Goal: Task Accomplishment & Management: Manage account settings

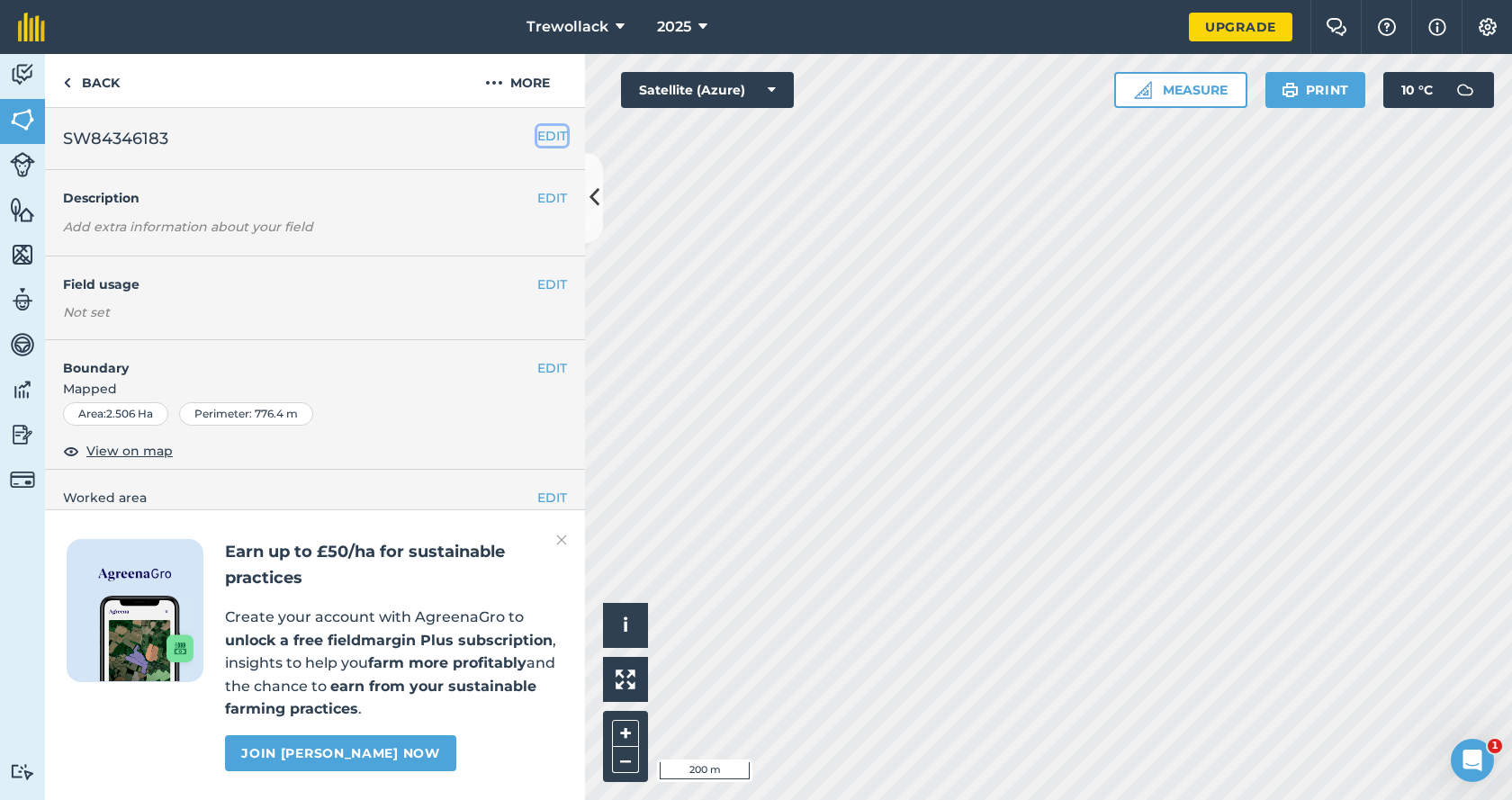
click at [539, 136] on button "EDIT" at bounding box center [552, 135] width 29 height 20
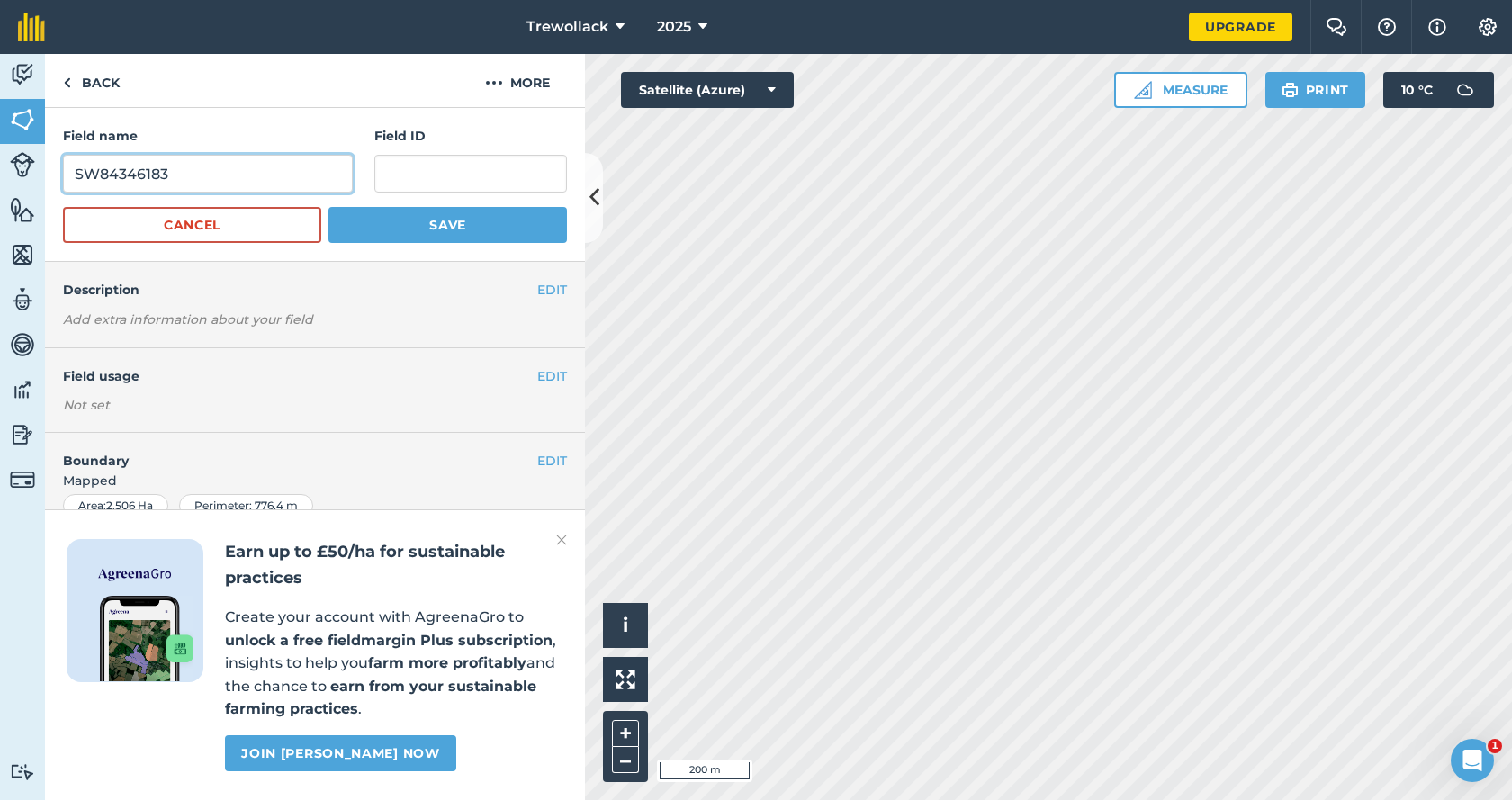
drag, startPoint x: 178, startPoint y: 180, endPoint x: 77, endPoint y: 179, distance: 101.0
click at [77, 179] on input "SW84346183" at bounding box center [208, 174] width 290 height 38
paste input "SW84346183"
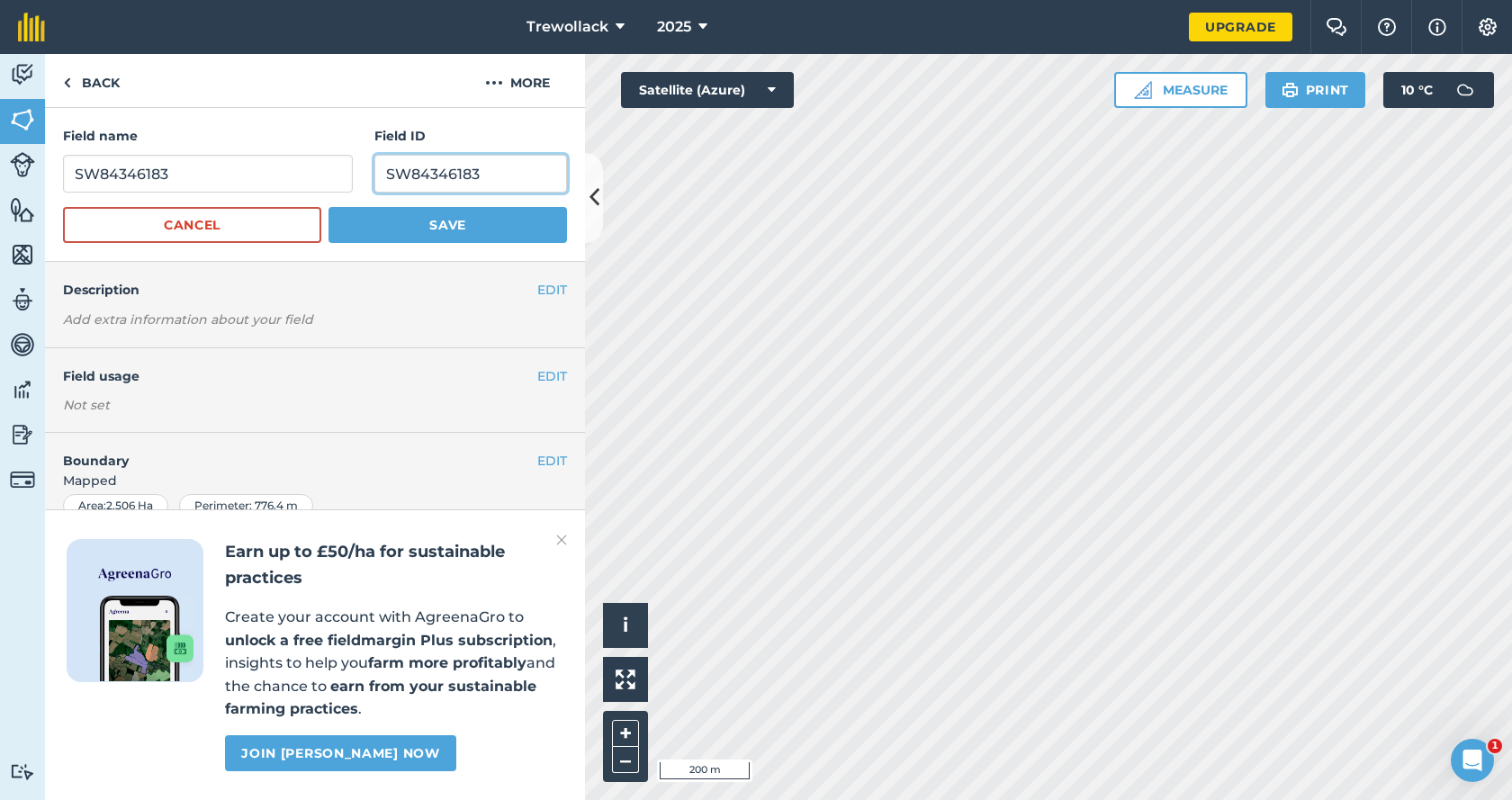
type input "SW84346183"
click at [183, 170] on input "SW84346183" at bounding box center [208, 174] width 290 height 38
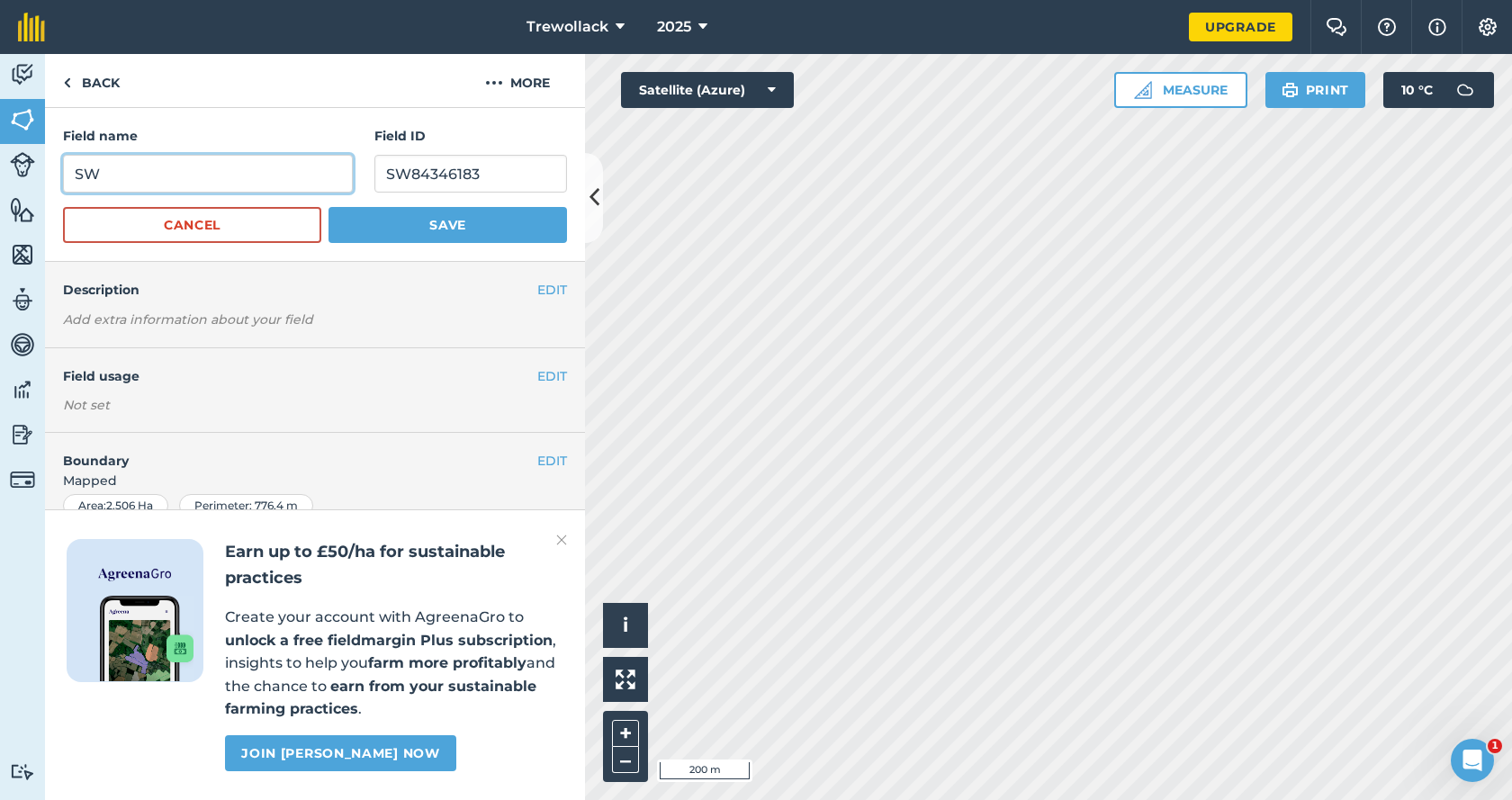
type input "S"
type input "Dump"
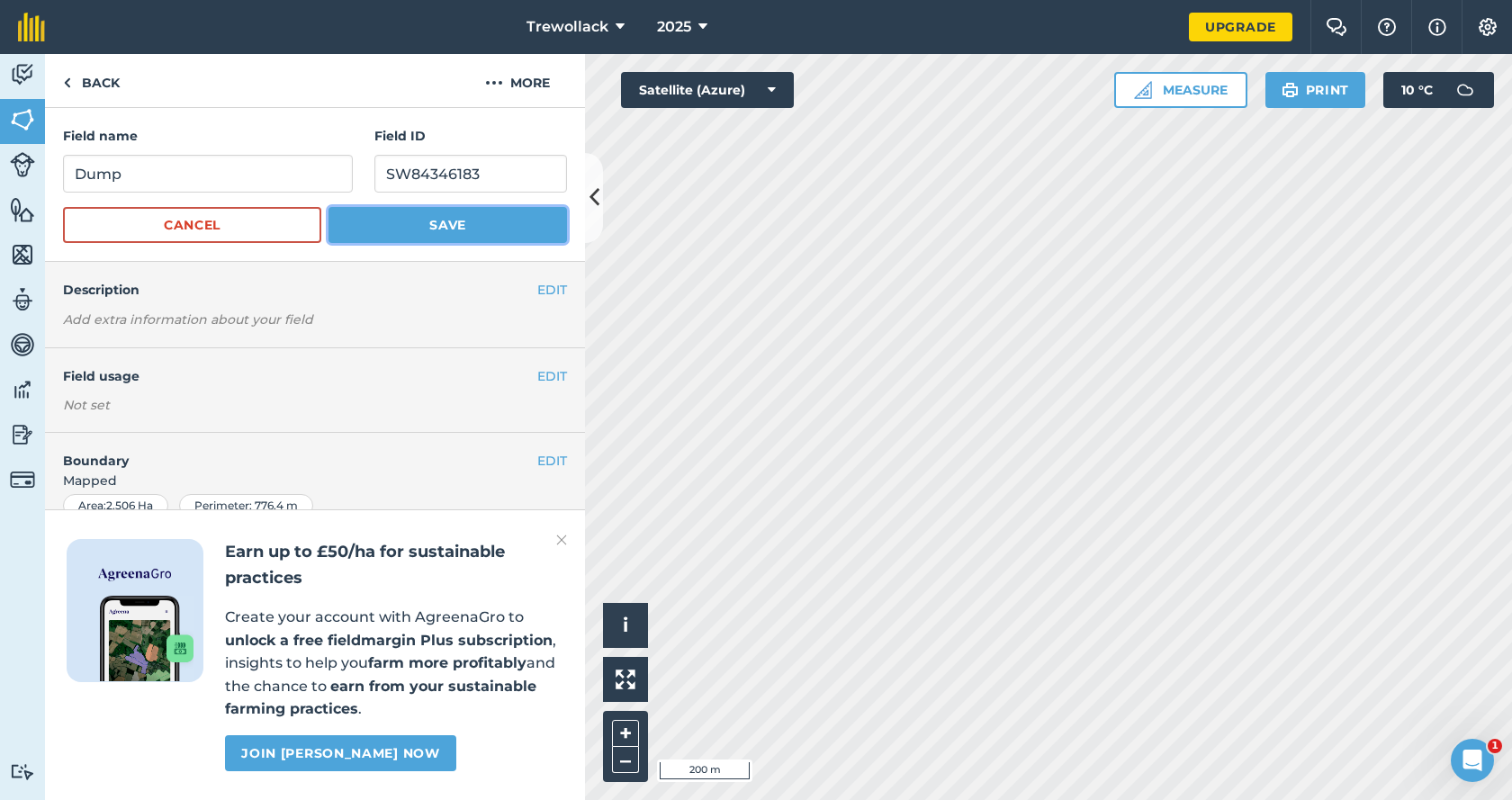
click at [420, 225] on button "Save" at bounding box center [448, 225] width 238 height 36
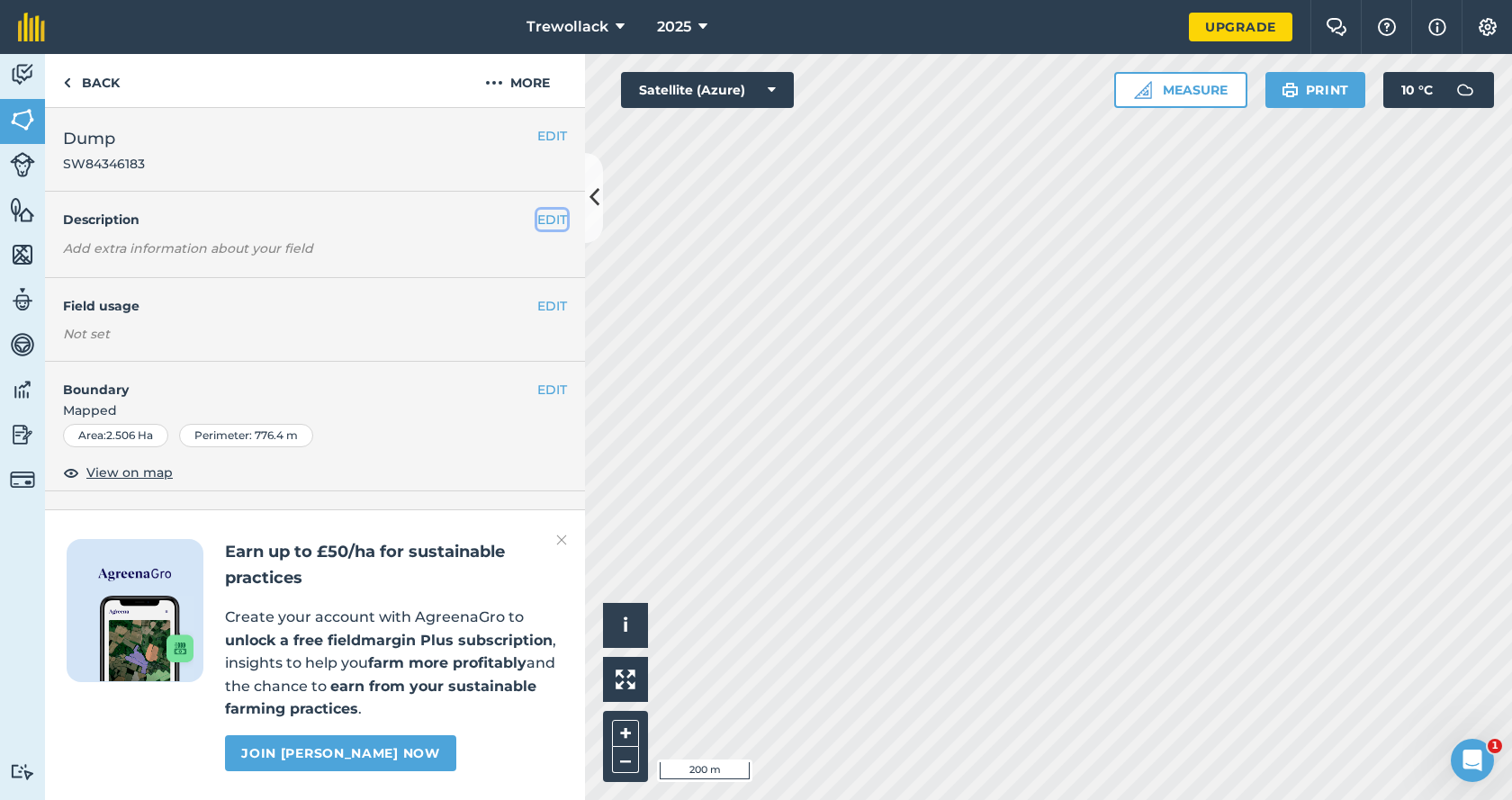
click at [538, 217] on button "EDIT" at bounding box center [552, 219] width 29 height 20
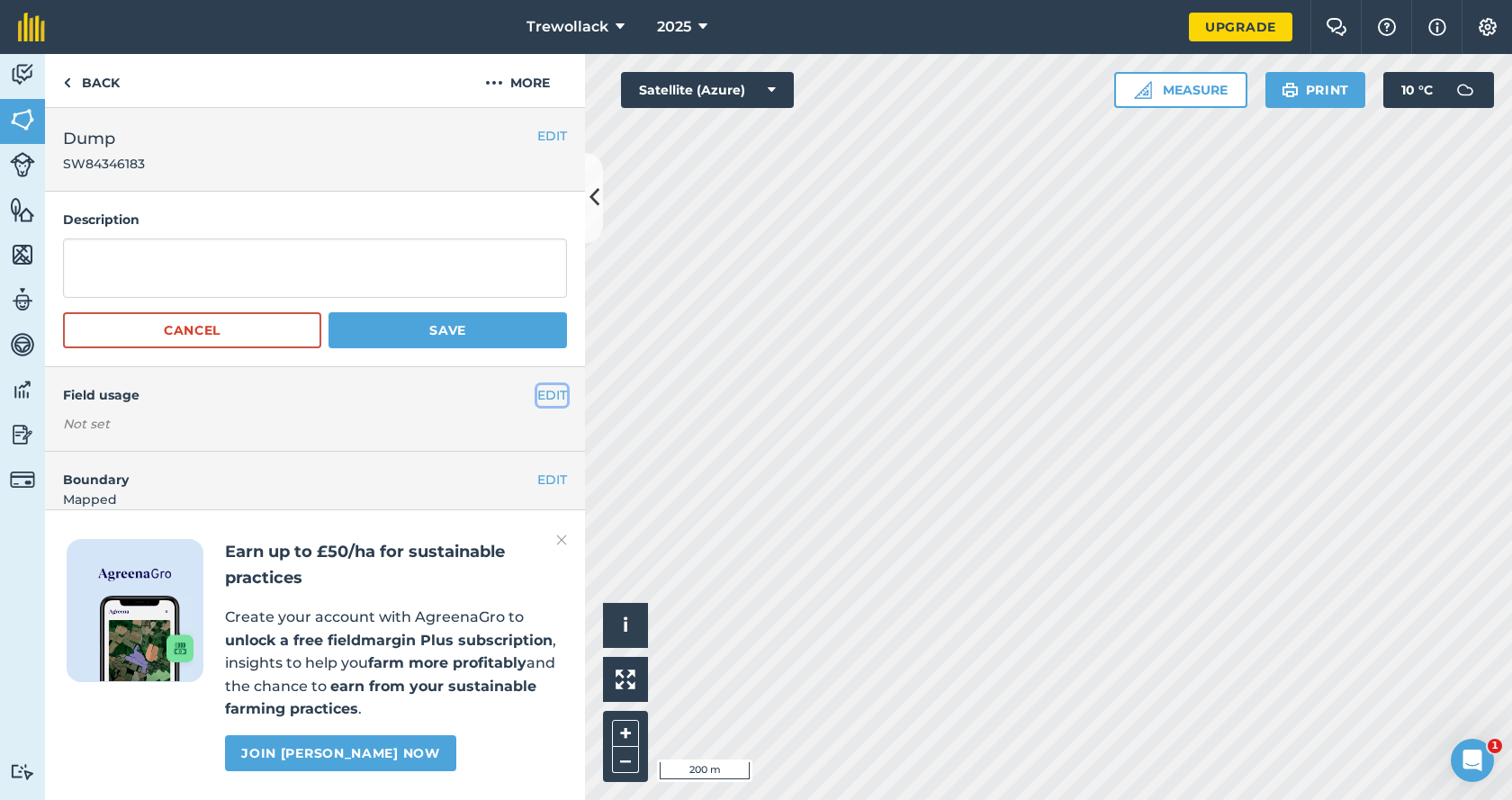
click at [543, 393] on button "EDIT" at bounding box center [552, 395] width 29 height 20
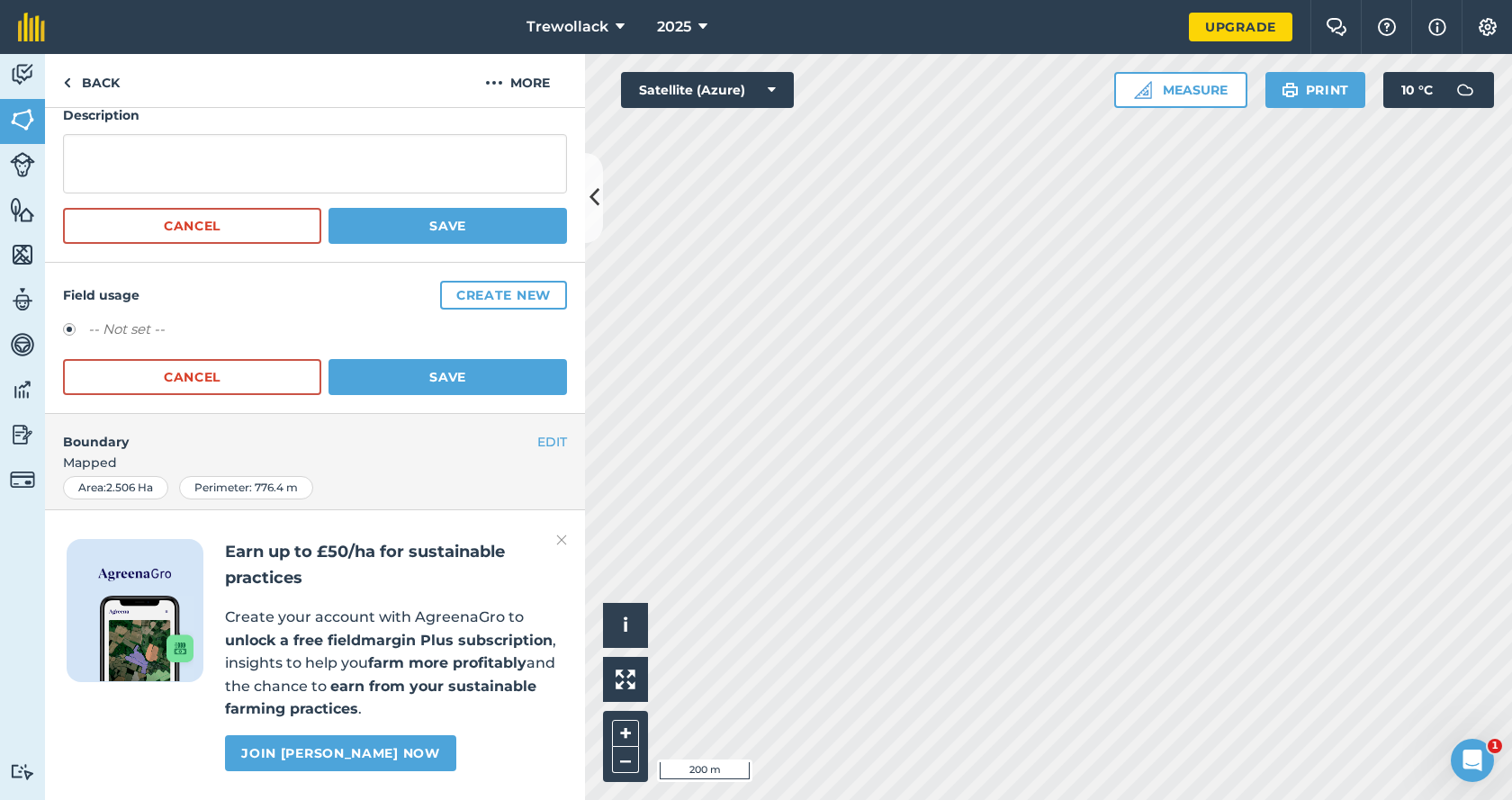
scroll to position [94, 0]
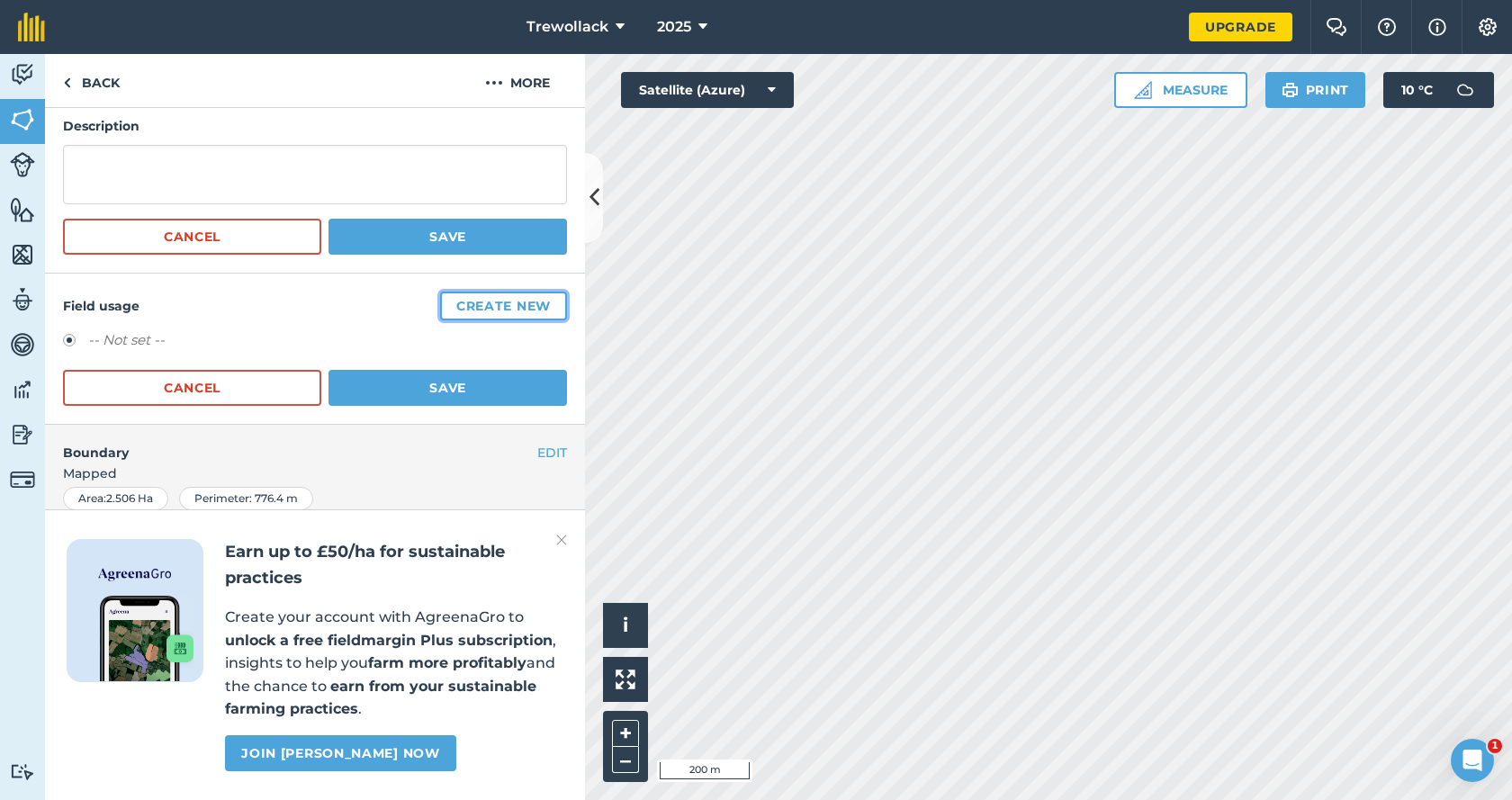
click at [494, 299] on button "Create new" at bounding box center [504, 306] width 127 height 28
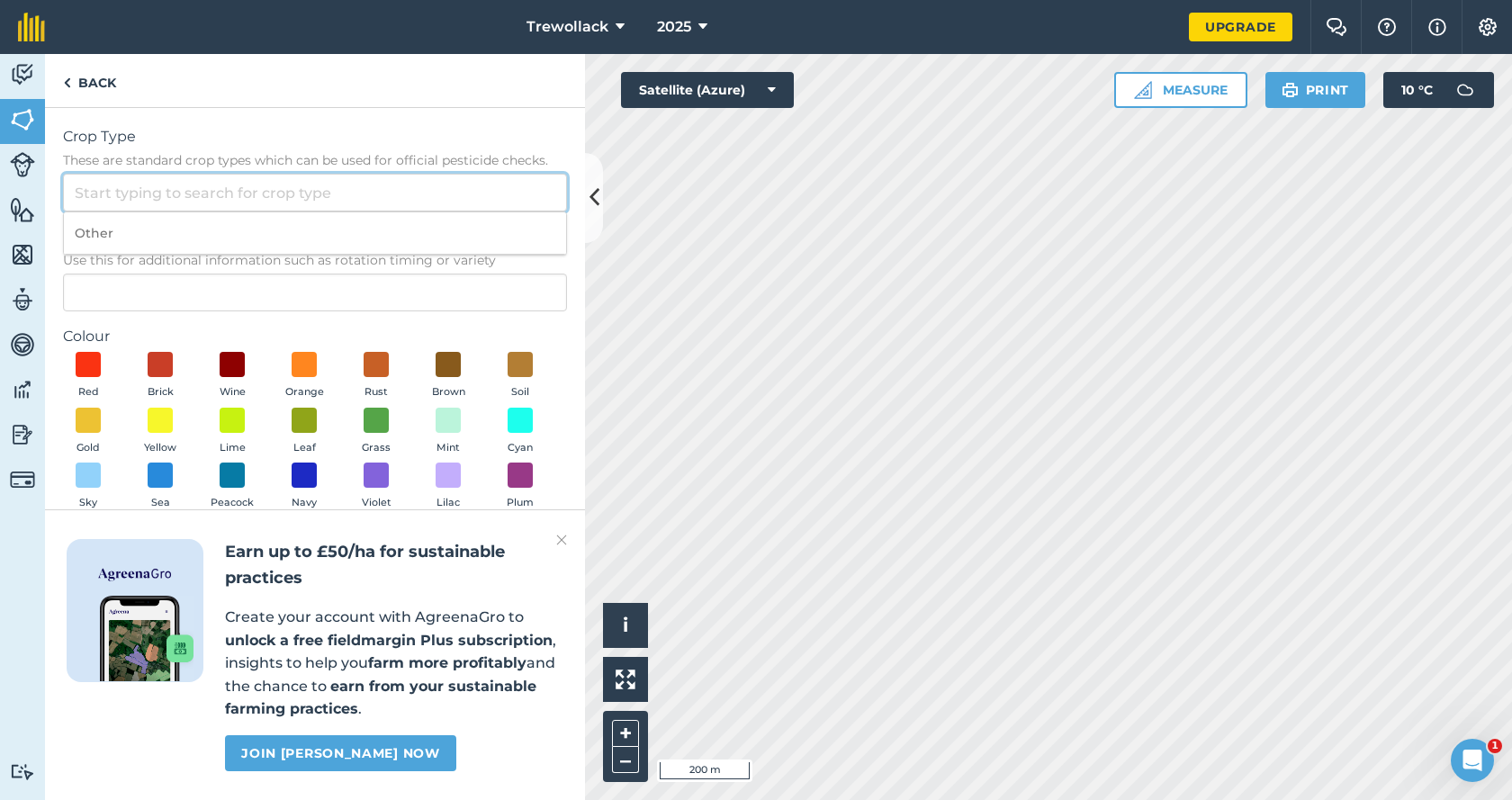
click at [101, 199] on input "Crop Type These are standard crop types which can be used for official pesticid…" at bounding box center [315, 193] width 504 height 38
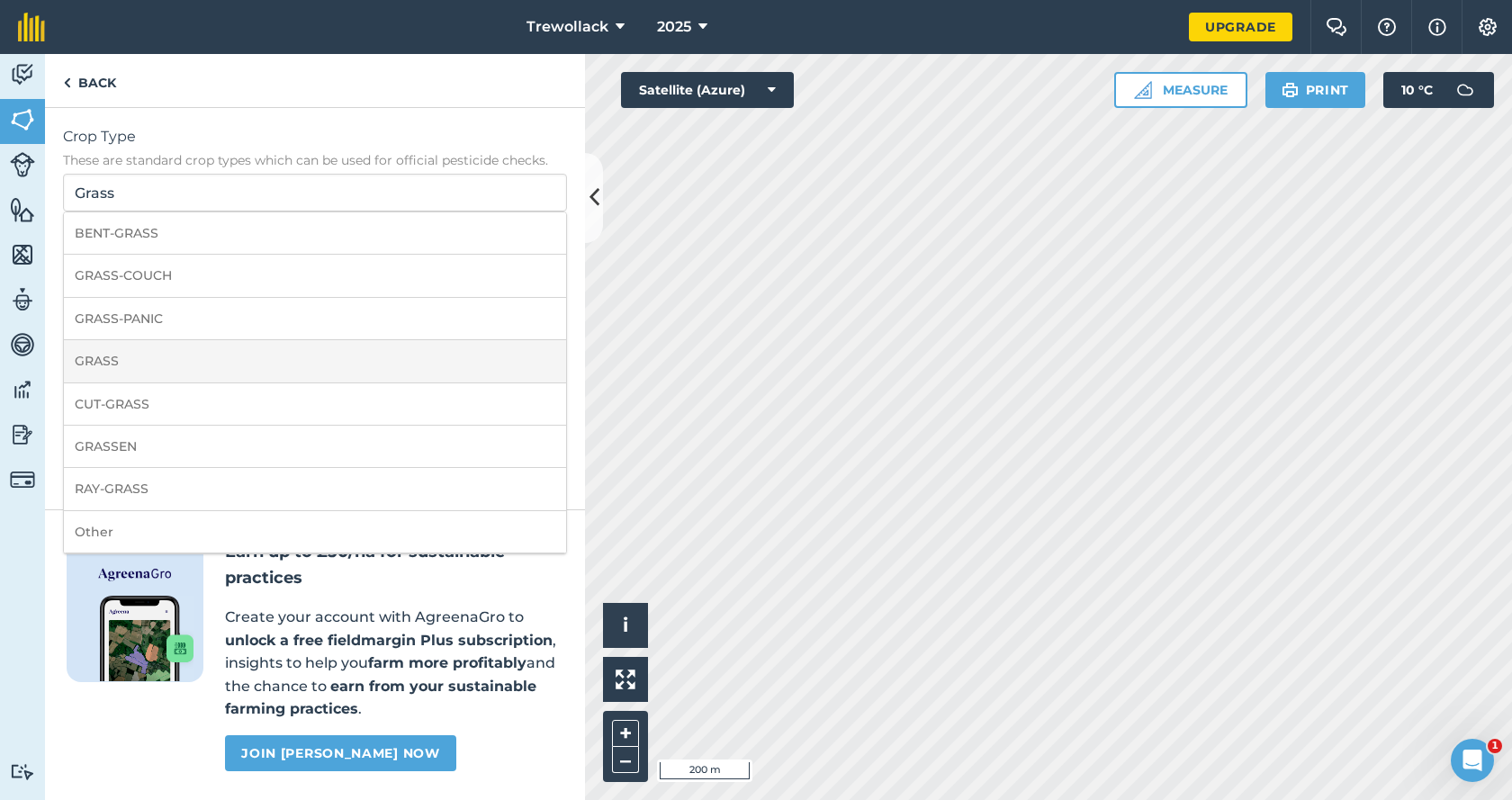
click at [105, 354] on li "GRASS" at bounding box center [316, 361] width 503 height 43
type input "GRASS"
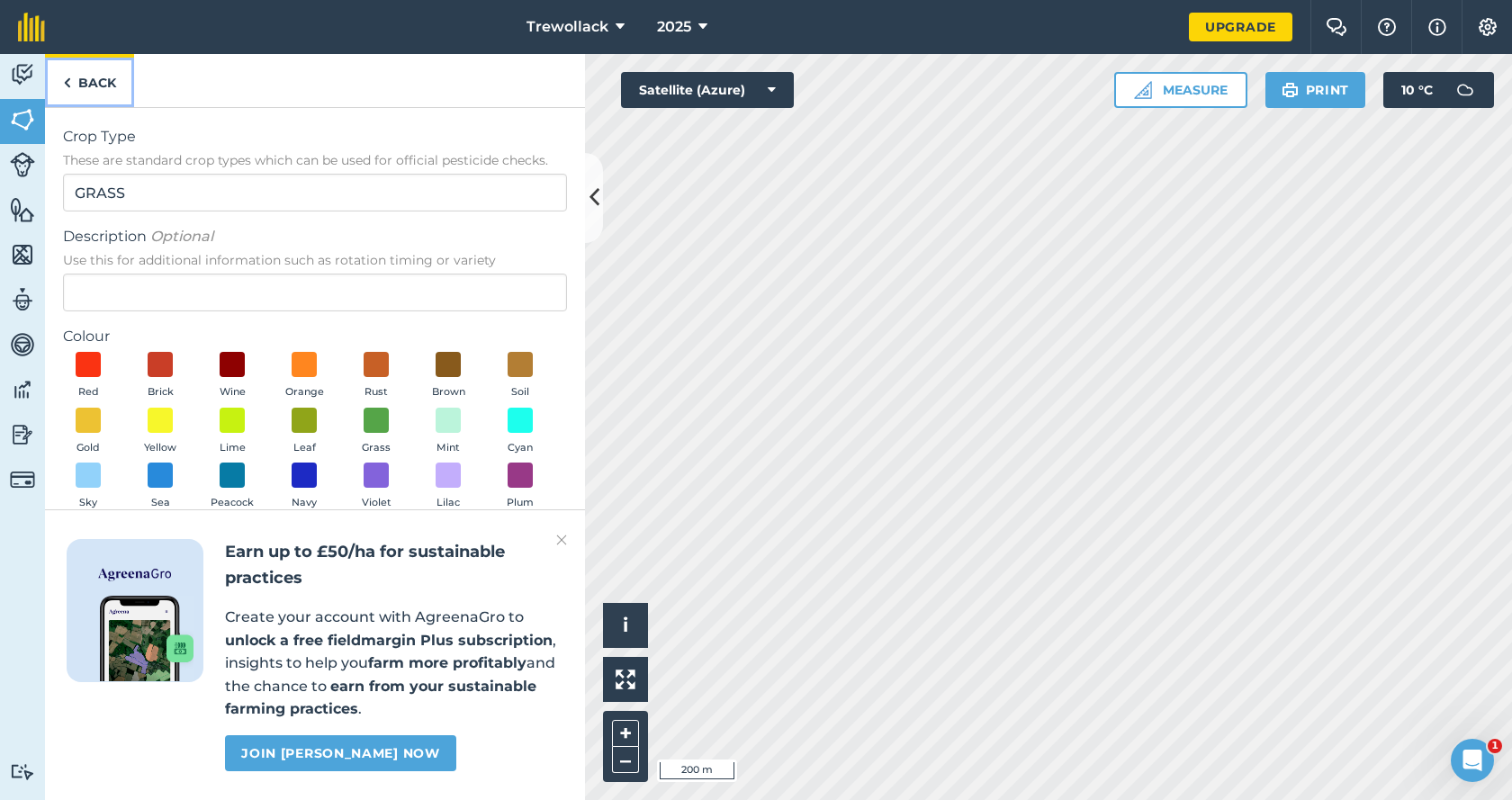
click at [66, 82] on img at bounding box center [67, 82] width 9 height 22
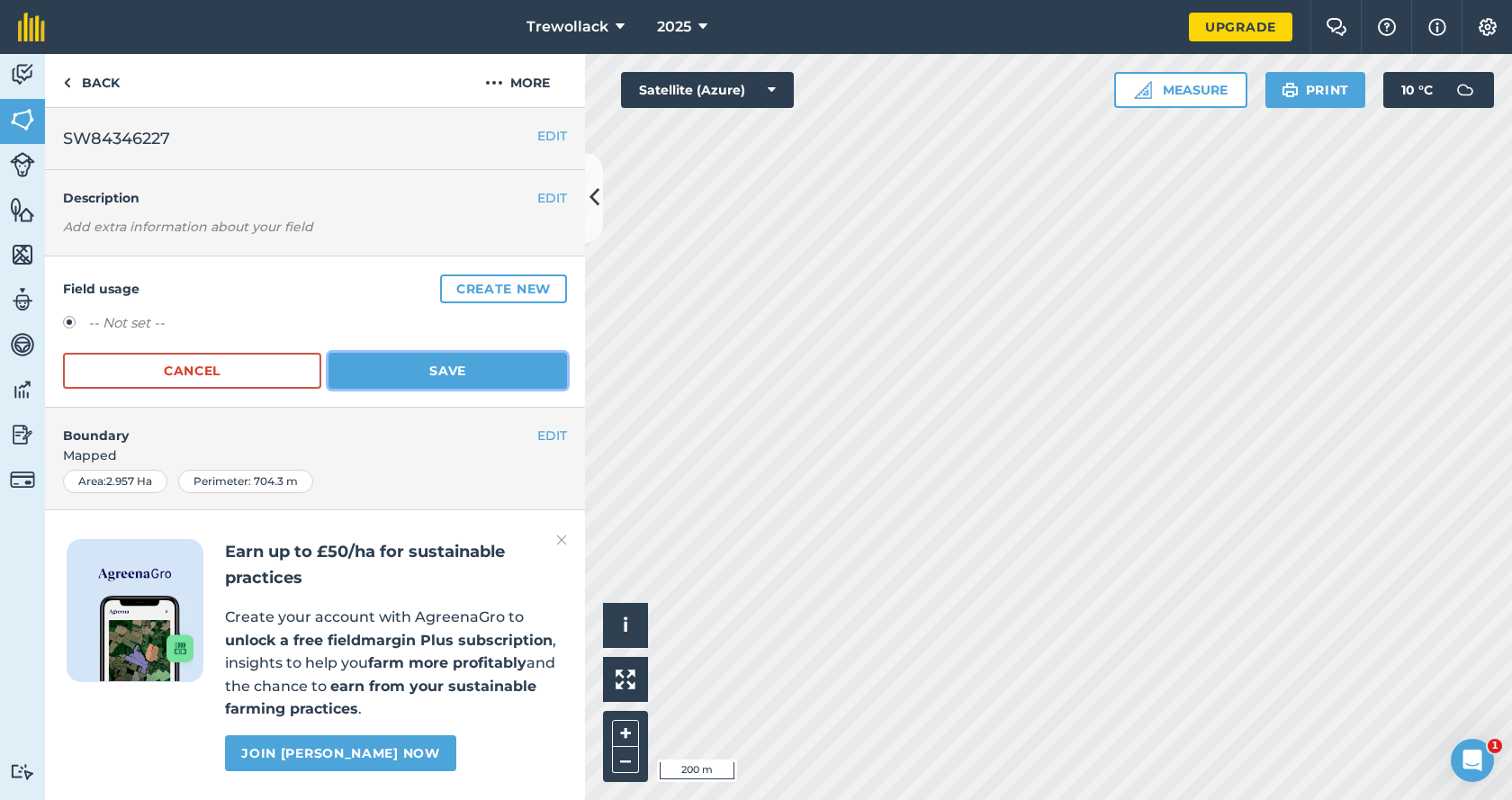
click at [451, 368] on button "Save" at bounding box center [448, 370] width 238 height 36
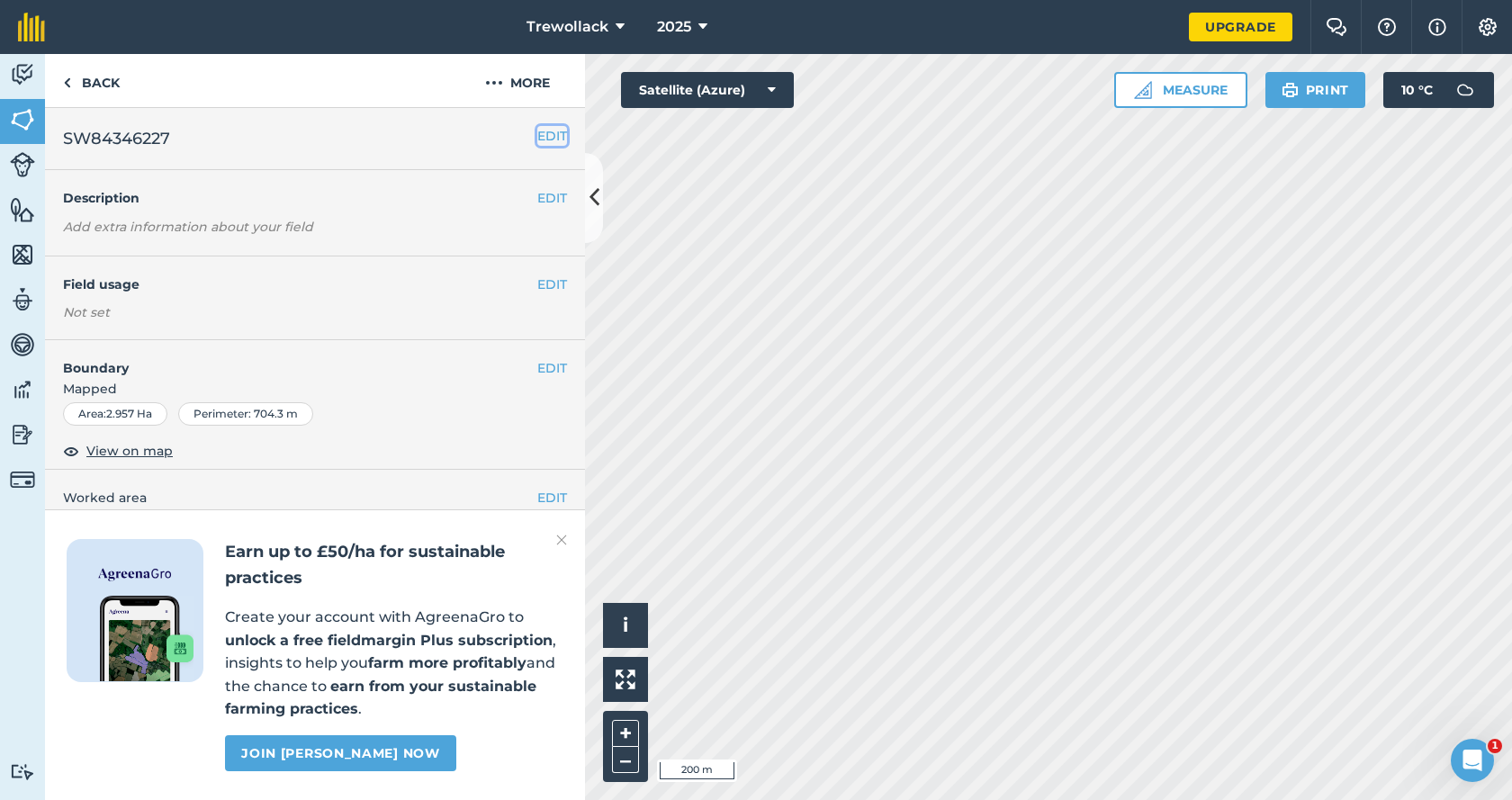
click at [541, 132] on button "EDIT" at bounding box center [552, 135] width 29 height 20
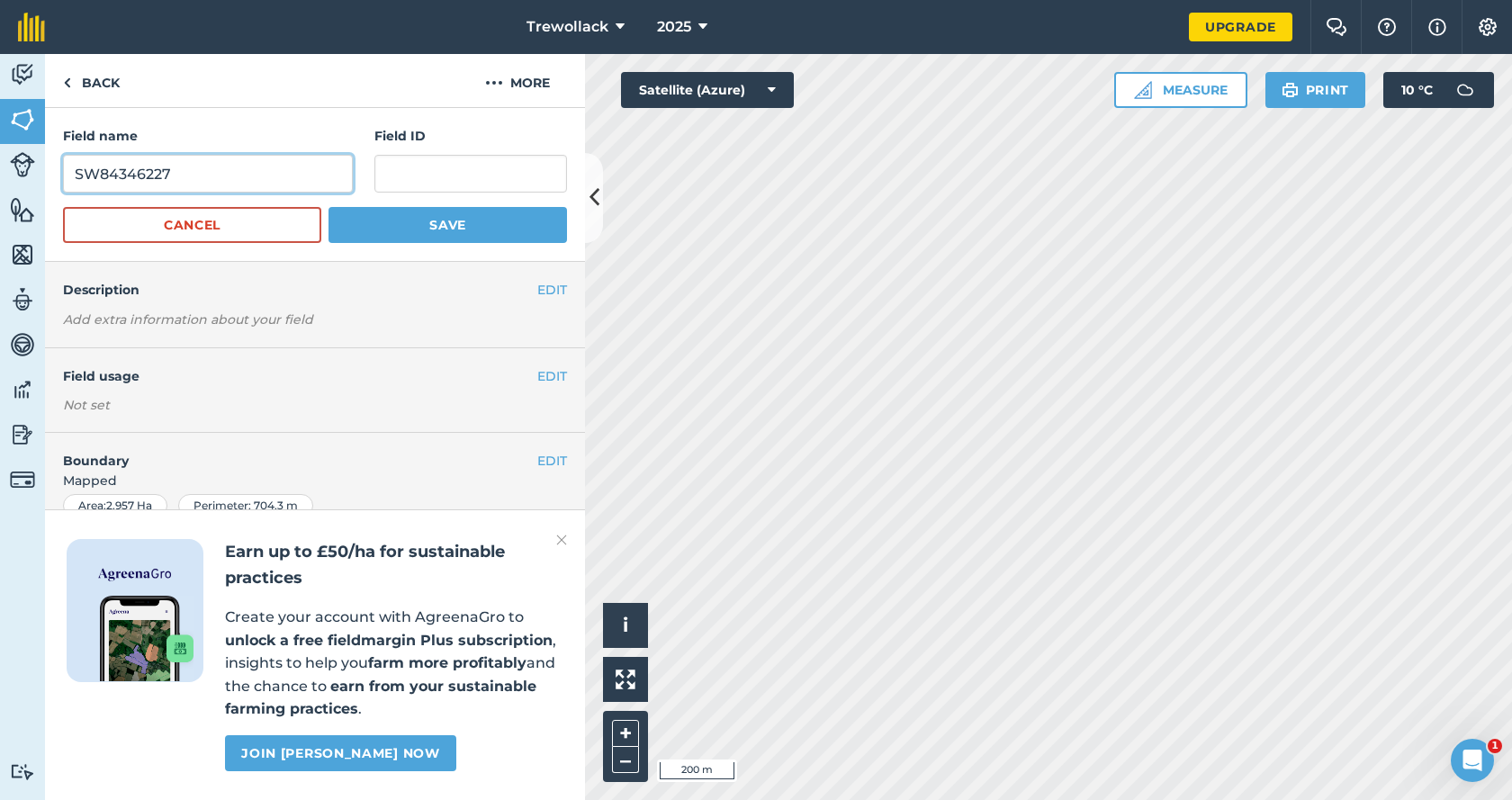
drag, startPoint x: 178, startPoint y: 176, endPoint x: 76, endPoint y: 172, distance: 102.1
click at [76, 172] on input "SW84346227" at bounding box center [208, 174] width 290 height 38
paste input "183"
type input "SW84346183"
paste input "SW84346183"
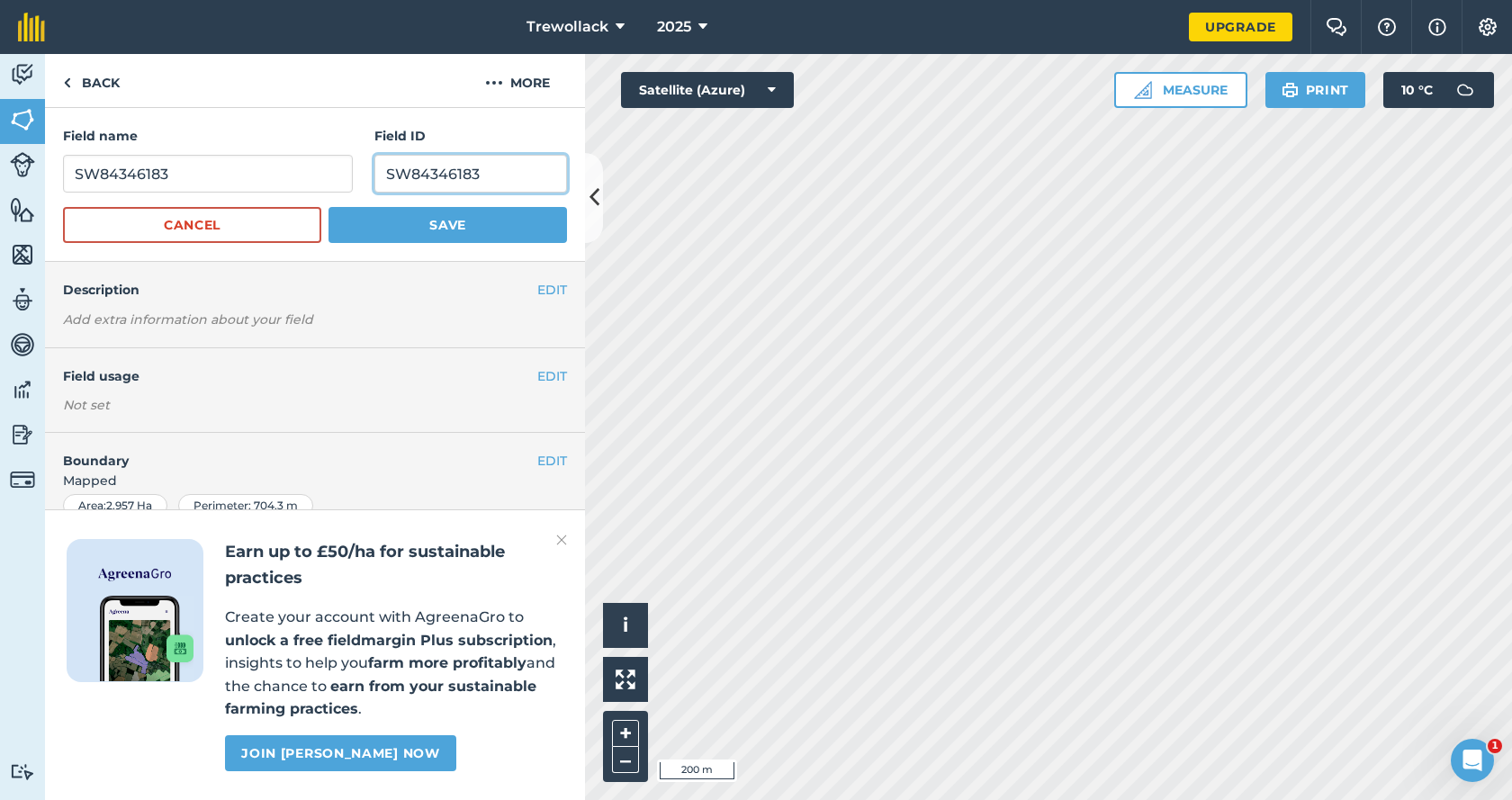
type input "SW84346183"
click at [189, 169] on input "SW84346183" at bounding box center [208, 174] width 290 height 38
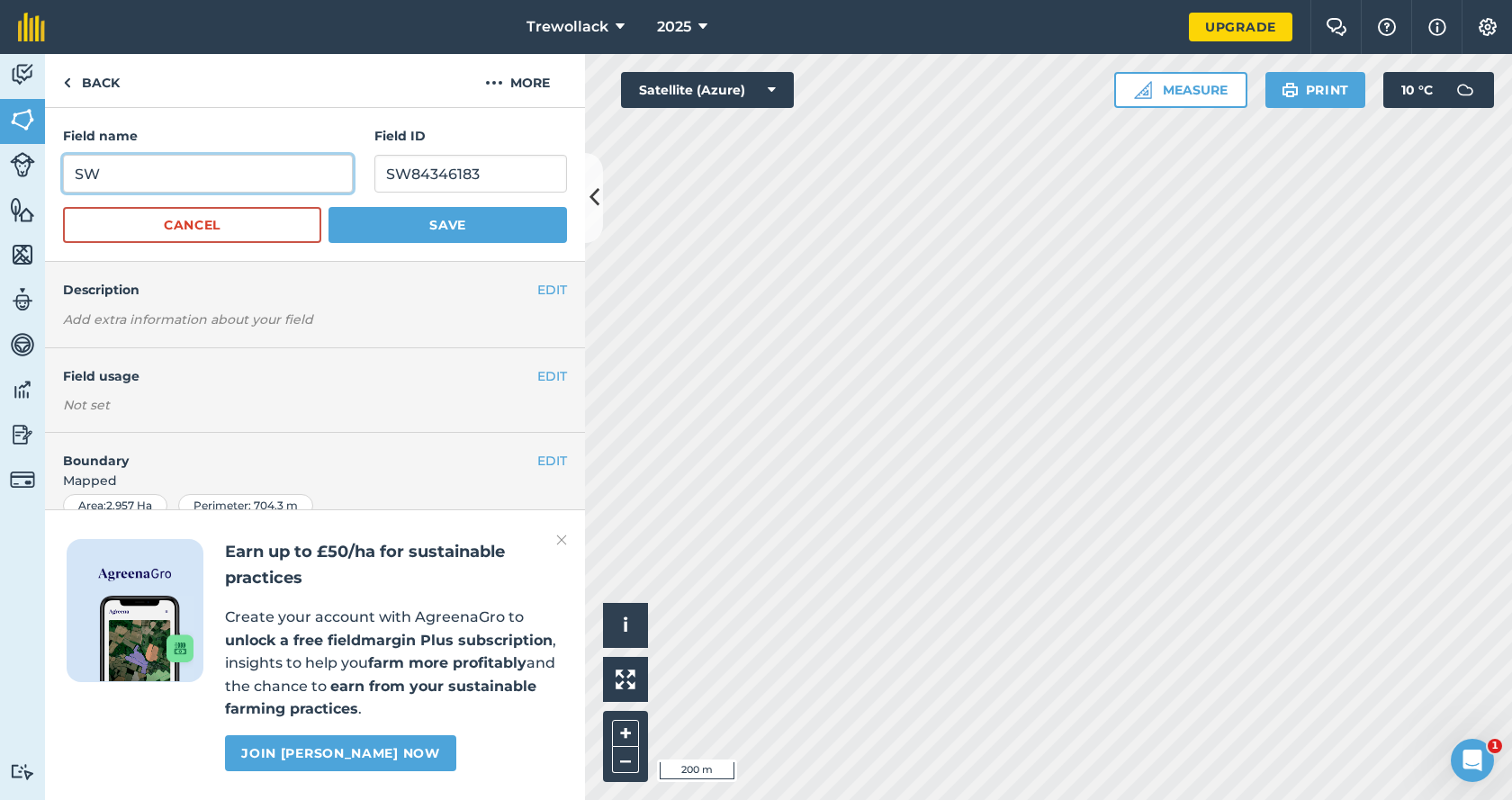
type input "S"
type input "Tower"
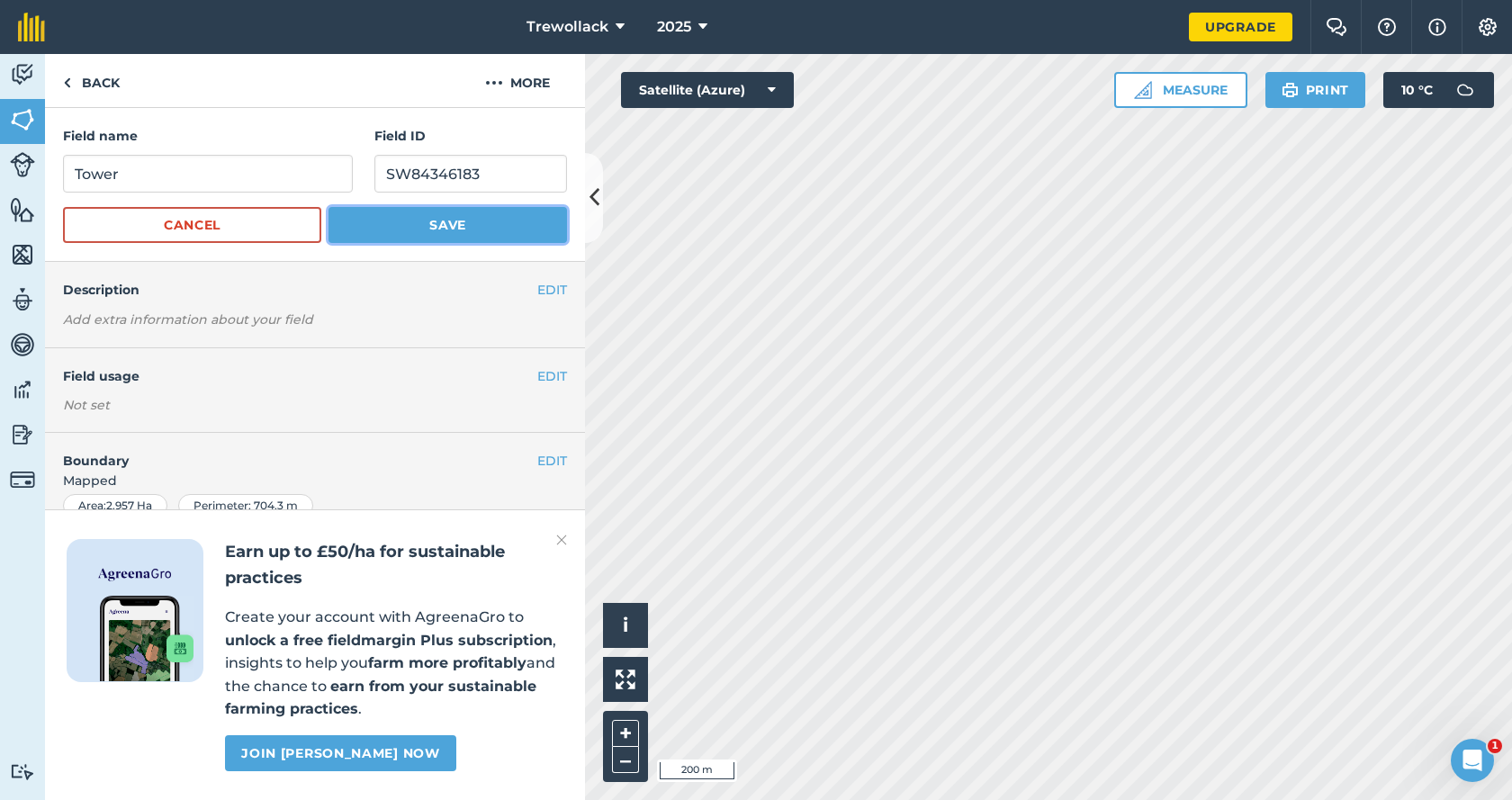
click at [446, 225] on button "Save" at bounding box center [448, 225] width 238 height 36
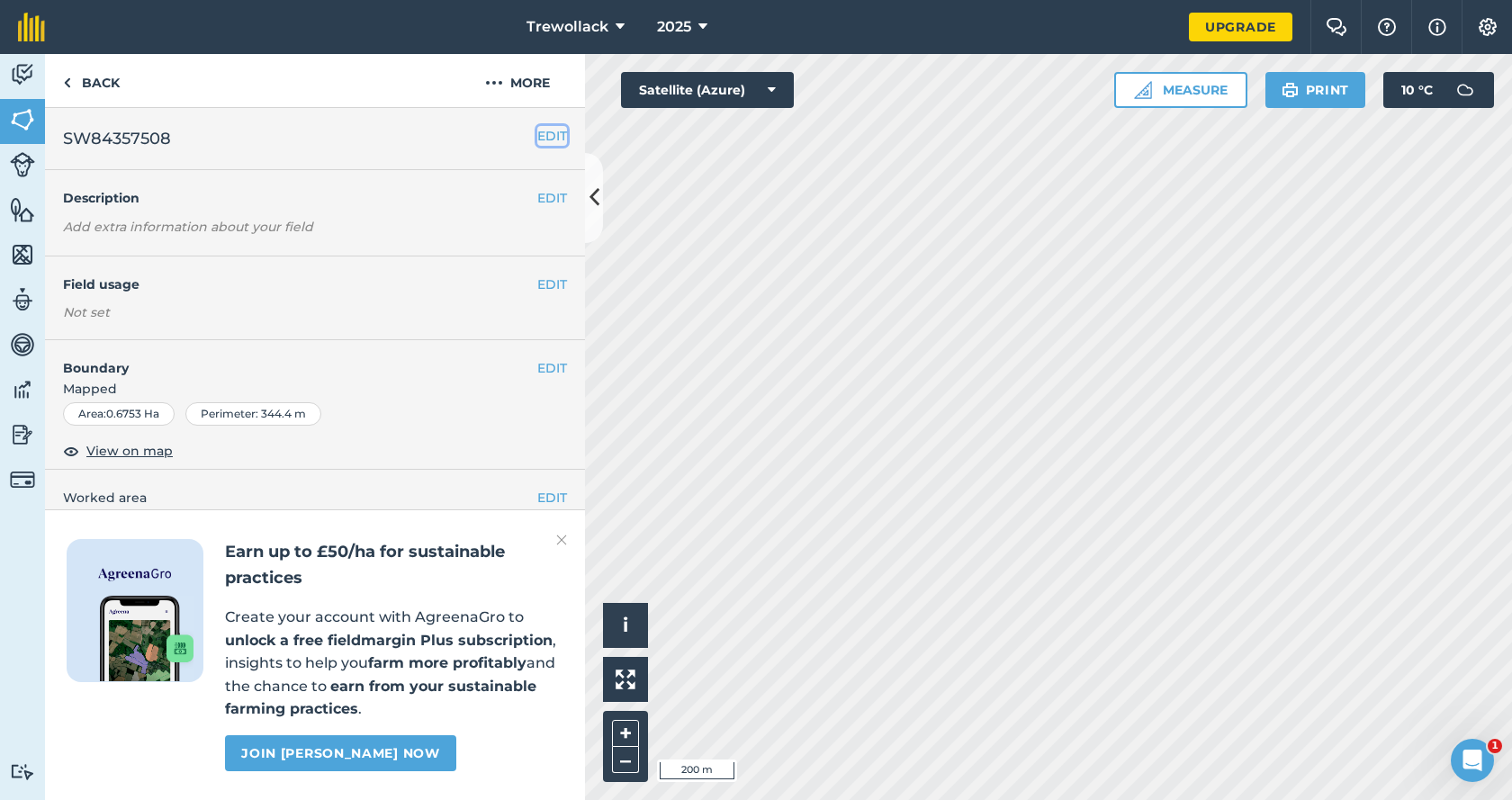
click at [541, 131] on button "EDIT" at bounding box center [552, 135] width 29 height 20
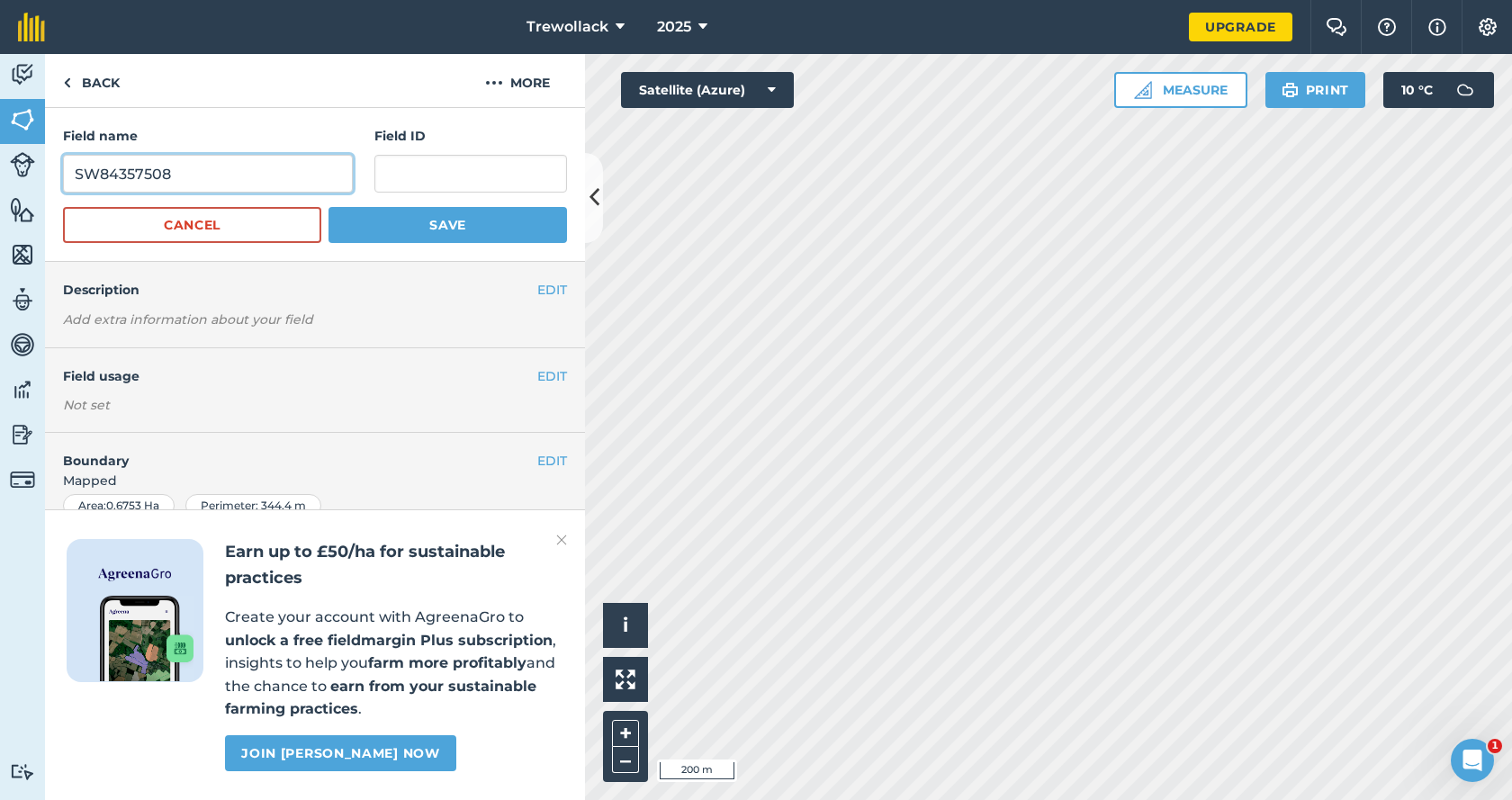
drag, startPoint x: 180, startPoint y: 176, endPoint x: 74, endPoint y: 178, distance: 106.0
click at [74, 178] on input "SW84357508" at bounding box center [208, 174] width 290 height 38
click at [455, 179] on input "text" at bounding box center [471, 174] width 193 height 38
paste input "SW84357508"
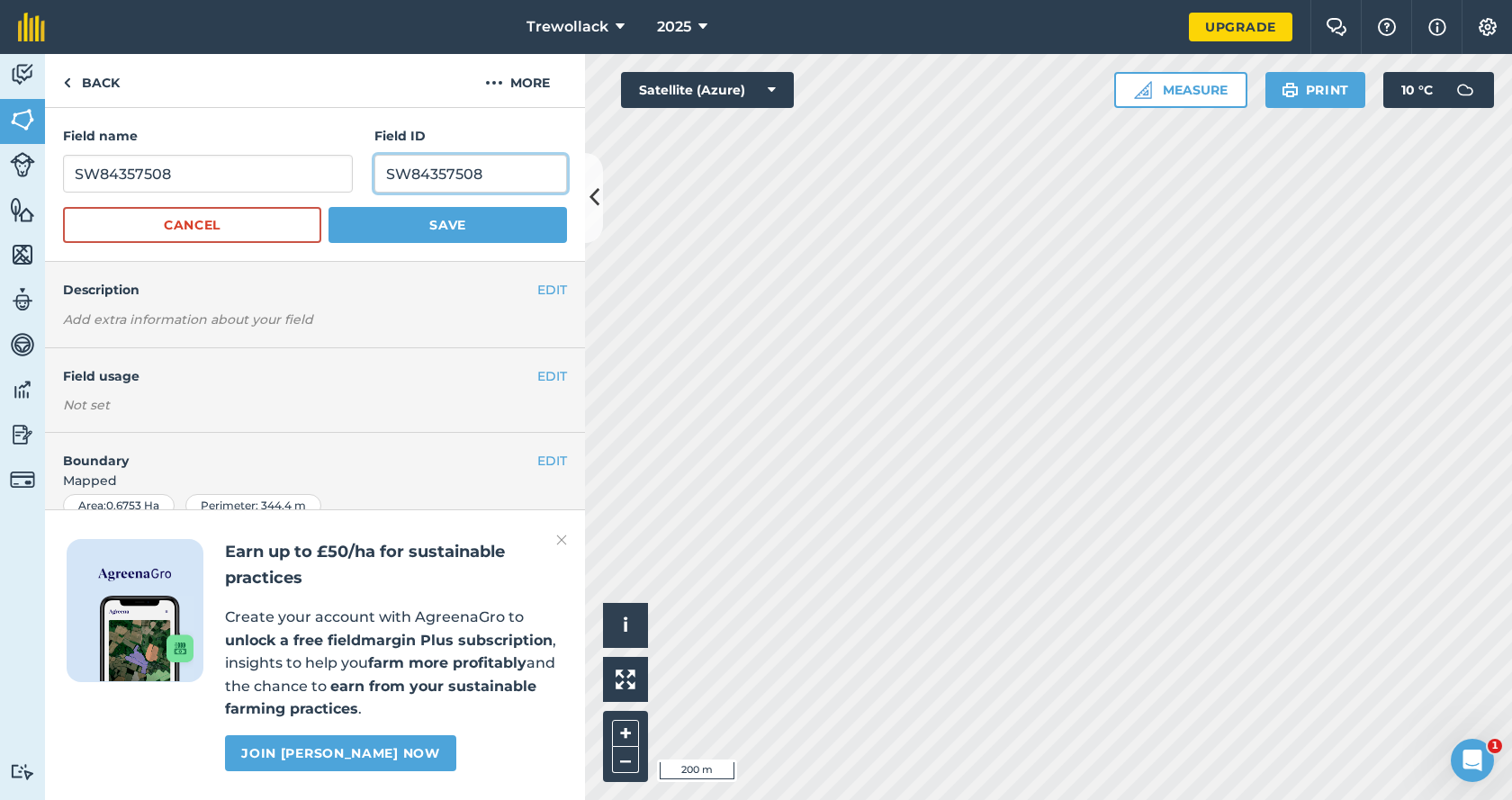
type input "SW84357508"
click at [203, 180] on input "SW84357508" at bounding box center [208, 174] width 290 height 38
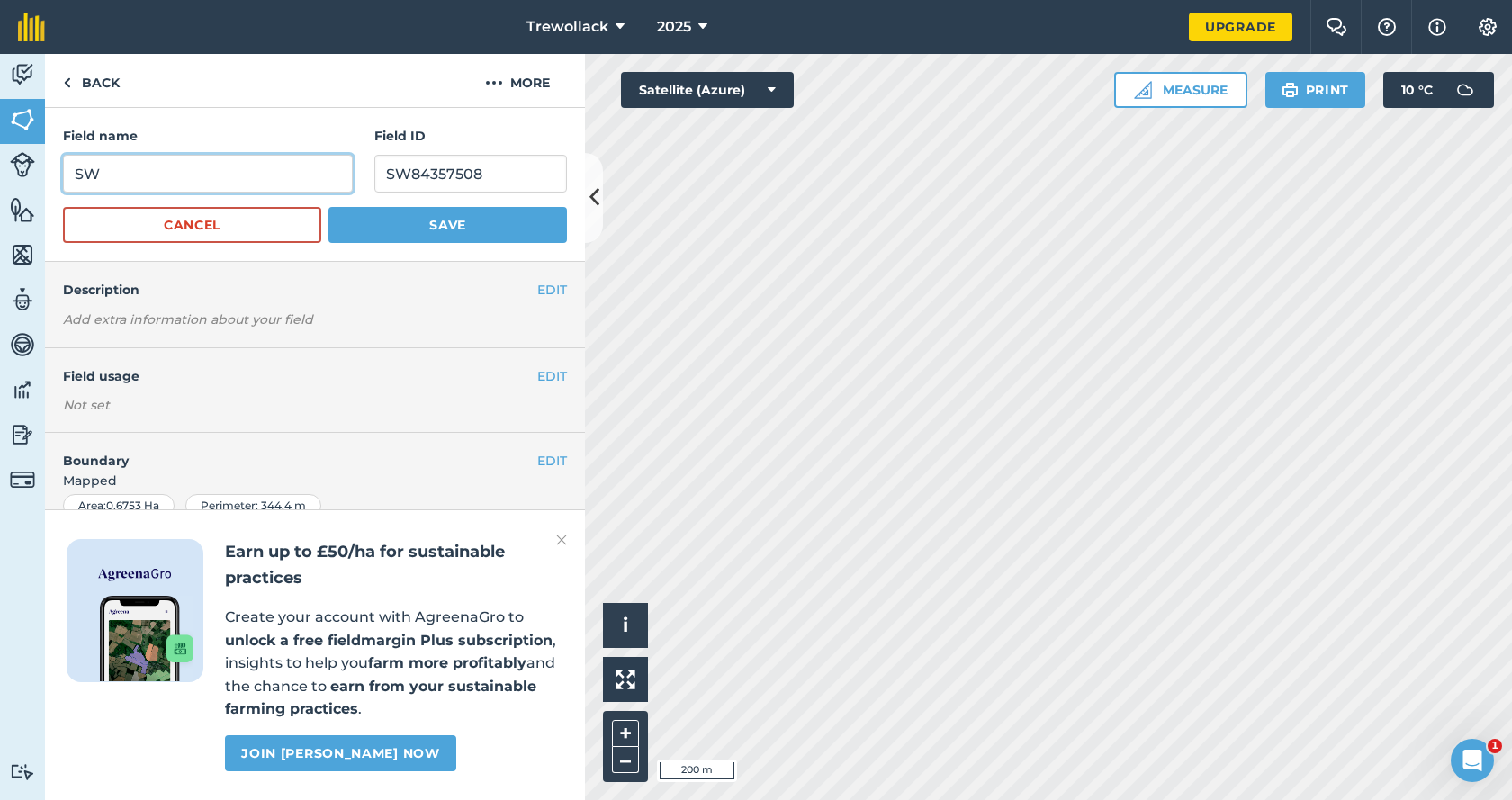
type input "S"
type input "[GEOGRAPHIC_DATA]"
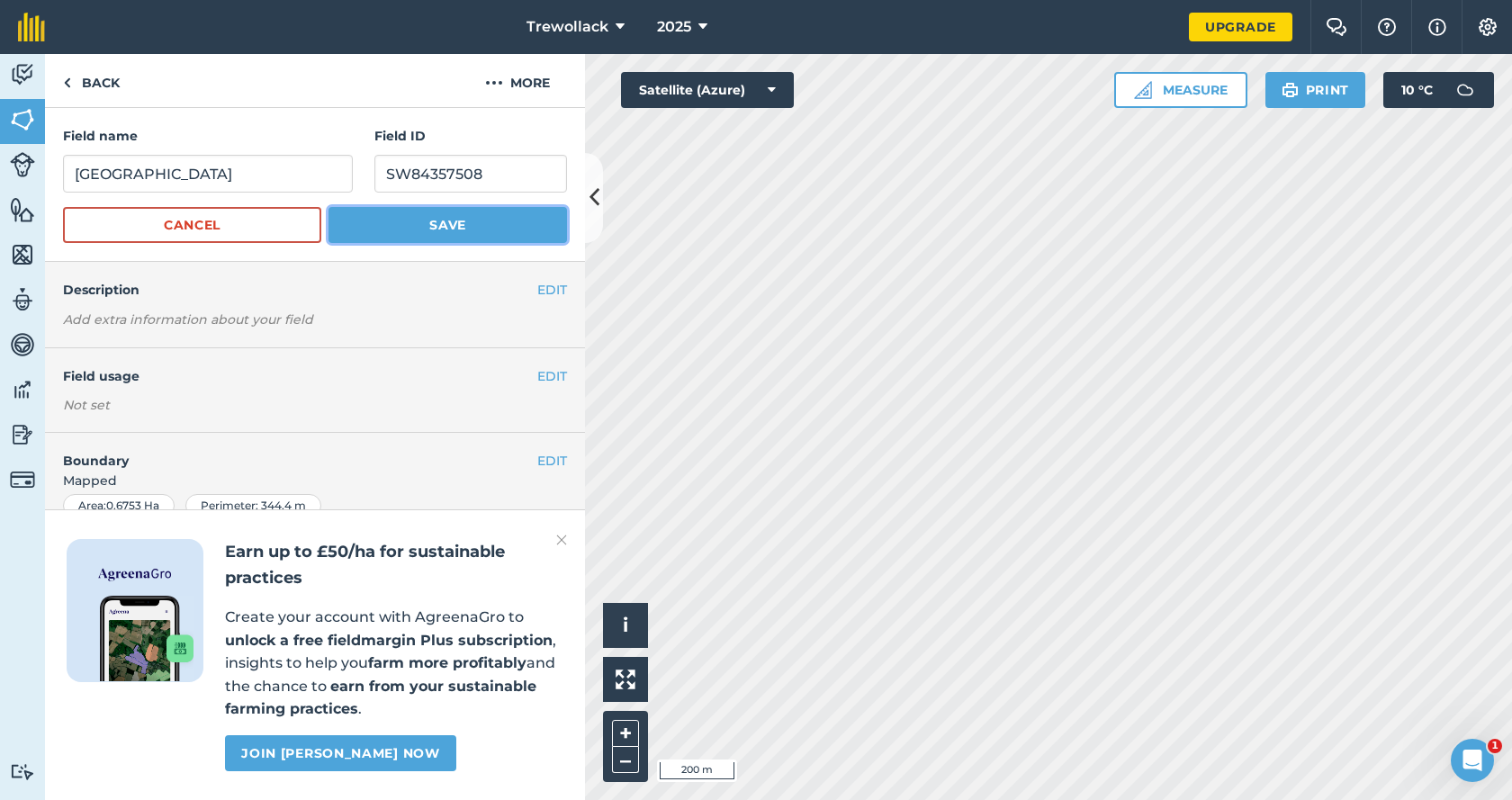
click at [439, 224] on button "Save" at bounding box center [448, 225] width 238 height 36
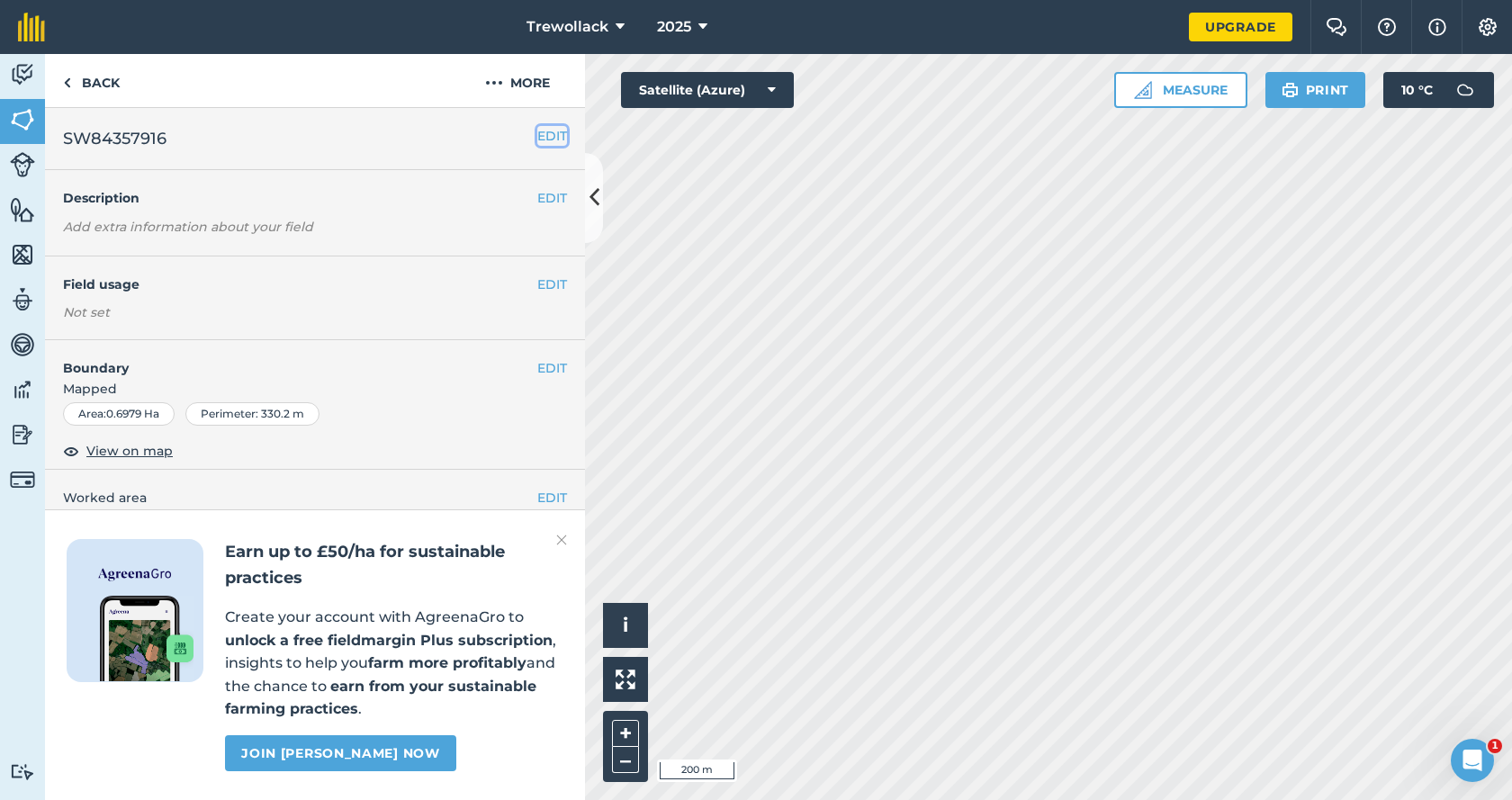
click at [538, 130] on button "EDIT" at bounding box center [552, 135] width 29 height 20
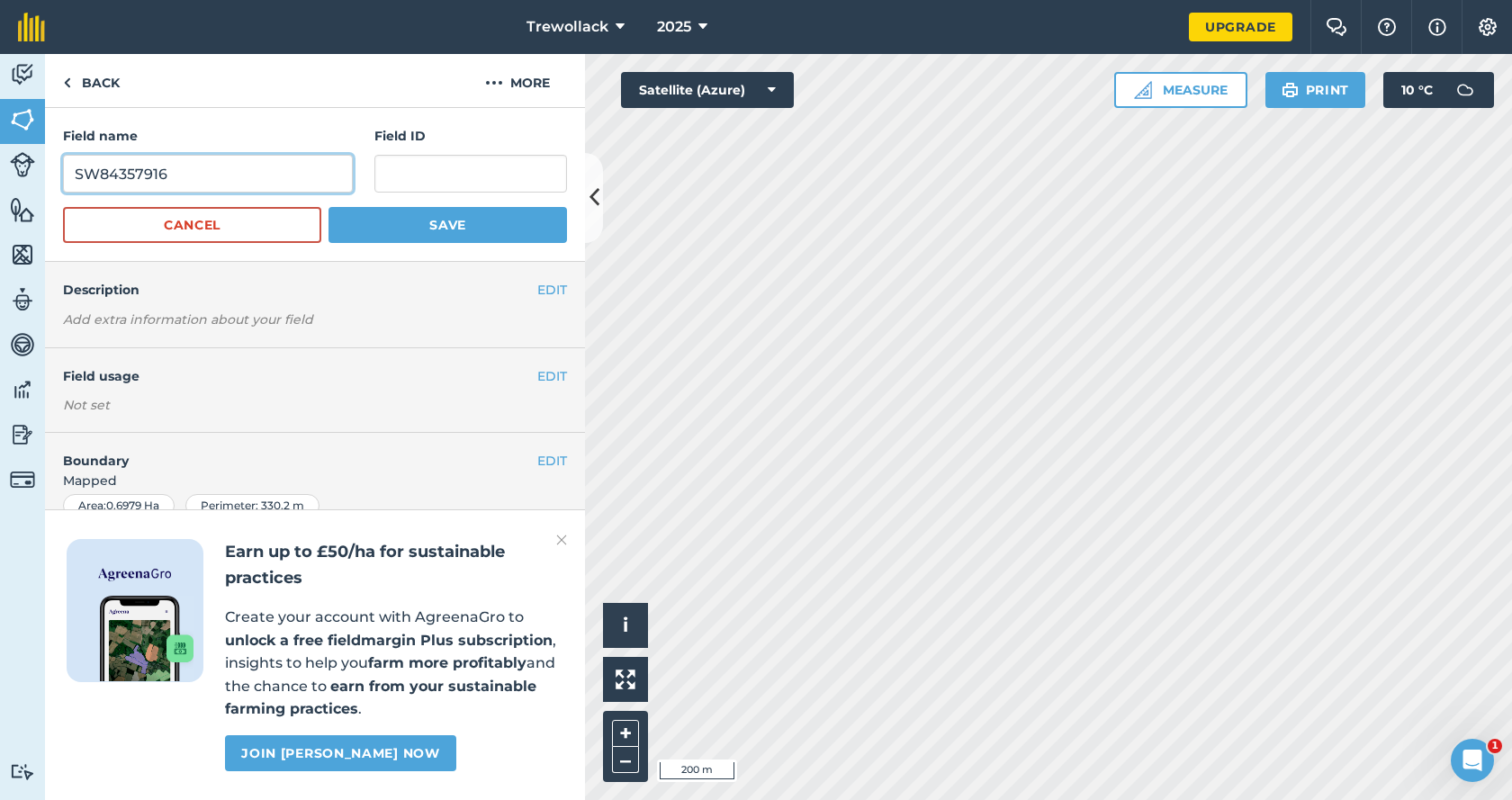
click at [174, 168] on input "SW84357916" at bounding box center [208, 174] width 290 height 38
drag, startPoint x: 170, startPoint y: 178, endPoint x: 57, endPoint y: 176, distance: 113.0
click at [57, 176] on div "Field name Swa84357916 Field ID Cancel Save" at bounding box center [316, 184] width 541 height 154
type input "Swa84357916"
paste input "Swa84357916"
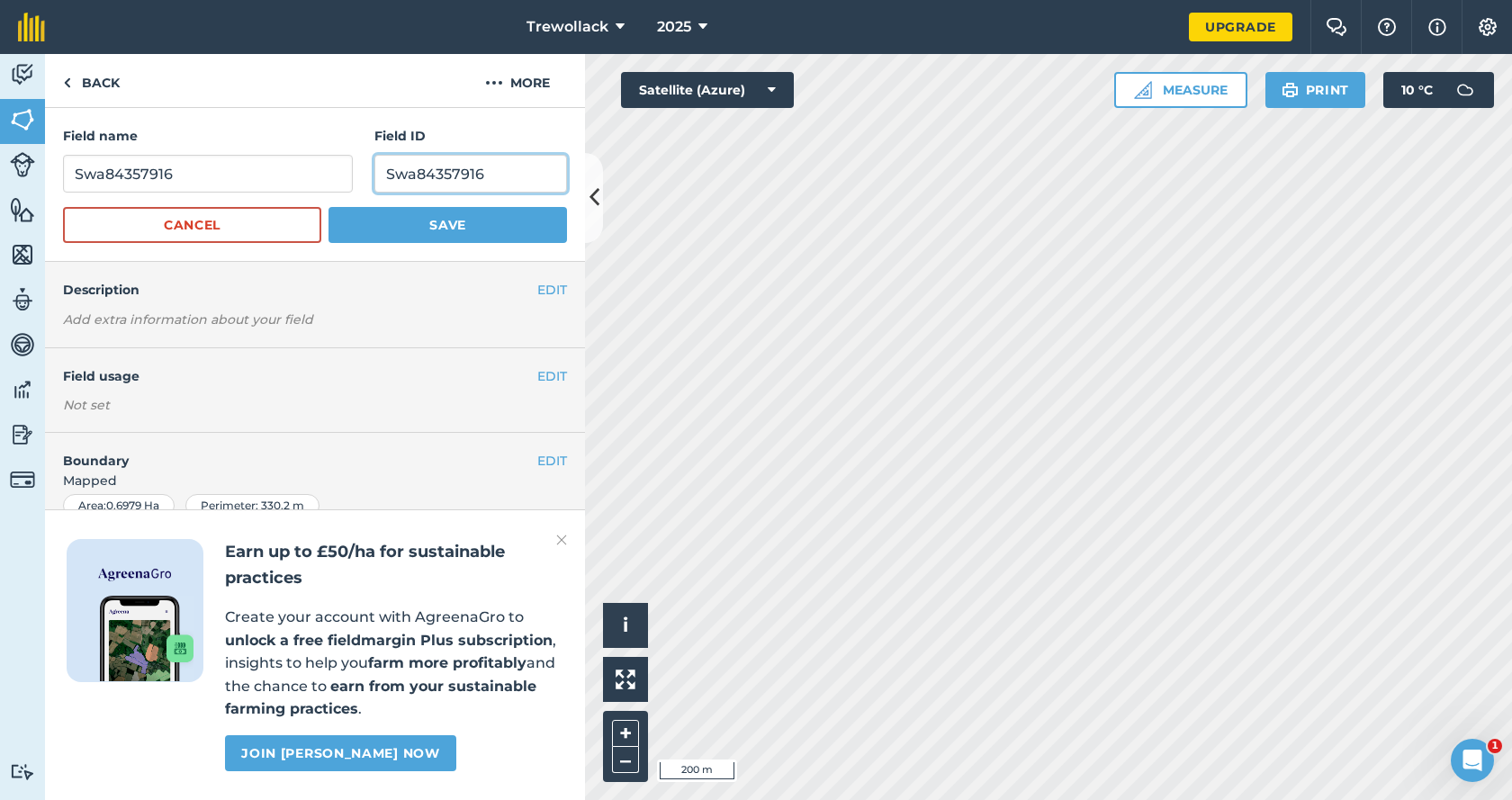
type input "Swa84357916"
click at [192, 180] on input "Swa84357916" at bounding box center [208, 174] width 290 height 38
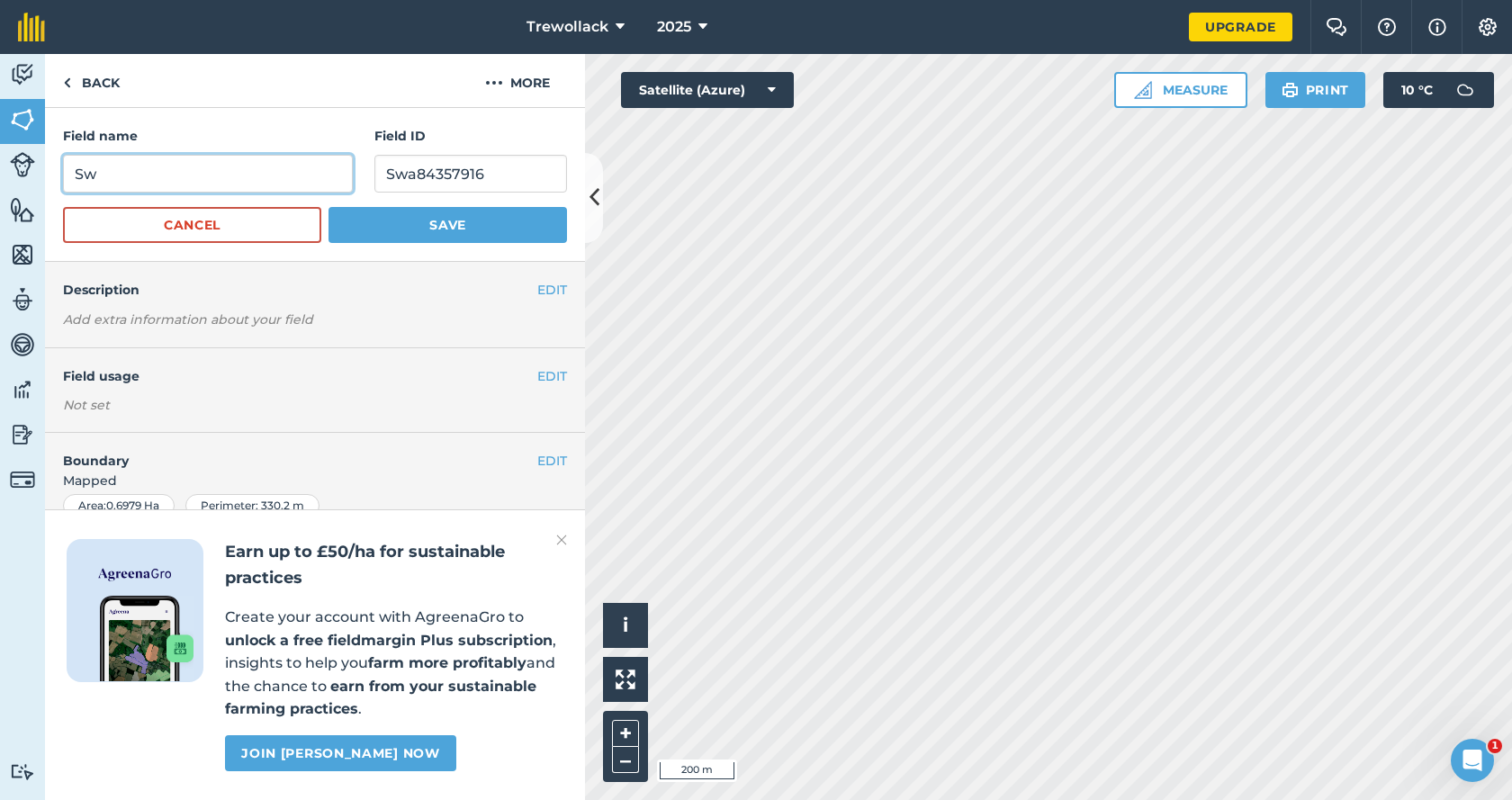
type input "S"
type input "[GEOGRAPHIC_DATA]"
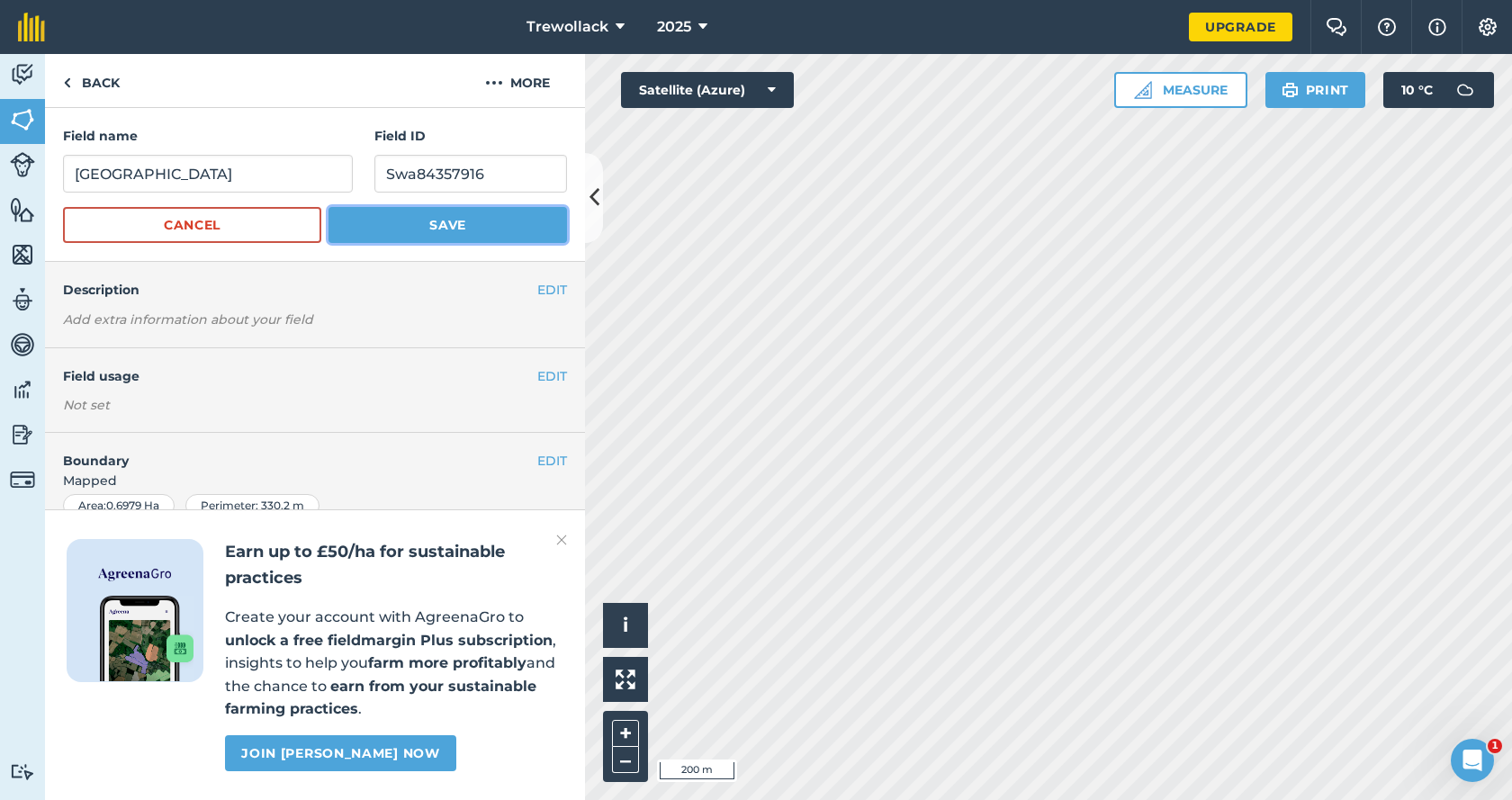
click at [427, 226] on button "Save" at bounding box center [448, 225] width 238 height 36
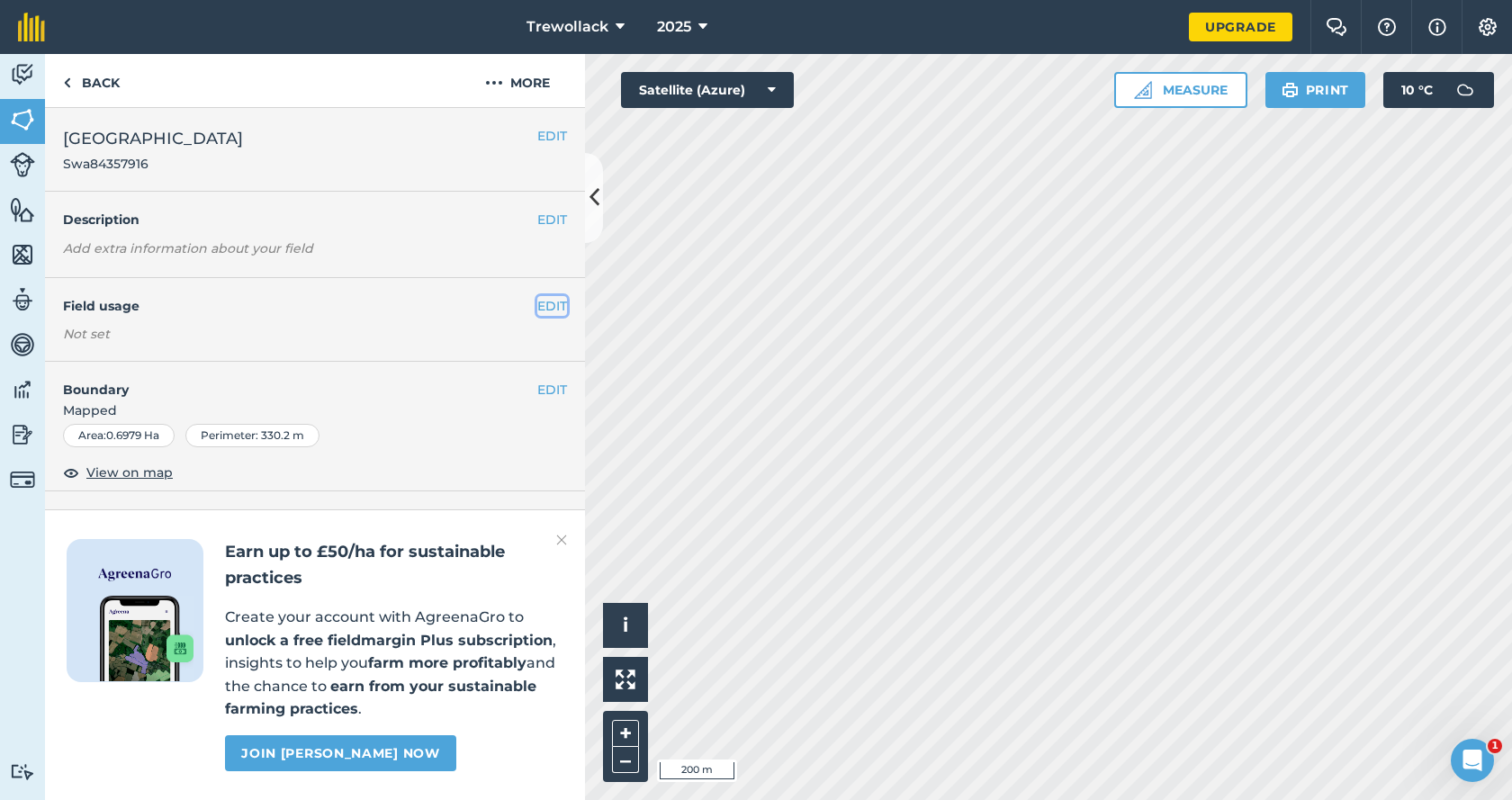
click at [538, 305] on button "EDIT" at bounding box center [552, 305] width 29 height 20
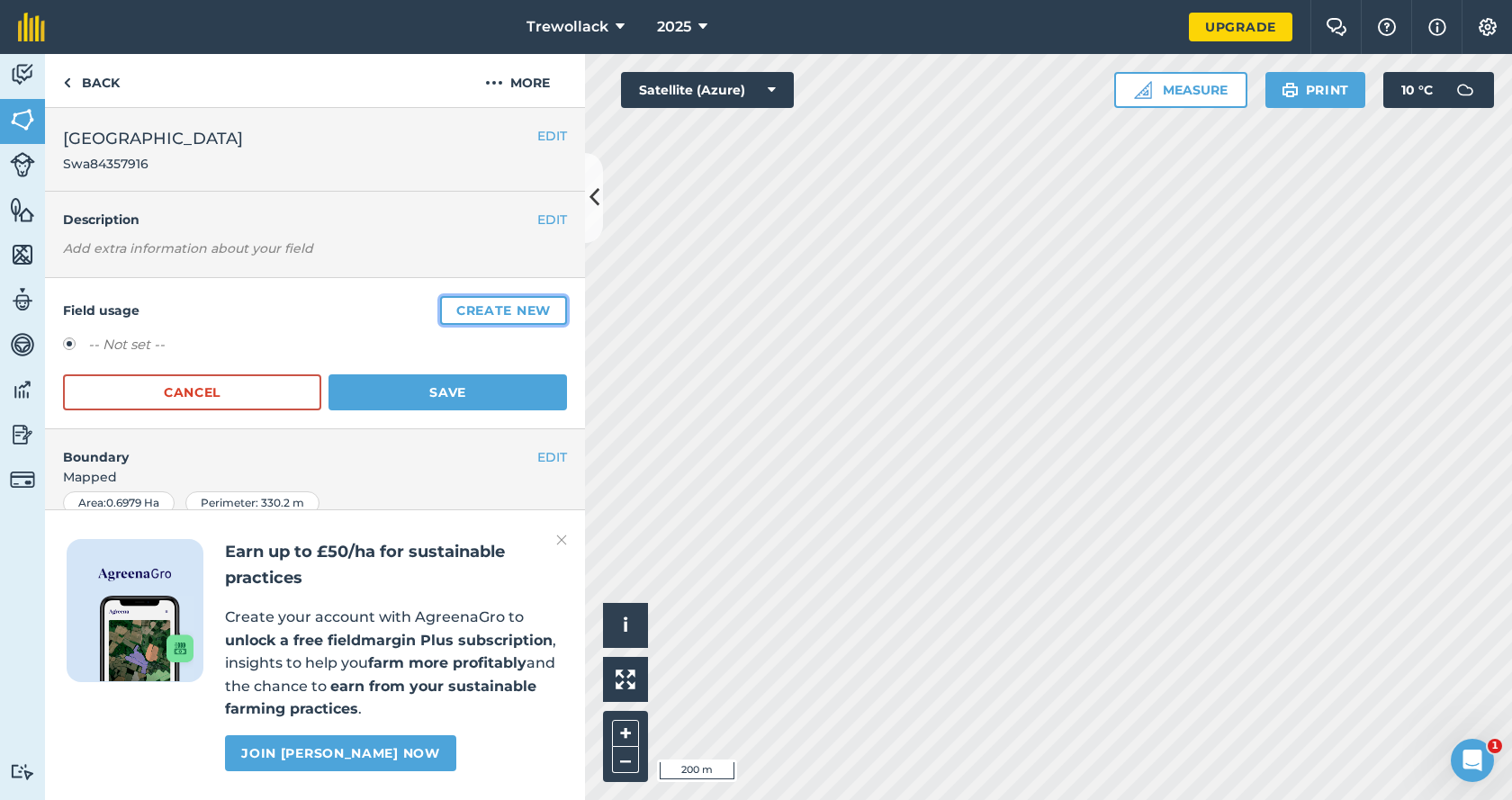
click at [501, 310] on button "Create new" at bounding box center [504, 310] width 127 height 28
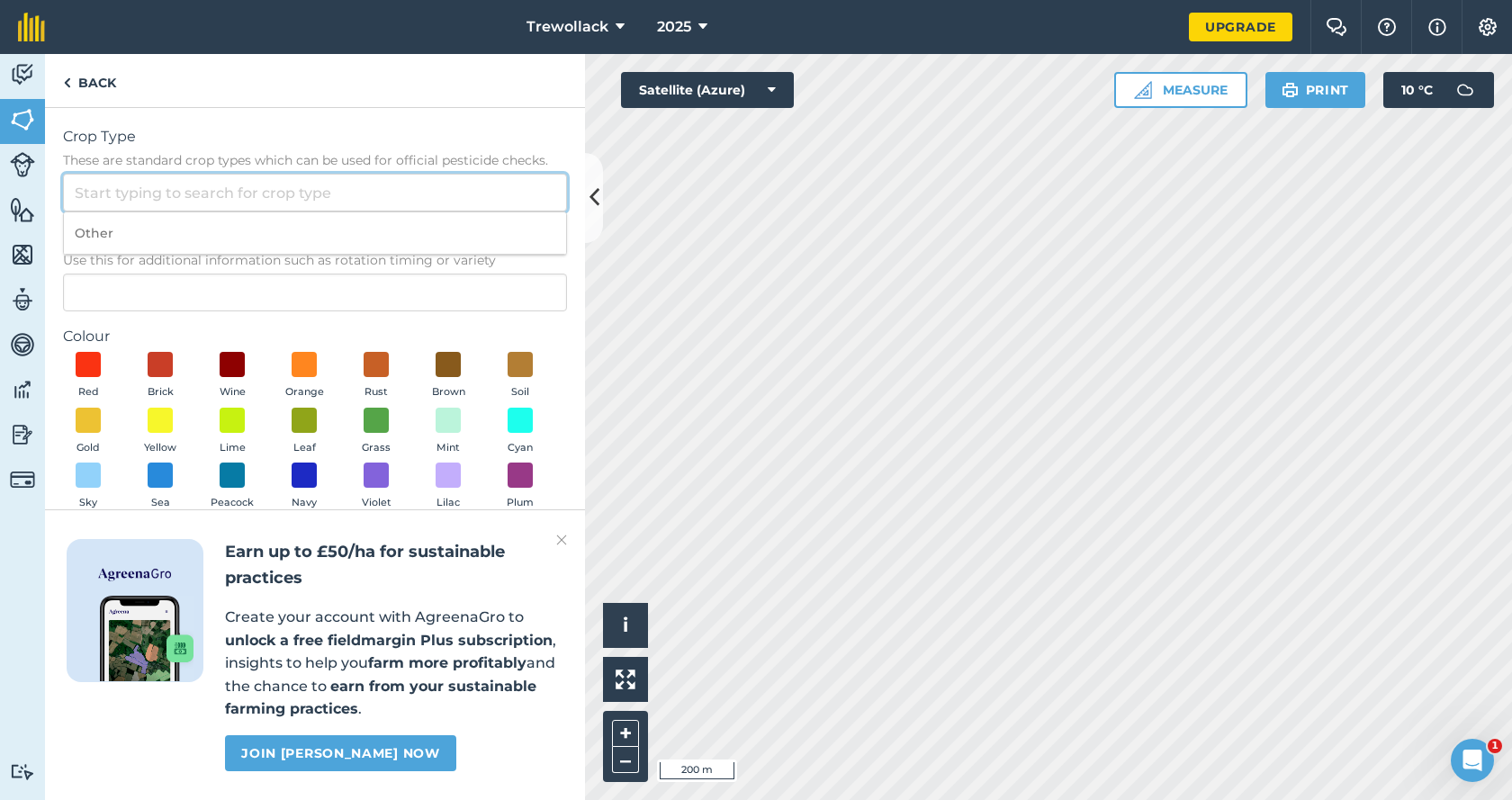
click at [107, 193] on input "Crop Type These are standard crop types which can be used for official pesticid…" at bounding box center [315, 193] width 504 height 38
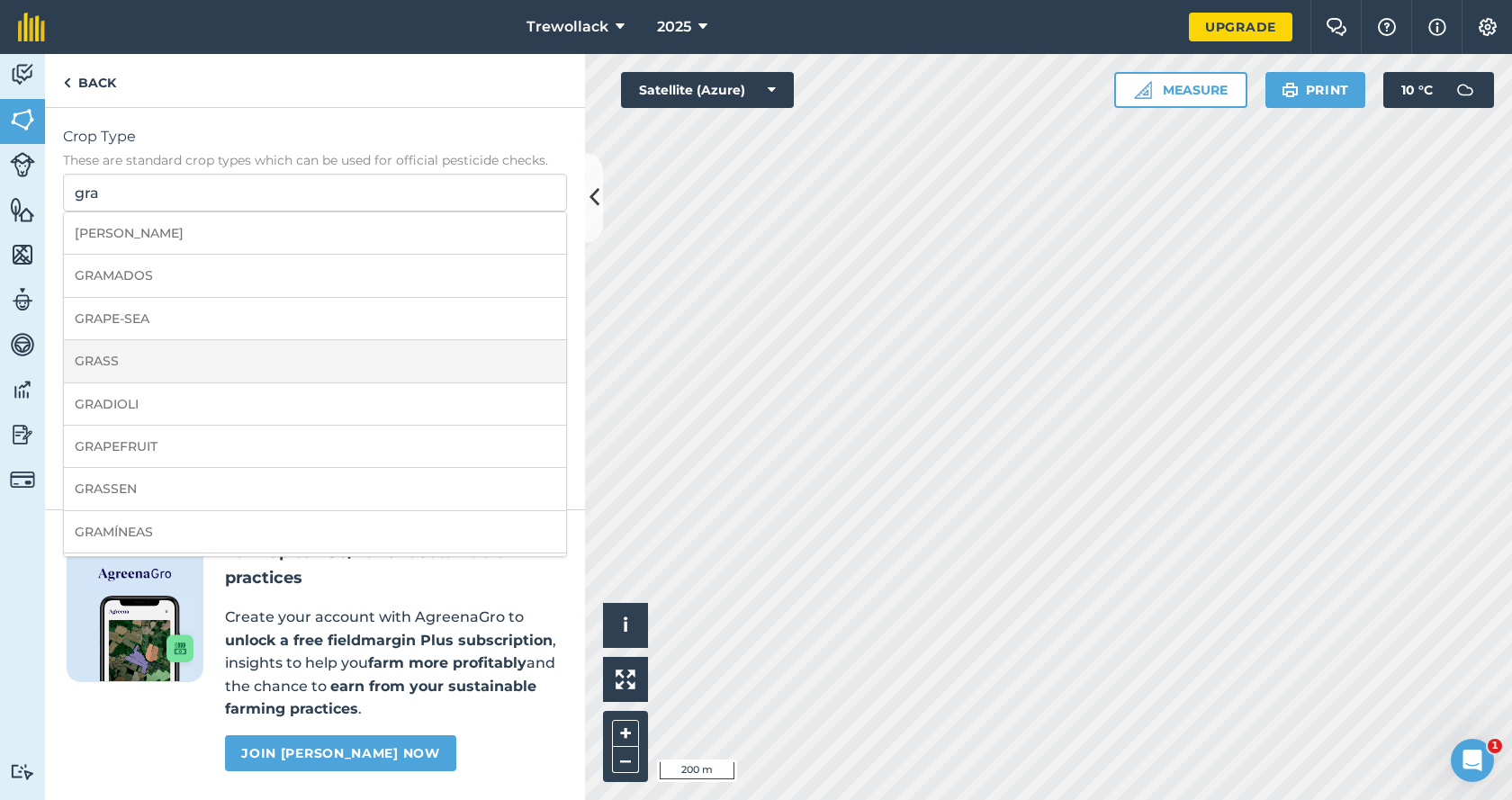
click at [100, 355] on li "GRASS" at bounding box center [316, 361] width 503 height 43
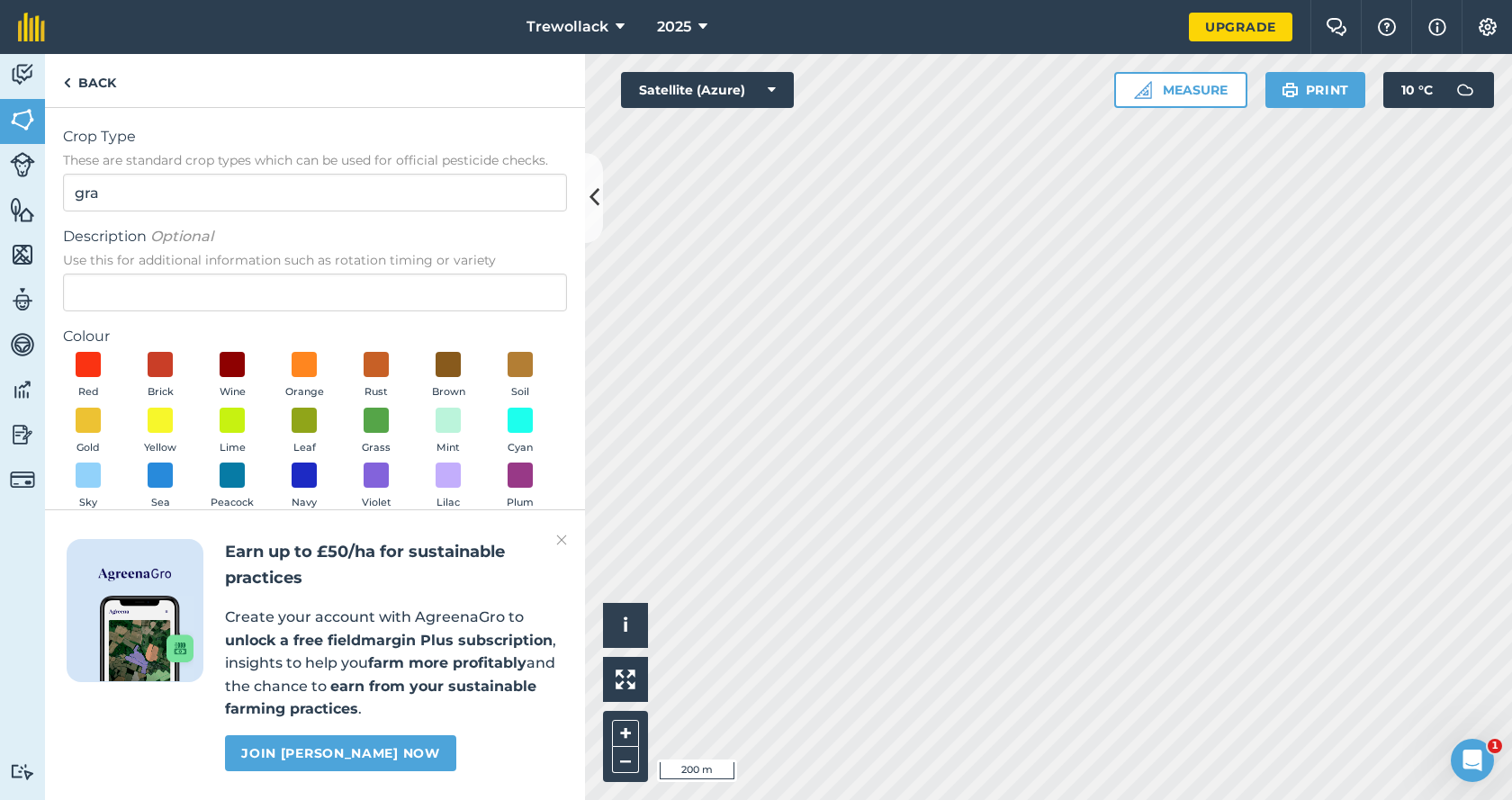
type input "GRASS"
click at [162, 419] on span at bounding box center [161, 420] width 28 height 28
click at [82, 80] on link "Back" at bounding box center [90, 80] width 89 height 53
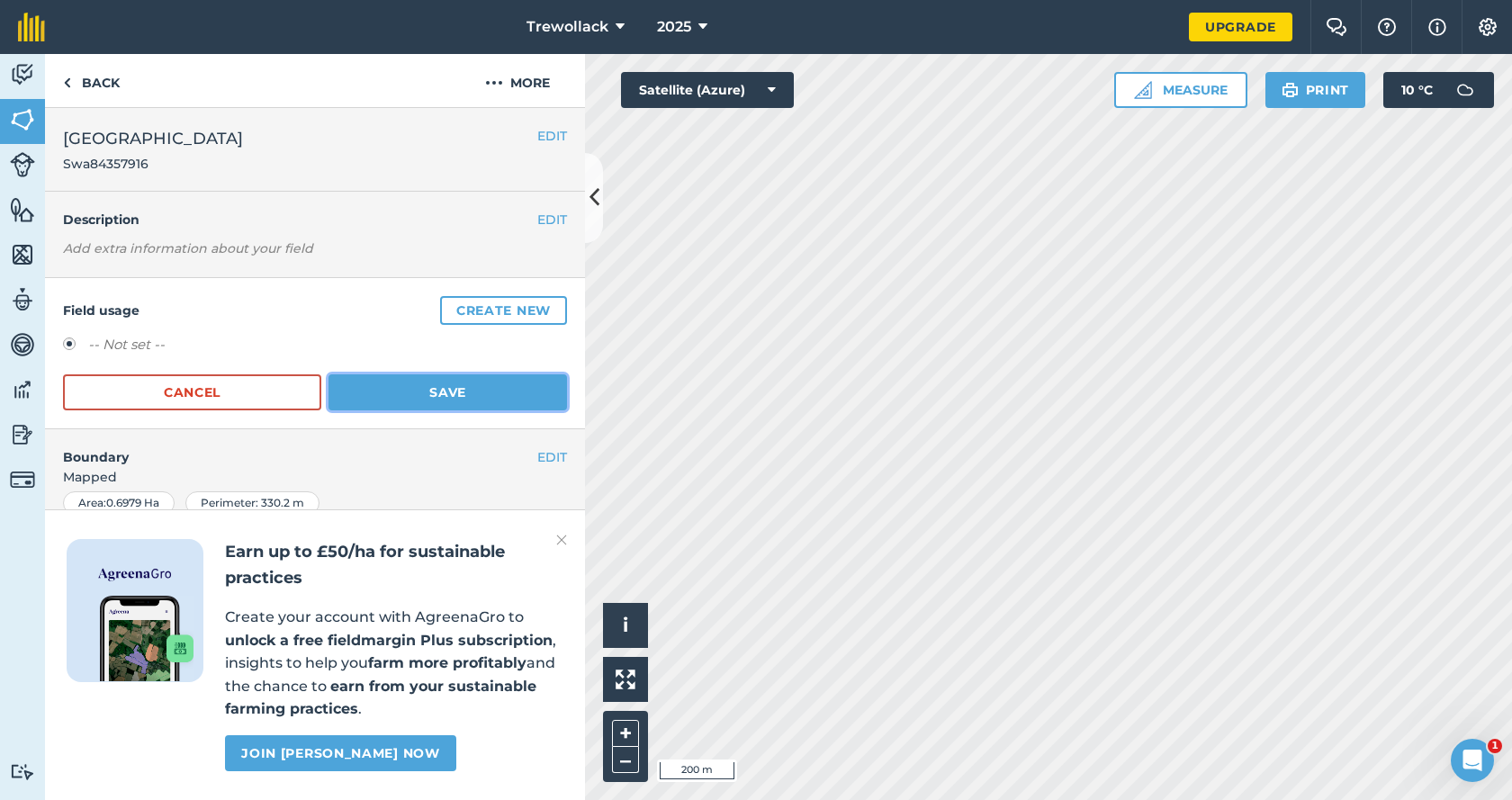
click at [429, 392] on button "Save" at bounding box center [448, 392] width 238 height 36
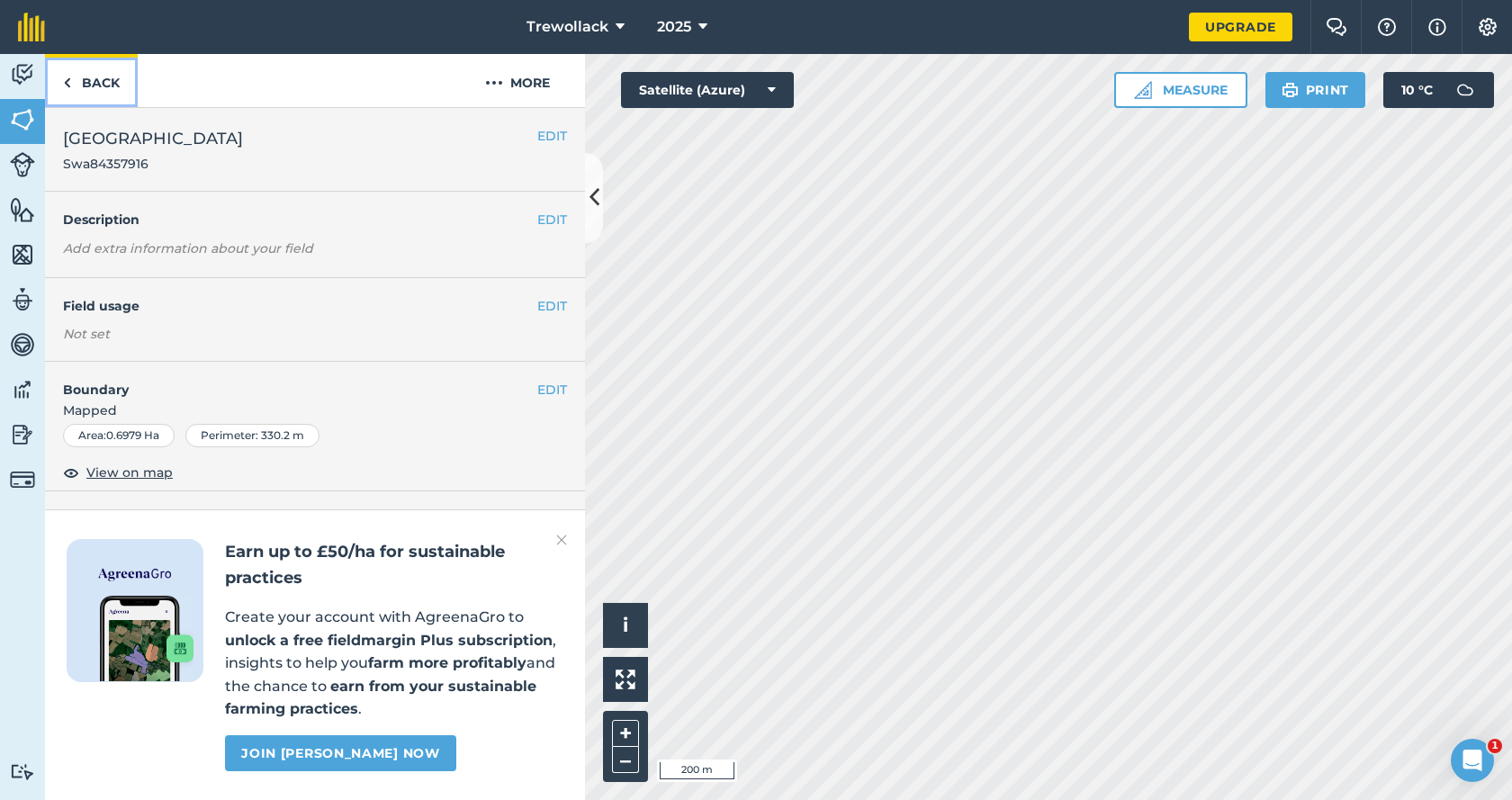
click at [80, 75] on link "Back" at bounding box center [92, 80] width 93 height 53
click at [98, 83] on link "Back" at bounding box center [92, 80] width 93 height 53
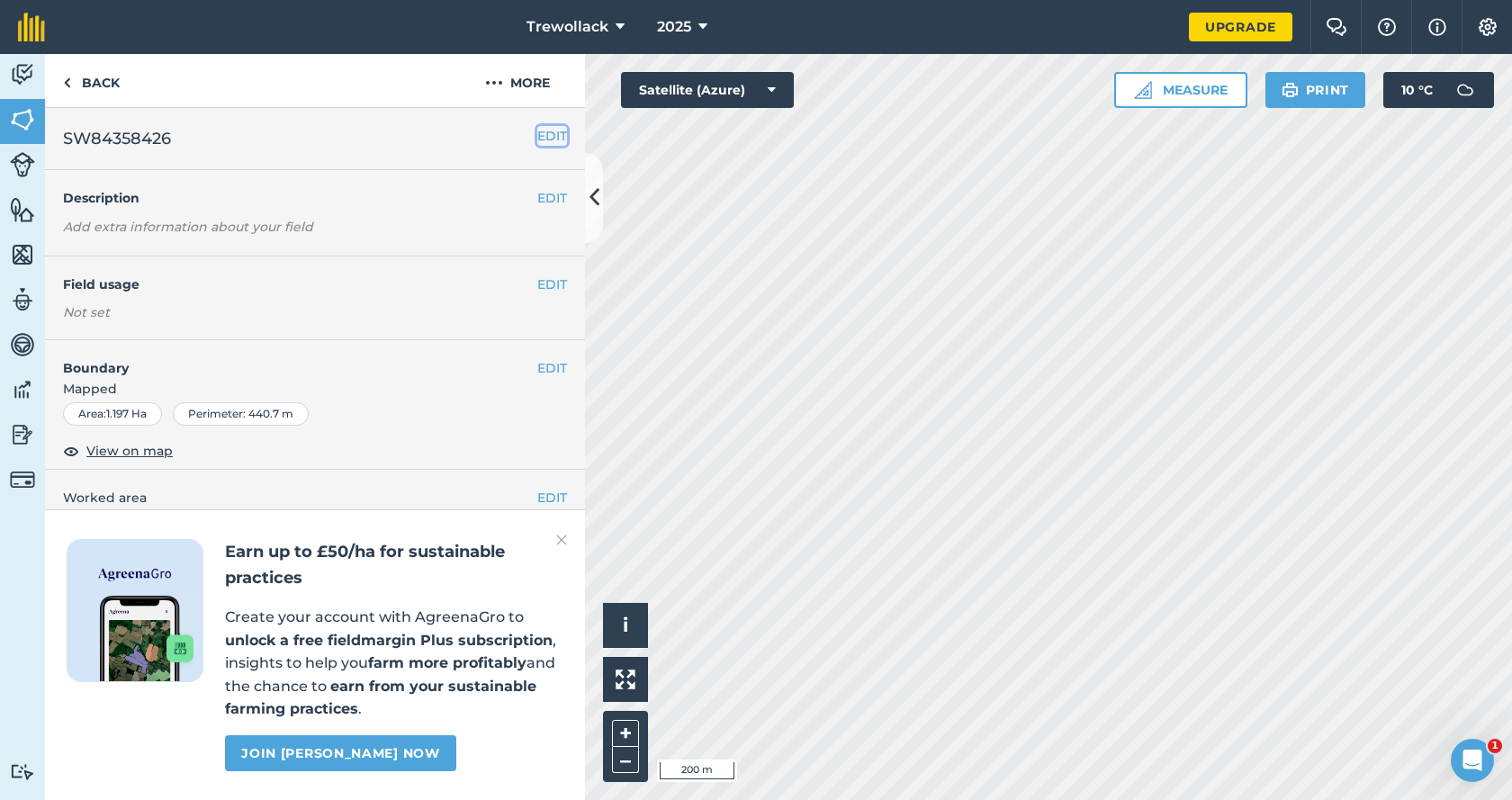
click at [541, 130] on button "EDIT" at bounding box center [552, 135] width 29 height 20
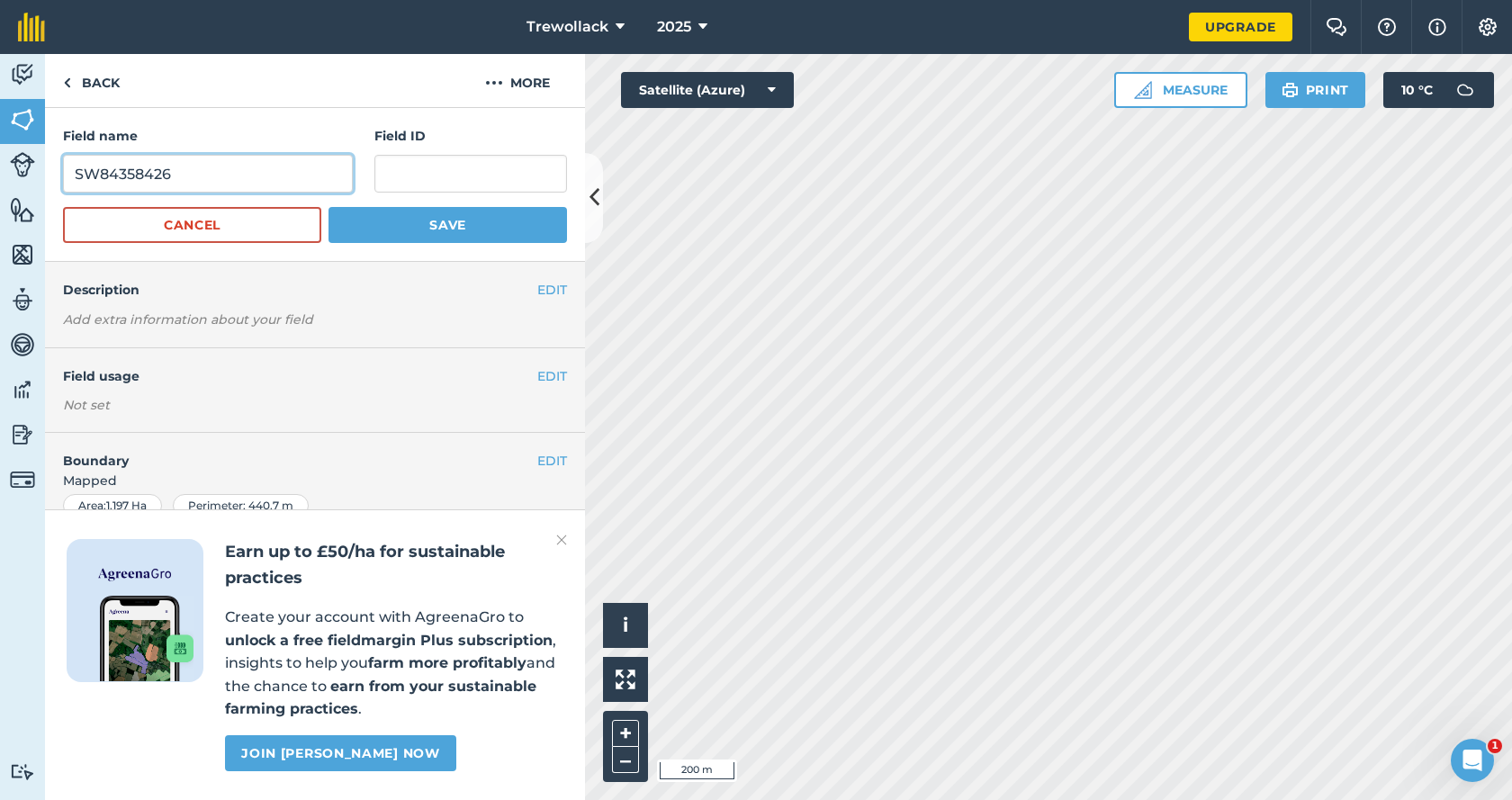
drag, startPoint x: 180, startPoint y: 170, endPoint x: 77, endPoint y: 177, distance: 103.2
click at [77, 177] on input "SW84358426" at bounding box center [208, 174] width 290 height 38
paste input "SW84358426"
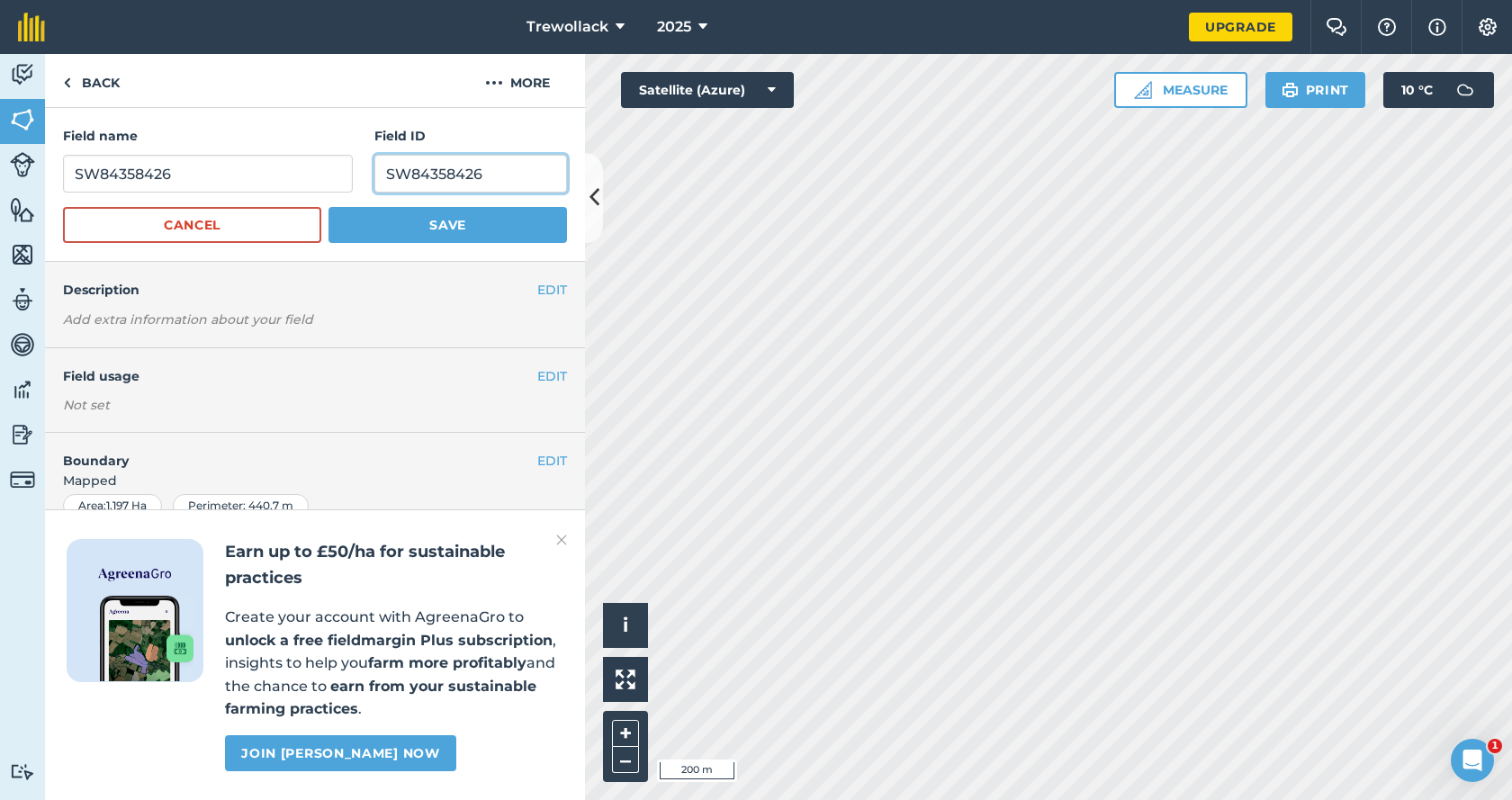
type input "SW84358426"
click at [437, 217] on button "Save" at bounding box center [448, 225] width 238 height 36
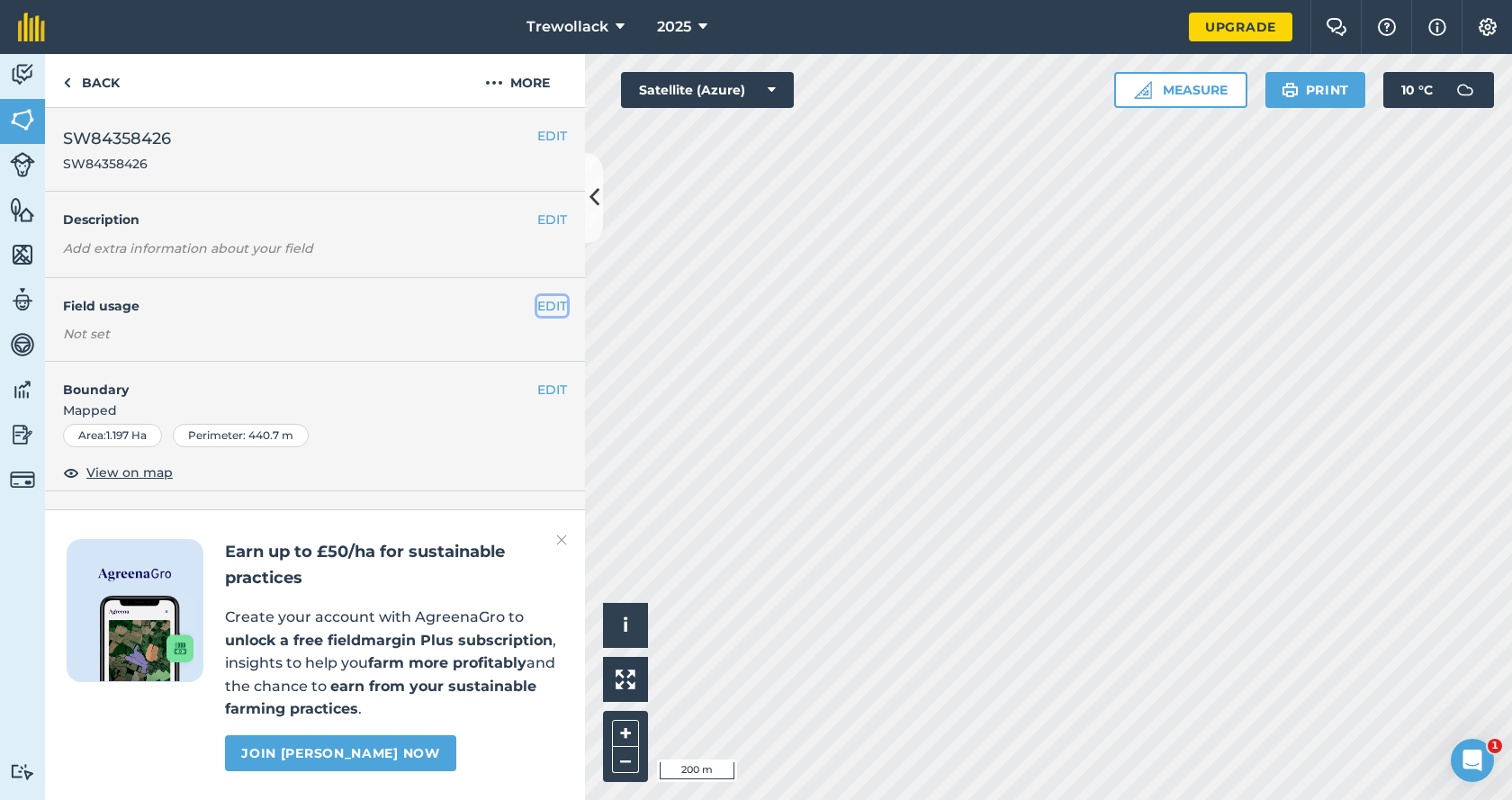
click at [552, 299] on button "EDIT" at bounding box center [552, 305] width 29 height 20
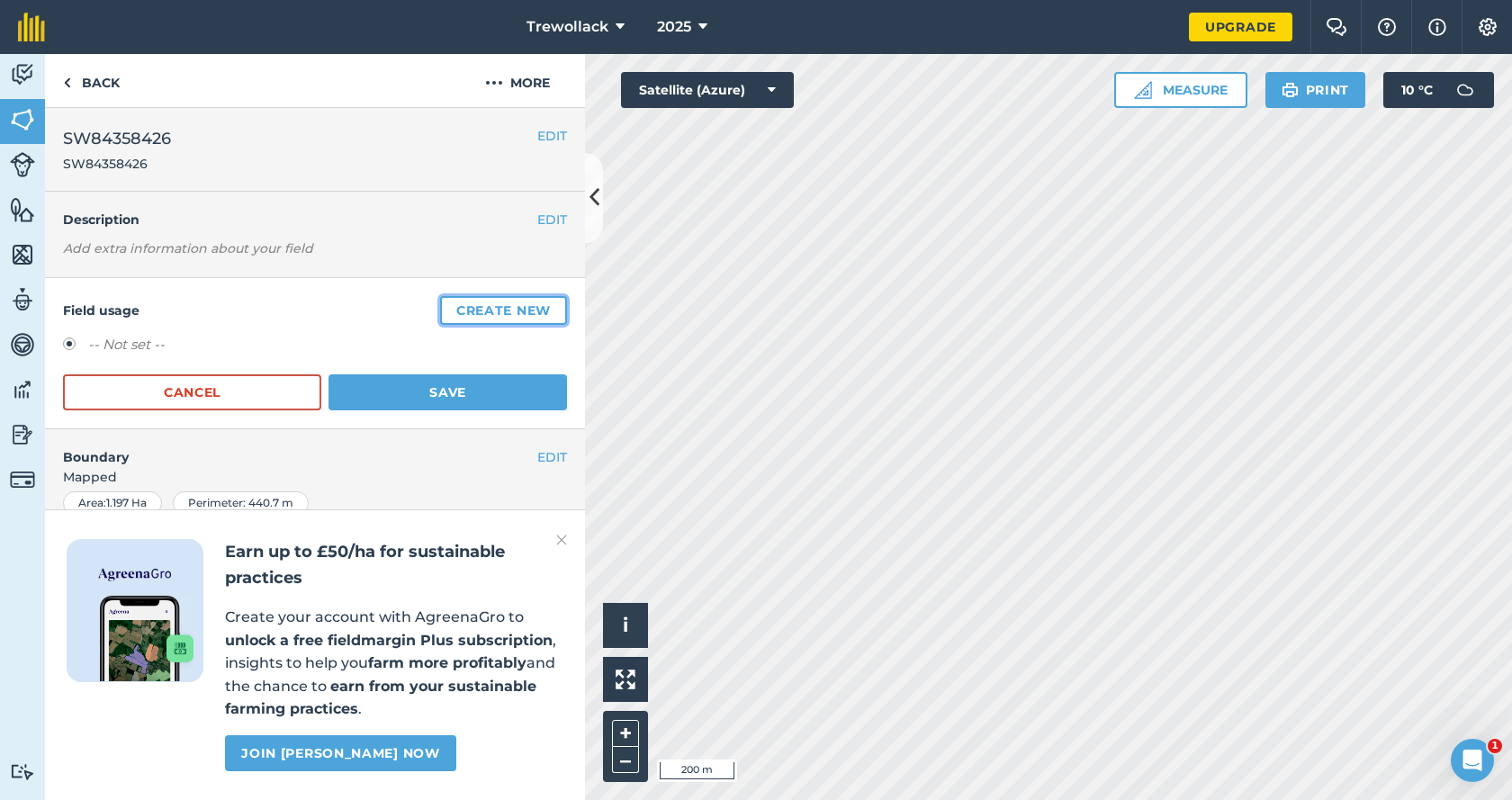
click at [496, 313] on button "Create new" at bounding box center [504, 310] width 127 height 28
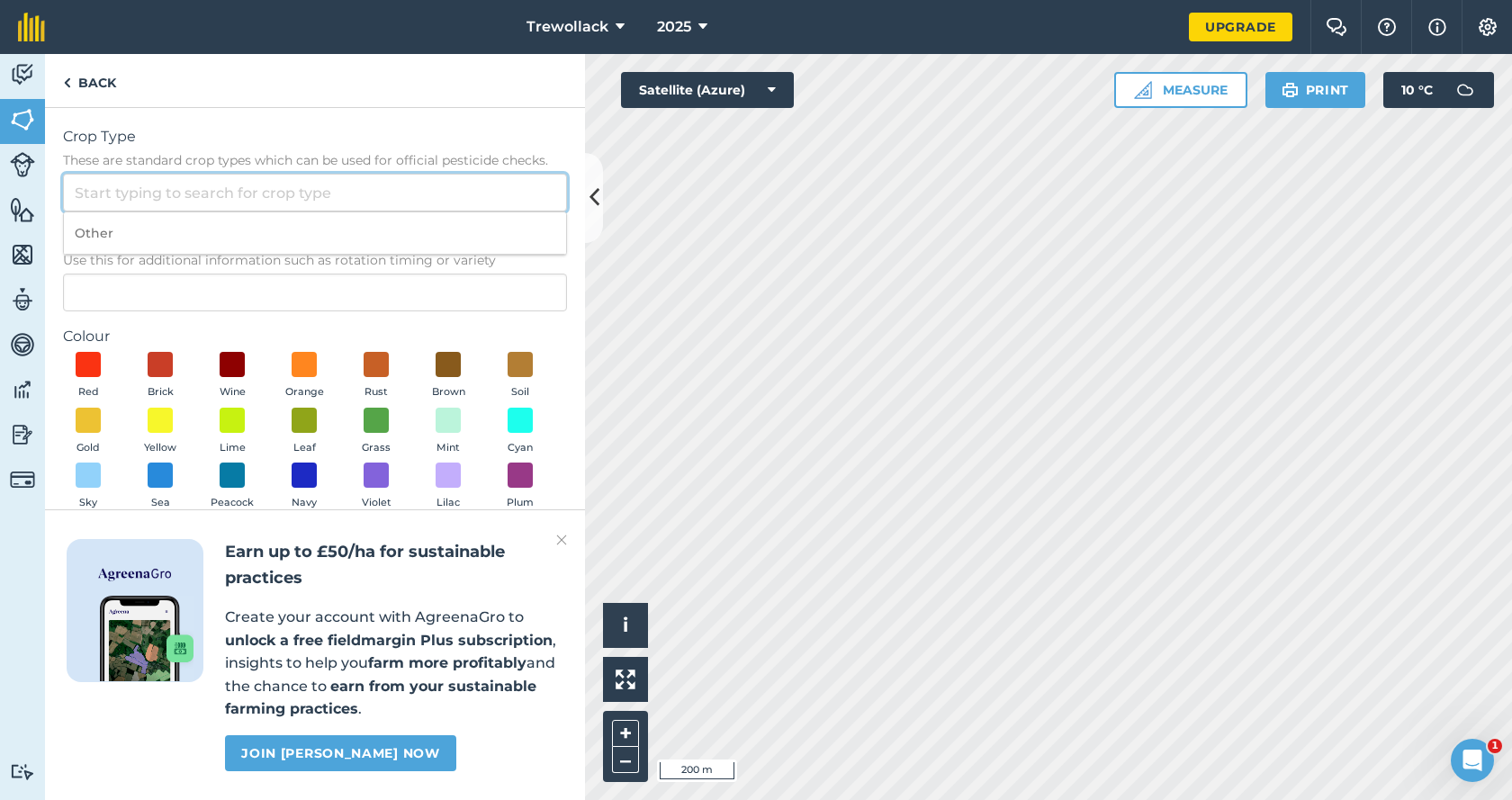
click at [101, 196] on input "Crop Type These are standard crop types which can be used for official pesticid…" at bounding box center [315, 193] width 504 height 38
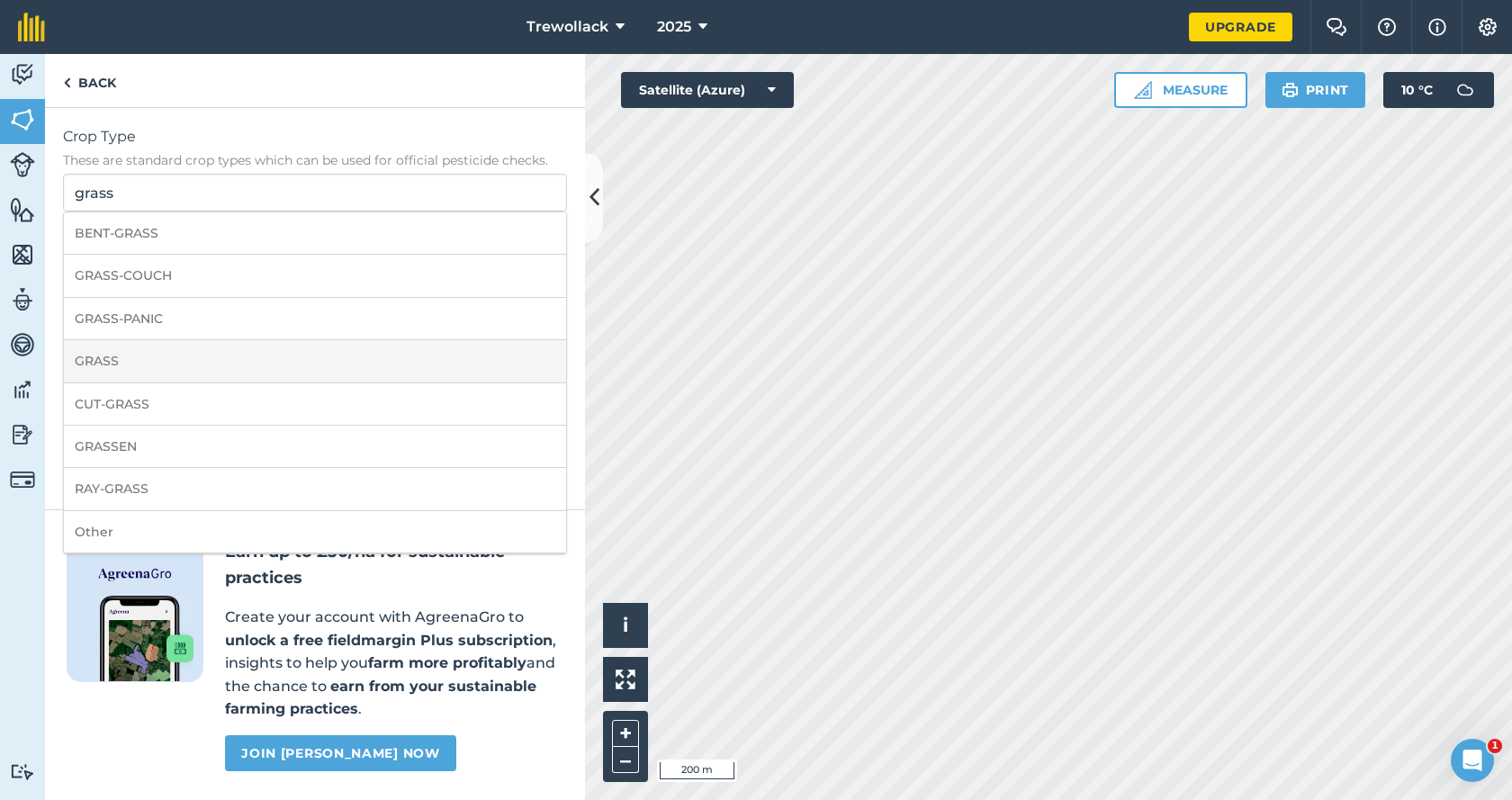
click at [96, 367] on li "GRASS" at bounding box center [316, 361] width 503 height 43
type input "GRASS"
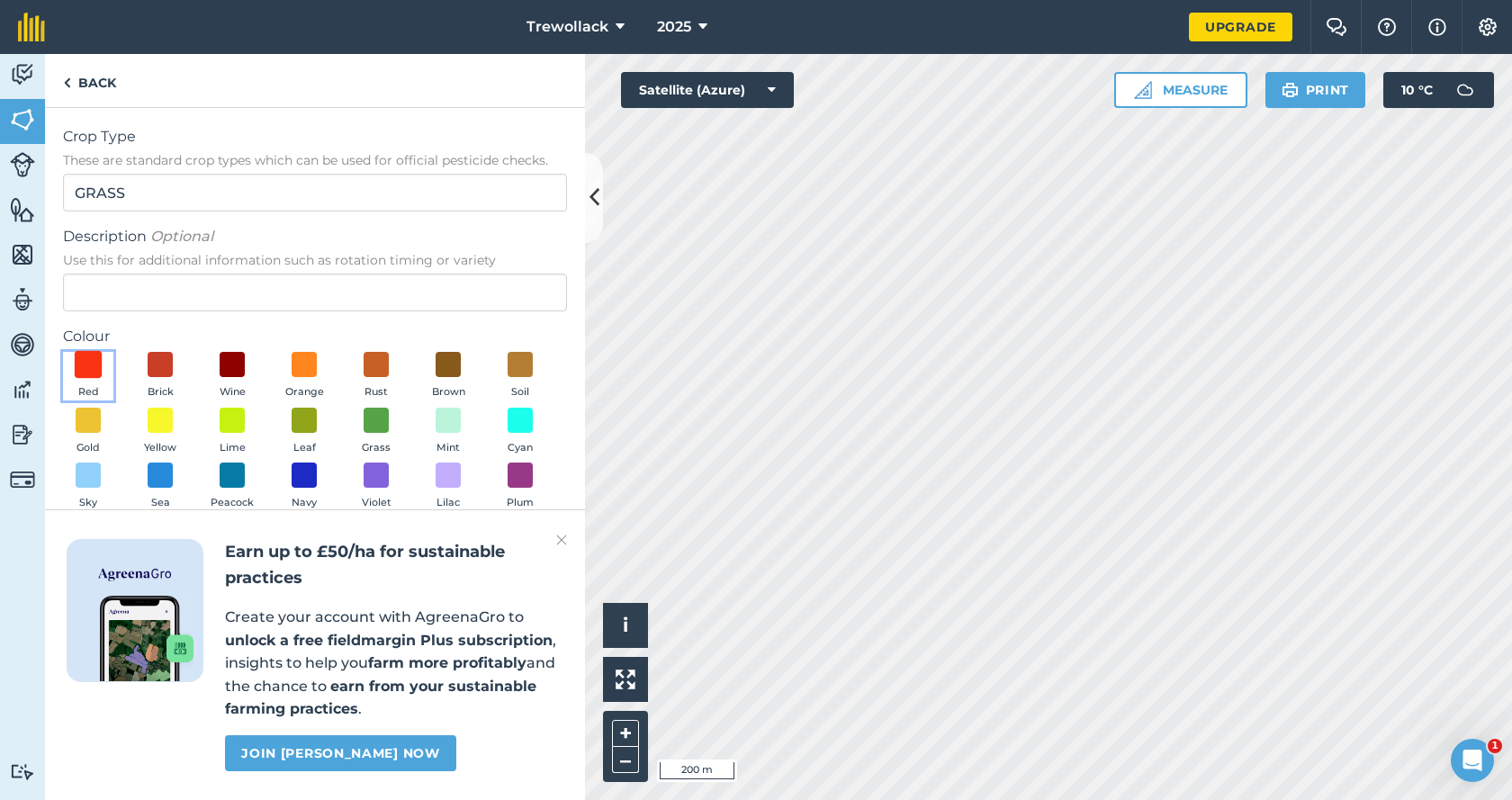
click at [94, 362] on span at bounding box center [89, 366] width 28 height 28
click at [156, 425] on span at bounding box center [161, 420] width 28 height 28
click at [165, 427] on img at bounding box center [160, 419] width 18 height 24
click at [68, 78] on img at bounding box center [67, 82] width 9 height 22
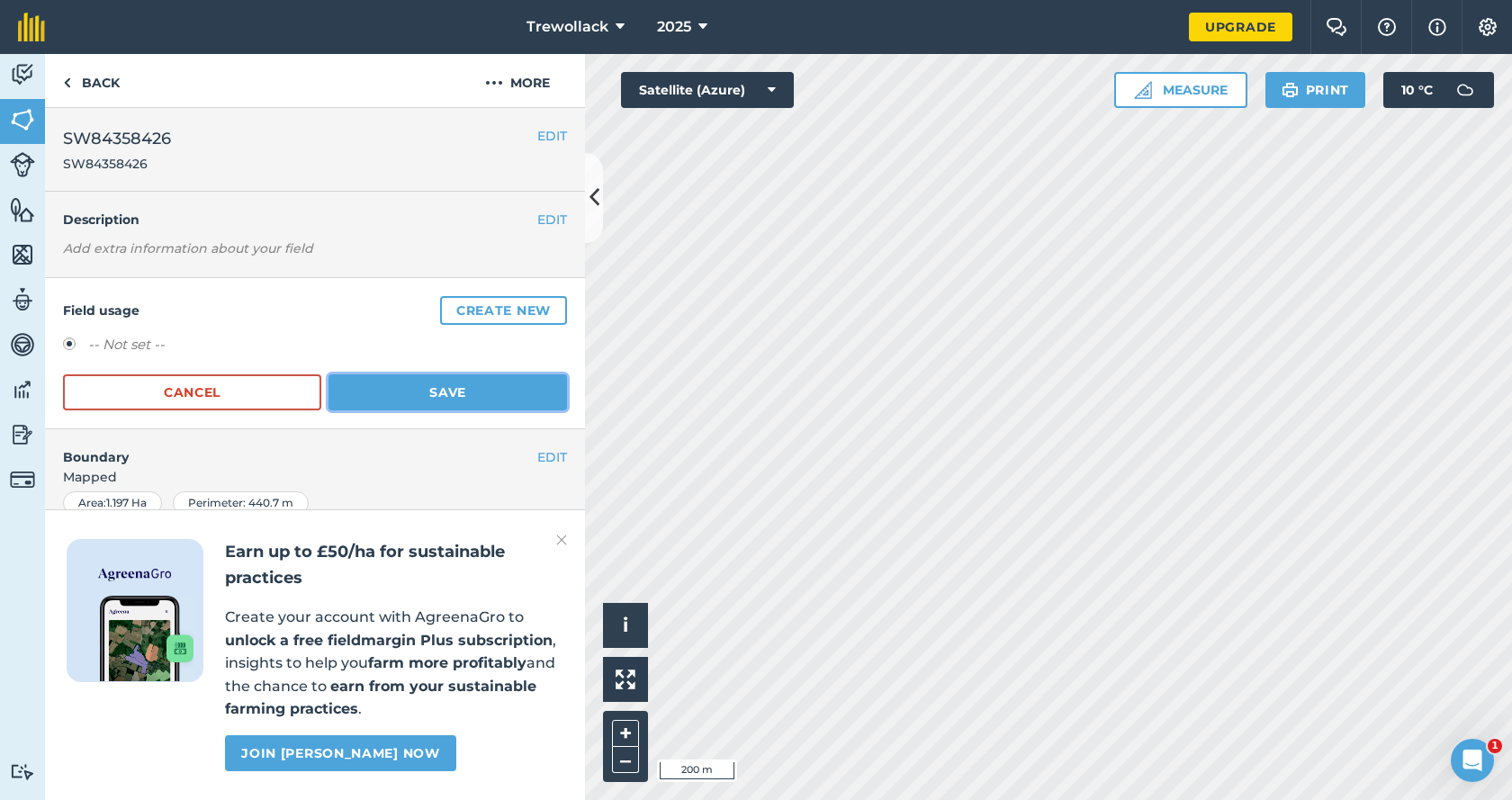
click at [425, 395] on button "Save" at bounding box center [448, 392] width 238 height 36
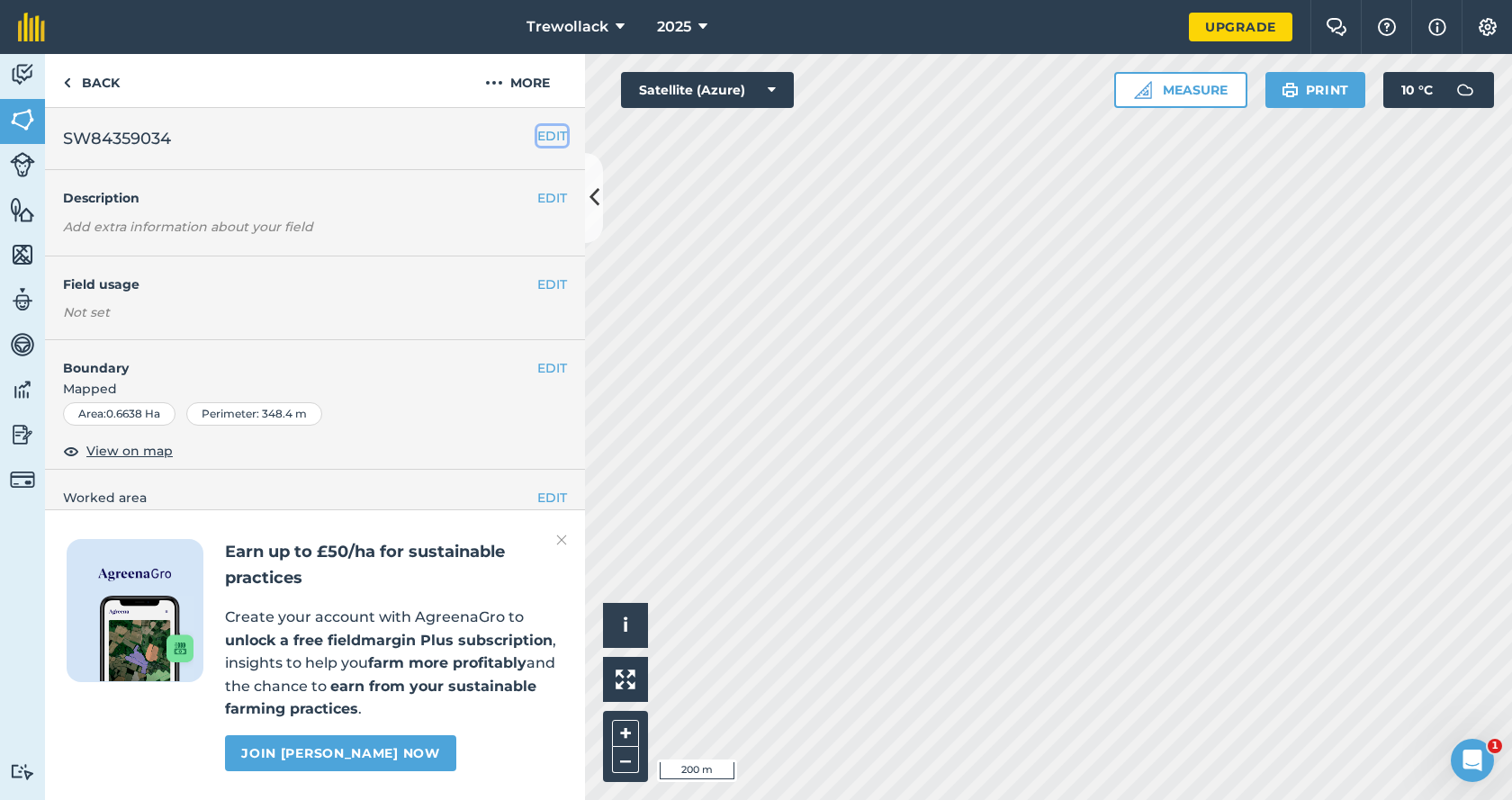
click at [538, 136] on button "EDIT" at bounding box center [552, 135] width 29 height 20
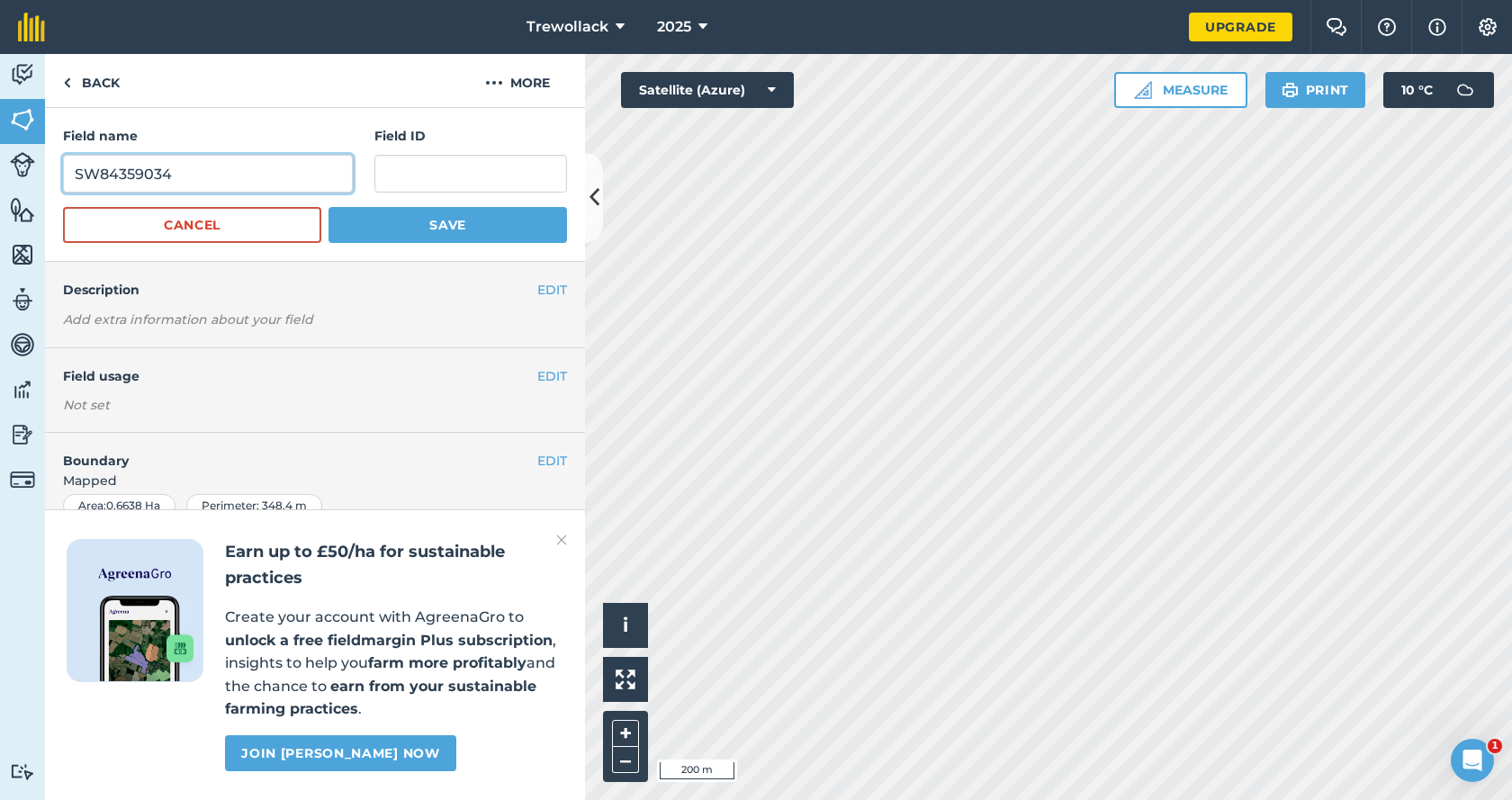
click at [192, 184] on input "SW84359034" at bounding box center [208, 174] width 290 height 38
drag, startPoint x: 177, startPoint y: 174, endPoint x: 77, endPoint y: 181, distance: 100.2
click at [77, 181] on input "SW84359034" at bounding box center [208, 174] width 290 height 38
paste input "SW84359034"
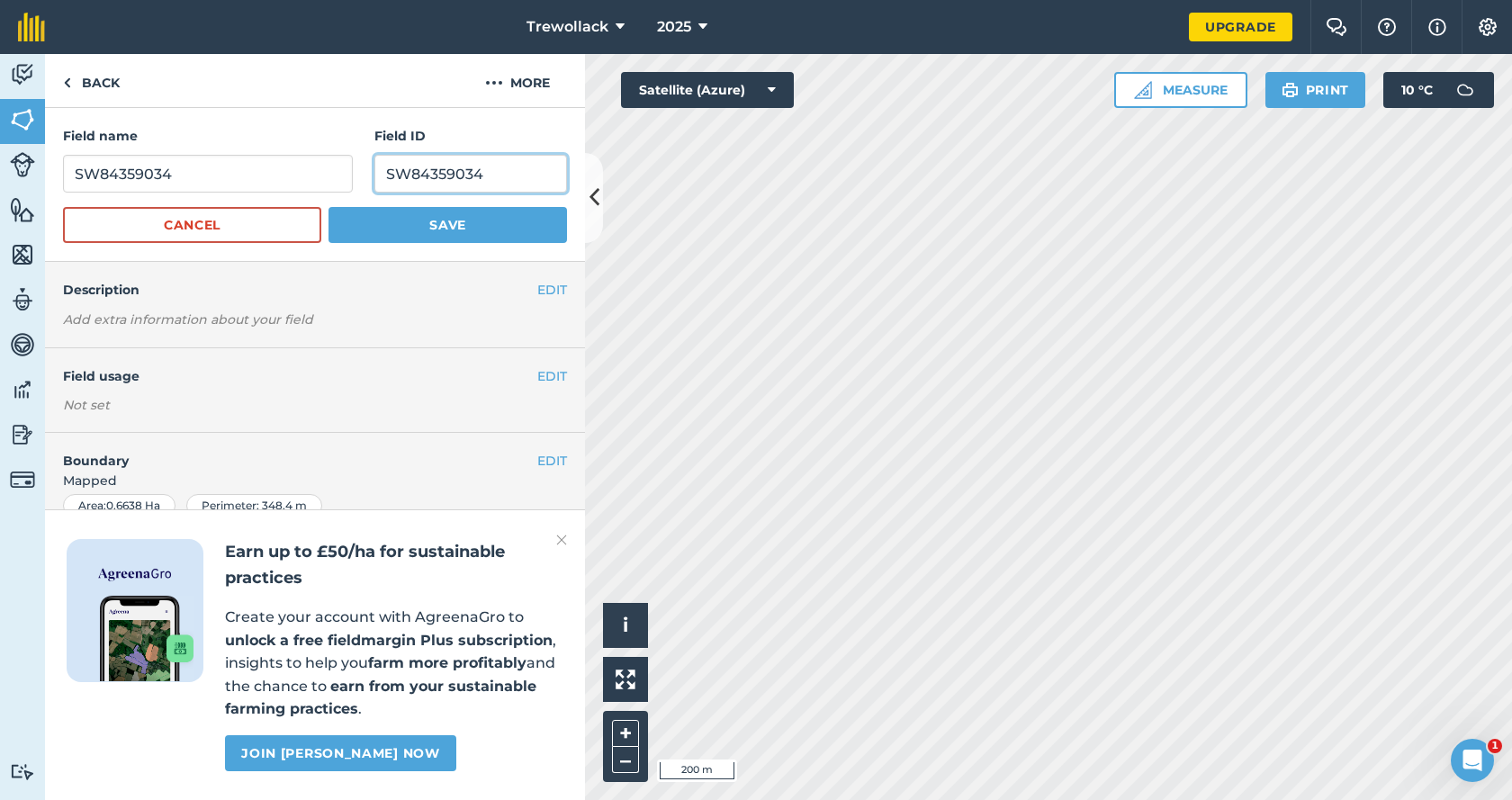
type input "SW84359034"
click at [199, 173] on input "SW84359034" at bounding box center [208, 174] width 290 height 38
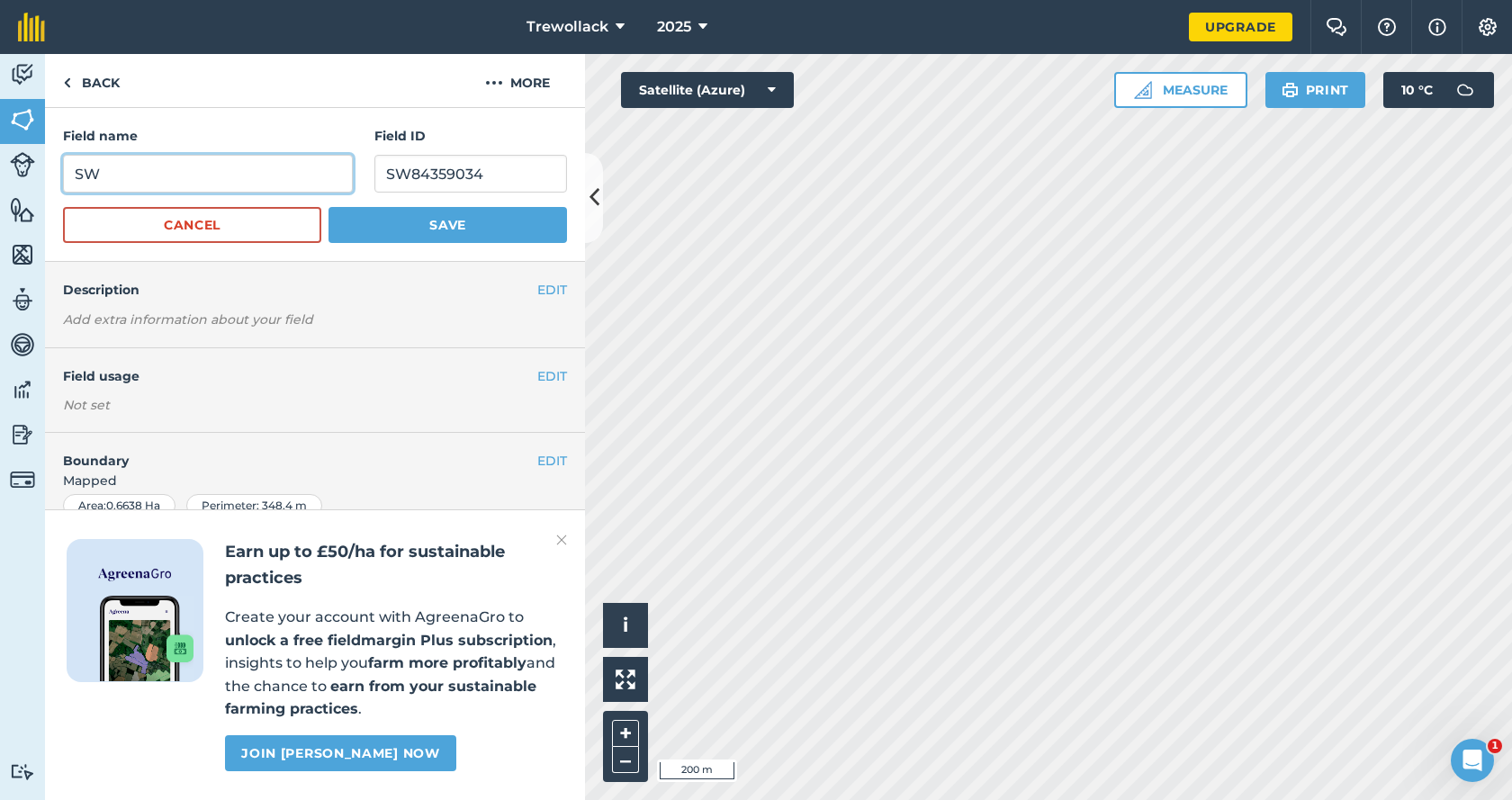
type input "S"
type input "[GEOGRAPHIC_DATA]"
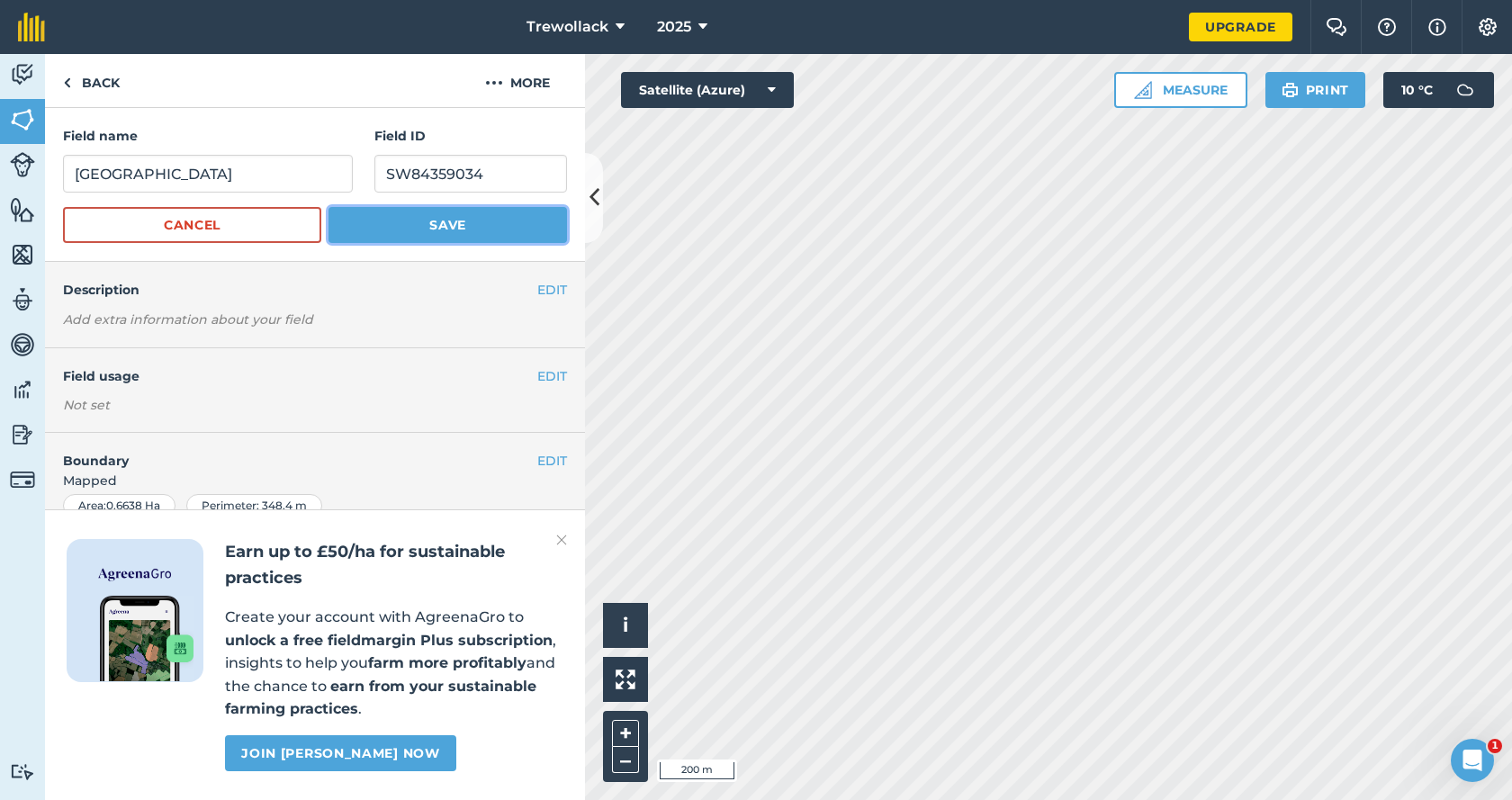
click at [470, 228] on button "Save" at bounding box center [448, 225] width 238 height 36
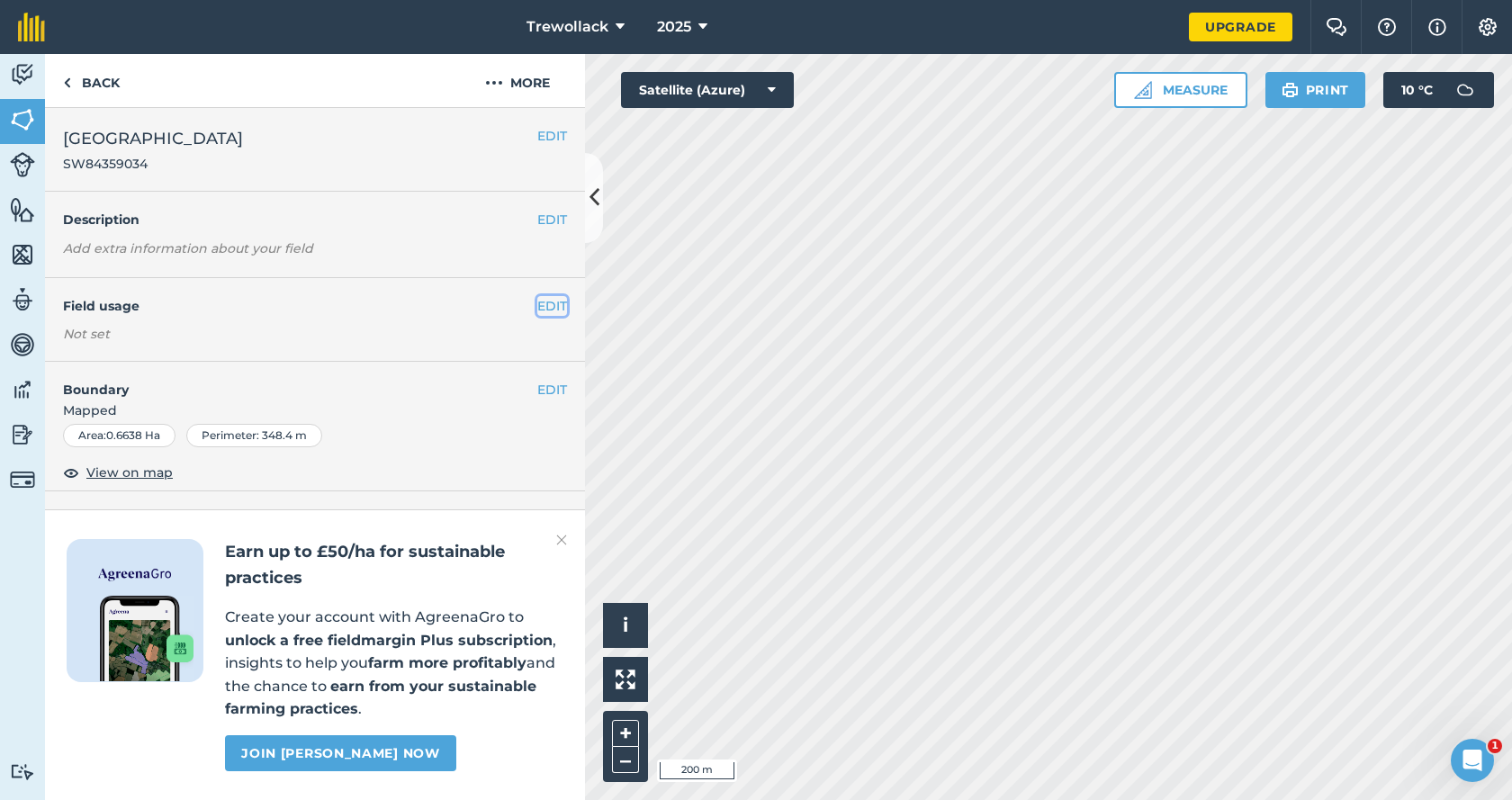
click at [540, 304] on button "EDIT" at bounding box center [552, 305] width 29 height 20
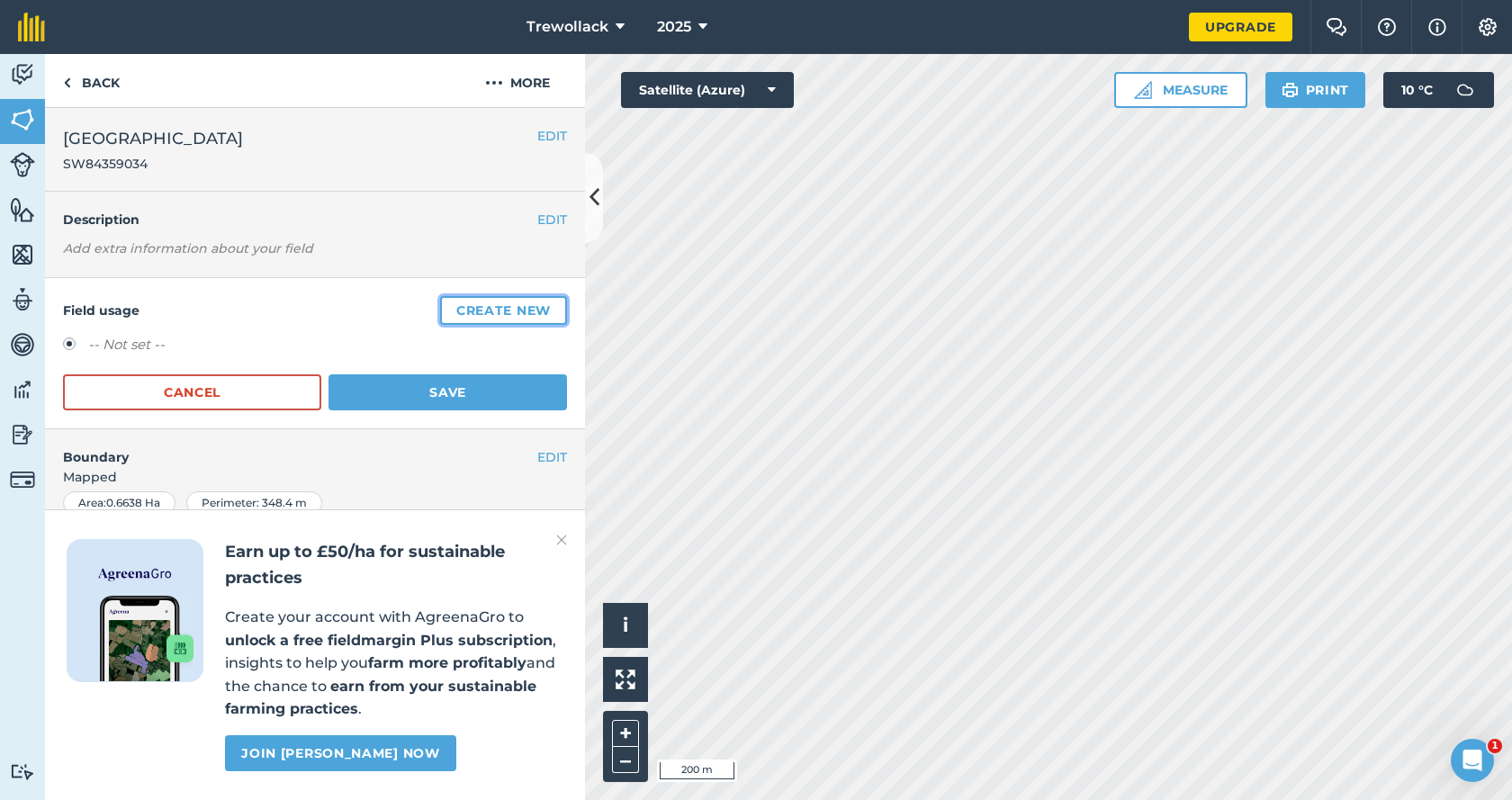
click at [488, 309] on button "Create new" at bounding box center [504, 310] width 127 height 28
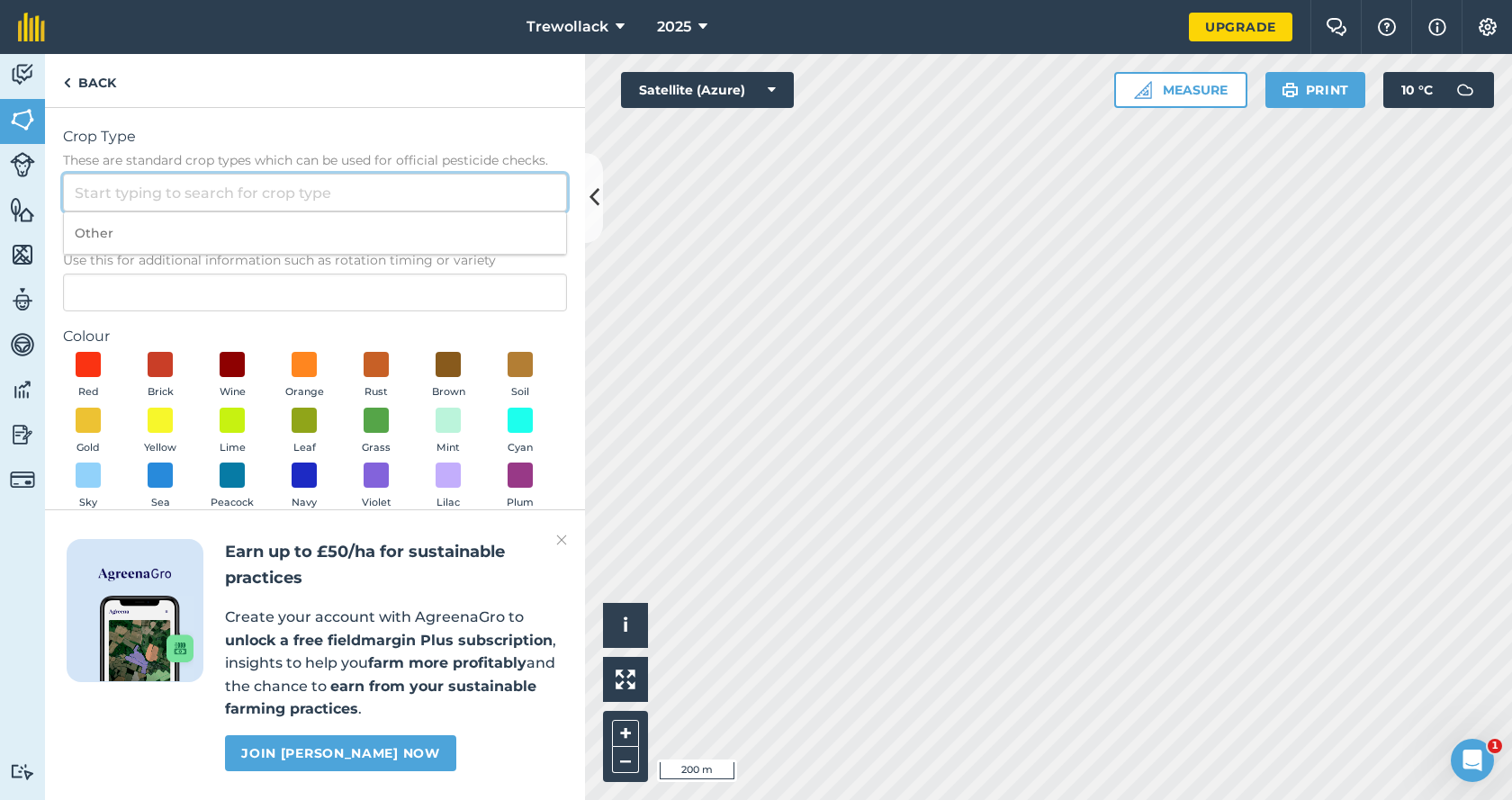
click at [136, 190] on input "Crop Type These are standard crop types which can be used for official pesticid…" at bounding box center [315, 193] width 504 height 38
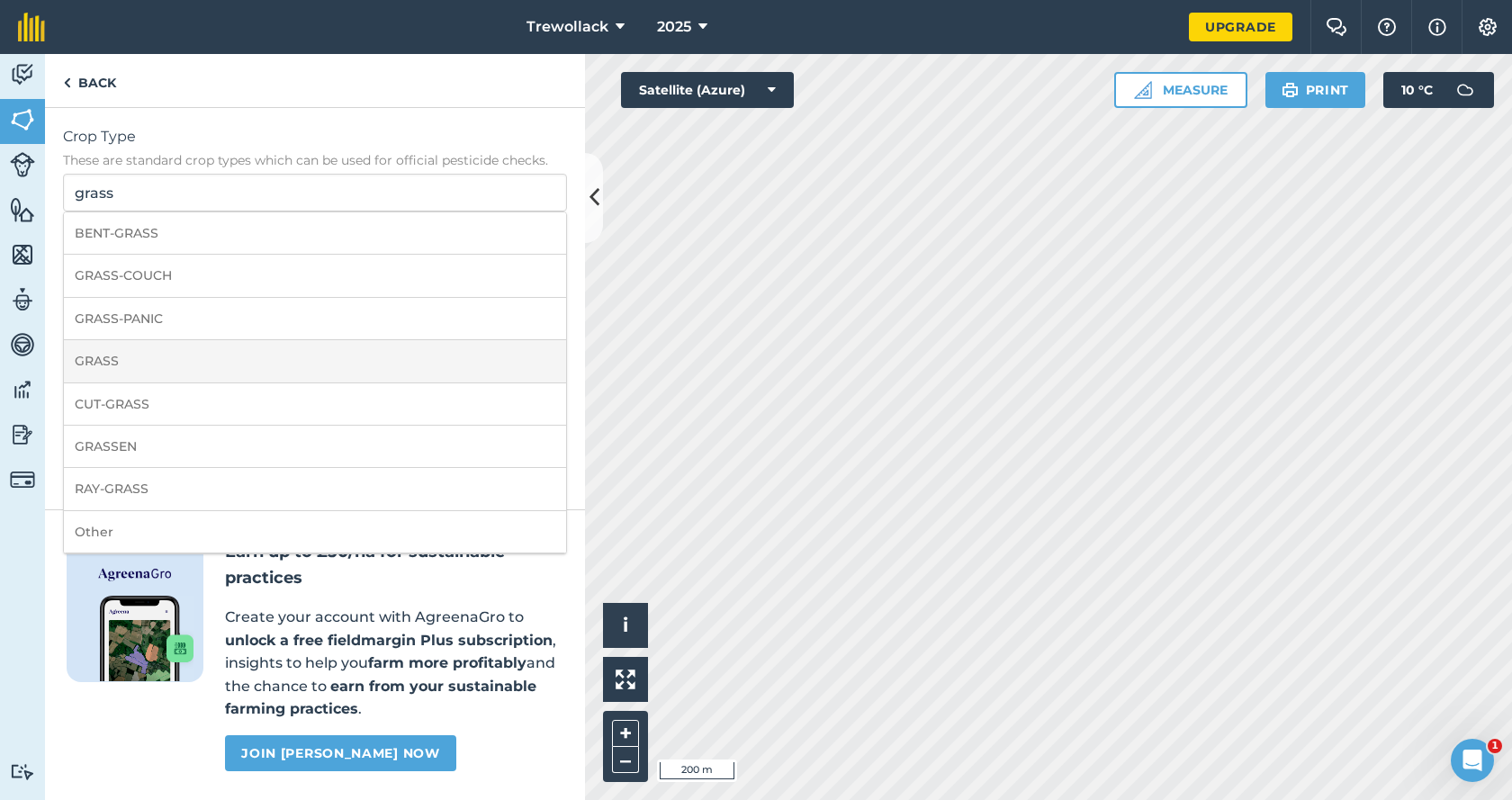
click at [100, 355] on li "GRASS" at bounding box center [316, 361] width 503 height 43
type input "GRASS"
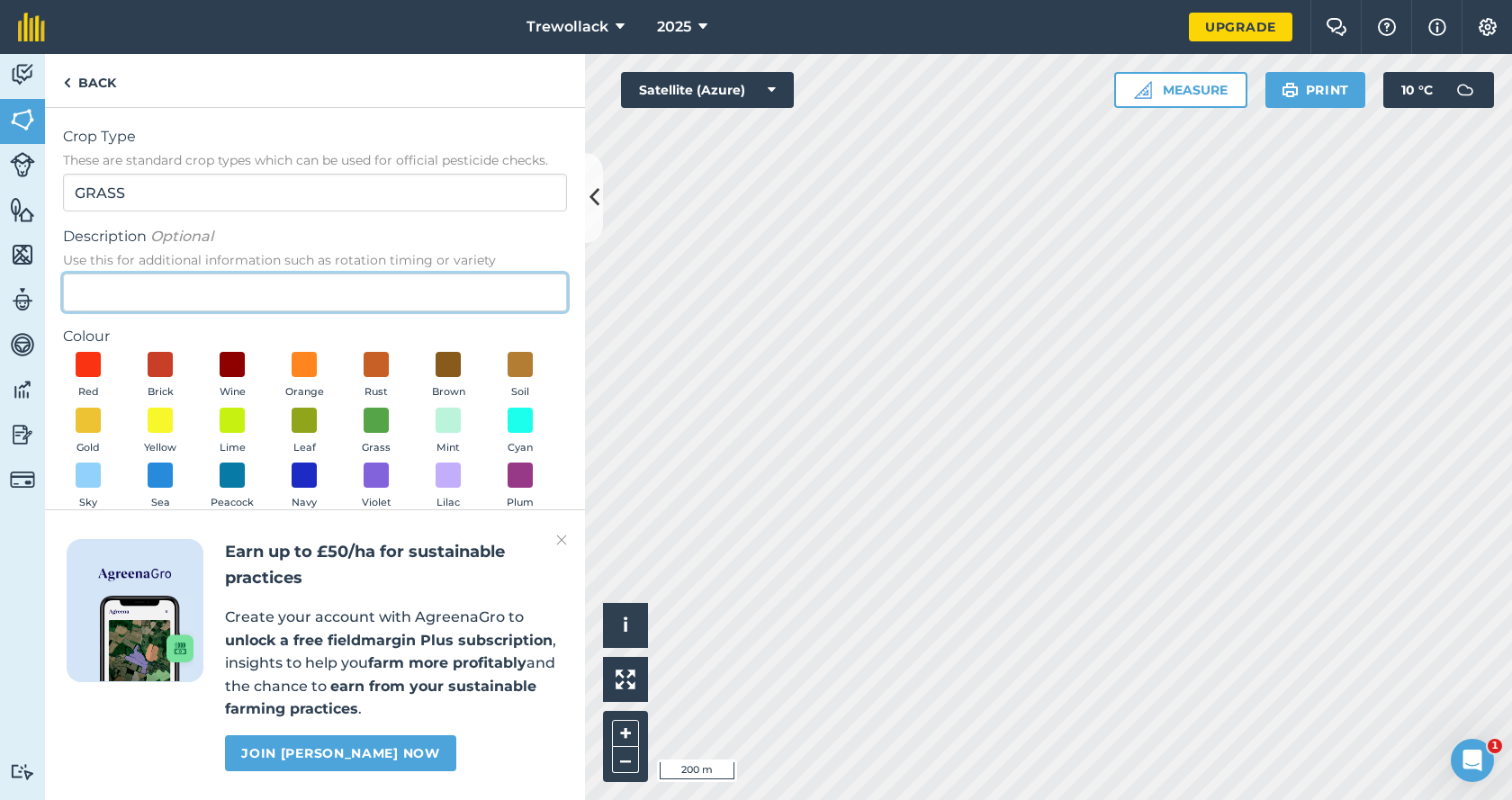
click at [106, 287] on input "Description Optional Use this for additional information such as rotation timin…" at bounding box center [315, 293] width 504 height 38
click at [156, 412] on span at bounding box center [161, 420] width 28 height 28
click at [559, 536] on img at bounding box center [561, 539] width 10 height 22
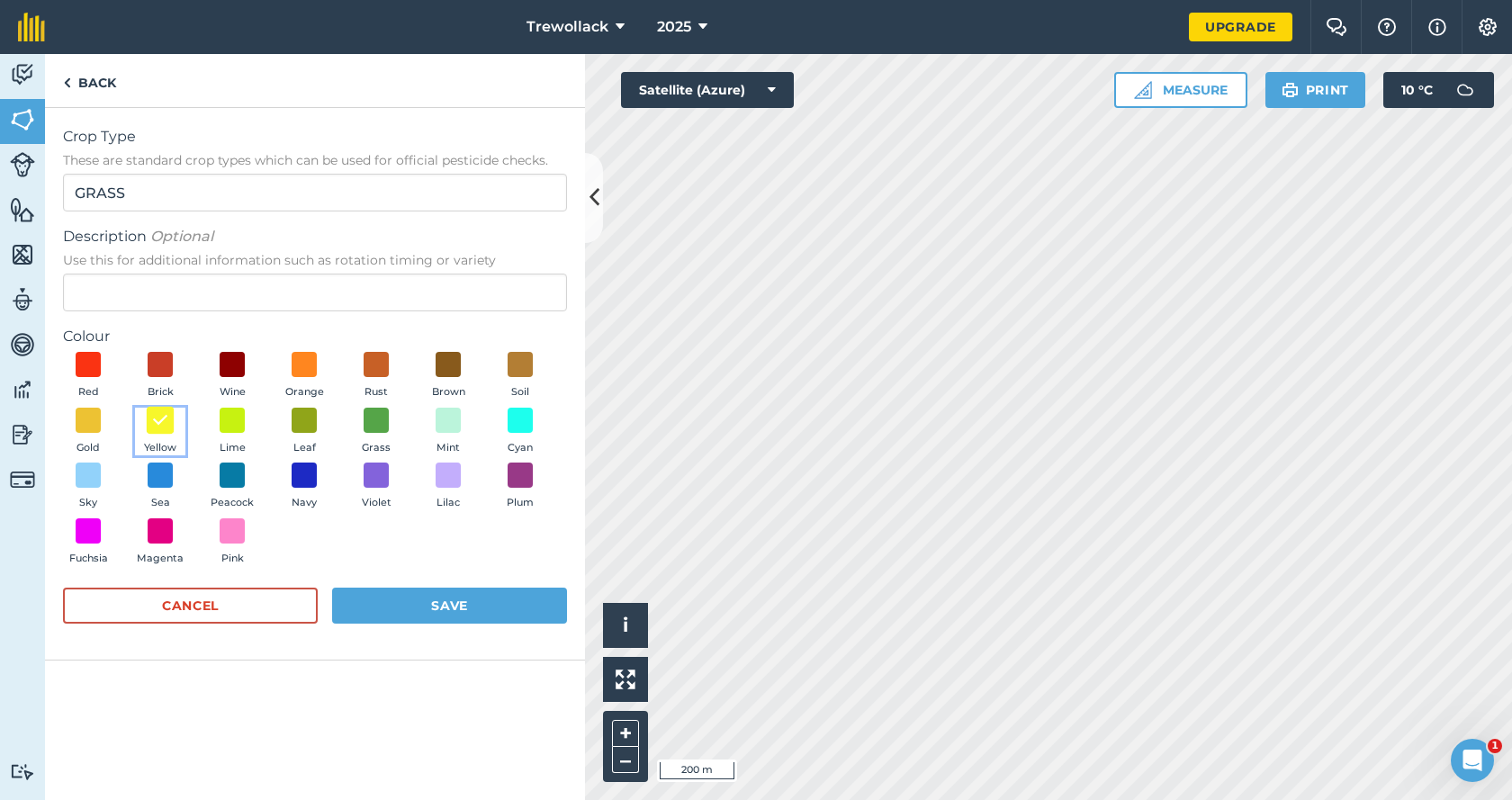
click at [162, 419] on img at bounding box center [160, 419] width 18 height 24
click at [470, 599] on button "Save" at bounding box center [450, 605] width 235 height 36
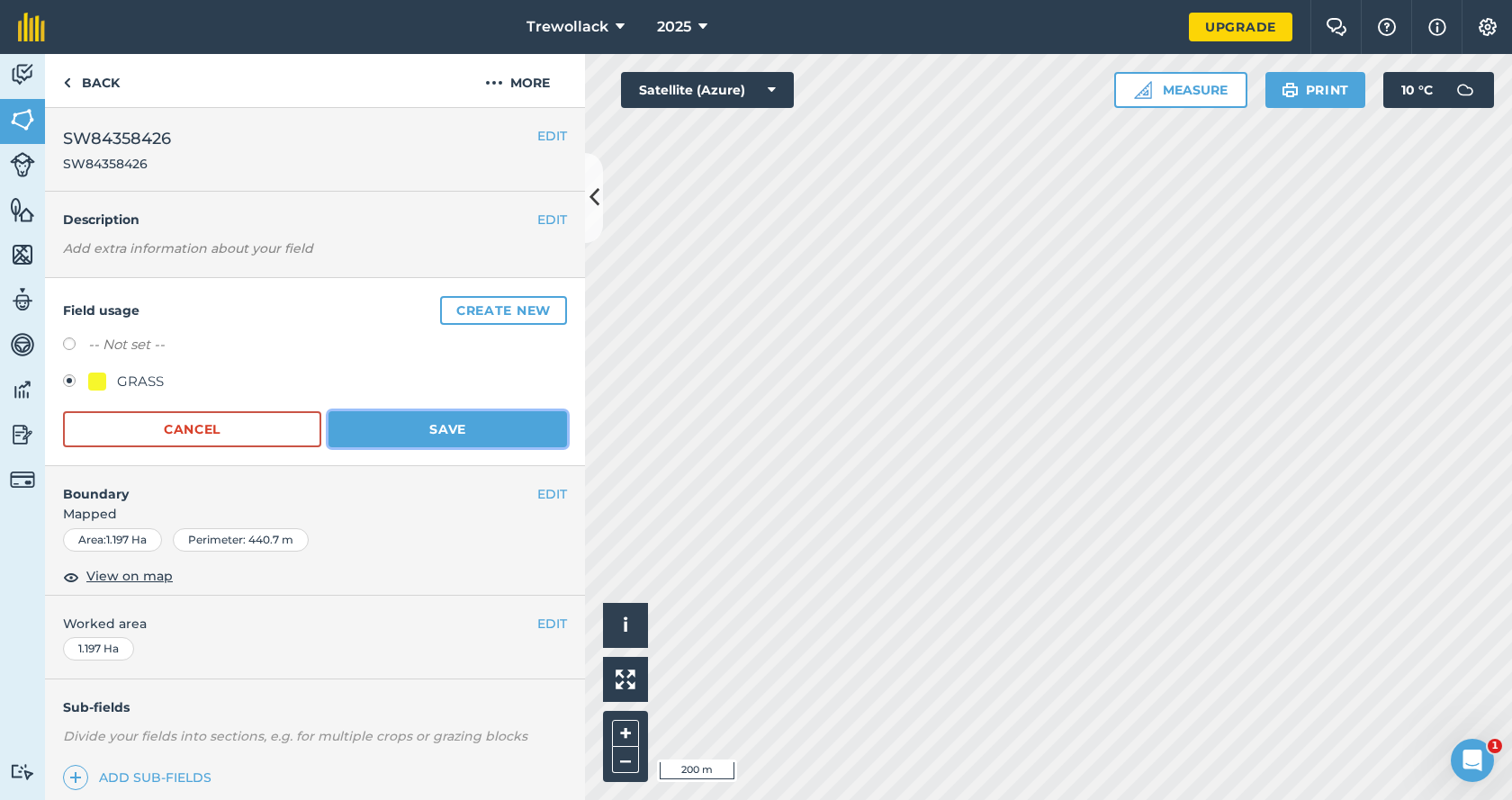
click at [430, 429] on button "Save" at bounding box center [448, 429] width 238 height 36
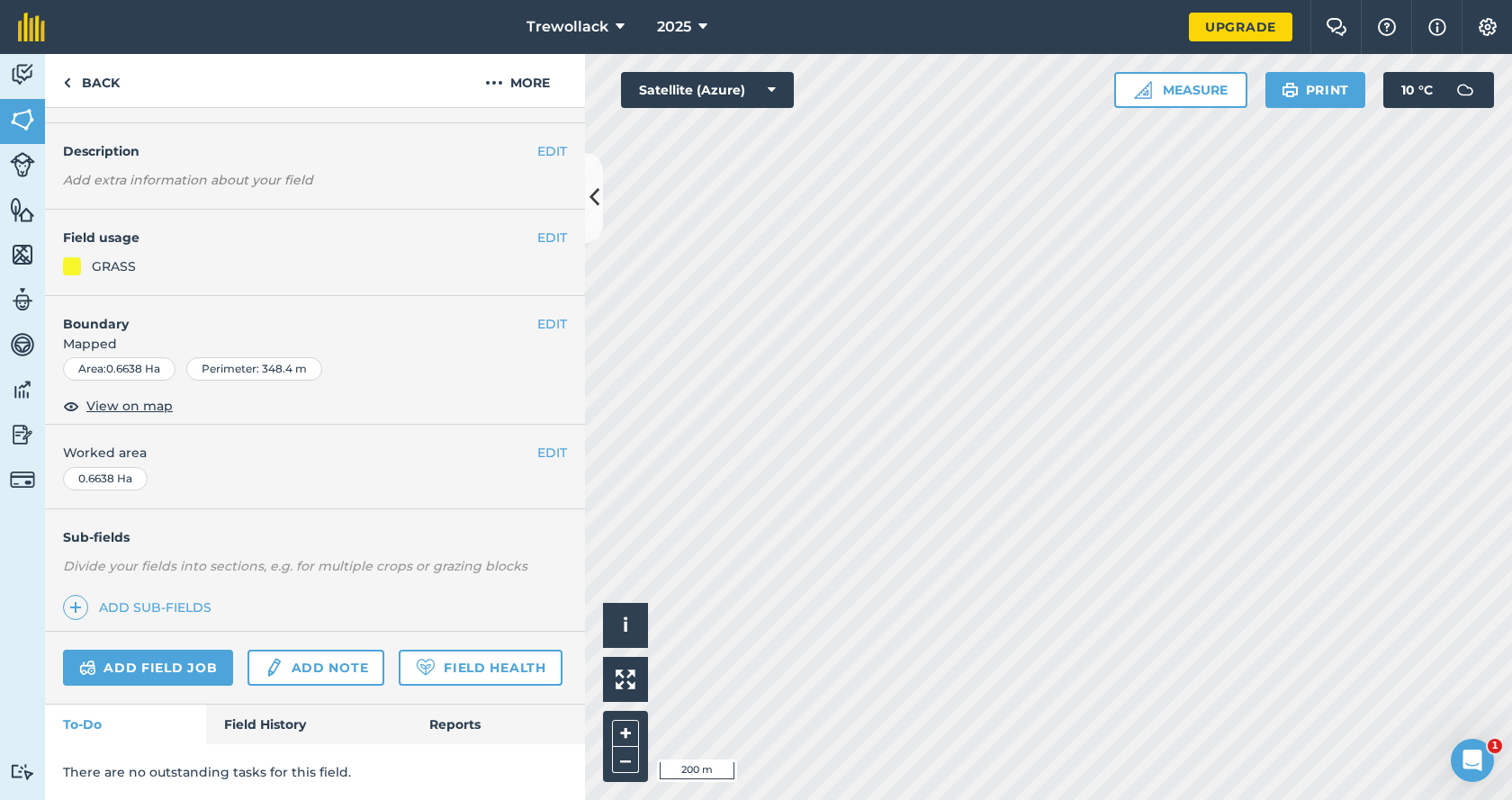
scroll to position [119, 0]
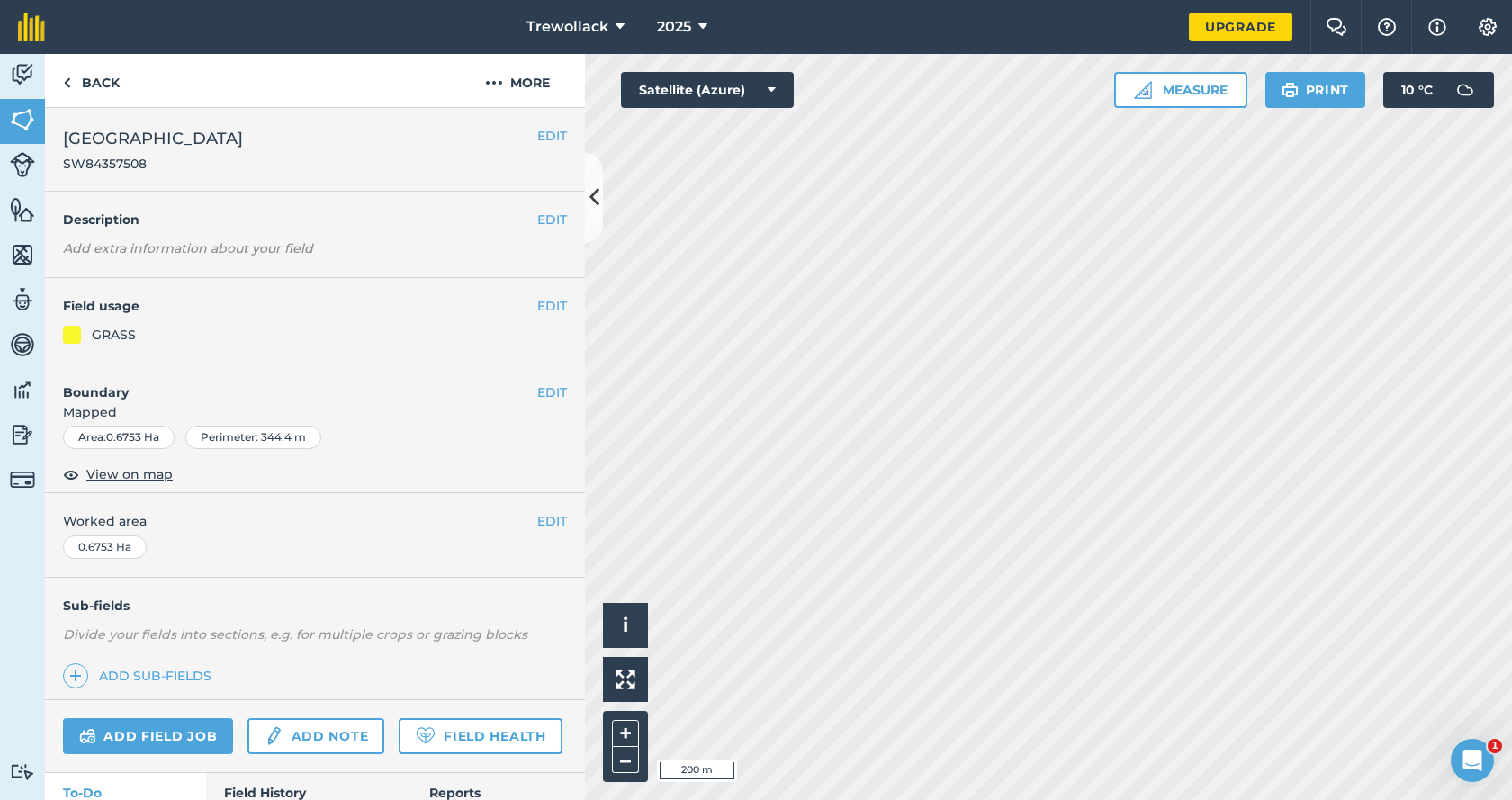
click at [122, 332] on div "GRASS" at bounding box center [113, 334] width 44 height 20
click at [540, 307] on button "EDIT" at bounding box center [552, 305] width 29 height 20
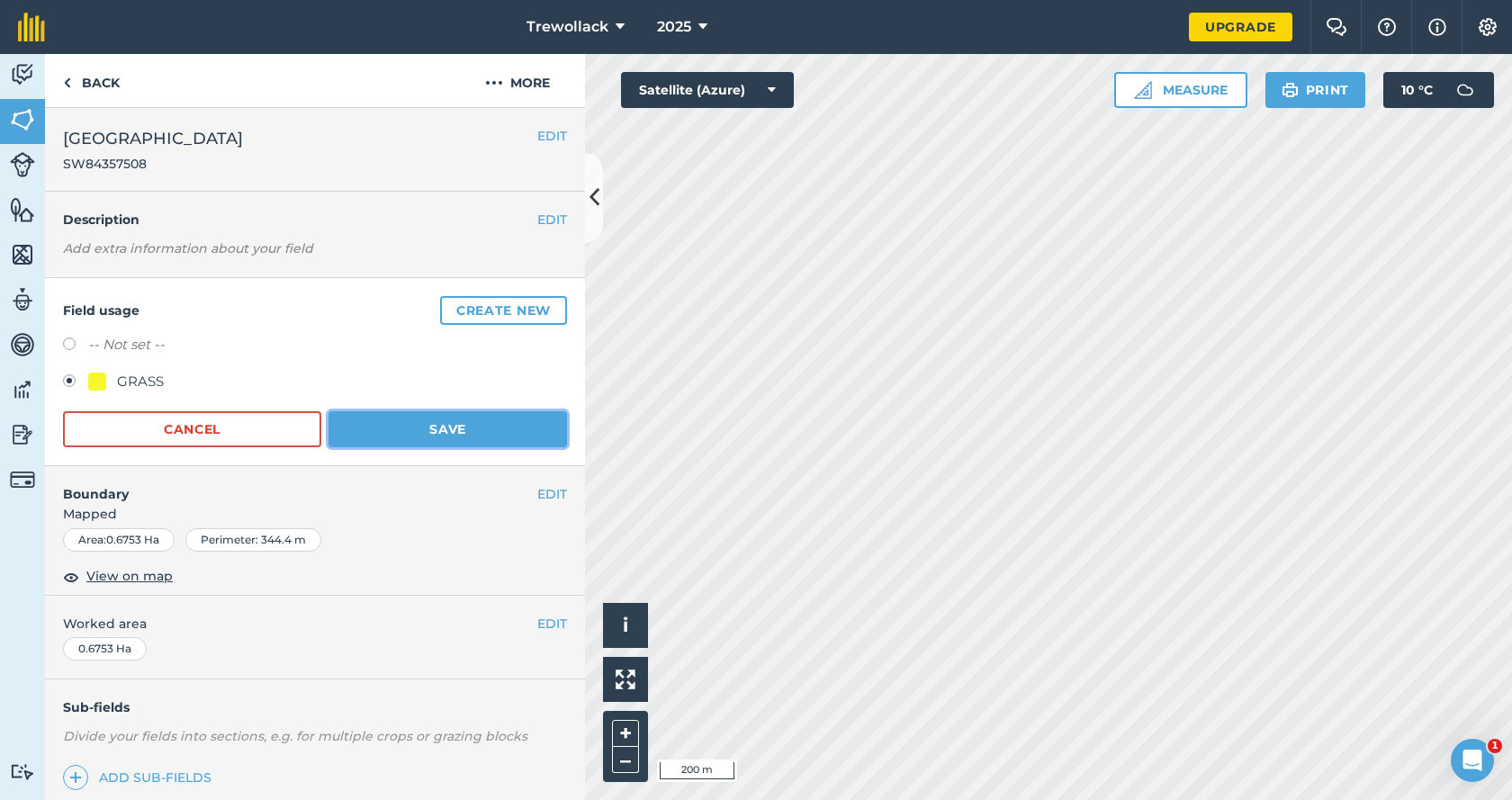
click at [449, 420] on button "Save" at bounding box center [448, 429] width 238 height 36
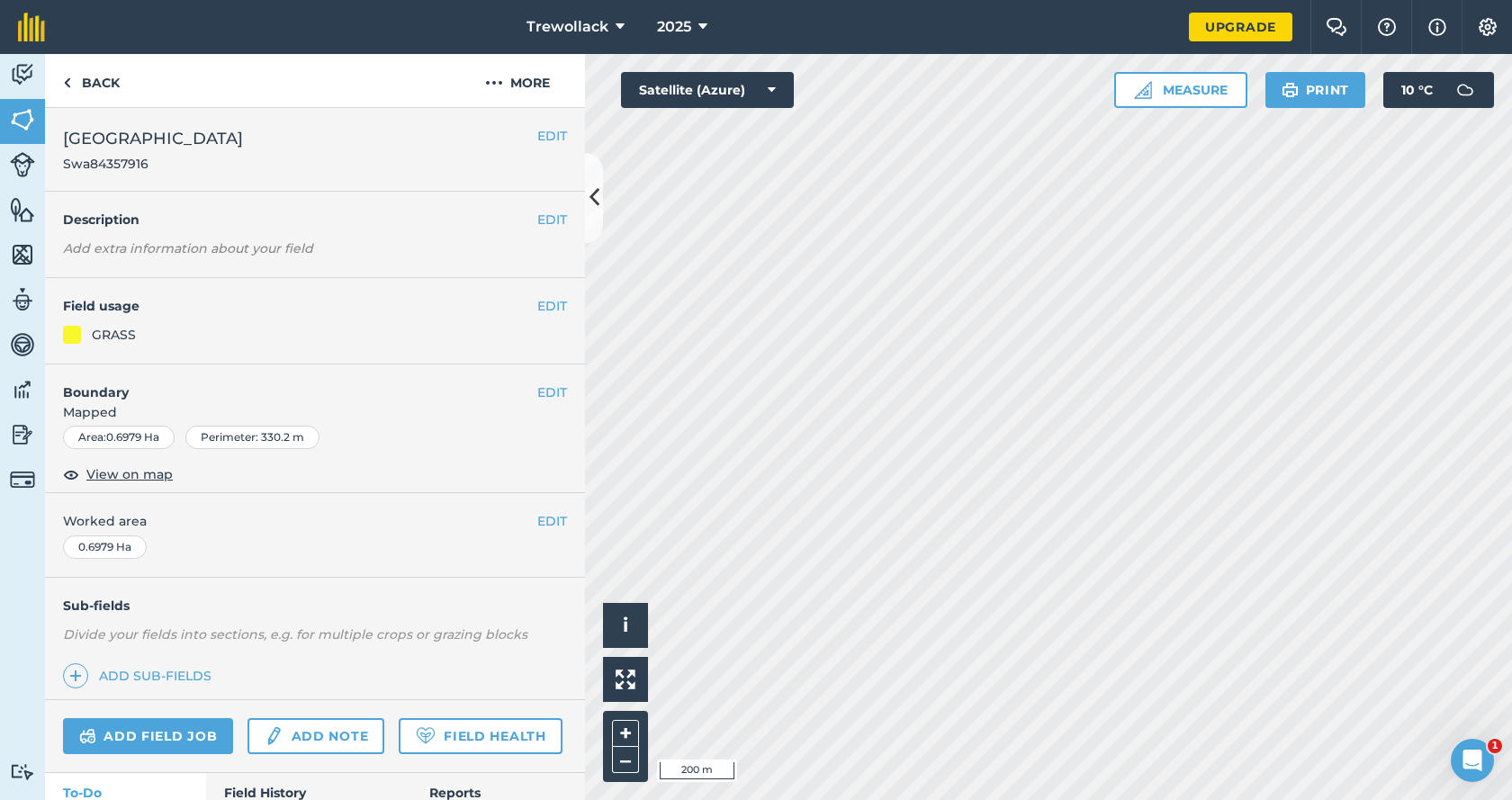
click at [114, 335] on div "GRASS" at bounding box center [113, 334] width 44 height 20
click at [548, 307] on button "EDIT" at bounding box center [552, 305] width 29 height 20
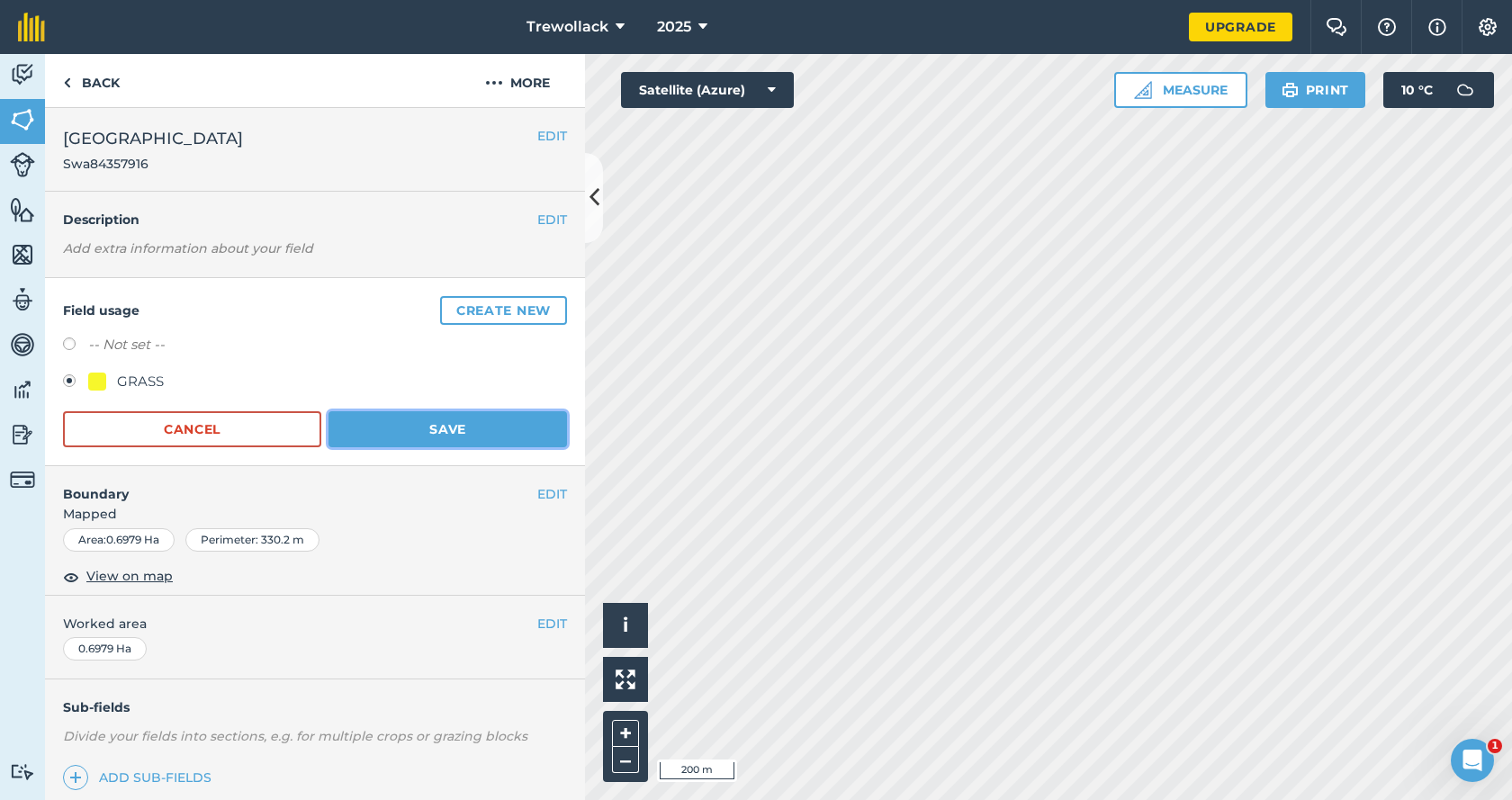
click at [439, 428] on button "Save" at bounding box center [448, 429] width 238 height 36
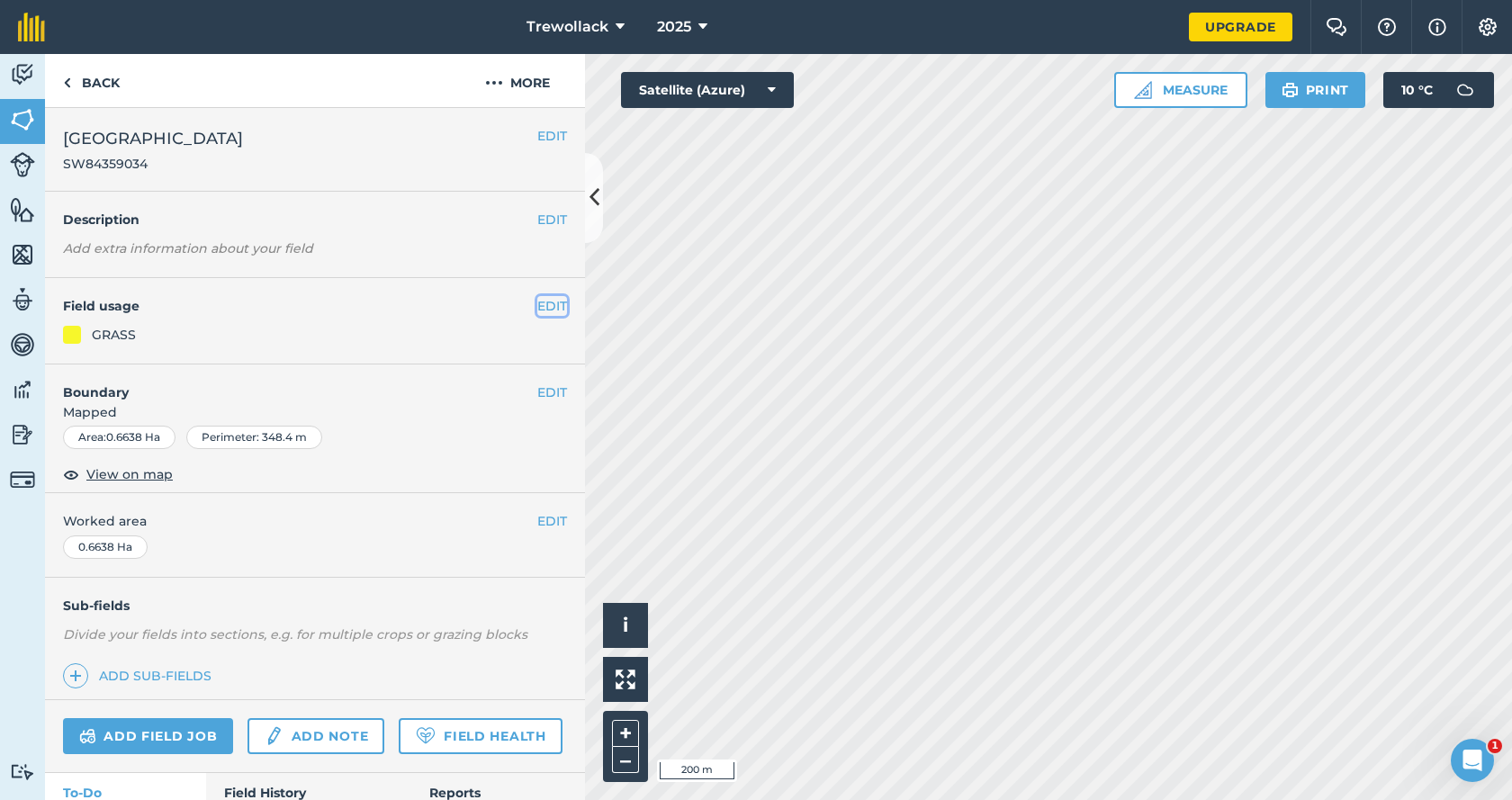
click at [544, 309] on button "EDIT" at bounding box center [552, 305] width 29 height 20
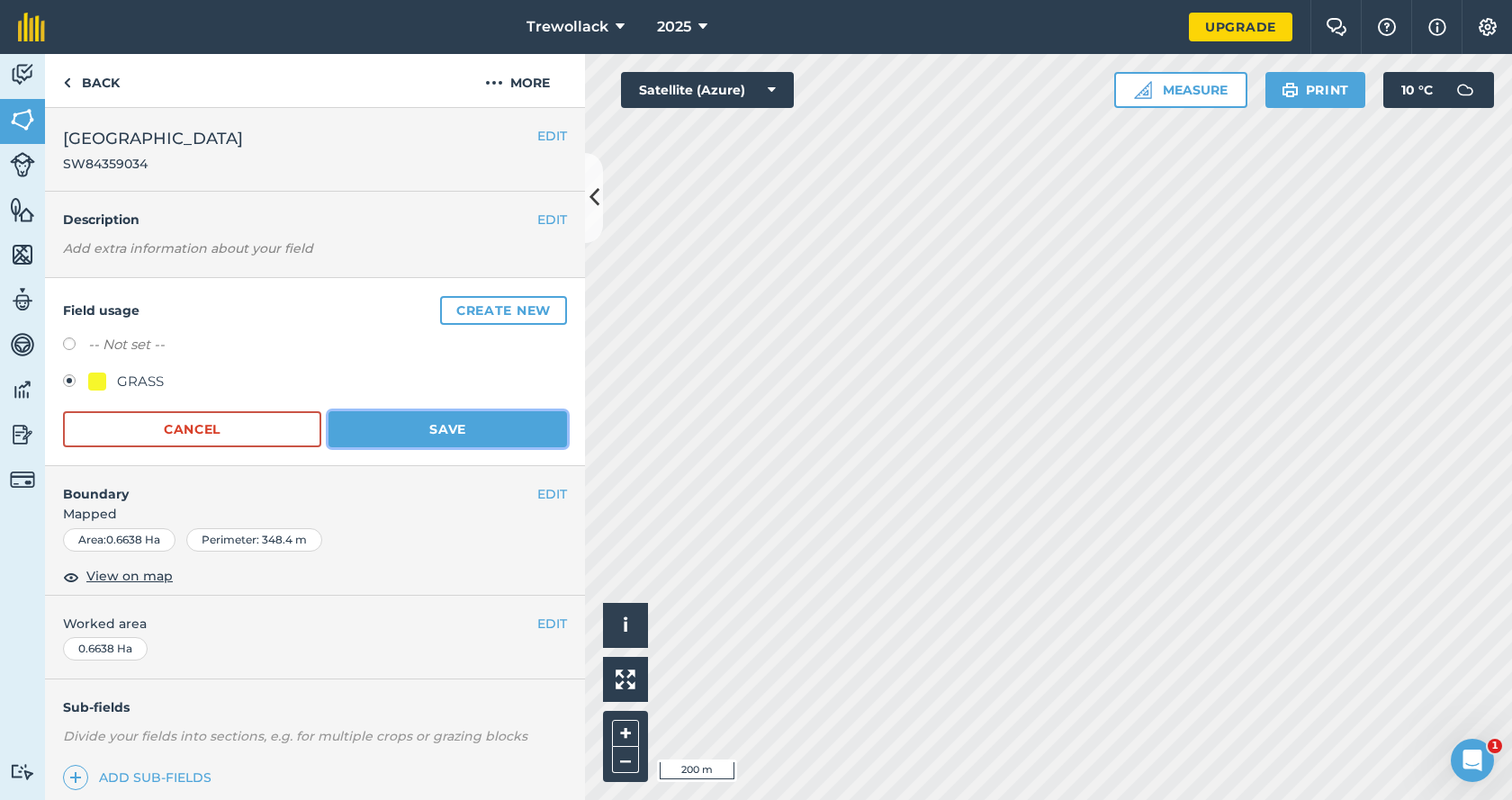
click at [422, 428] on button "Save" at bounding box center [448, 429] width 238 height 36
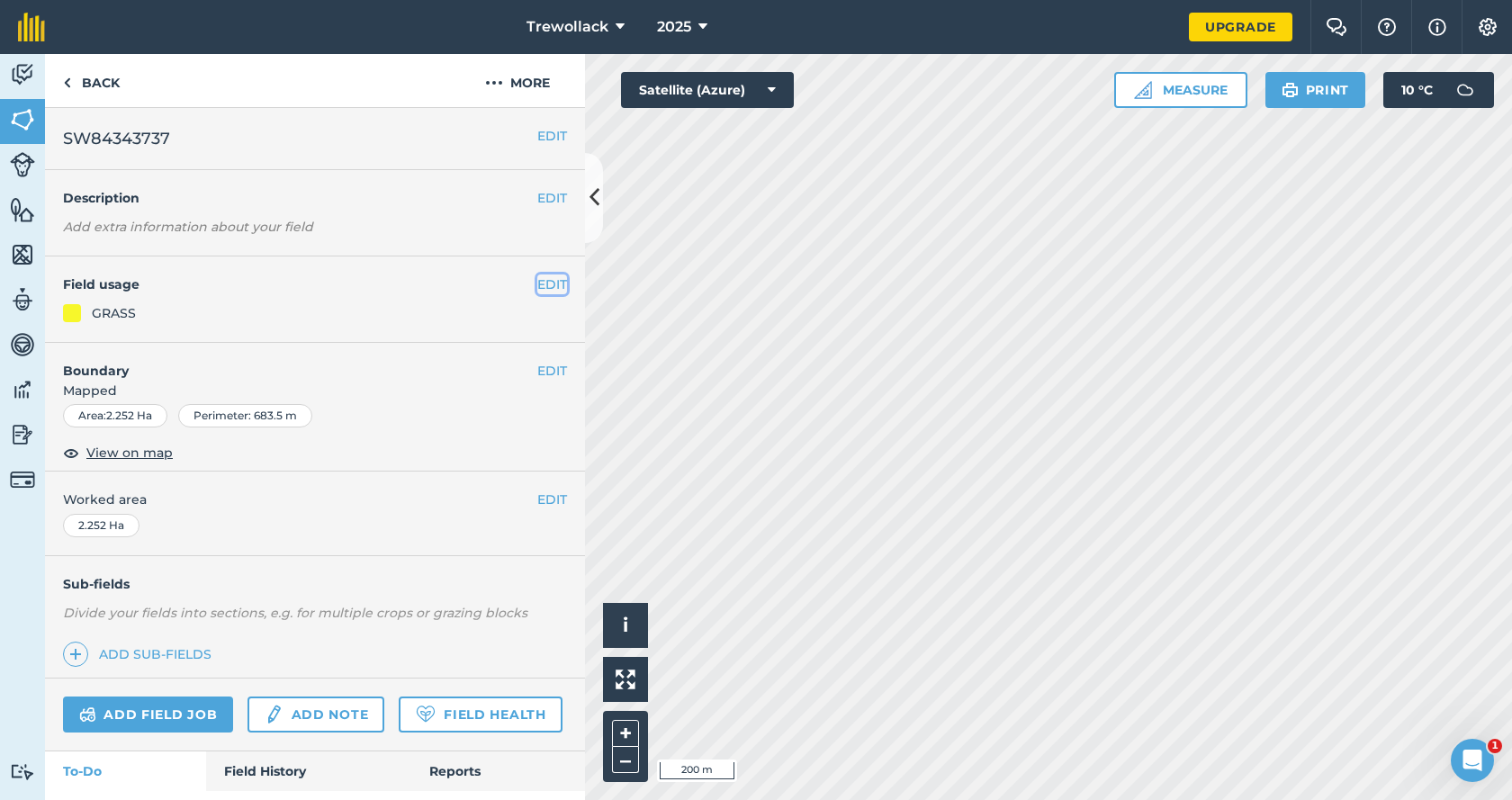
click at [543, 286] on button "EDIT" at bounding box center [552, 284] width 29 height 20
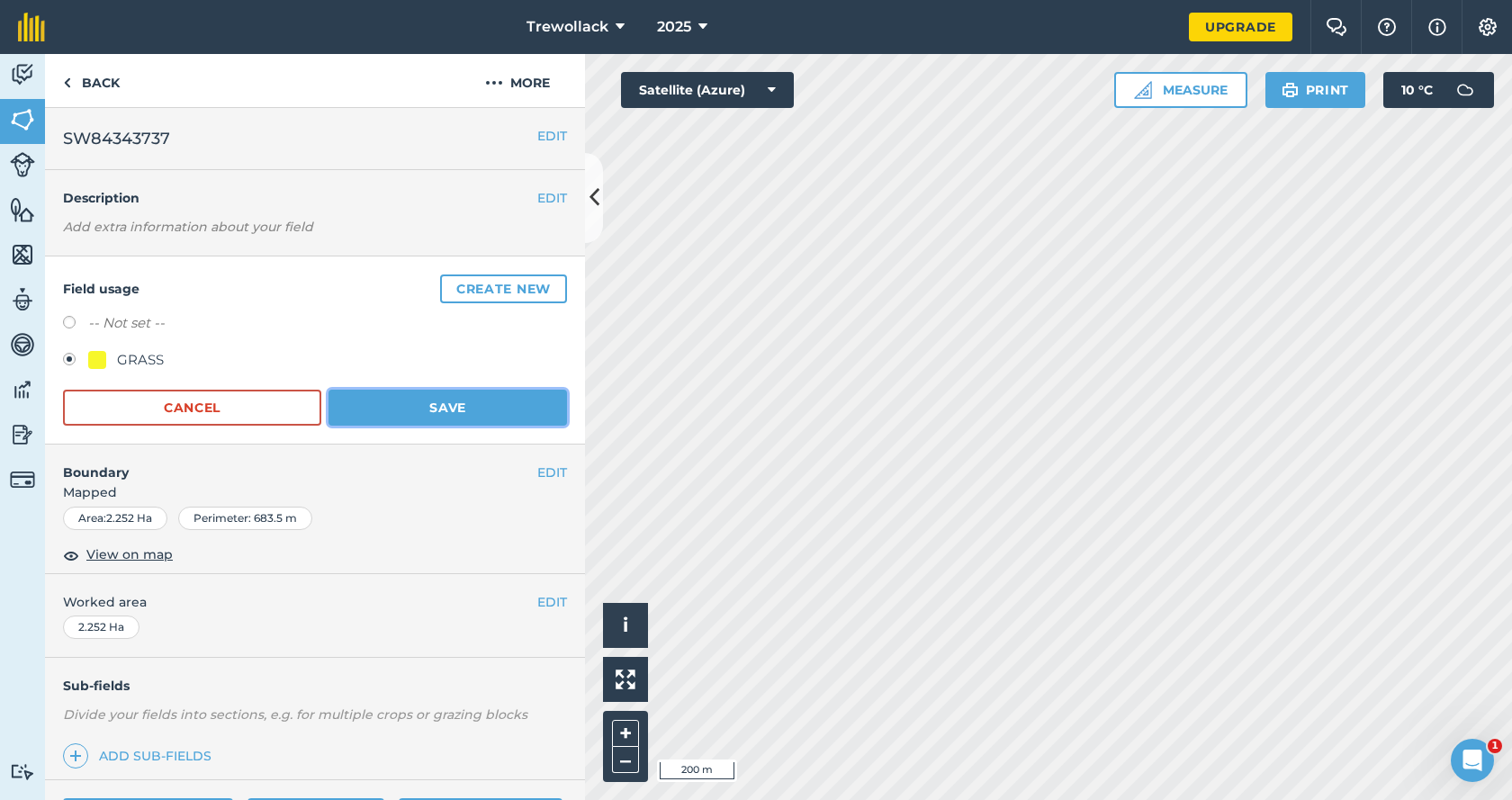
click at [421, 399] on button "Save" at bounding box center [448, 408] width 238 height 36
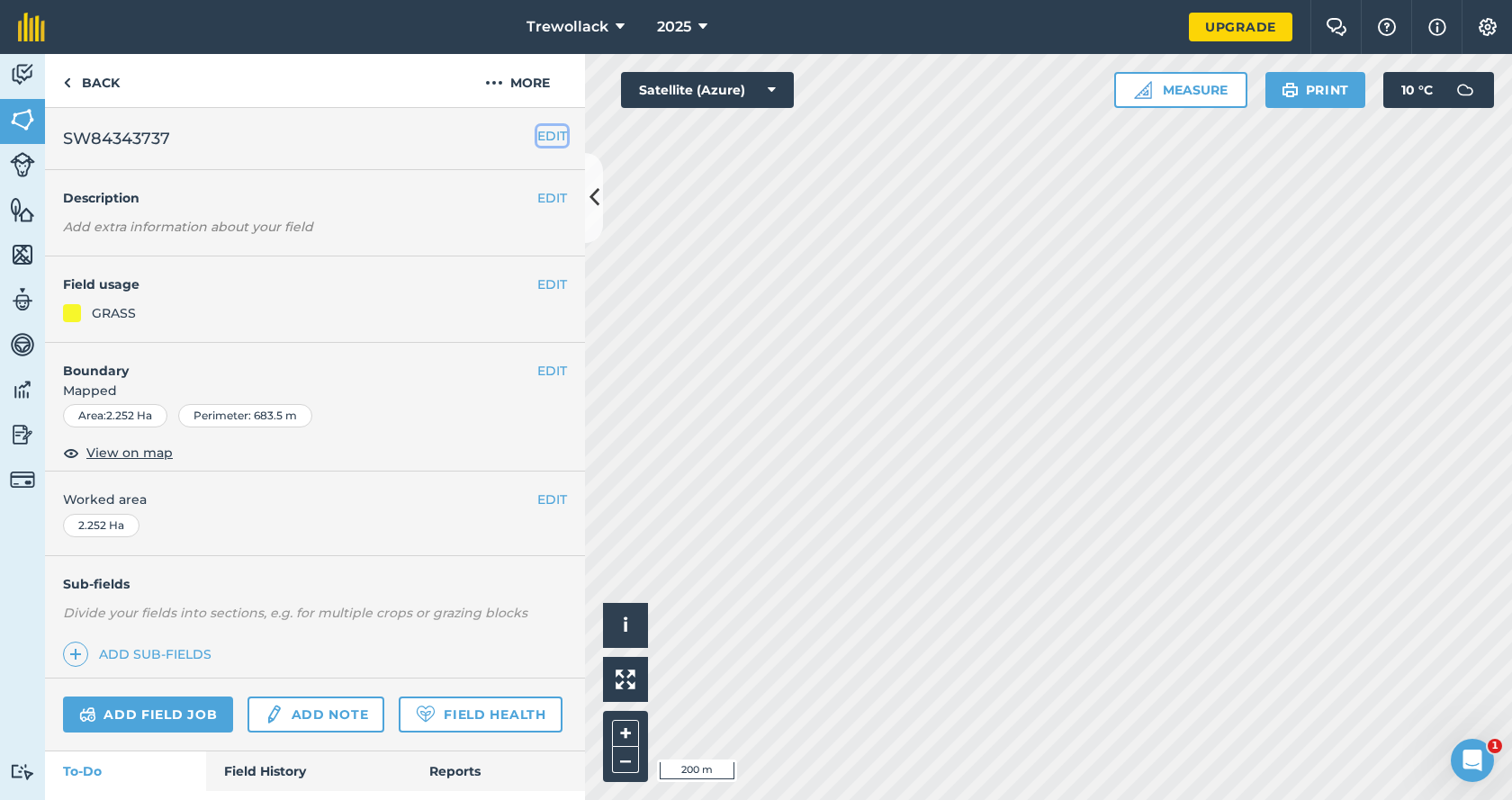
click at [538, 132] on button "EDIT" at bounding box center [552, 135] width 29 height 20
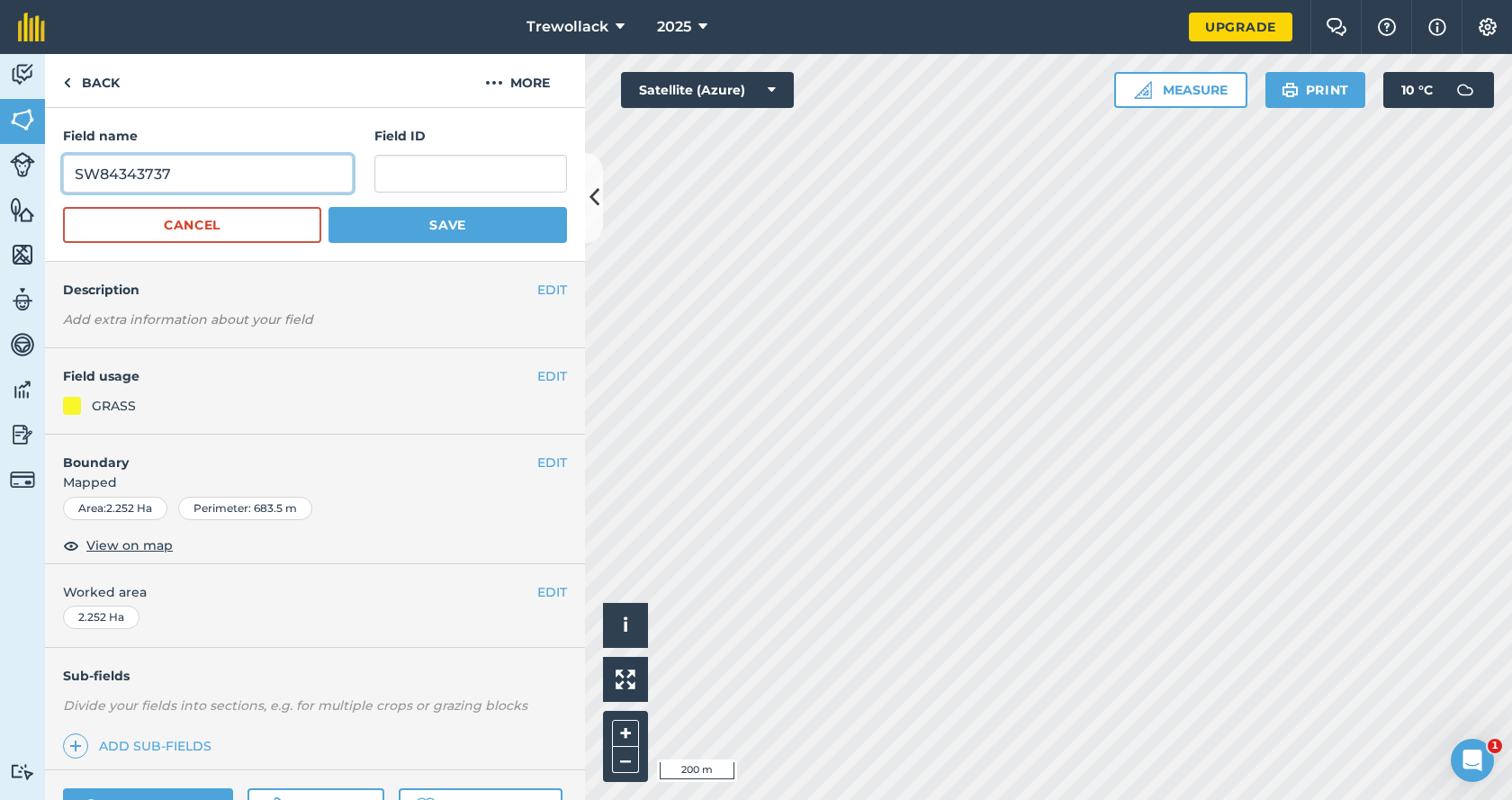
drag, startPoint x: 186, startPoint y: 173, endPoint x: 70, endPoint y: 165, distance: 116.3
click at [70, 165] on input "SW84343737" at bounding box center [208, 174] width 290 height 38
click at [425, 174] on input "text" at bounding box center [471, 174] width 193 height 38
paste input "SW84343737"
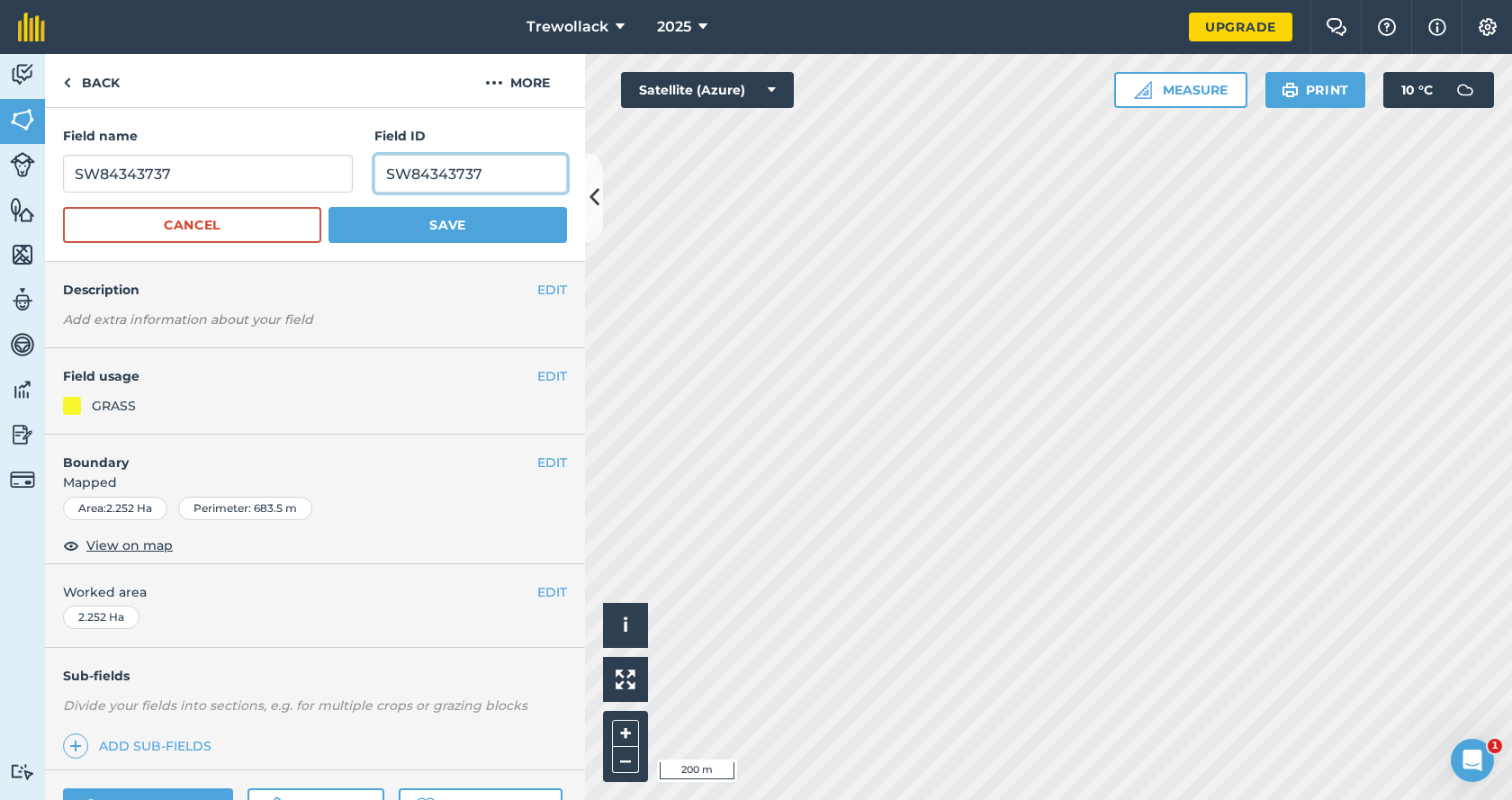
type input "SW84343737"
click at [186, 171] on input "SW84343737" at bounding box center [208, 174] width 290 height 38
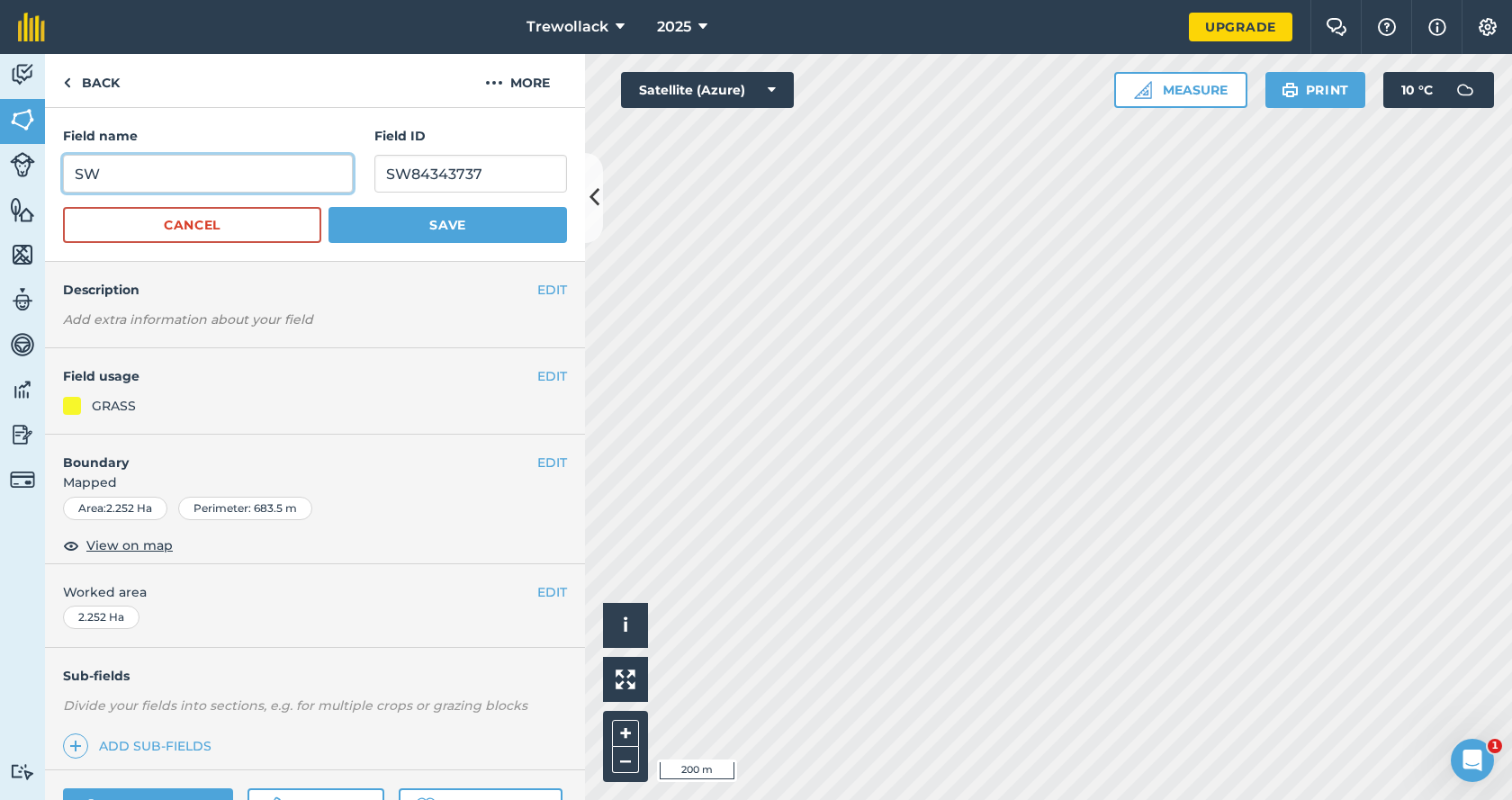
type input "S"
type input "cliff"
click at [438, 230] on button "Save" at bounding box center [448, 225] width 238 height 36
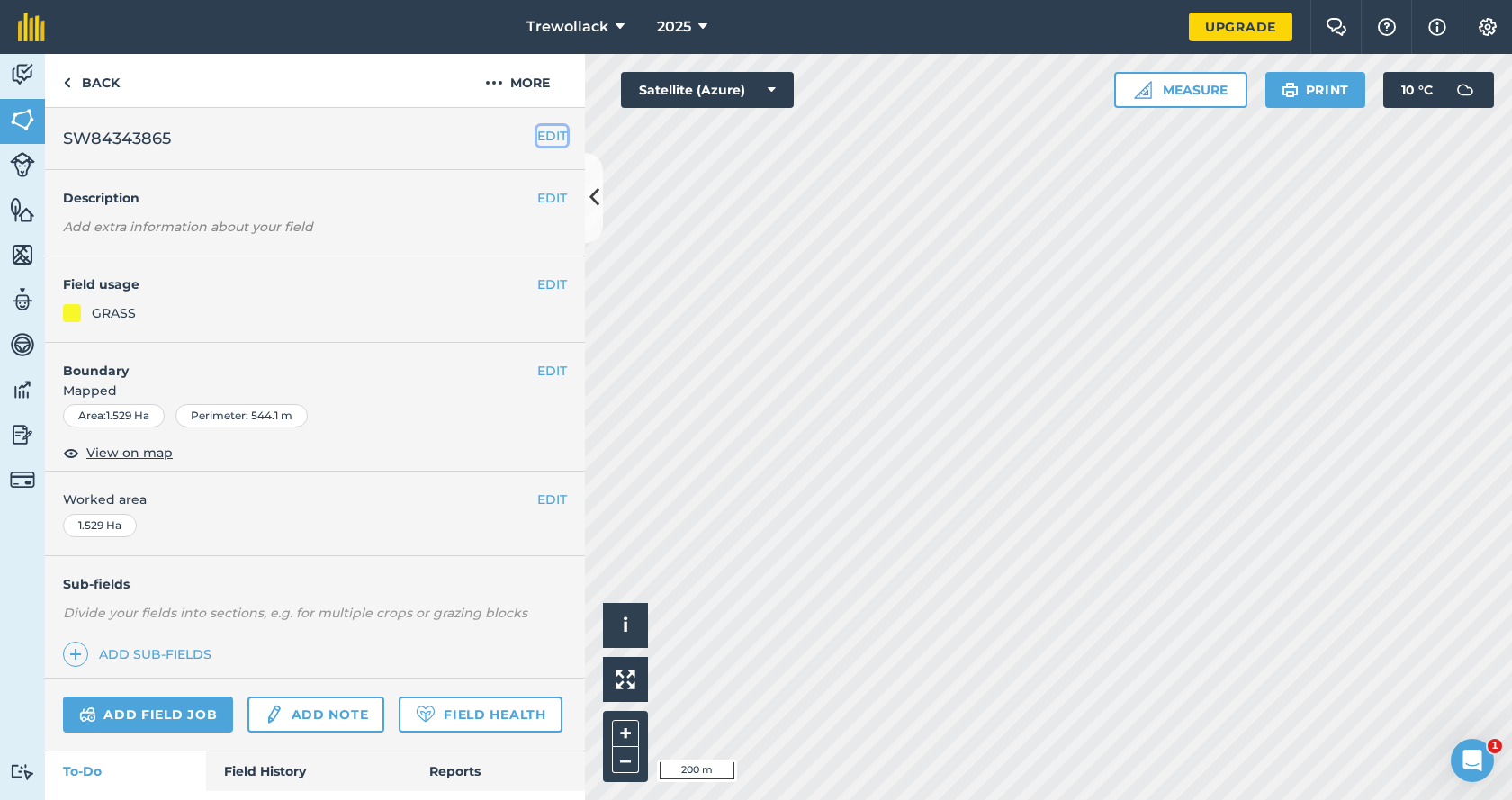
click at [550, 134] on button "EDIT" at bounding box center [552, 135] width 29 height 20
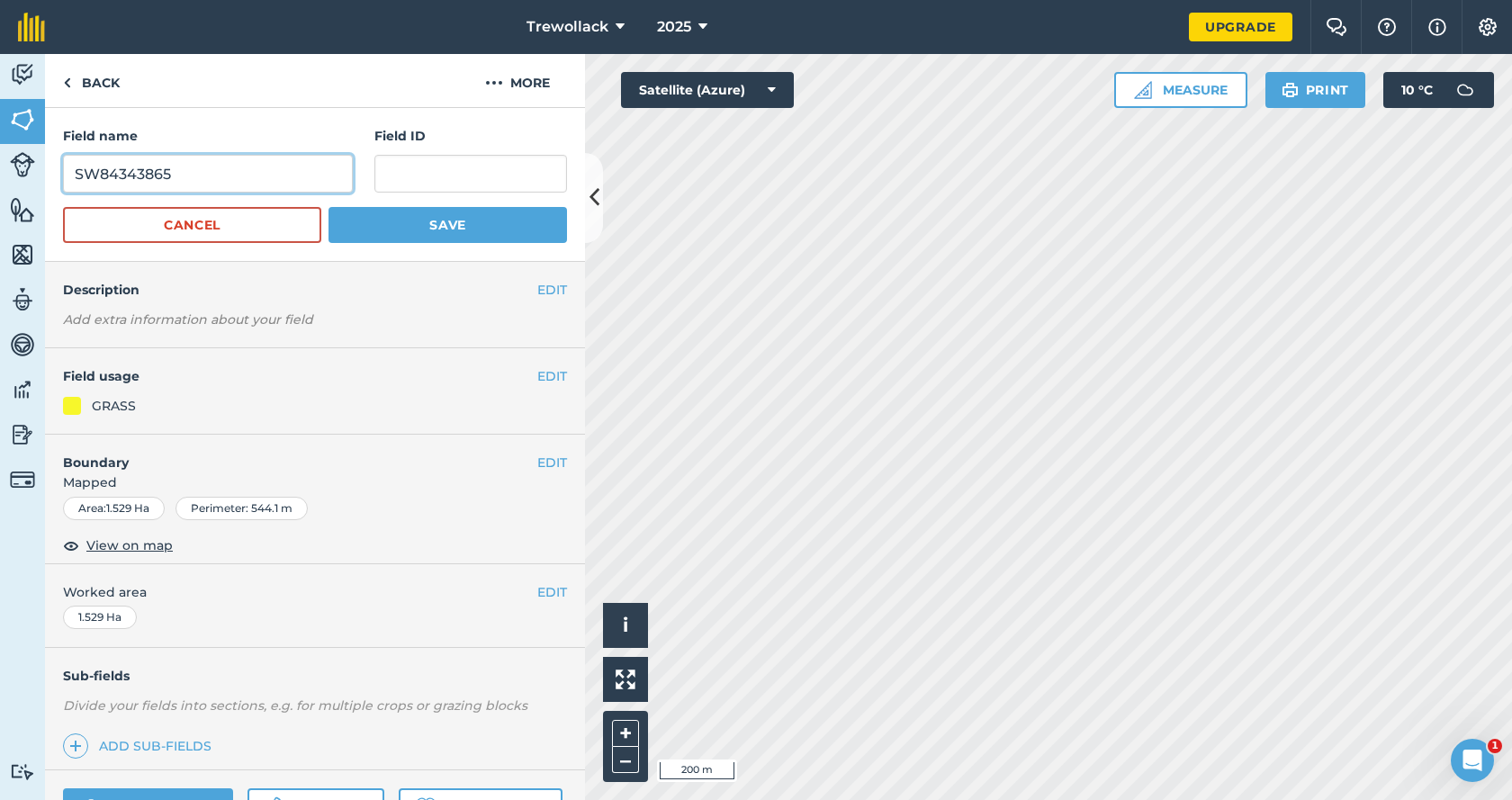
drag, startPoint x: 178, startPoint y: 176, endPoint x: 75, endPoint y: 178, distance: 103.0
click at [75, 178] on input "SW84343865" at bounding box center [208, 174] width 290 height 38
paste input "SW84343865"
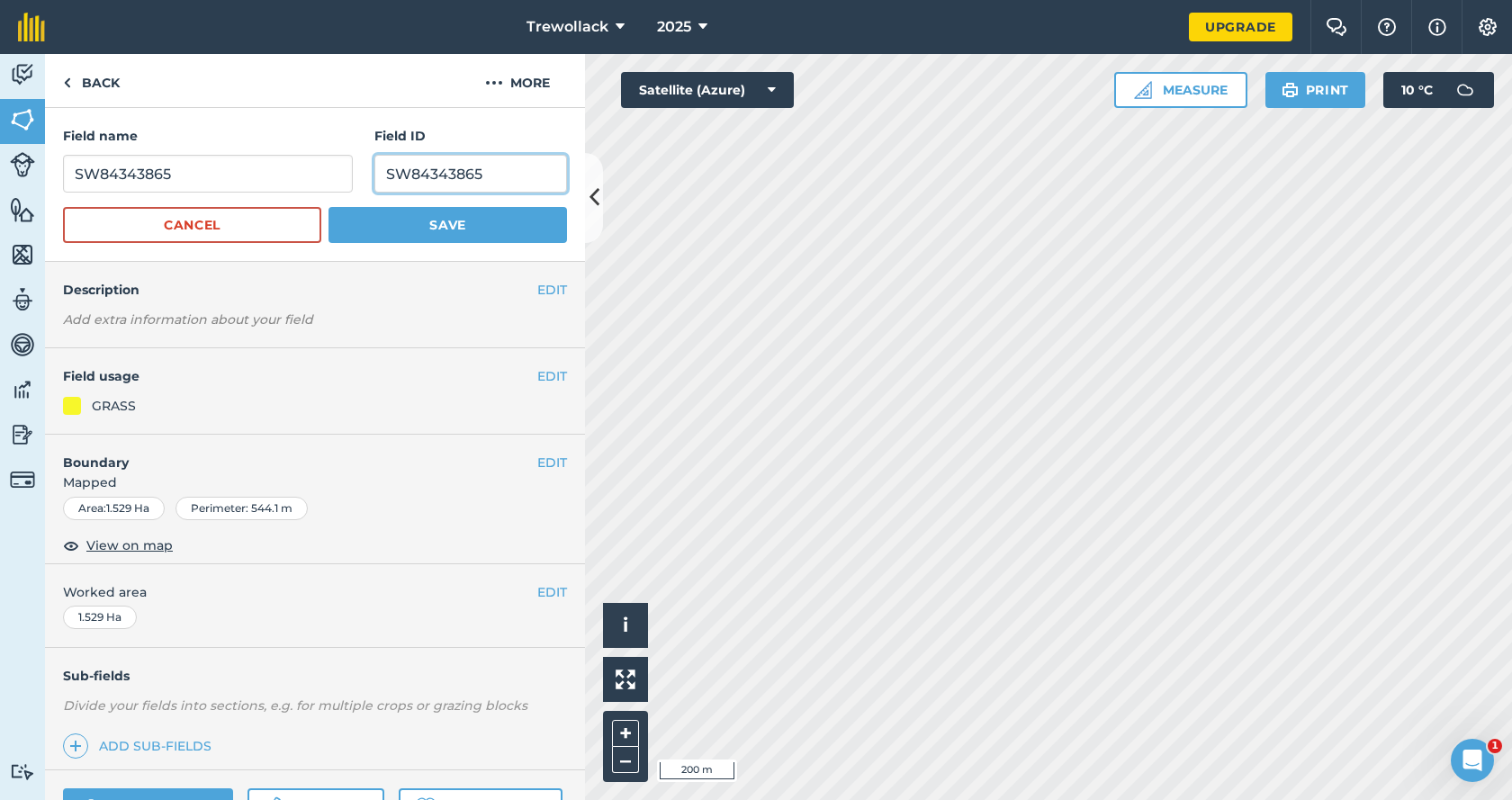
type input "SW84343865"
click at [188, 170] on input "SW84343865" at bounding box center [208, 174] width 290 height 38
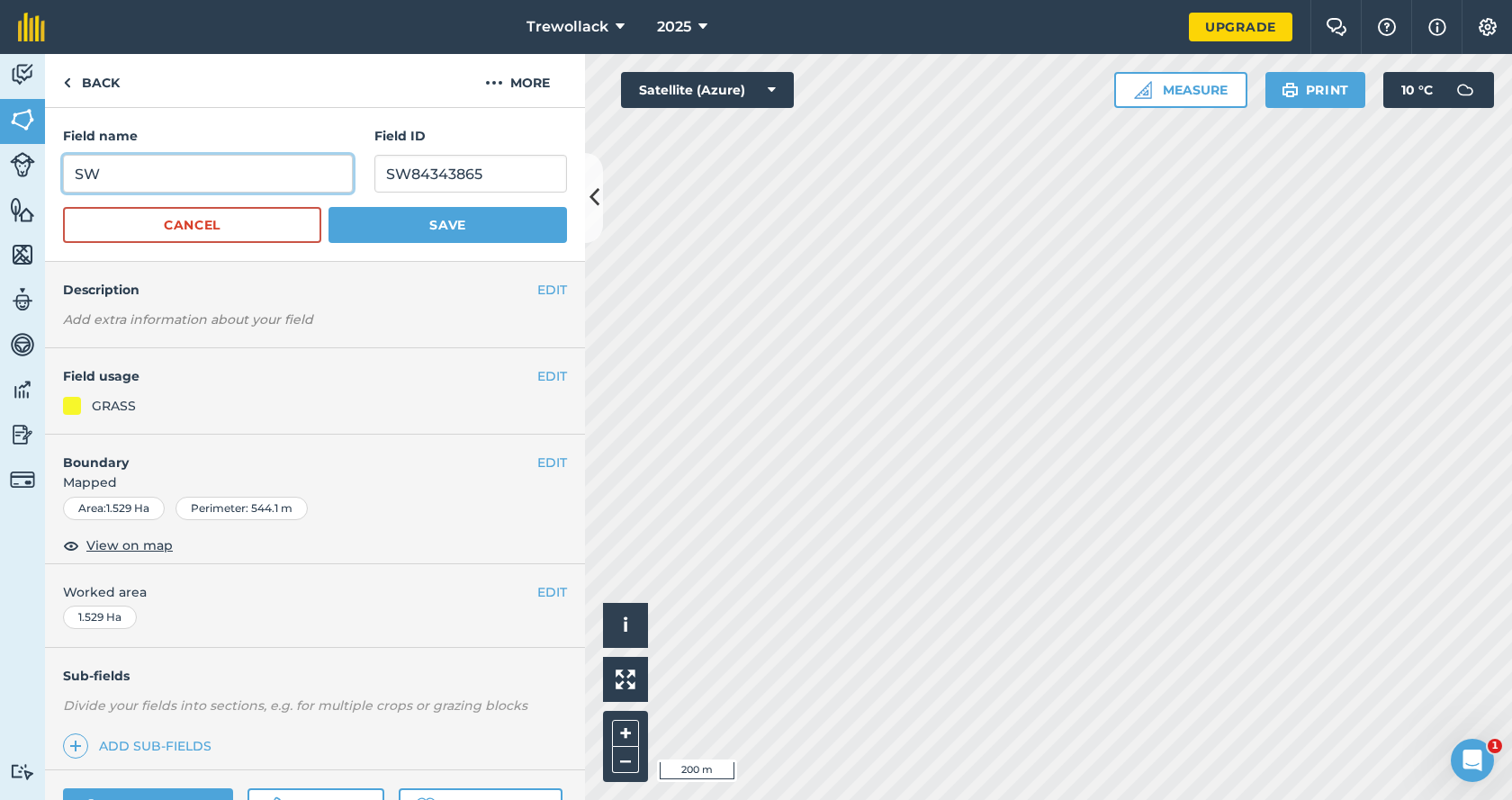
type input "S"
type input "Lower padddies"
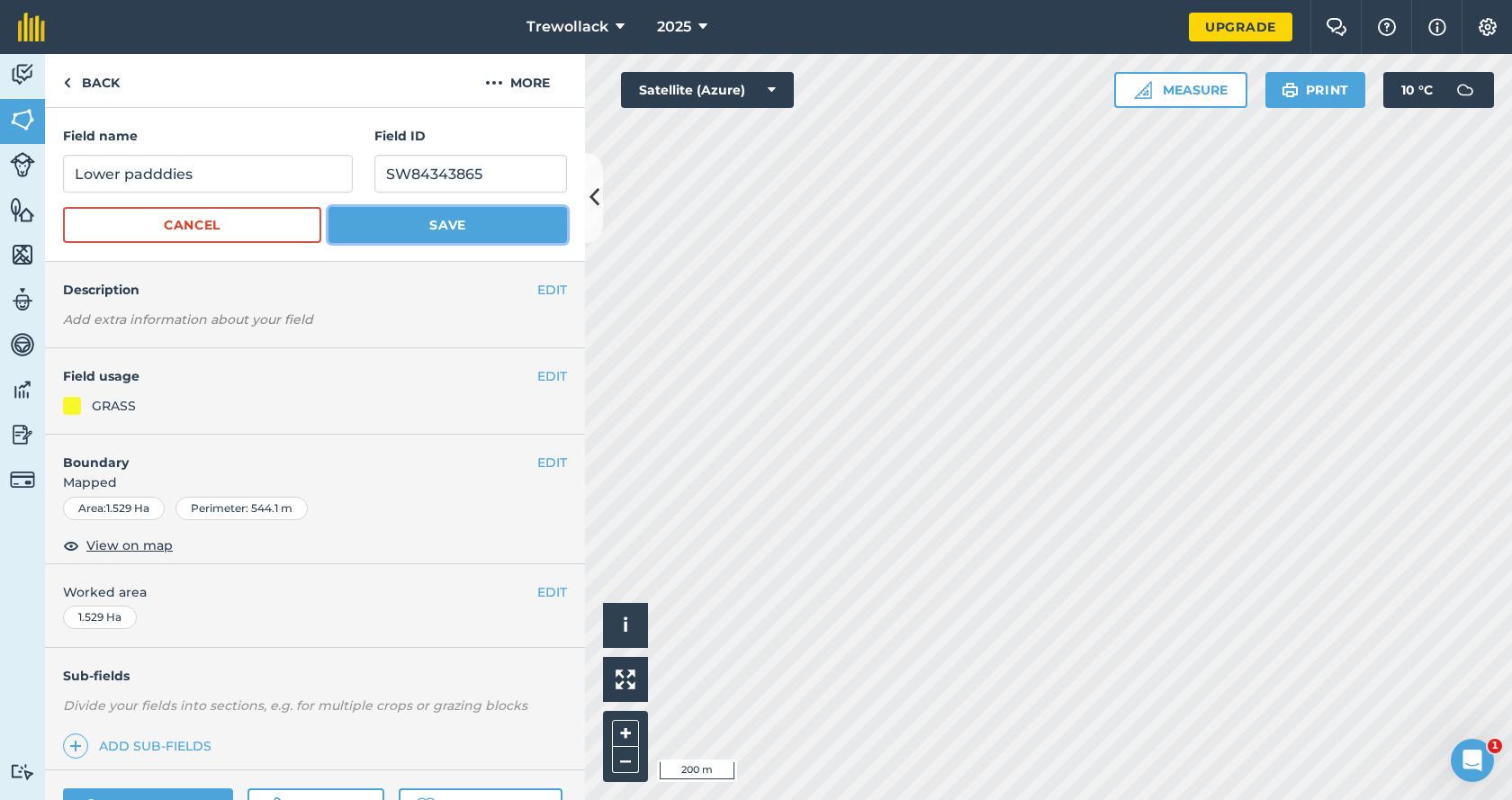
click at [461, 222] on button "Save" at bounding box center [448, 225] width 238 height 36
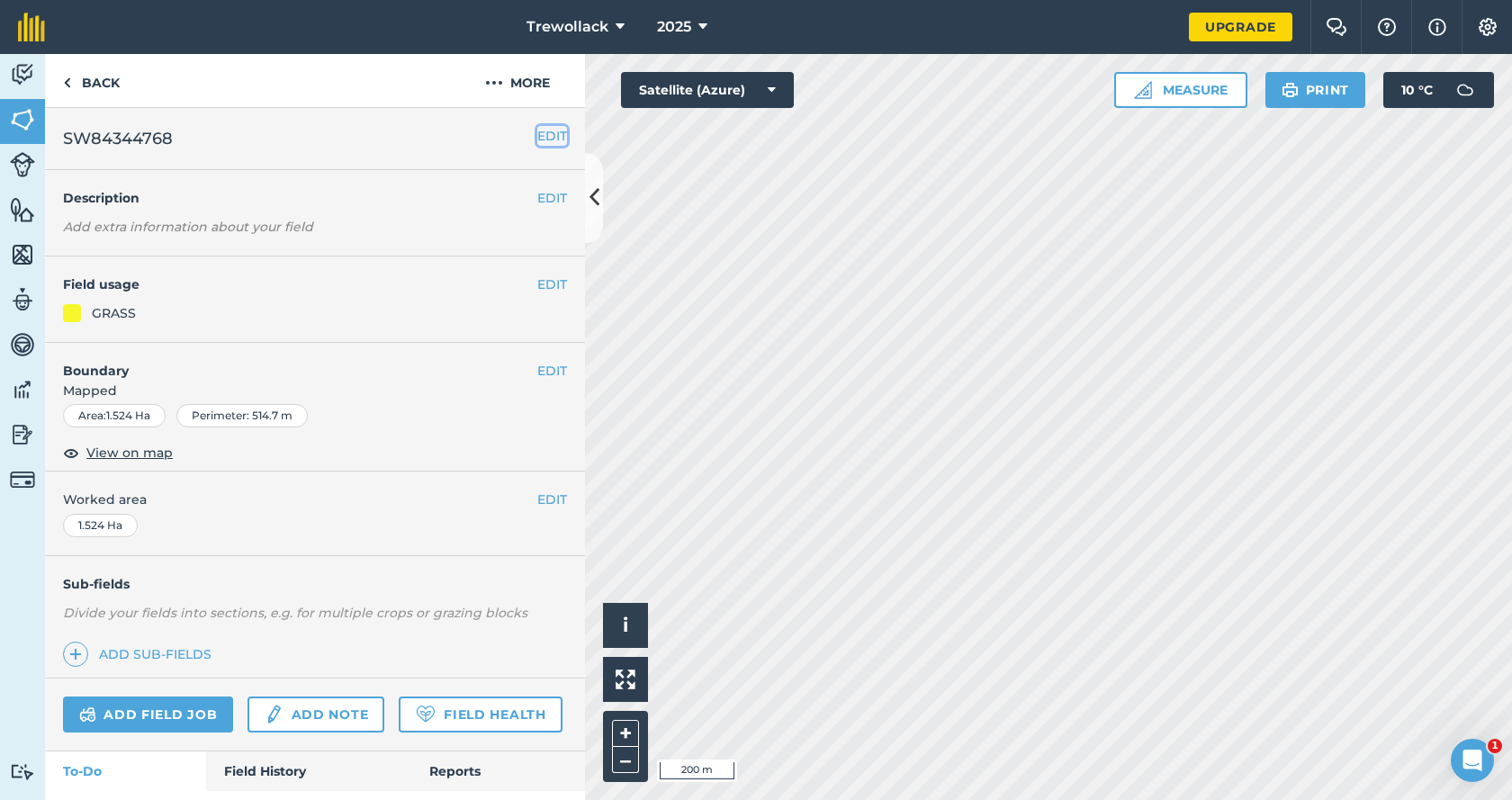
click at [541, 132] on button "EDIT" at bounding box center [552, 135] width 29 height 20
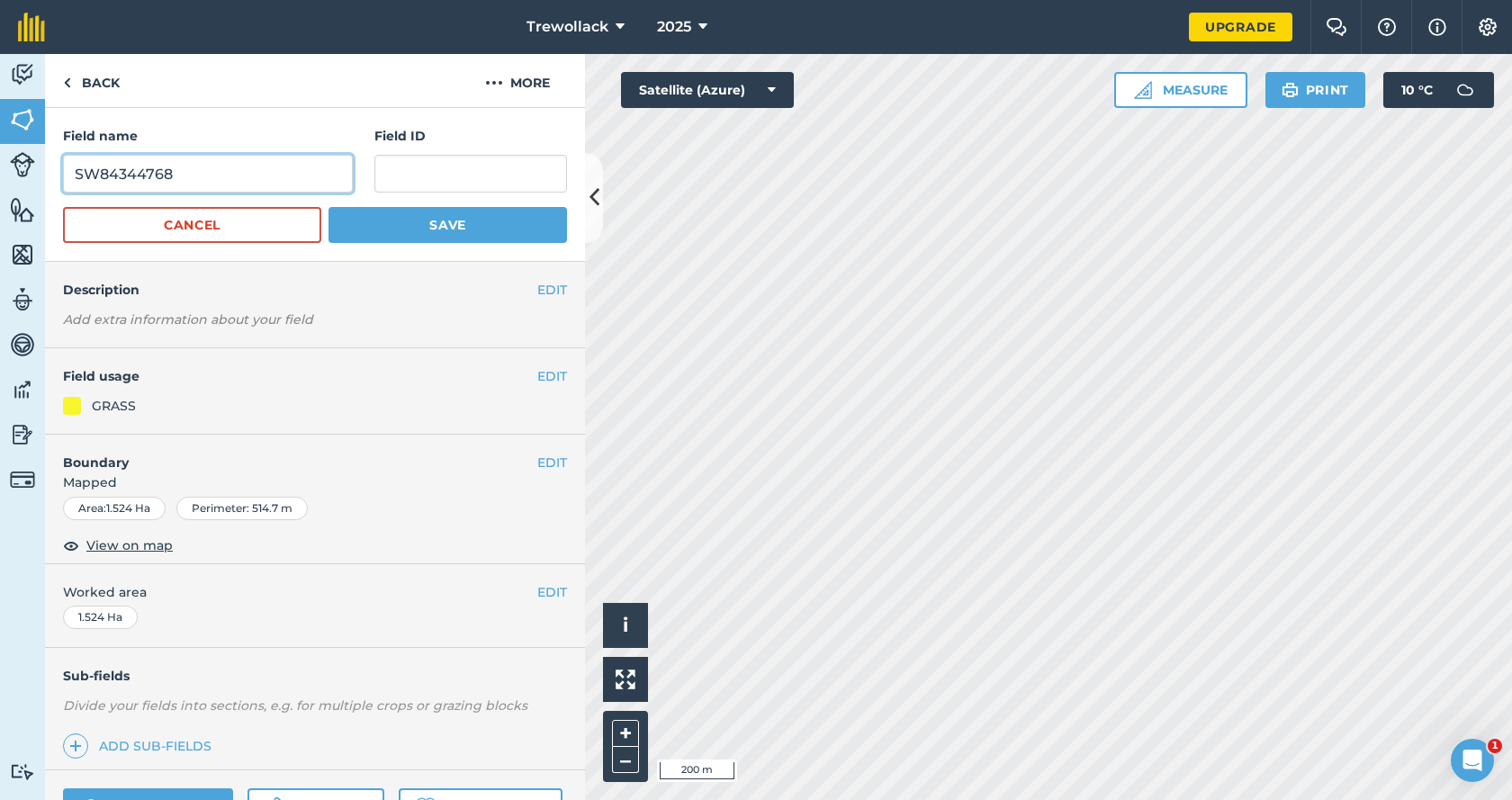
click at [181, 179] on input "SW84344768" at bounding box center [208, 174] width 290 height 38
drag, startPoint x: 181, startPoint y: 179, endPoint x: 74, endPoint y: 180, distance: 107.0
click at [74, 180] on input "SW84344768" at bounding box center [208, 174] width 290 height 38
paste input "SW84344768"
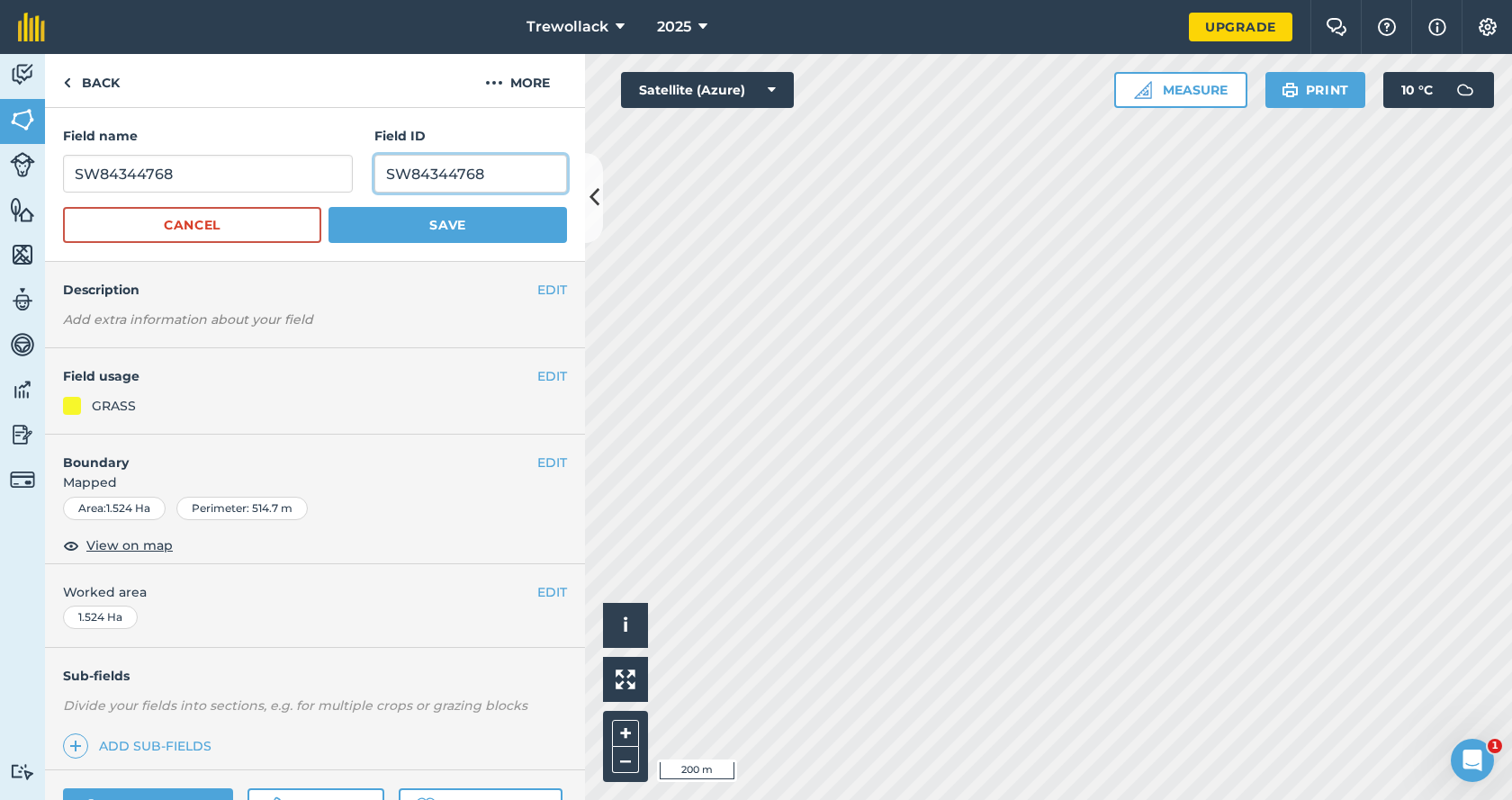
type input "SW84344768"
click at [449, 220] on button "Save" at bounding box center [448, 225] width 238 height 36
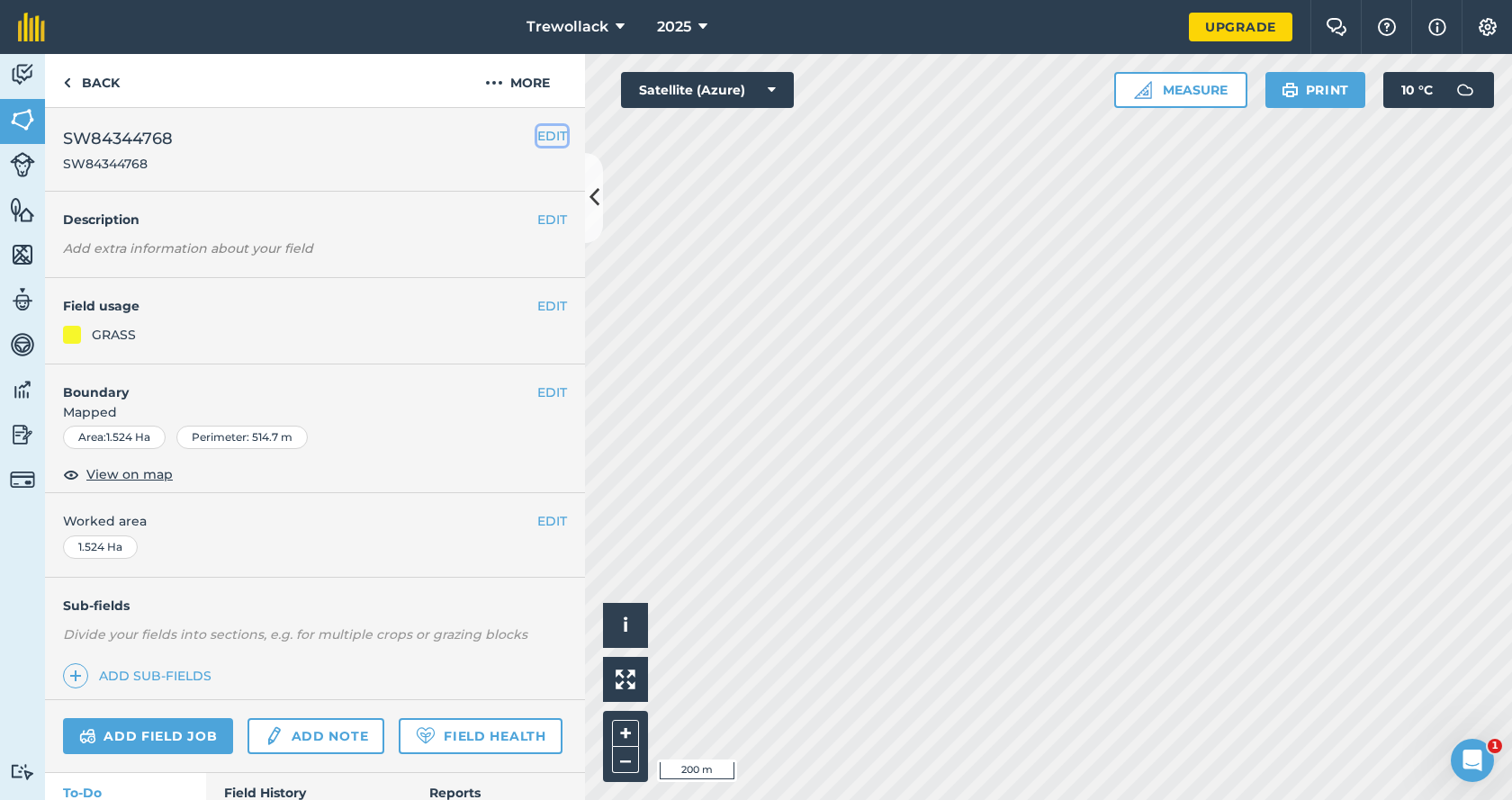
click at [540, 138] on button "EDIT" at bounding box center [552, 135] width 29 height 20
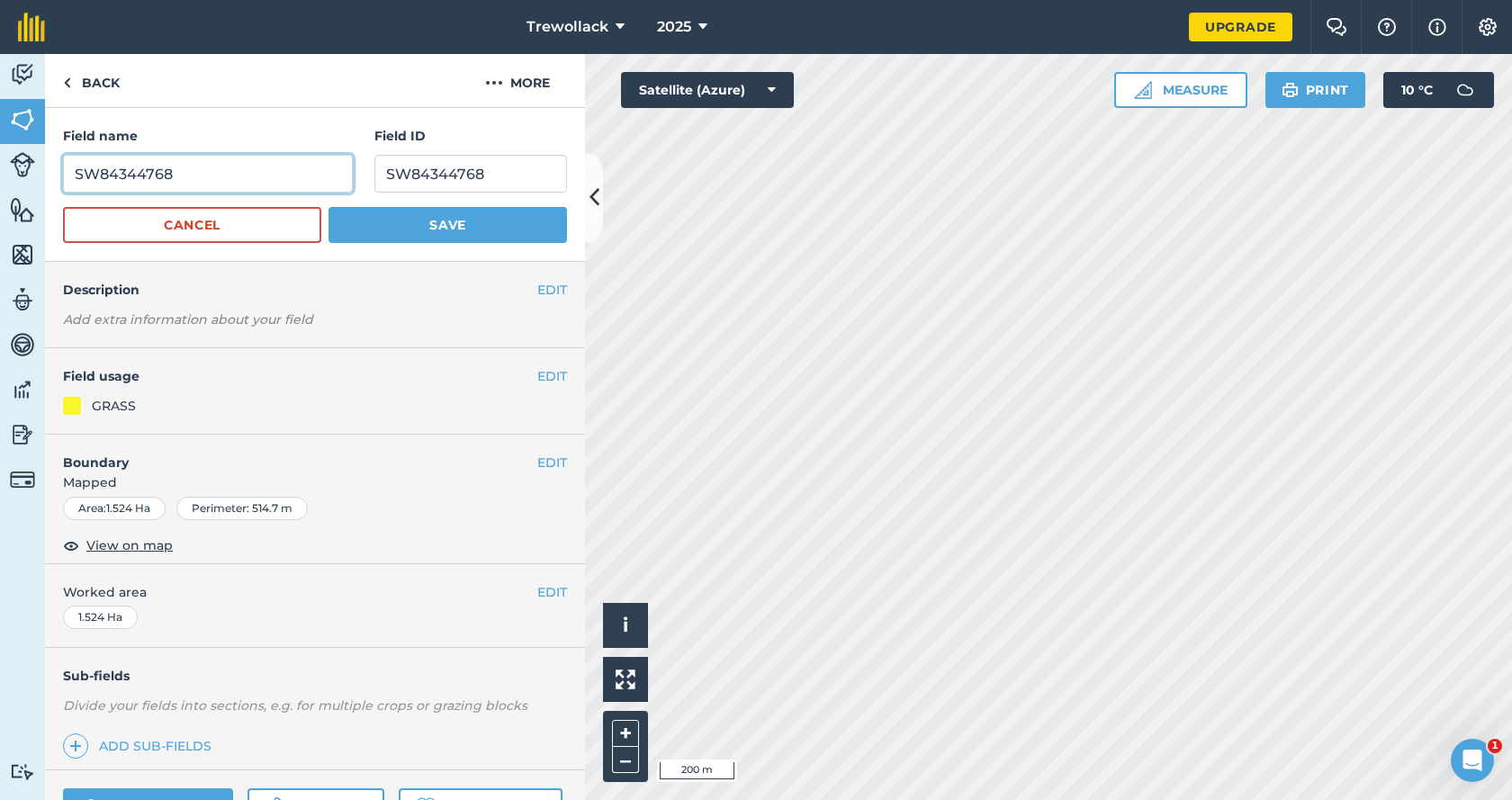
click at [191, 173] on input "SW84344768" at bounding box center [208, 174] width 290 height 38
type input "S"
type input "Middle Paddies"
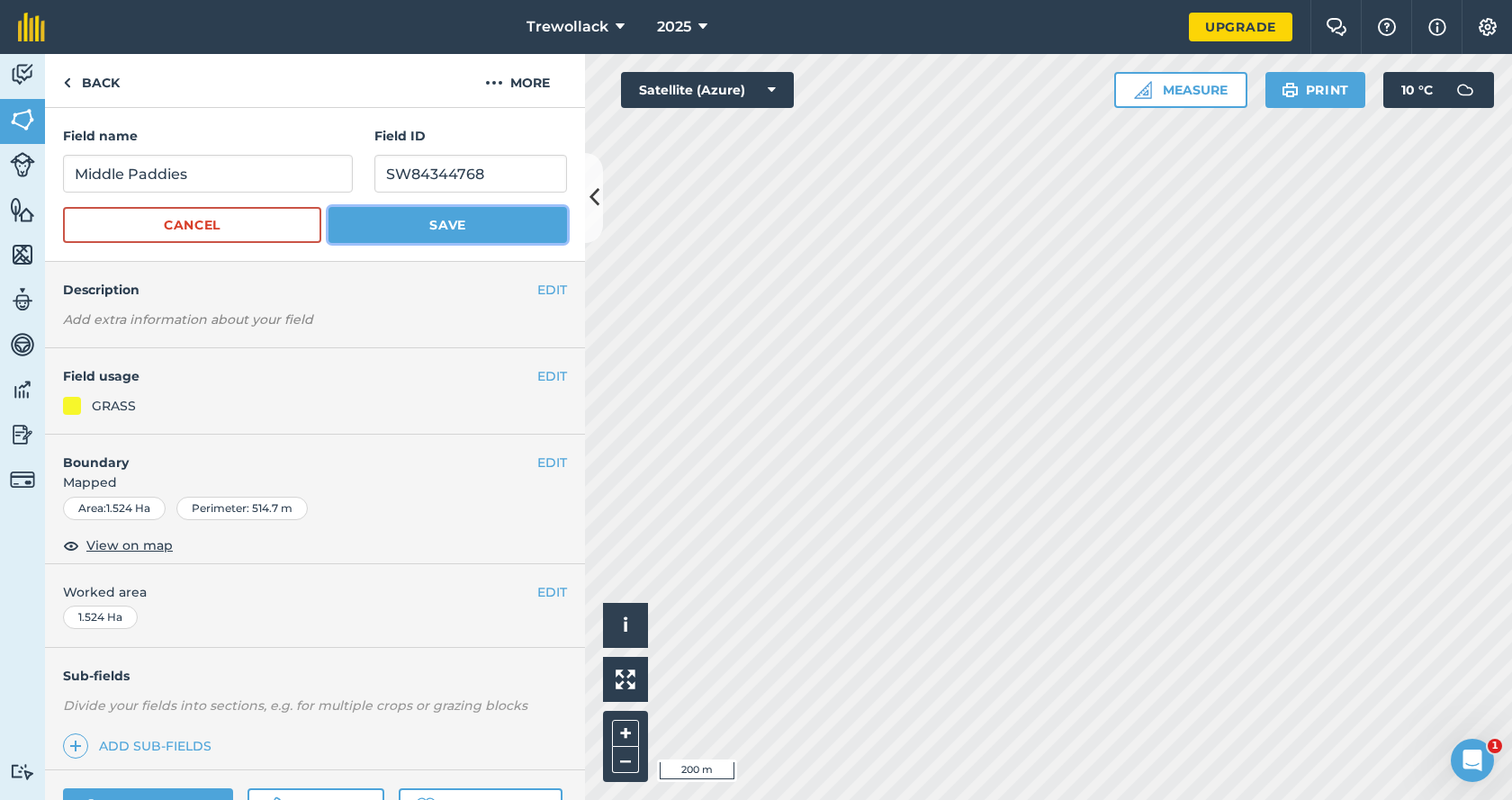
click at [458, 219] on button "Save" at bounding box center [448, 225] width 238 height 36
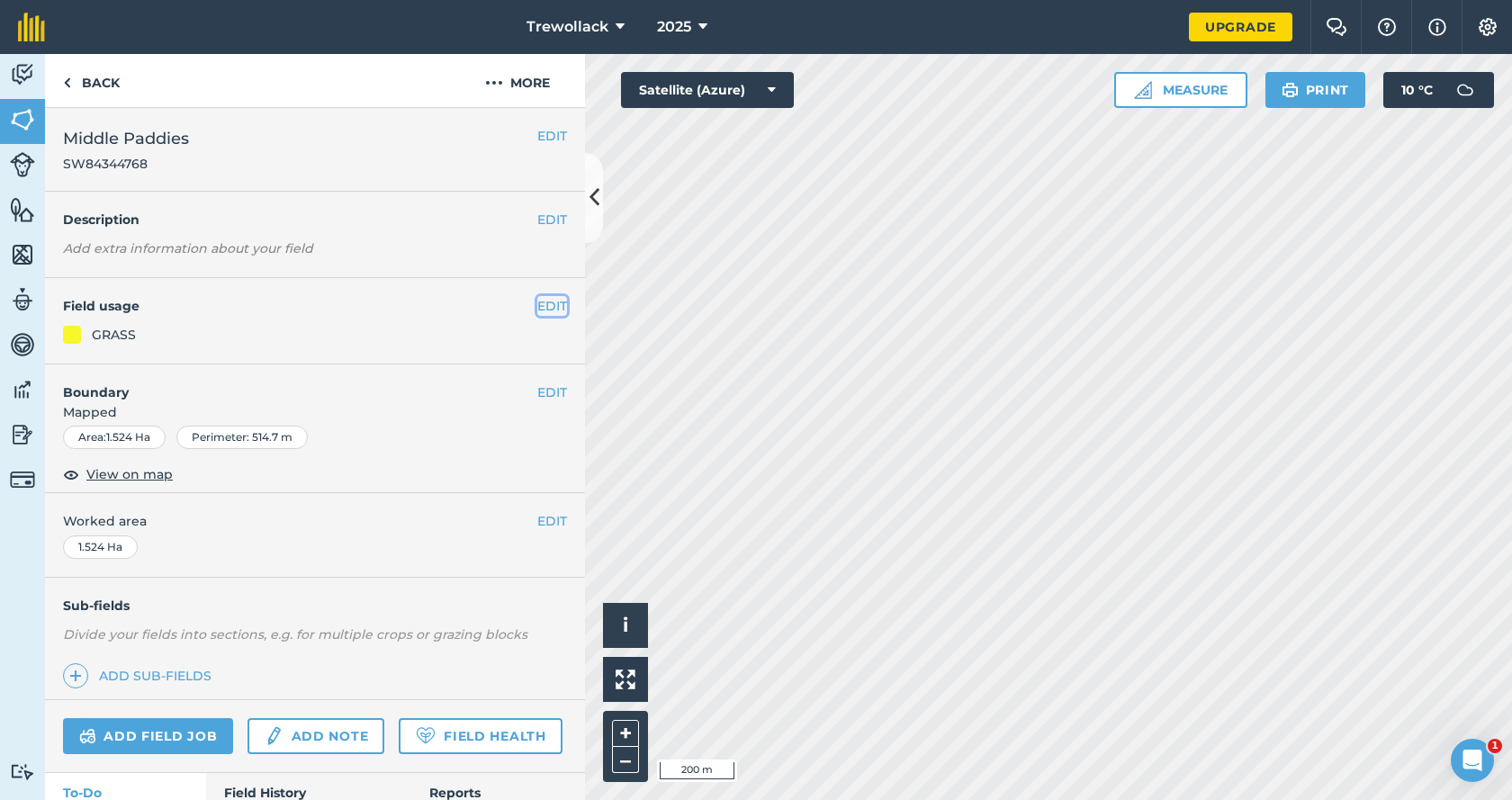
click at [538, 307] on button "EDIT" at bounding box center [552, 305] width 29 height 20
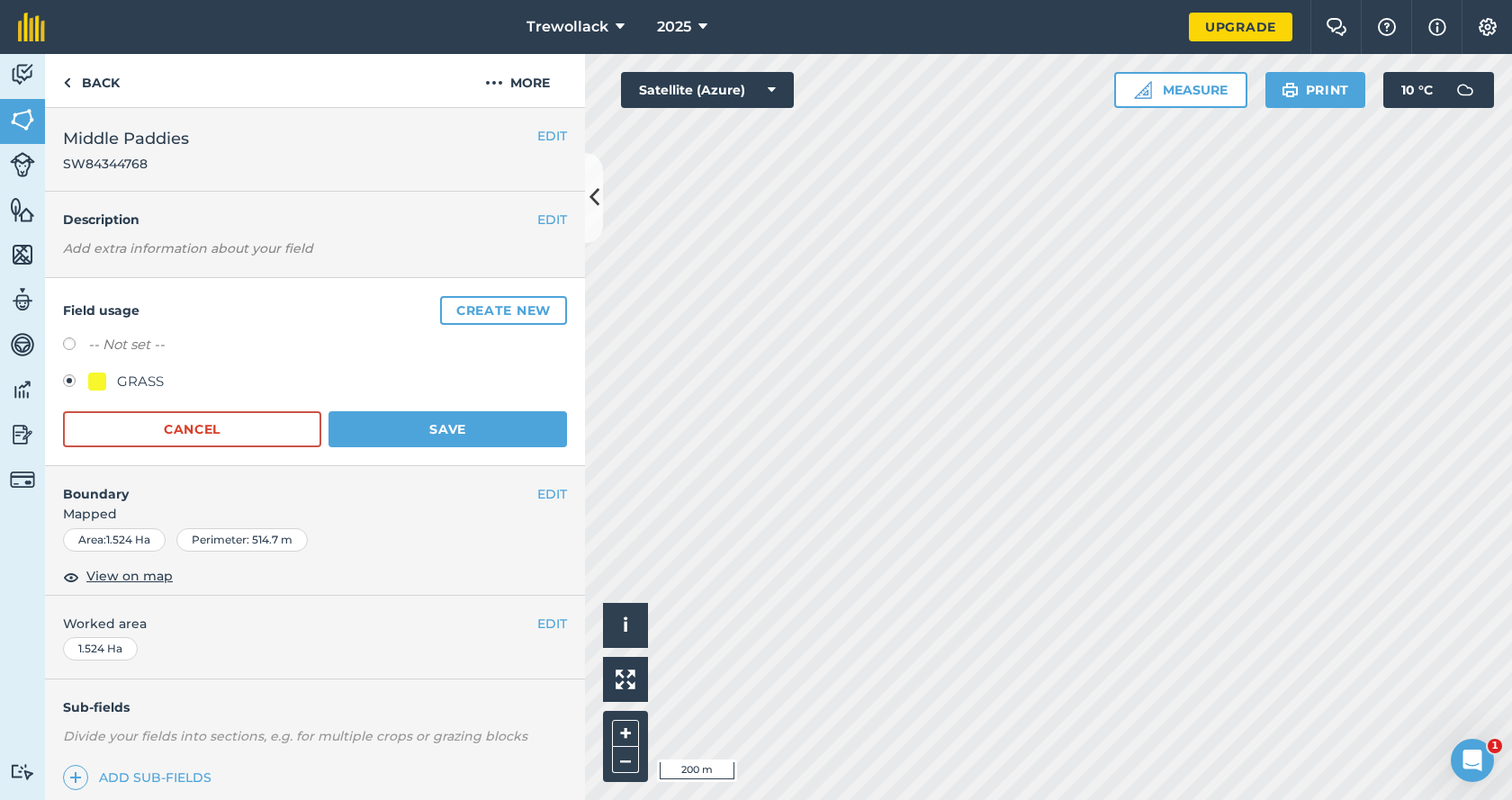
click at [69, 345] on label at bounding box center [76, 346] width 26 height 18
radio input "true"
radio input "false"
click at [443, 425] on button "Save" at bounding box center [448, 429] width 238 height 36
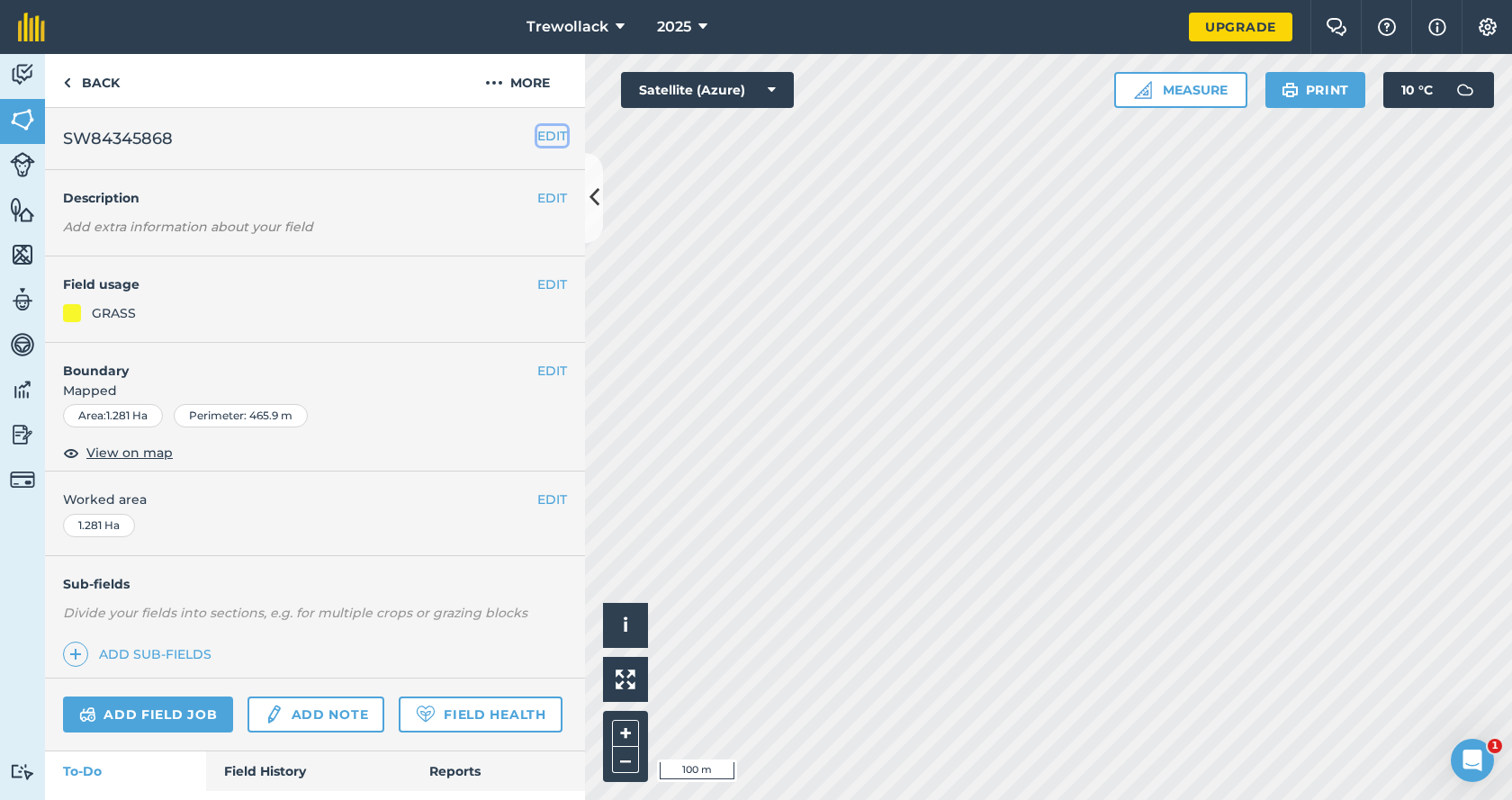
click at [545, 127] on button "EDIT" at bounding box center [552, 135] width 29 height 20
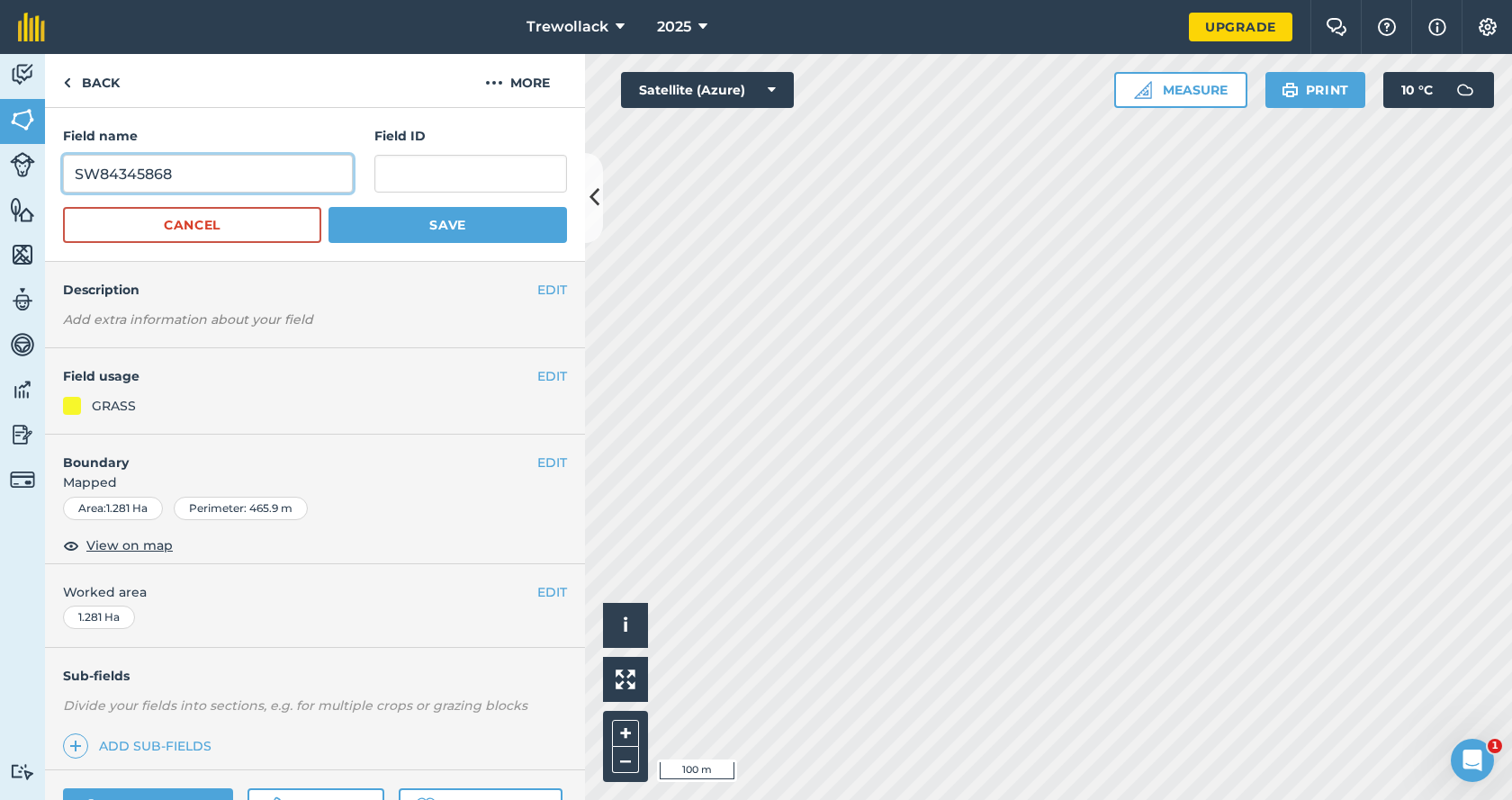
drag, startPoint x: 184, startPoint y: 176, endPoint x: 62, endPoint y: 164, distance: 122.6
click at [42, 172] on div "Activity Fields Livestock Features Maps Team Vehicles Data Reporting Billing Tu…" at bounding box center [756, 427] width 1512 height 746
paste input "SW84345868"
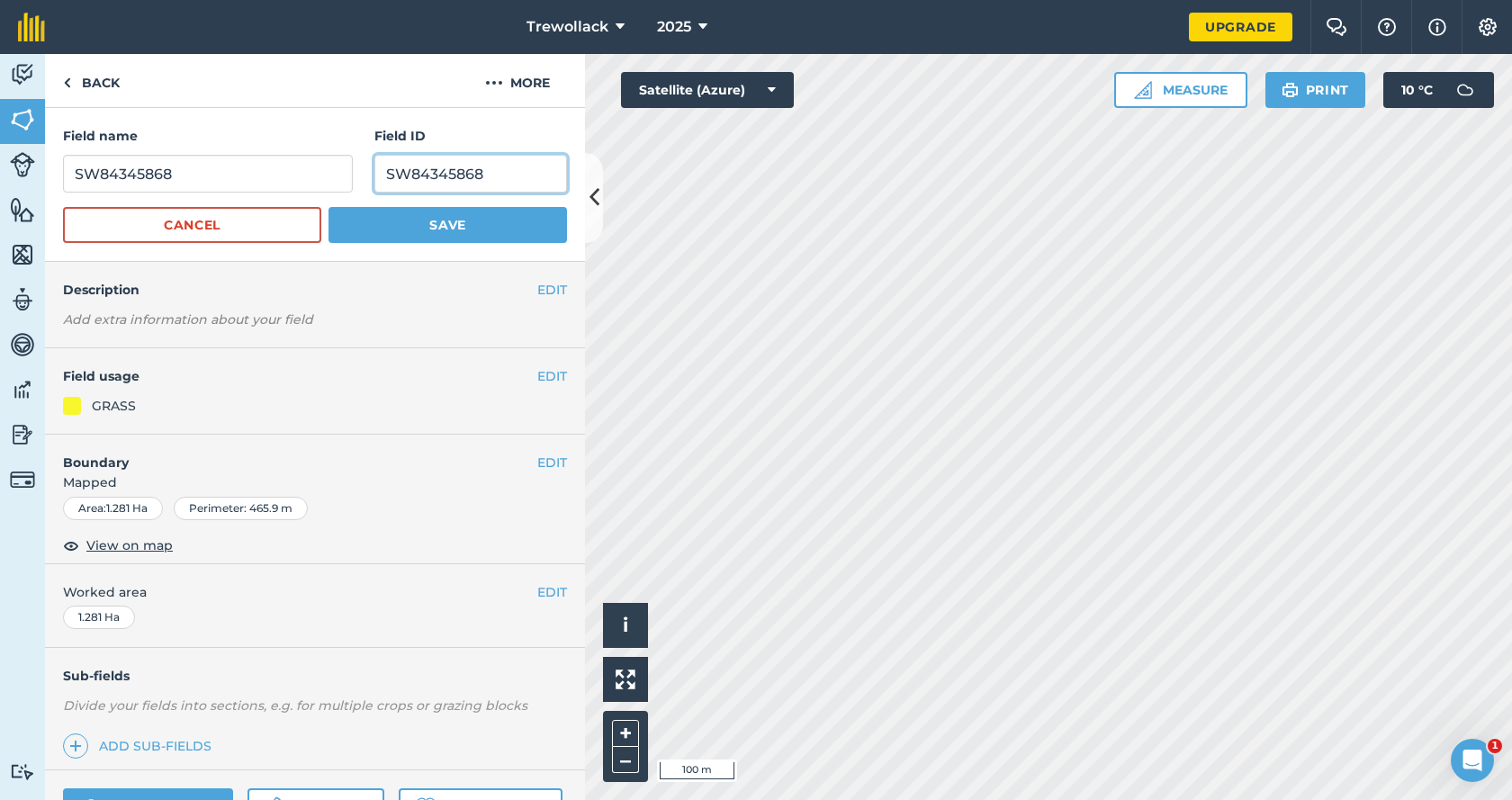
type input "SW84345868"
click at [180, 171] on input "SW84345868" at bounding box center [208, 174] width 290 height 38
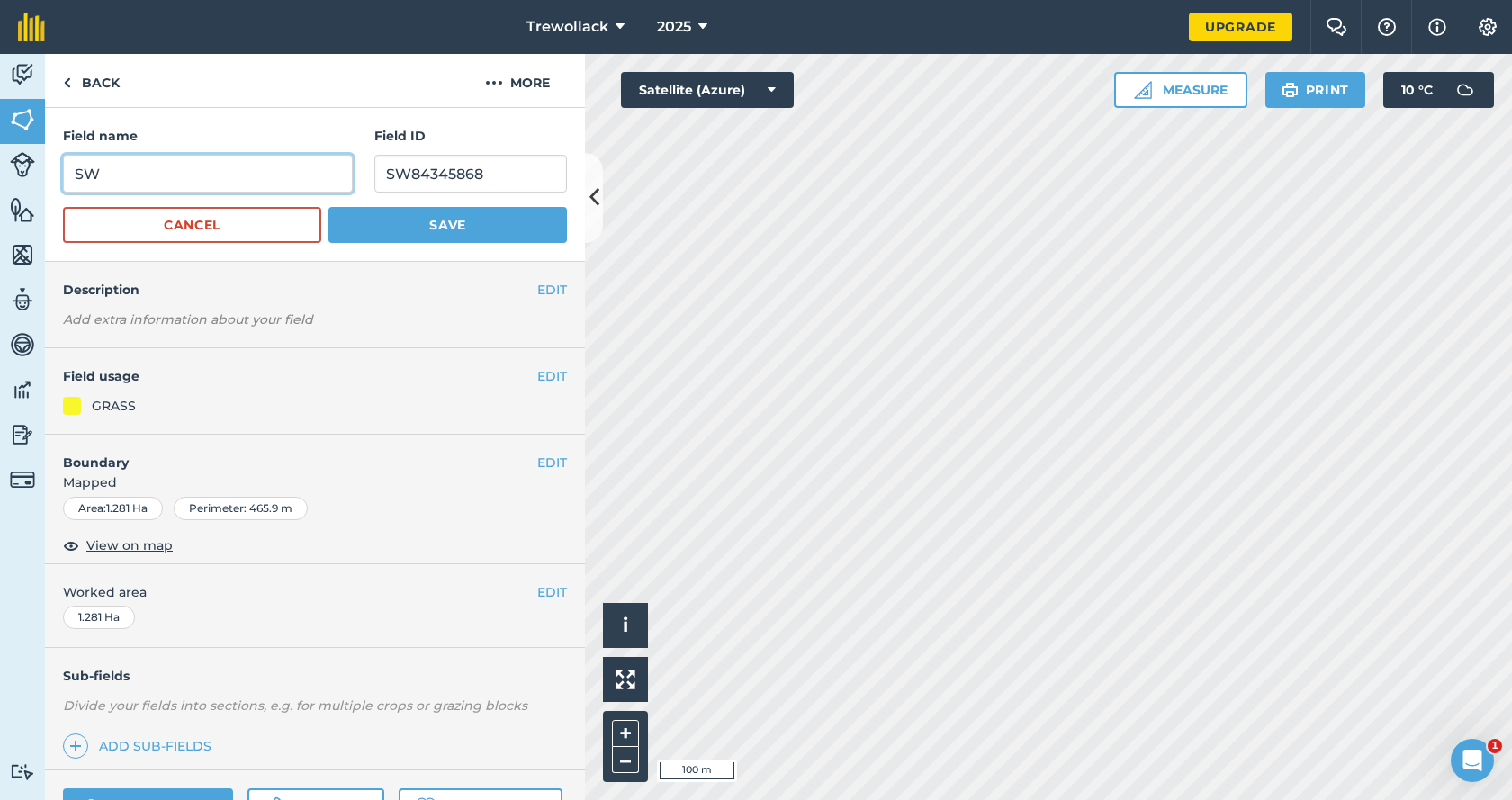
type input "S"
type input "Upper paddies"
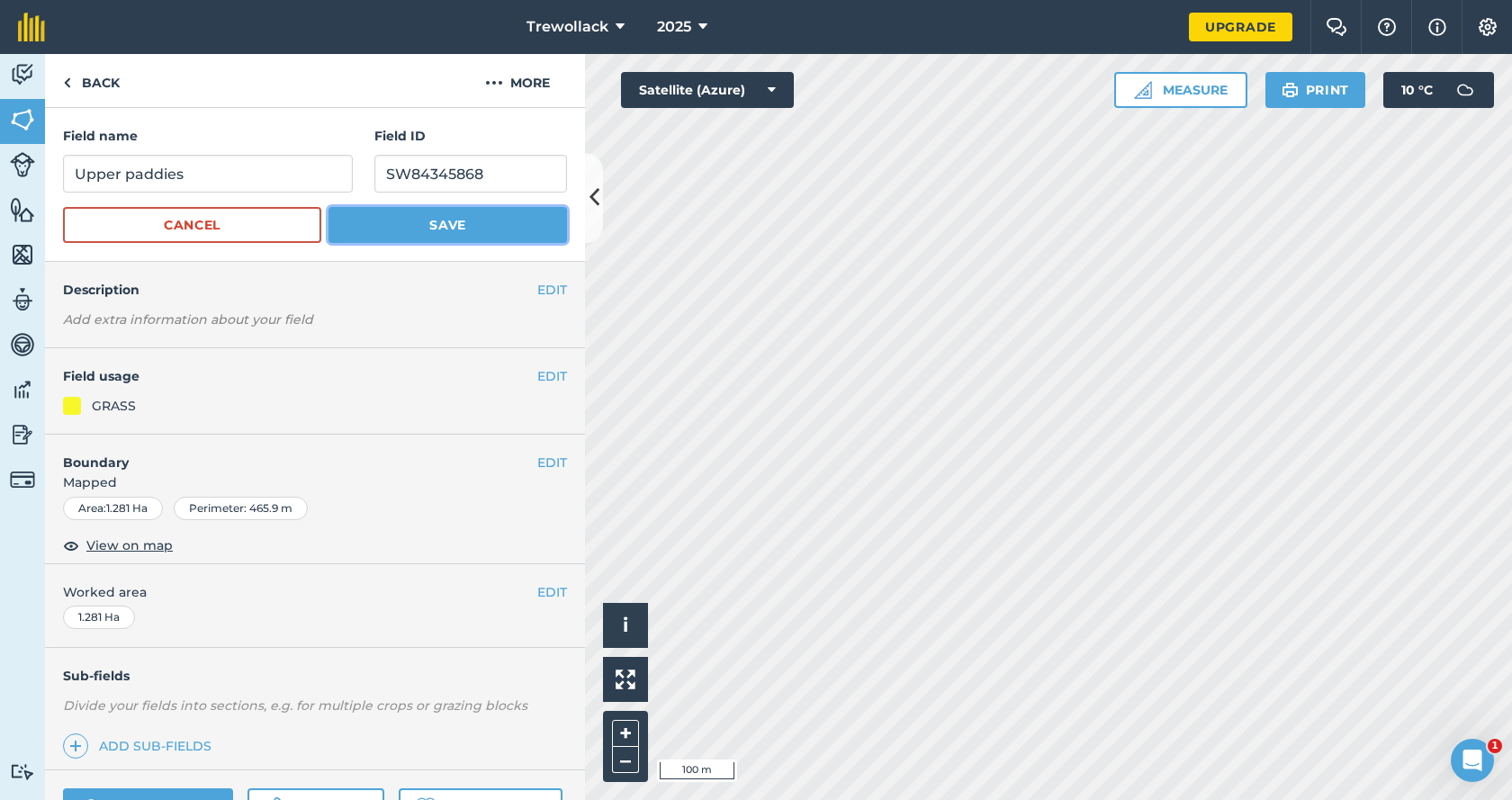
click at [437, 221] on button "Save" at bounding box center [448, 225] width 238 height 36
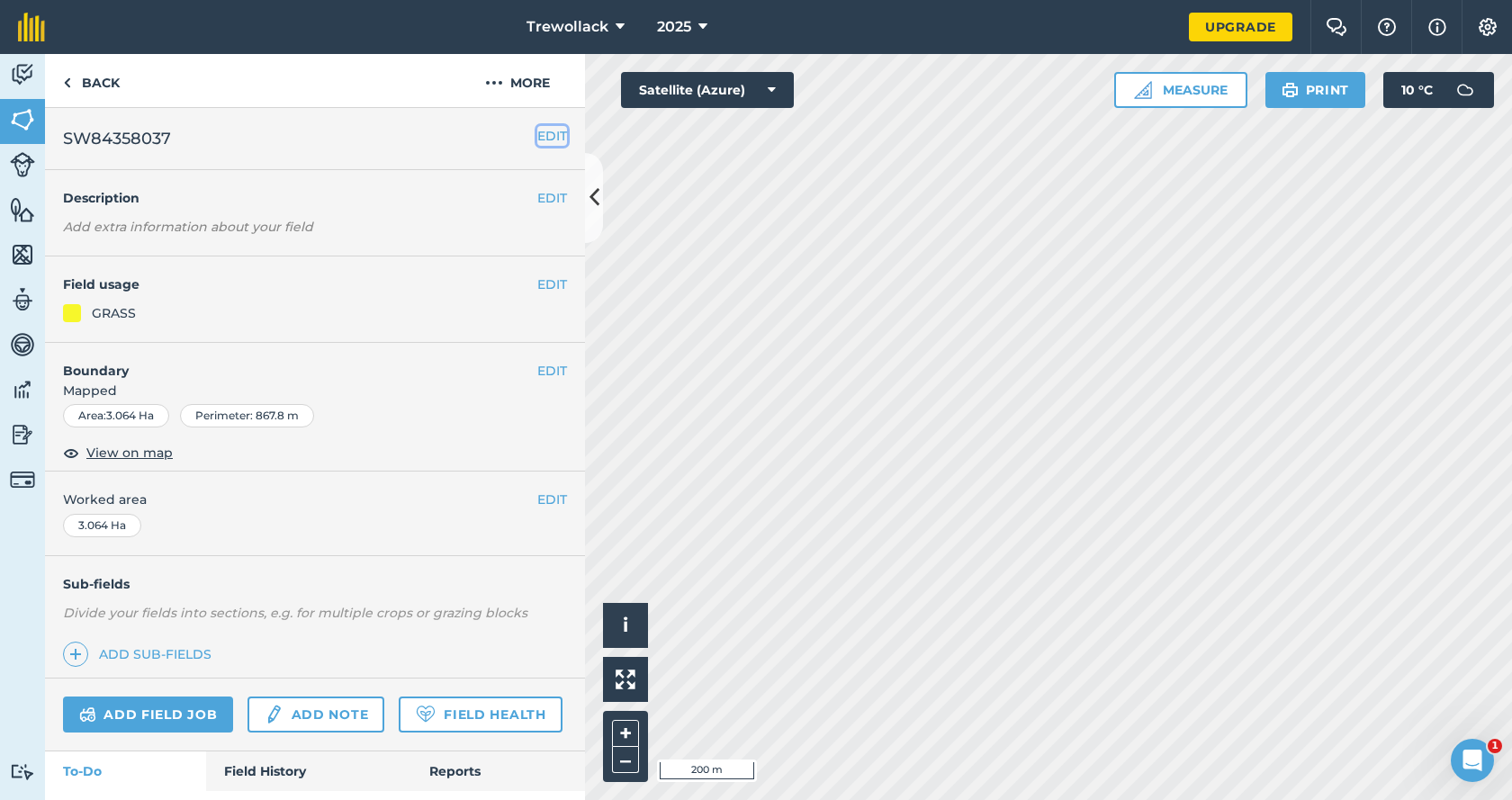
click at [540, 129] on button "EDIT" at bounding box center [552, 135] width 29 height 20
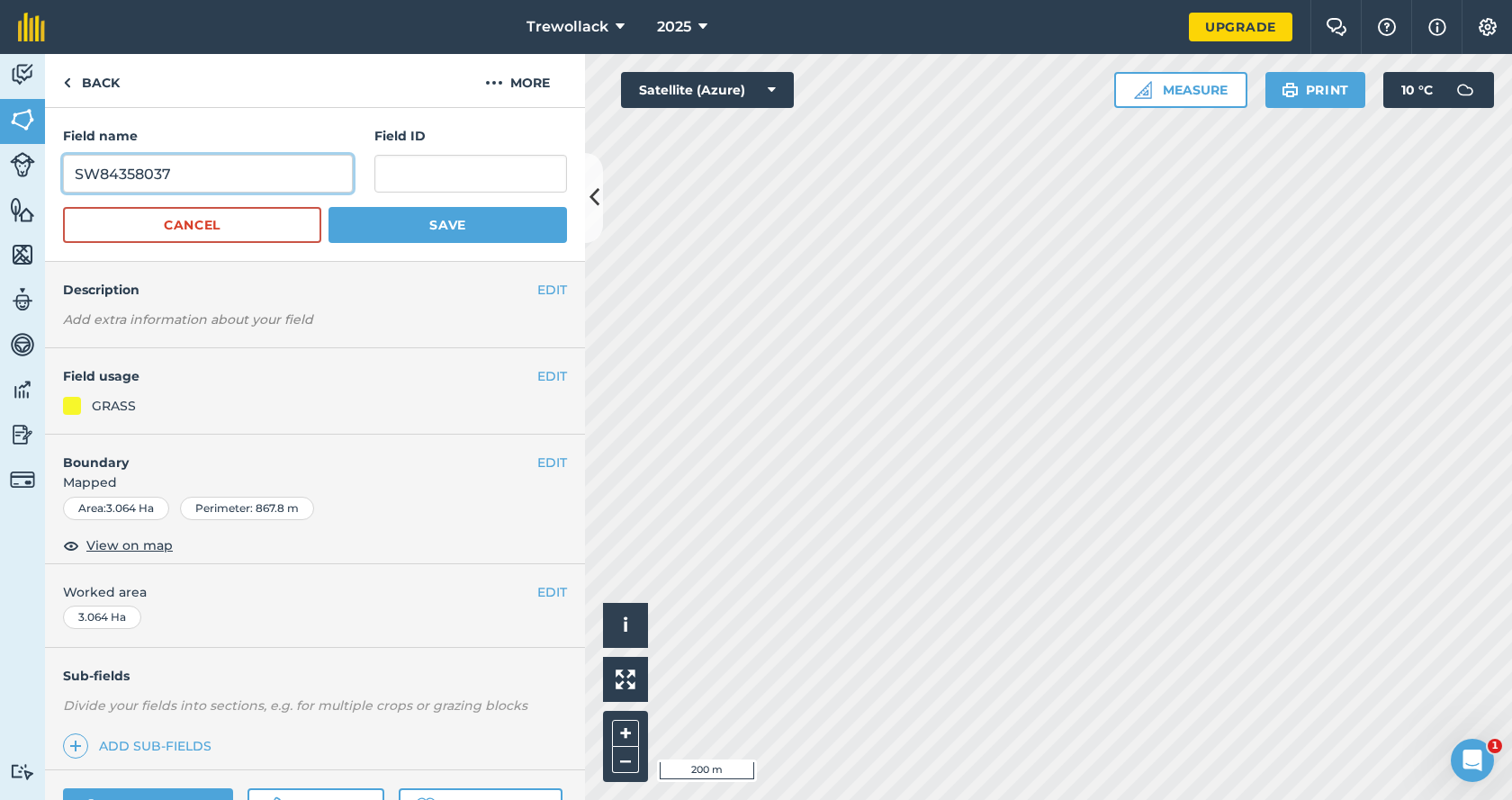
drag, startPoint x: 181, startPoint y: 179, endPoint x: 75, endPoint y: 173, distance: 106.2
click at [75, 173] on input "SW84358037" at bounding box center [208, 174] width 290 height 38
paste input "SW84358037"
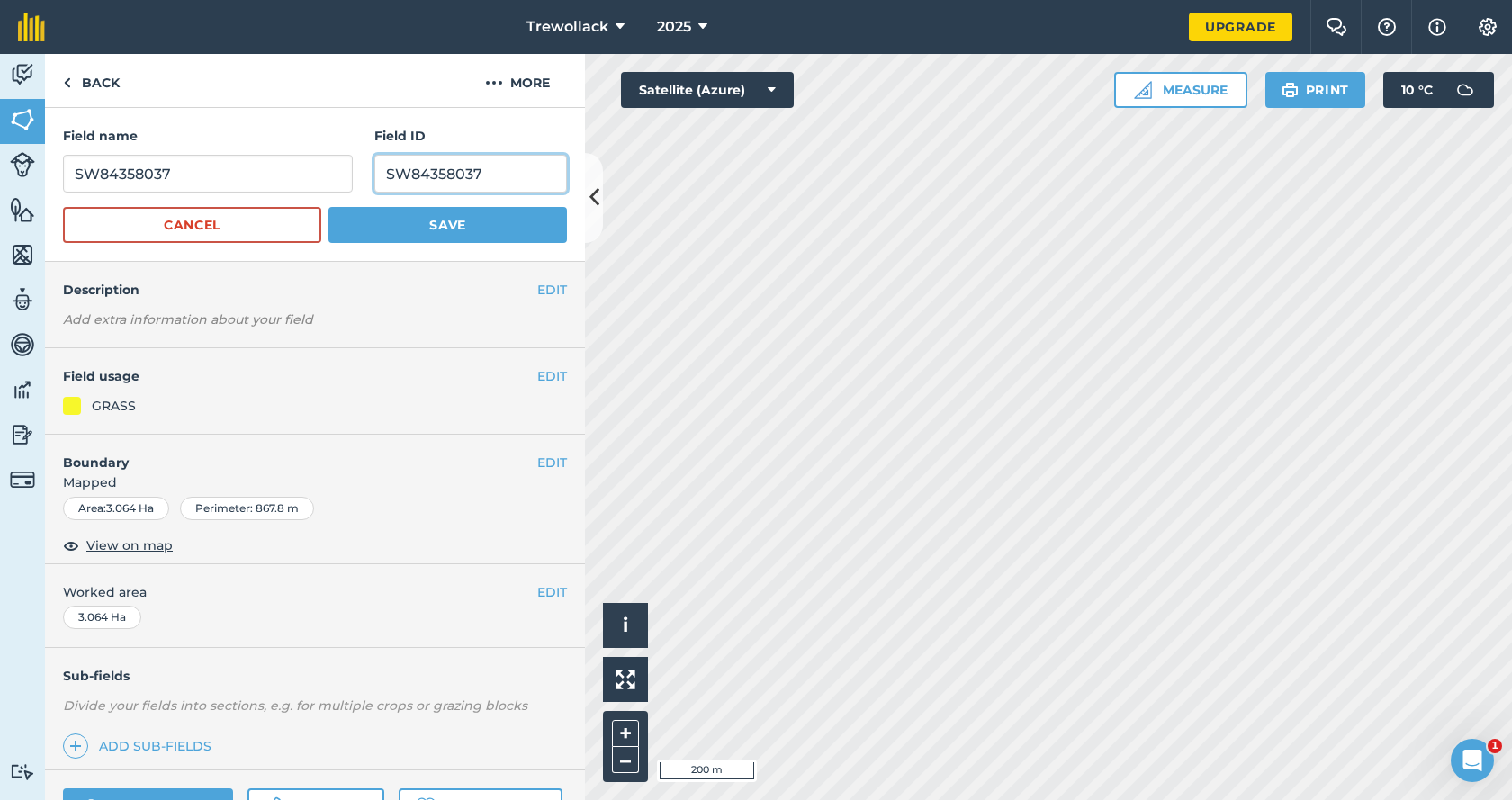
type input "SW84358037"
click at [181, 178] on input "SW84358037" at bounding box center [208, 174] width 290 height 38
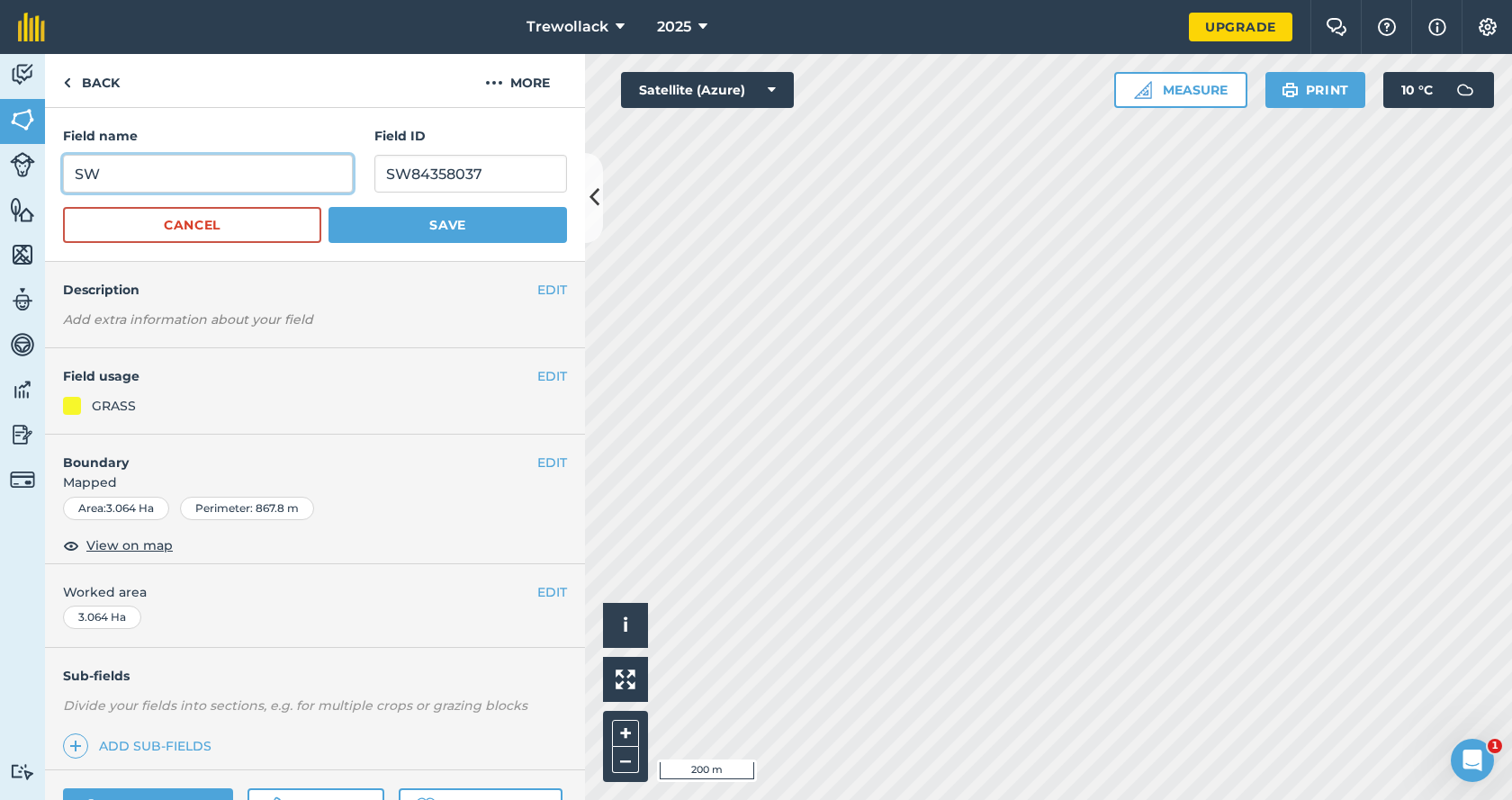
type input "S"
type input "[GEOGRAPHIC_DATA]"
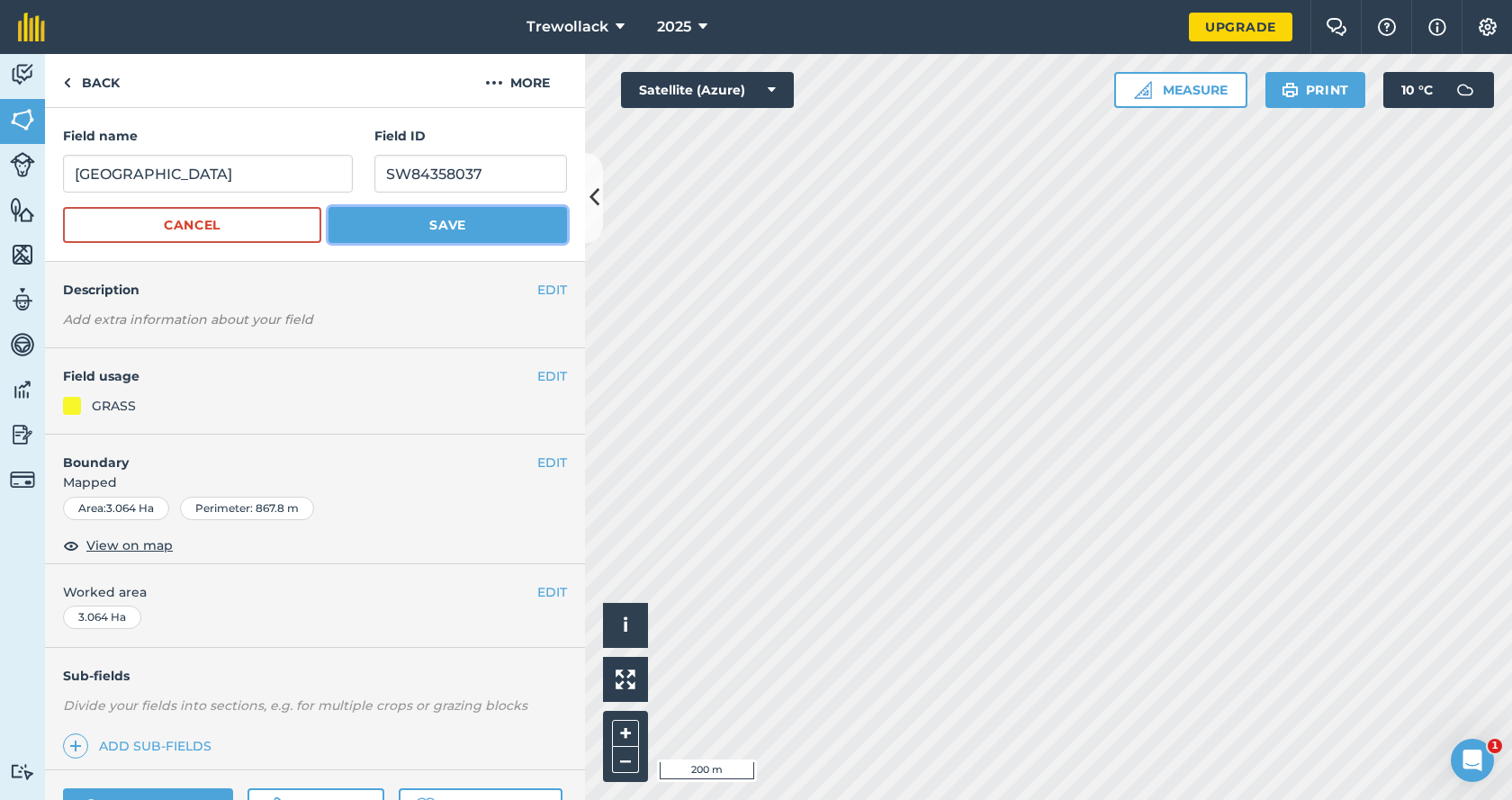
click at [446, 220] on button "Save" at bounding box center [448, 225] width 238 height 36
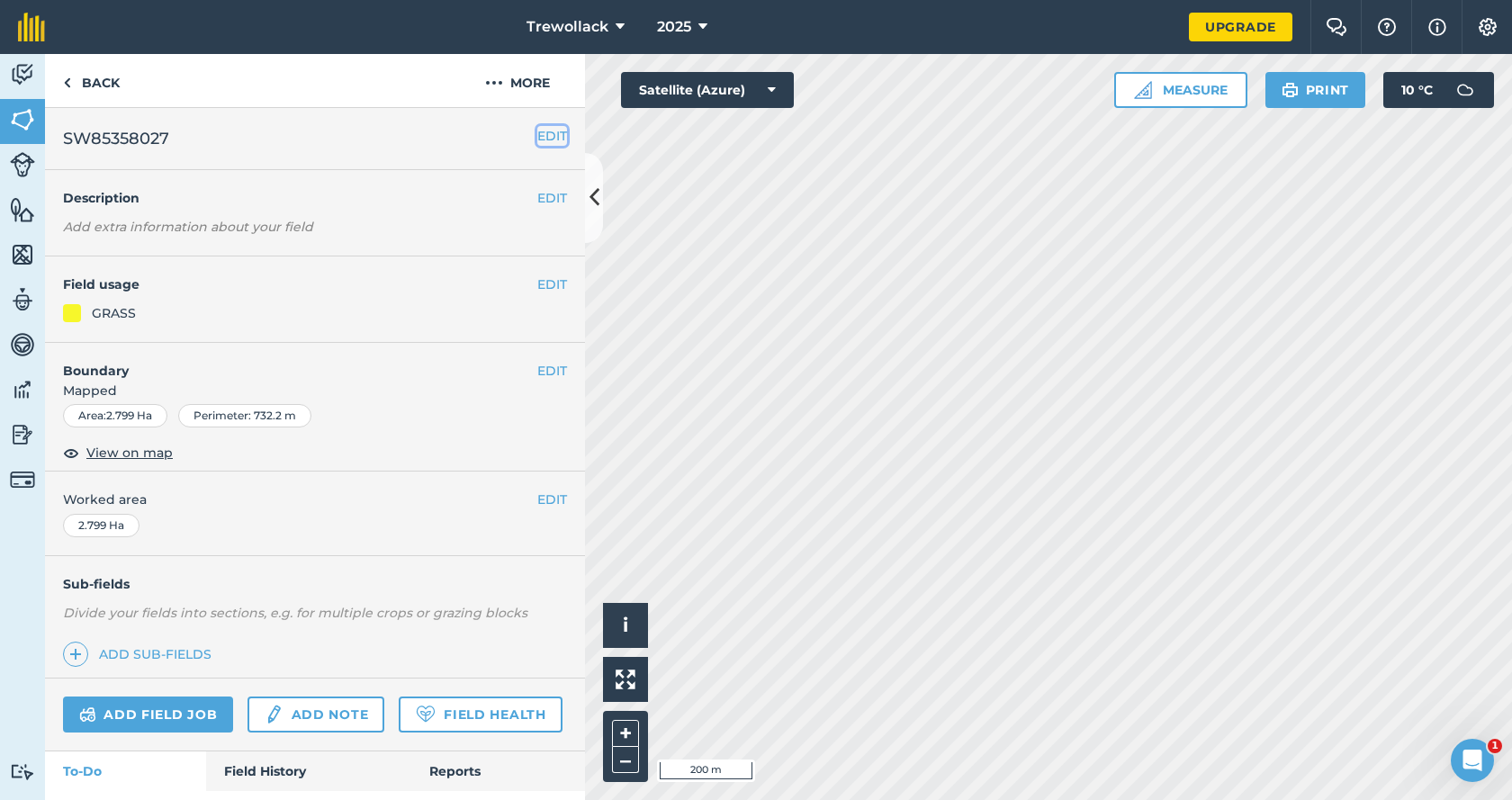
click at [542, 133] on button "EDIT" at bounding box center [552, 135] width 29 height 20
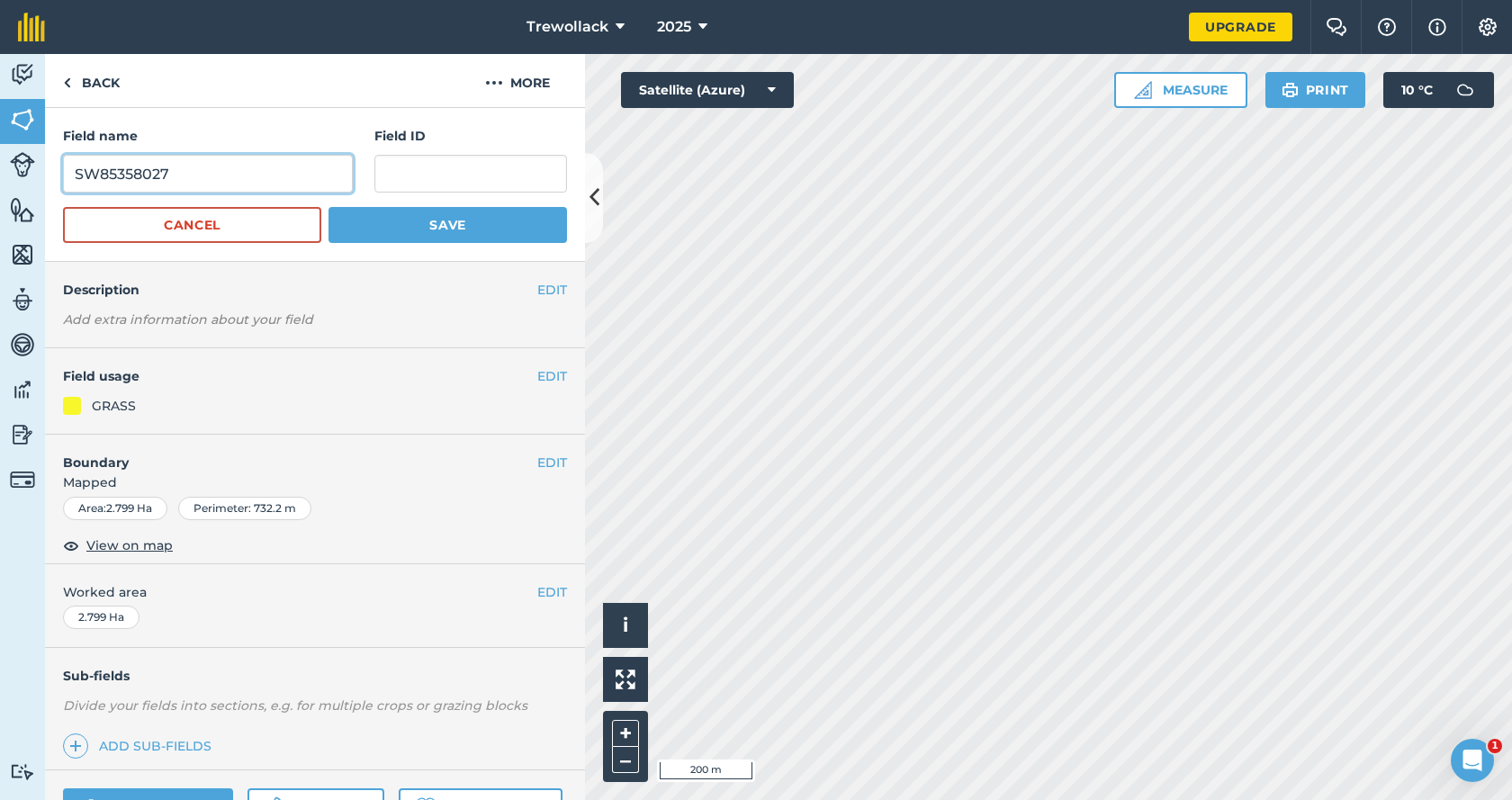
drag, startPoint x: 156, startPoint y: 174, endPoint x: 77, endPoint y: 179, distance: 79.2
click at [77, 179] on input "SW85358027" at bounding box center [208, 174] width 290 height 38
paste input "SW85358027"
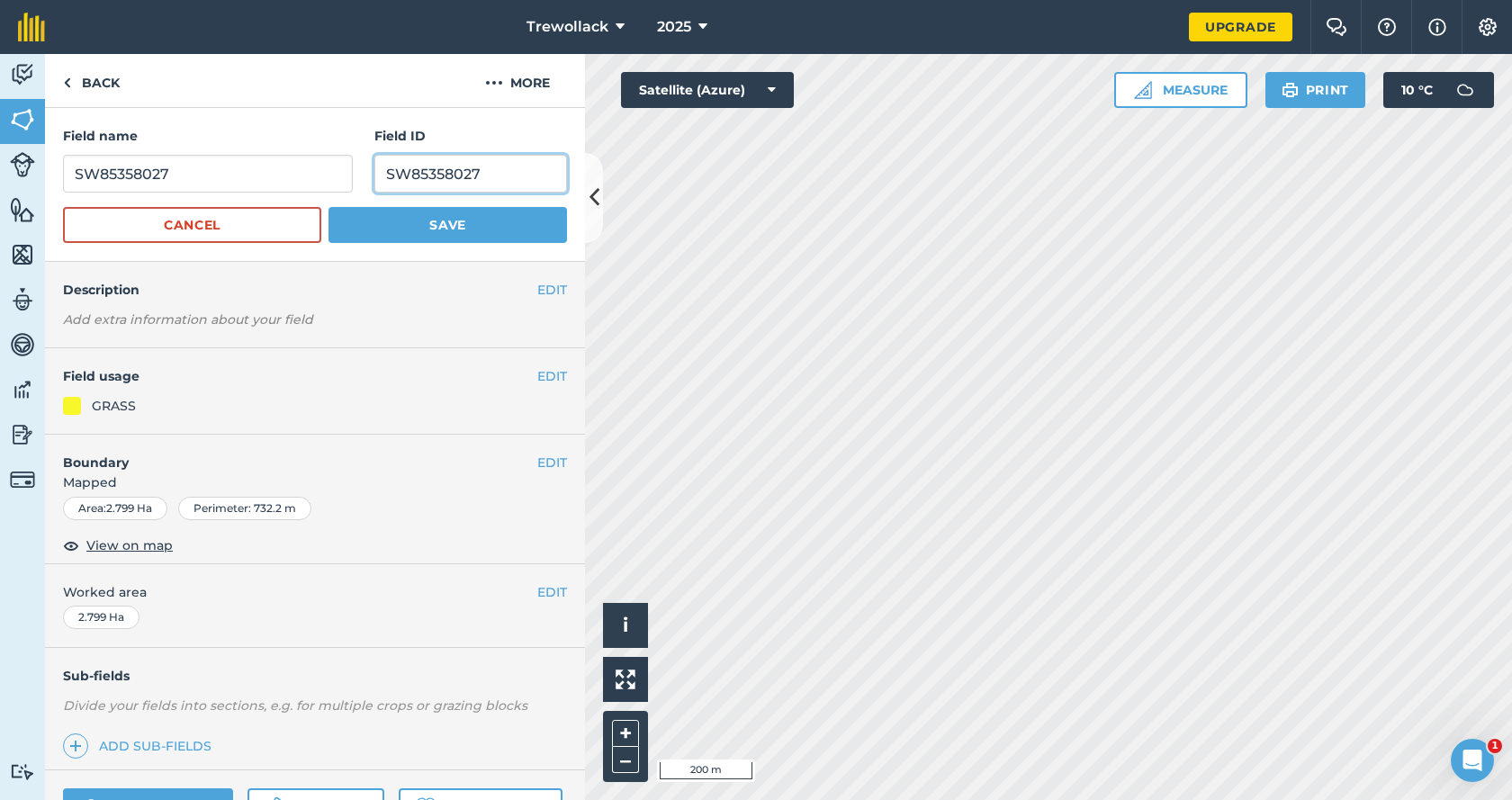
type input "SW85358027"
click at [450, 216] on button "Save" at bounding box center [448, 225] width 238 height 36
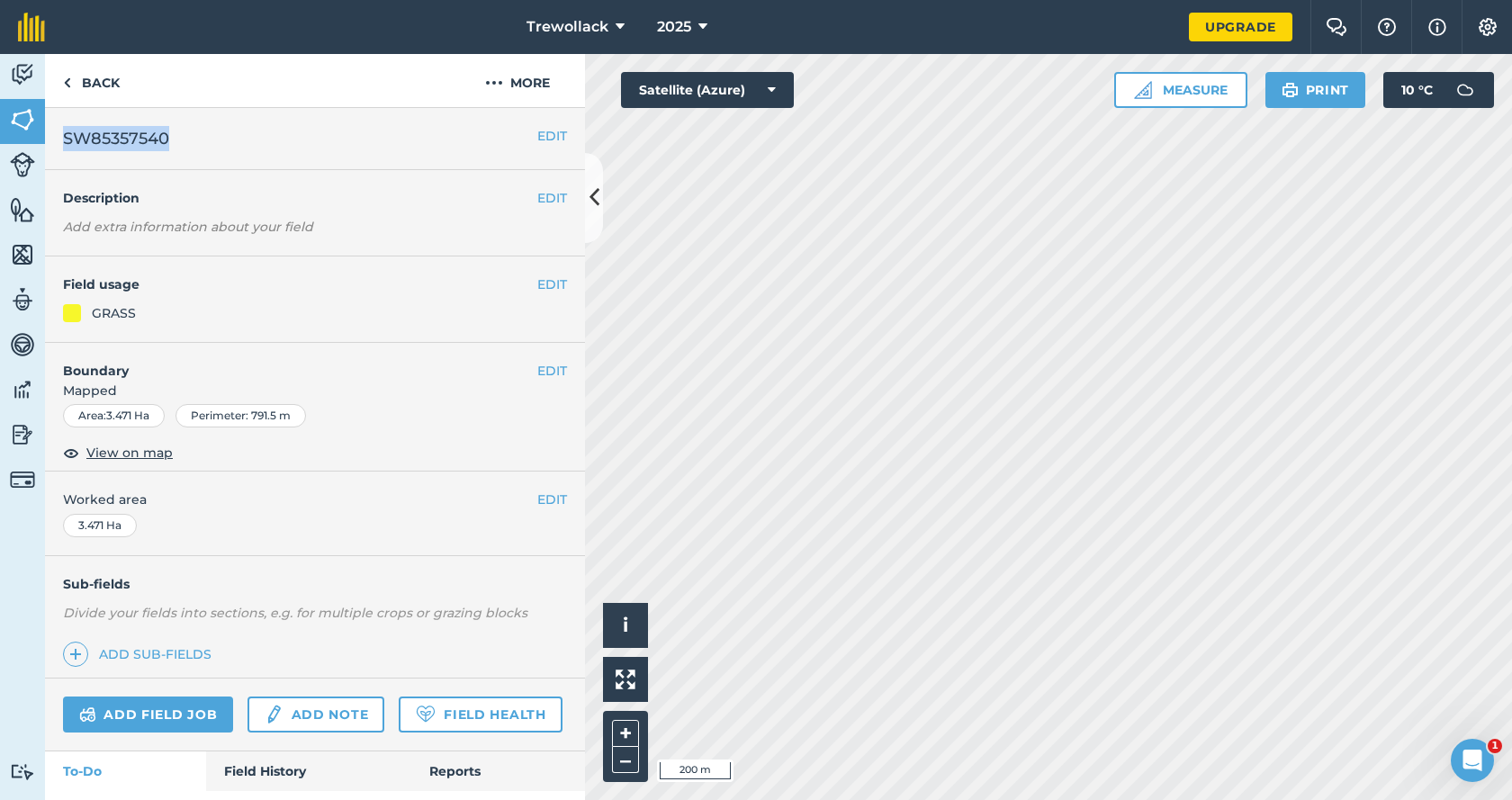
drag, startPoint x: 169, startPoint y: 134, endPoint x: 60, endPoint y: 138, distance: 109.1
click at [60, 138] on div "EDIT SW85357540" at bounding box center [316, 139] width 541 height 62
copy span "SW85357540"
click at [538, 133] on button "EDIT" at bounding box center [552, 135] width 29 height 20
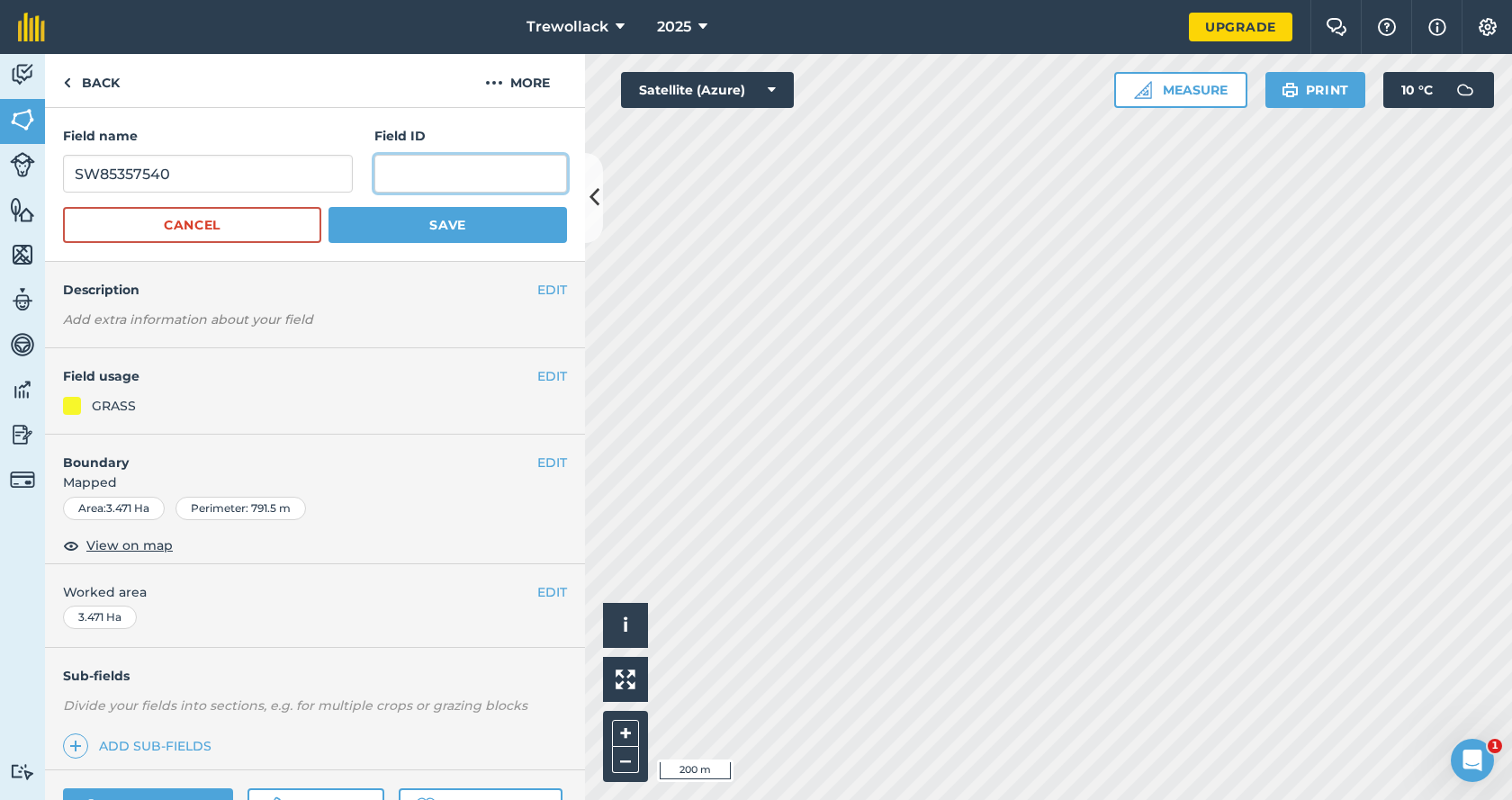
paste input "SW85357540"
type input "SW85357540"
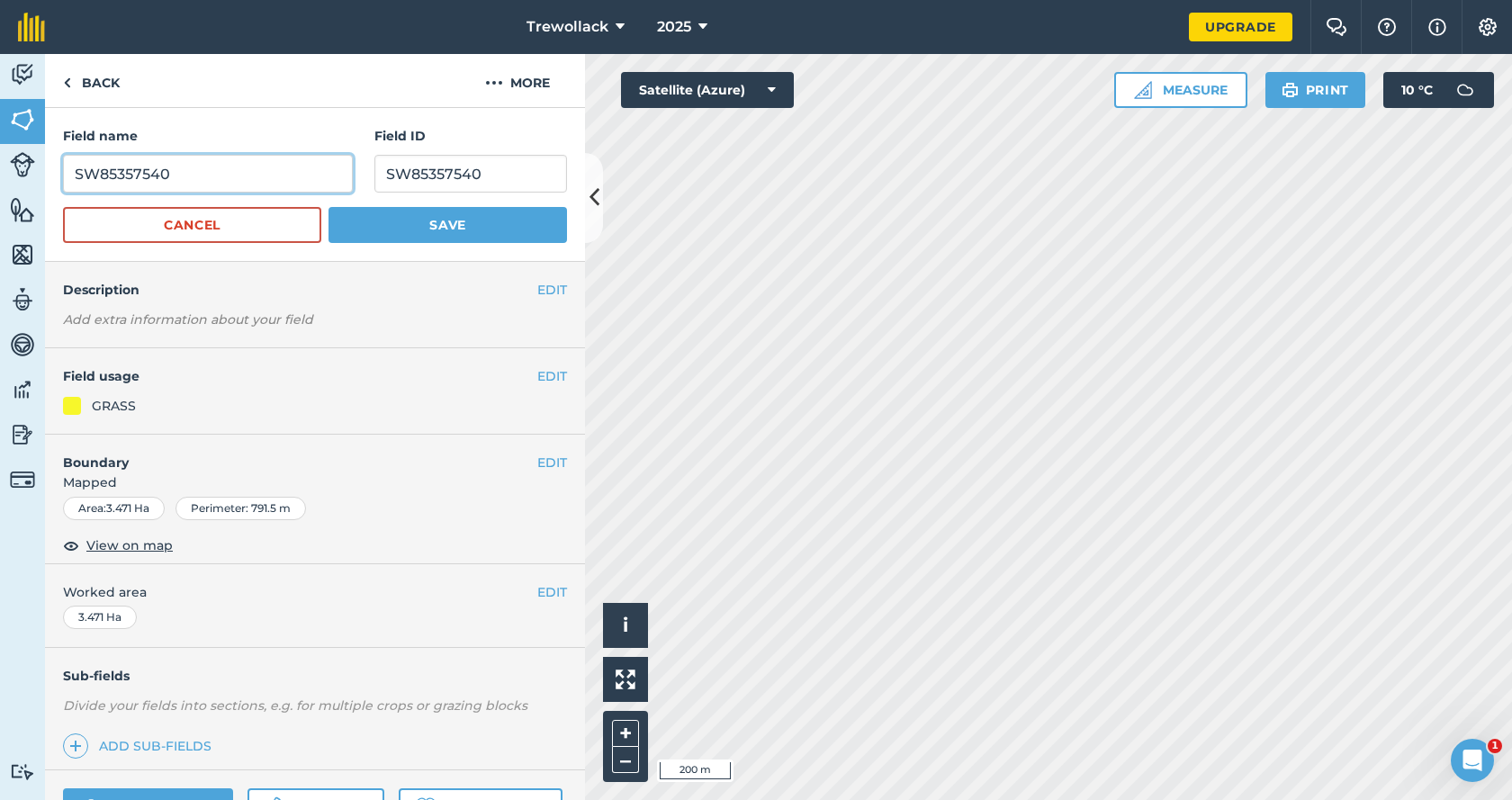
click at [180, 171] on input "SW85357540" at bounding box center [208, 174] width 290 height 38
type input "S"
type input "Four acres"
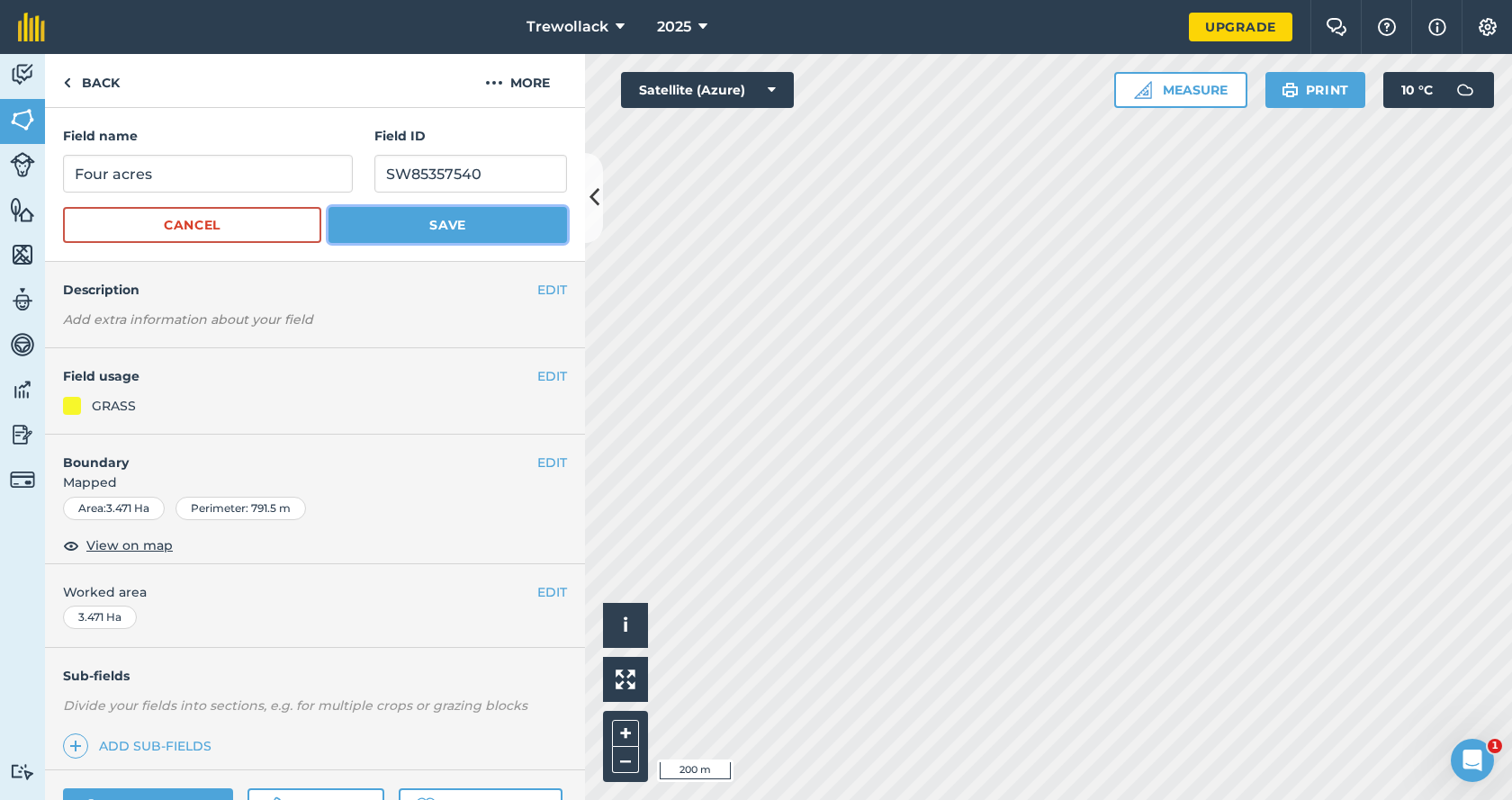
click at [422, 225] on button "Save" at bounding box center [448, 225] width 238 height 36
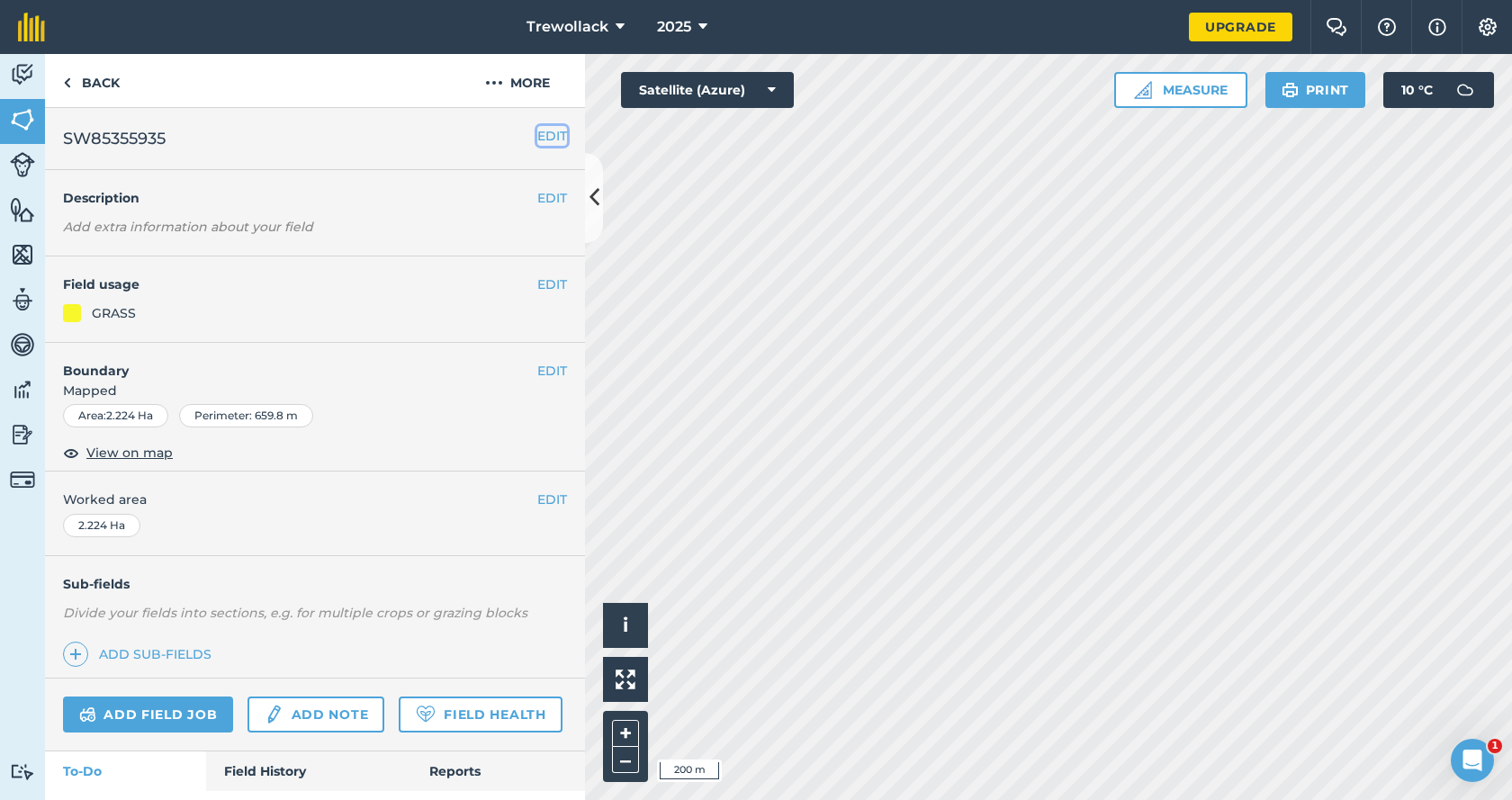
click at [545, 129] on button "EDIT" at bounding box center [552, 135] width 29 height 20
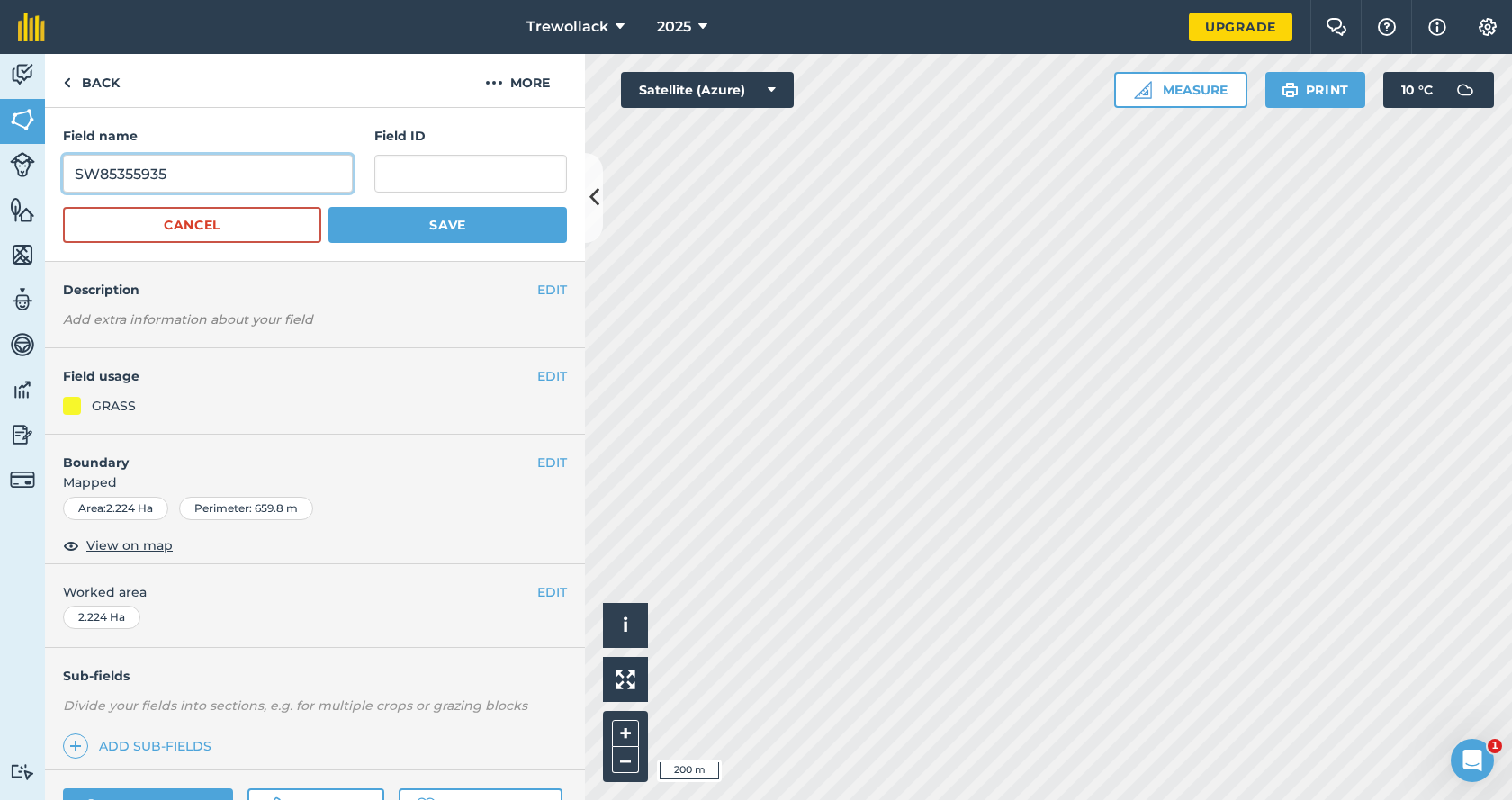
drag, startPoint x: 170, startPoint y: 179, endPoint x: 62, endPoint y: 173, distance: 108.2
click at [62, 173] on div "Field name SW85355935 Field ID Cancel Save" at bounding box center [316, 184] width 541 height 154
paste input "SW85355935"
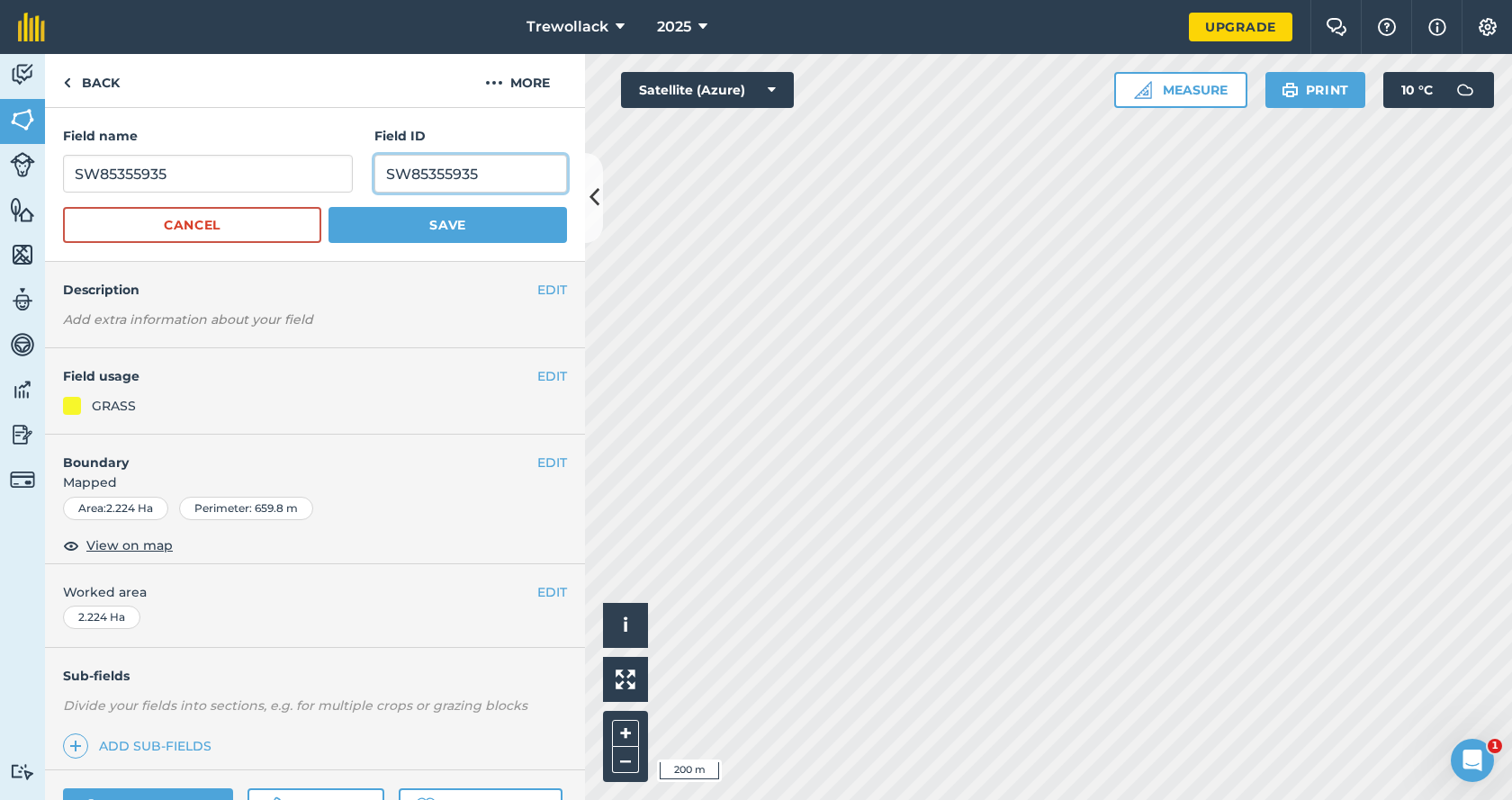
type input "SW85355935"
click at [185, 177] on input "SW85355935" at bounding box center [208, 174] width 290 height 38
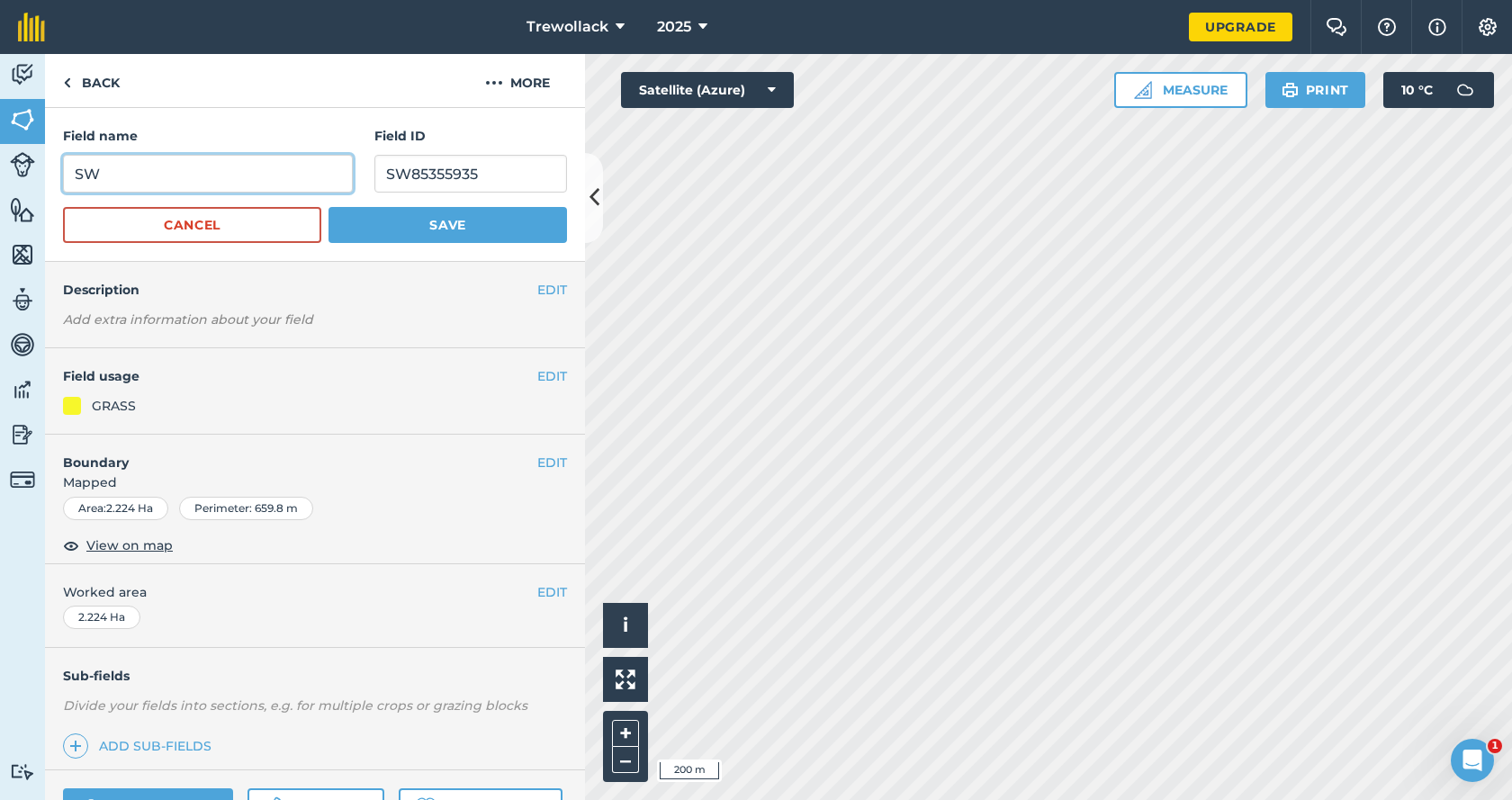
type input "S"
click at [99, 177] on input "clanick close" at bounding box center [208, 174] width 290 height 38
click at [229, 174] on input "clannick close" at bounding box center [208, 174] width 290 height 38
type input "clannick close"
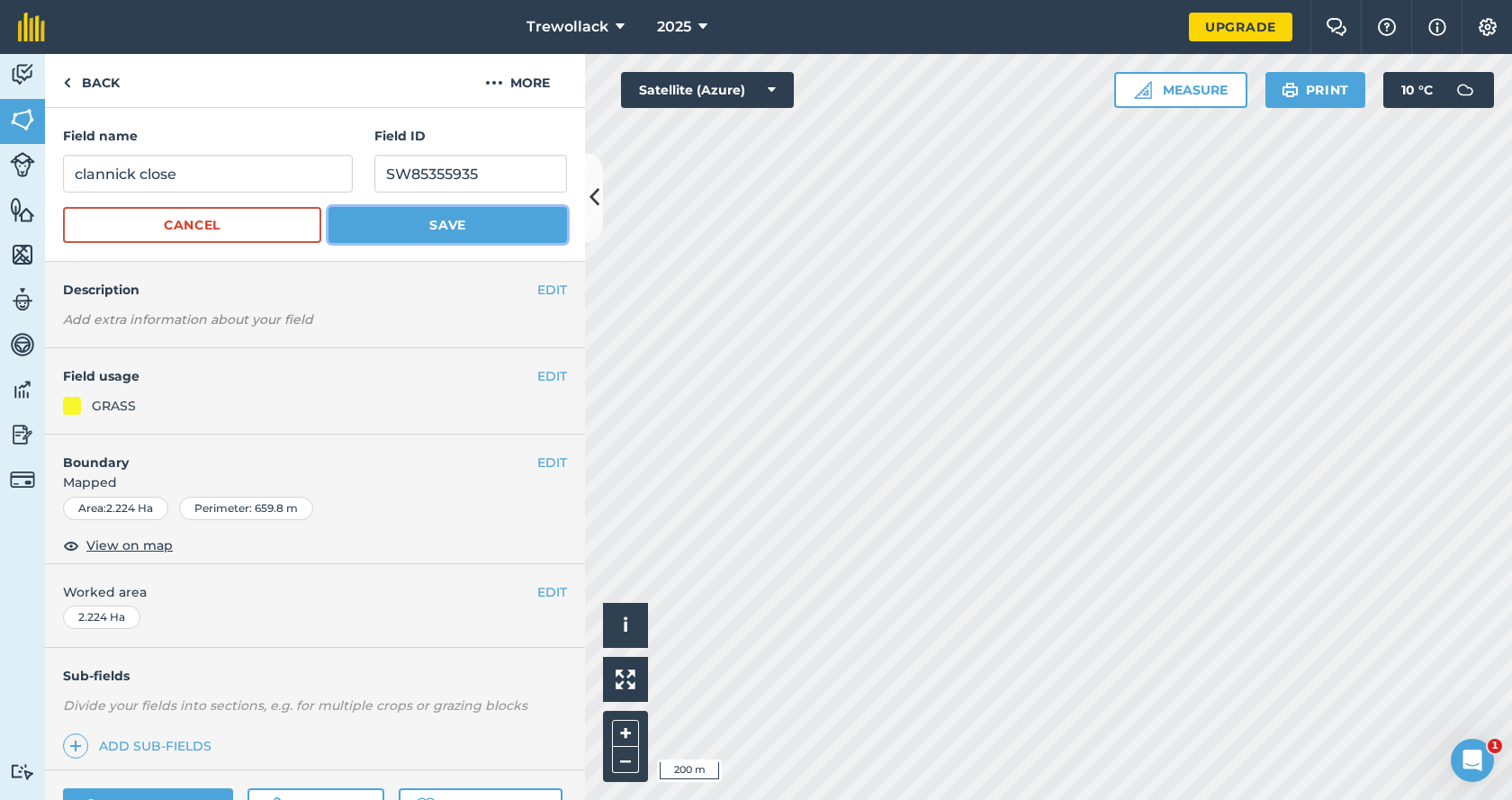
click at [406, 219] on button "Save" at bounding box center [448, 225] width 238 height 36
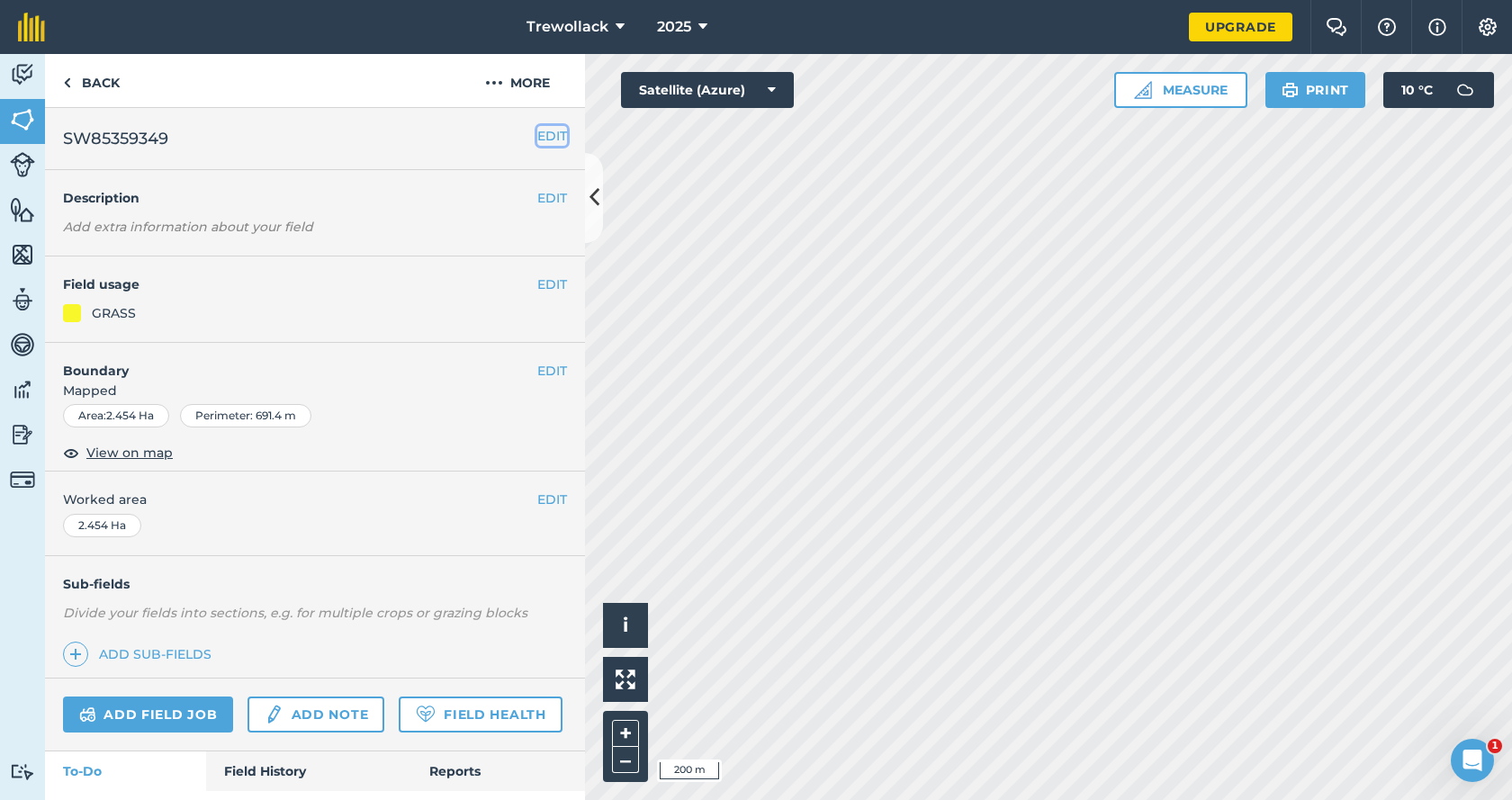
click at [543, 132] on button "EDIT" at bounding box center [552, 135] width 29 height 20
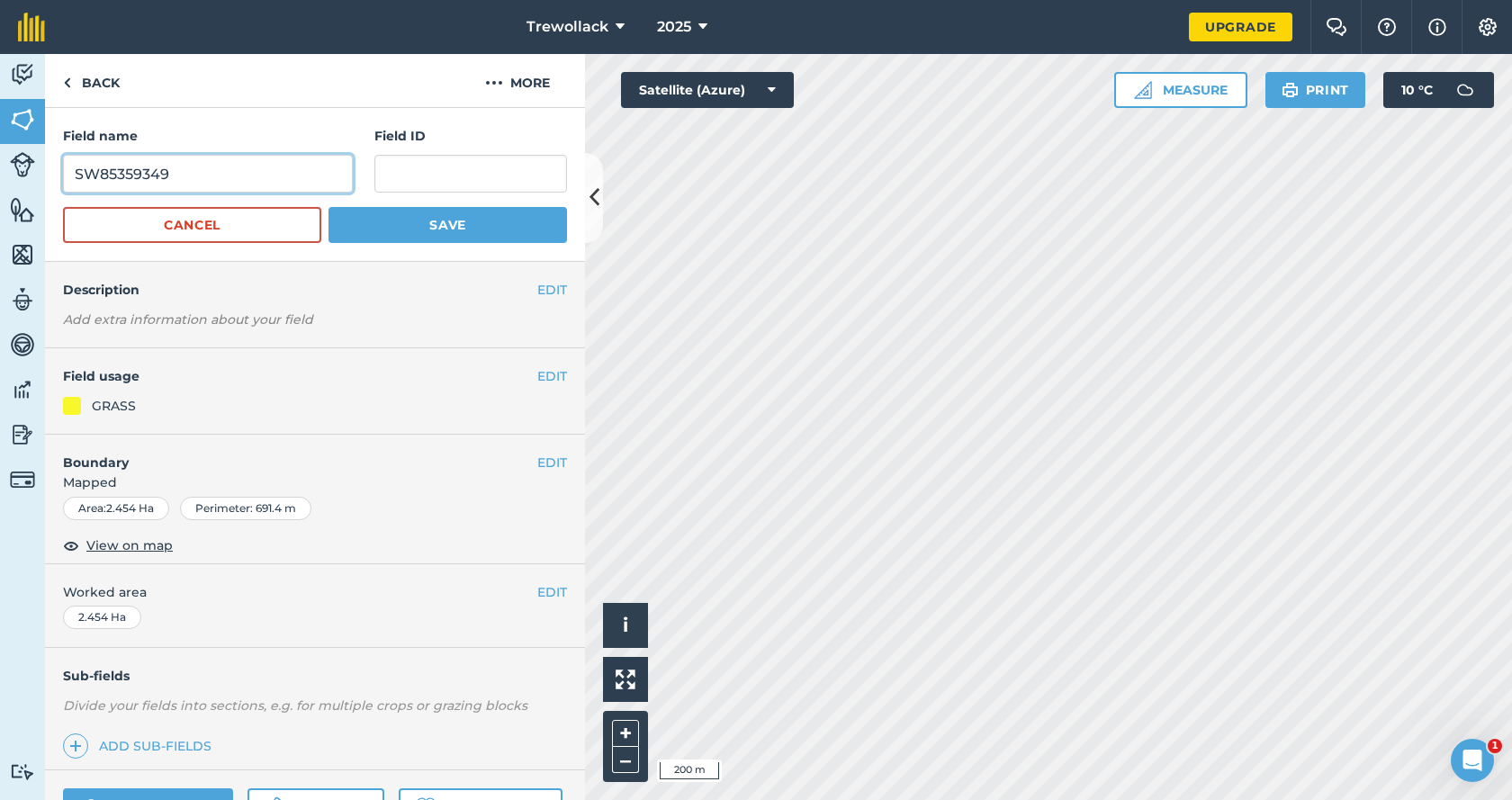
drag, startPoint x: 169, startPoint y: 176, endPoint x: 69, endPoint y: 177, distance: 100.0
click at [69, 177] on input "SW85359349" at bounding box center [208, 174] width 290 height 38
paste input "SW85359349"
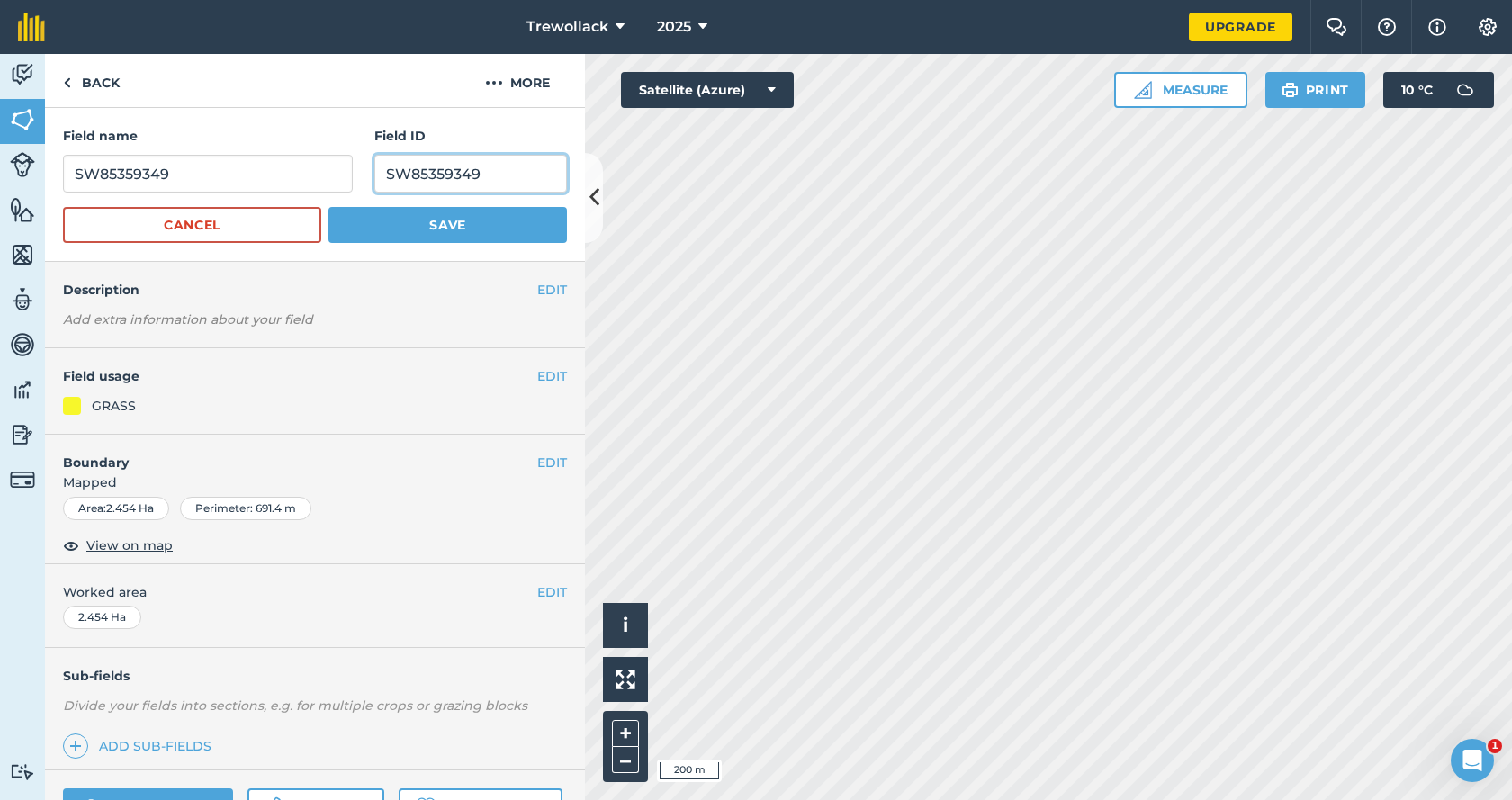
type input "SW85359349"
click at [444, 226] on button "Save" at bounding box center [448, 225] width 238 height 36
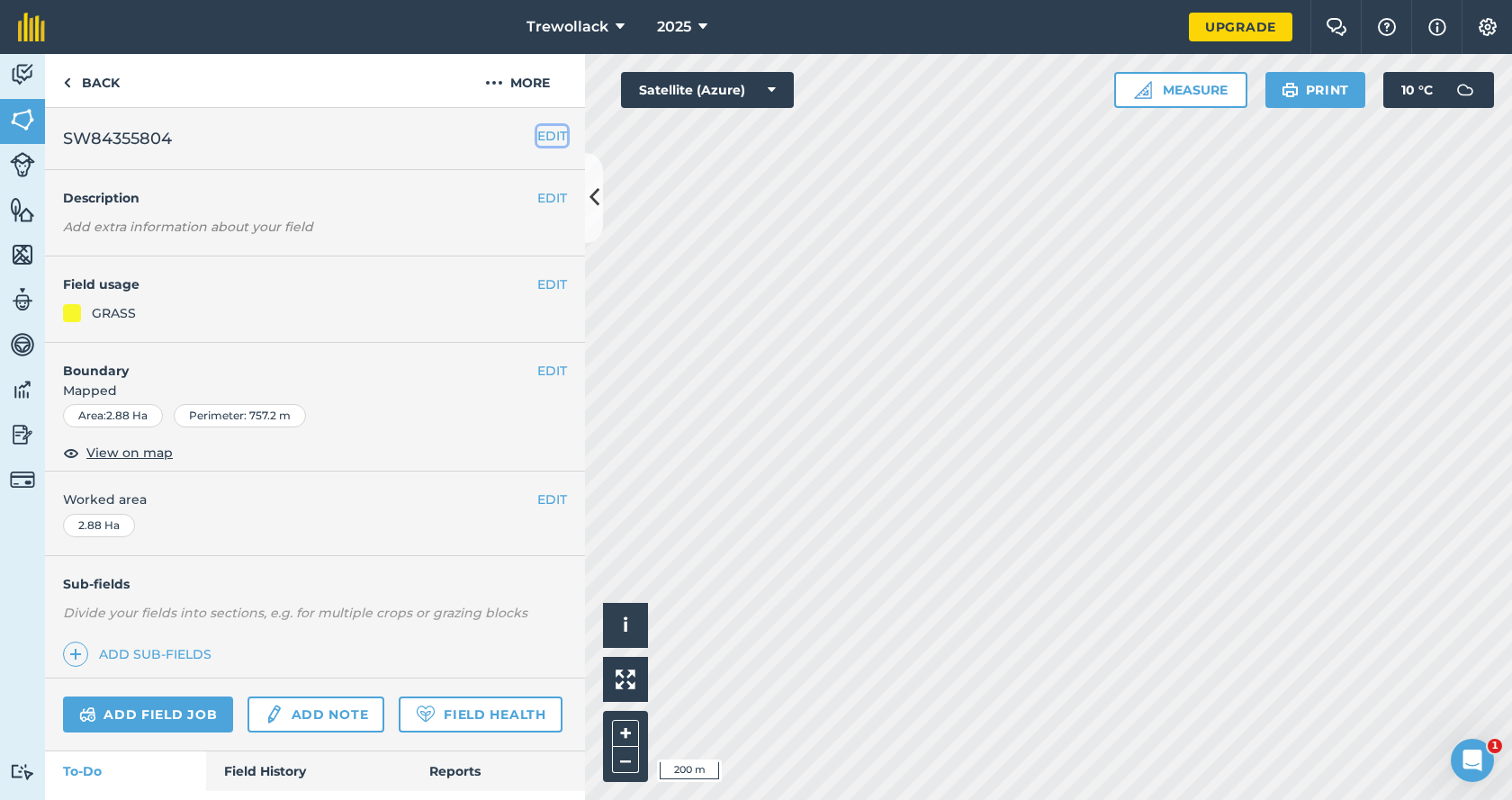
click at [547, 141] on button "EDIT" at bounding box center [552, 135] width 29 height 20
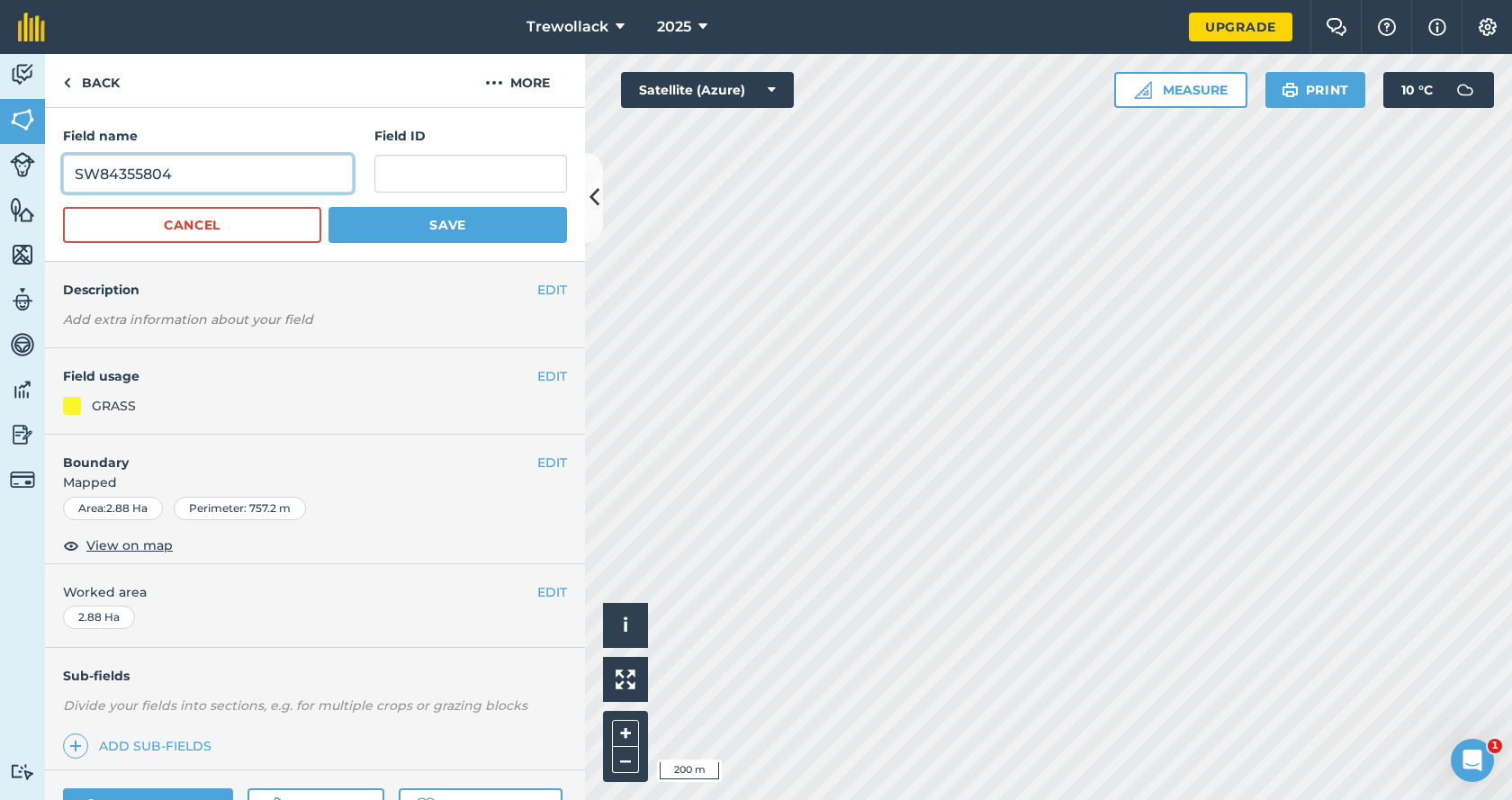
click at [180, 175] on input "SW84355804" at bounding box center [208, 174] width 290 height 38
drag, startPoint x: 180, startPoint y: 175, endPoint x: 67, endPoint y: 166, distance: 113.4
click at [64, 166] on input "SW84355804" at bounding box center [208, 174] width 290 height 38
paste input "SW84355804"
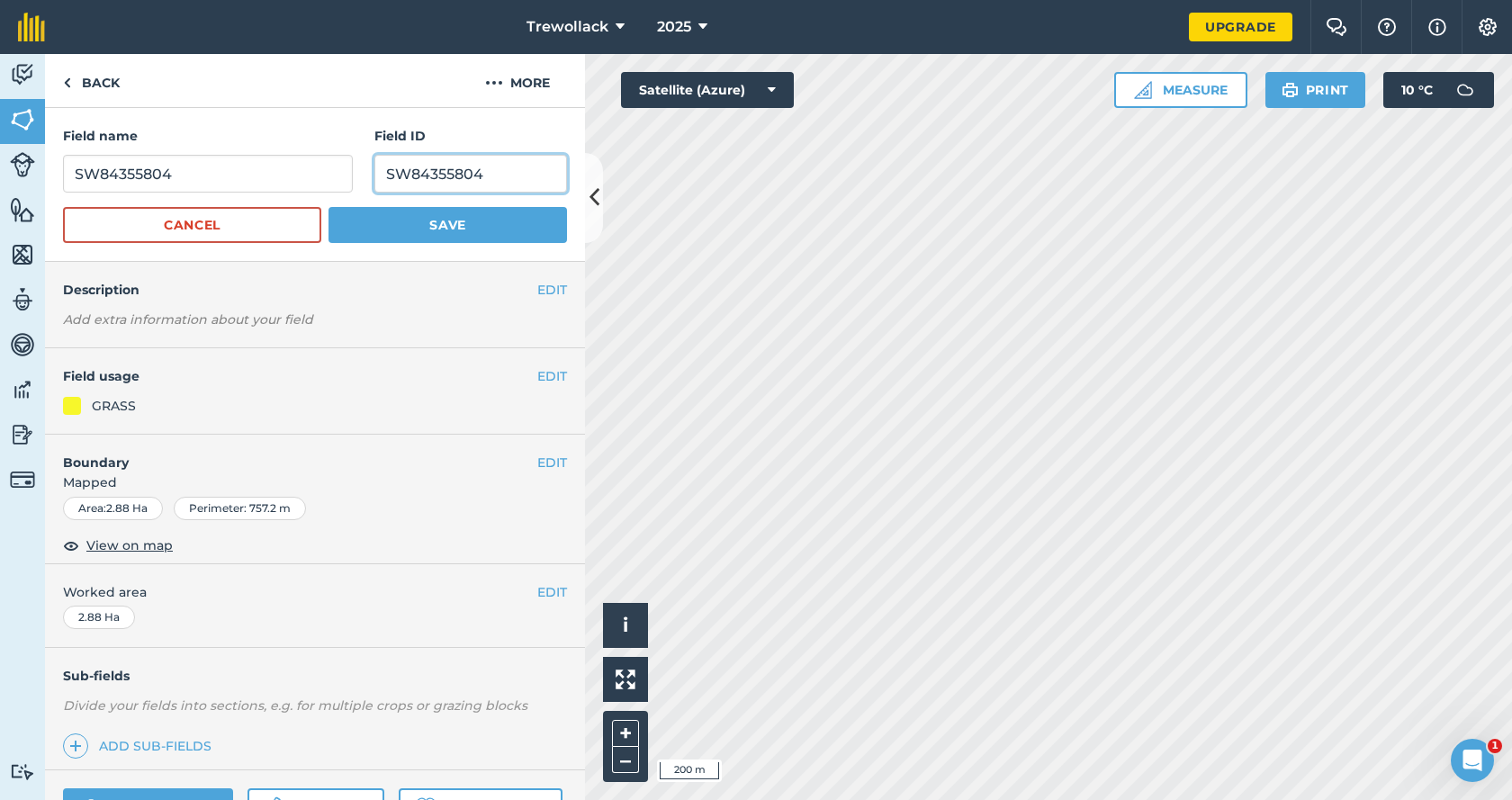
type input "SW84355804"
click at [205, 179] on input "SW84355804" at bounding box center [208, 174] width 290 height 38
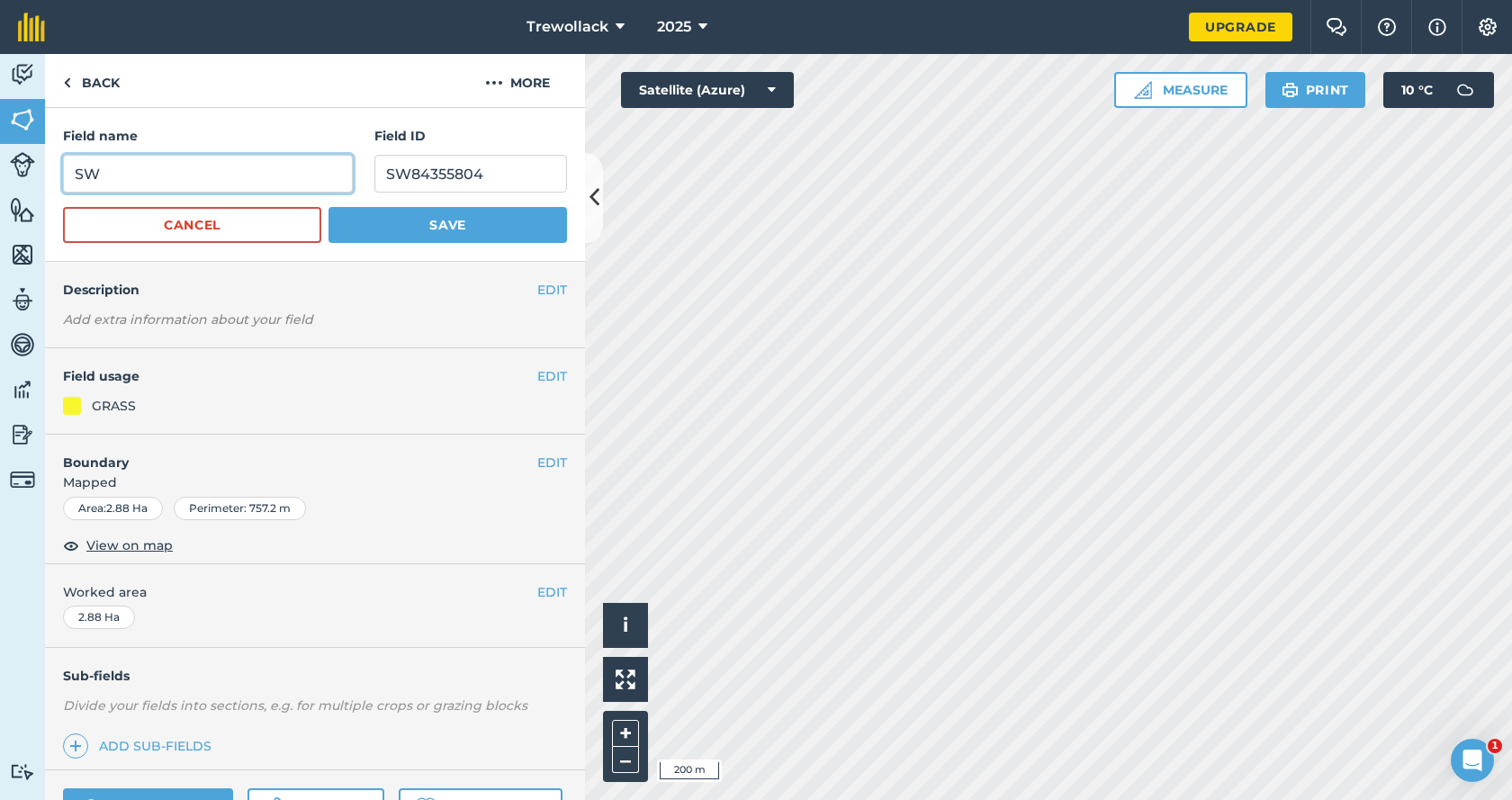
type input "S"
type input "The moor"
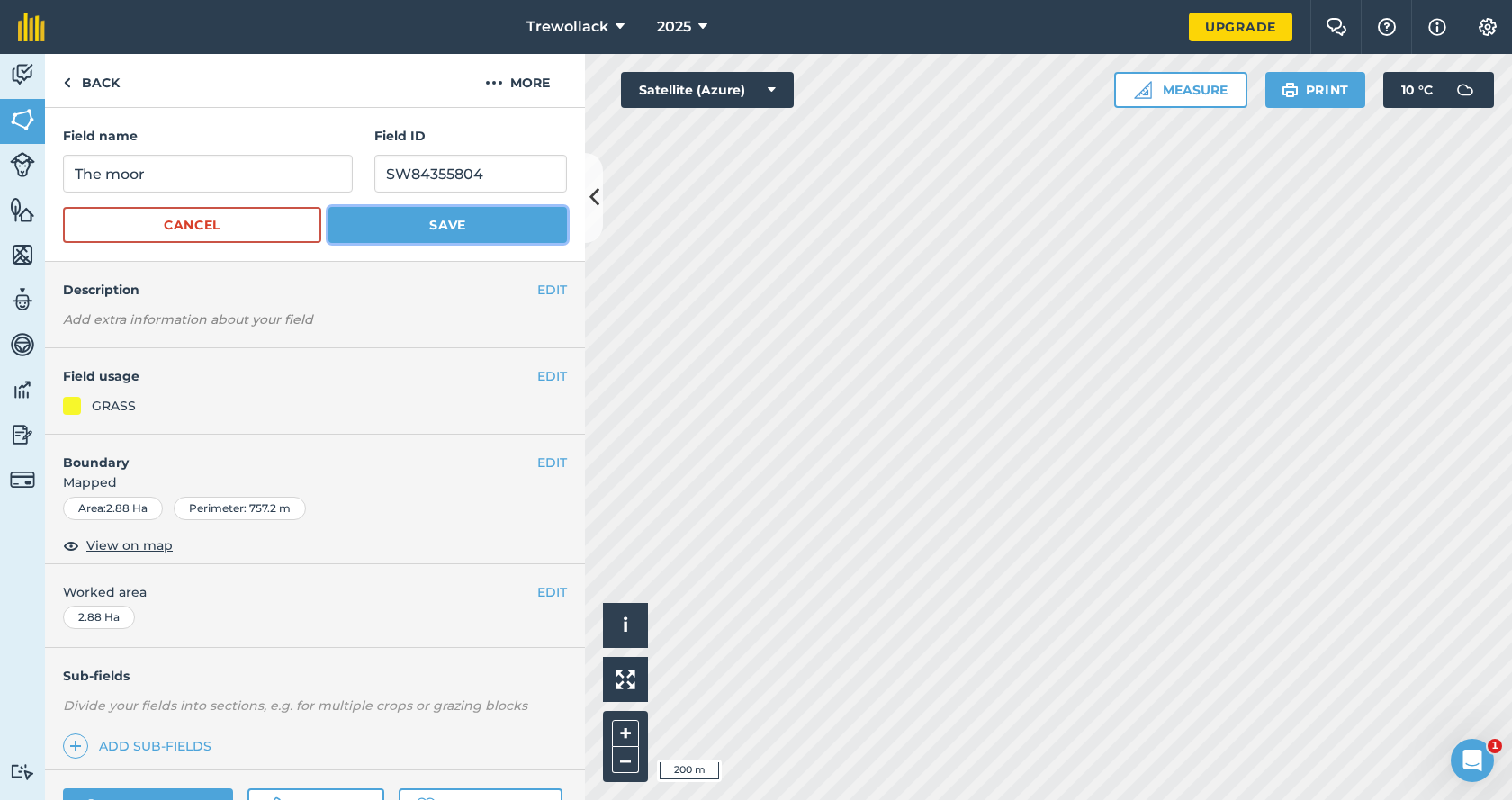
click at [453, 228] on button "Save" at bounding box center [448, 225] width 238 height 36
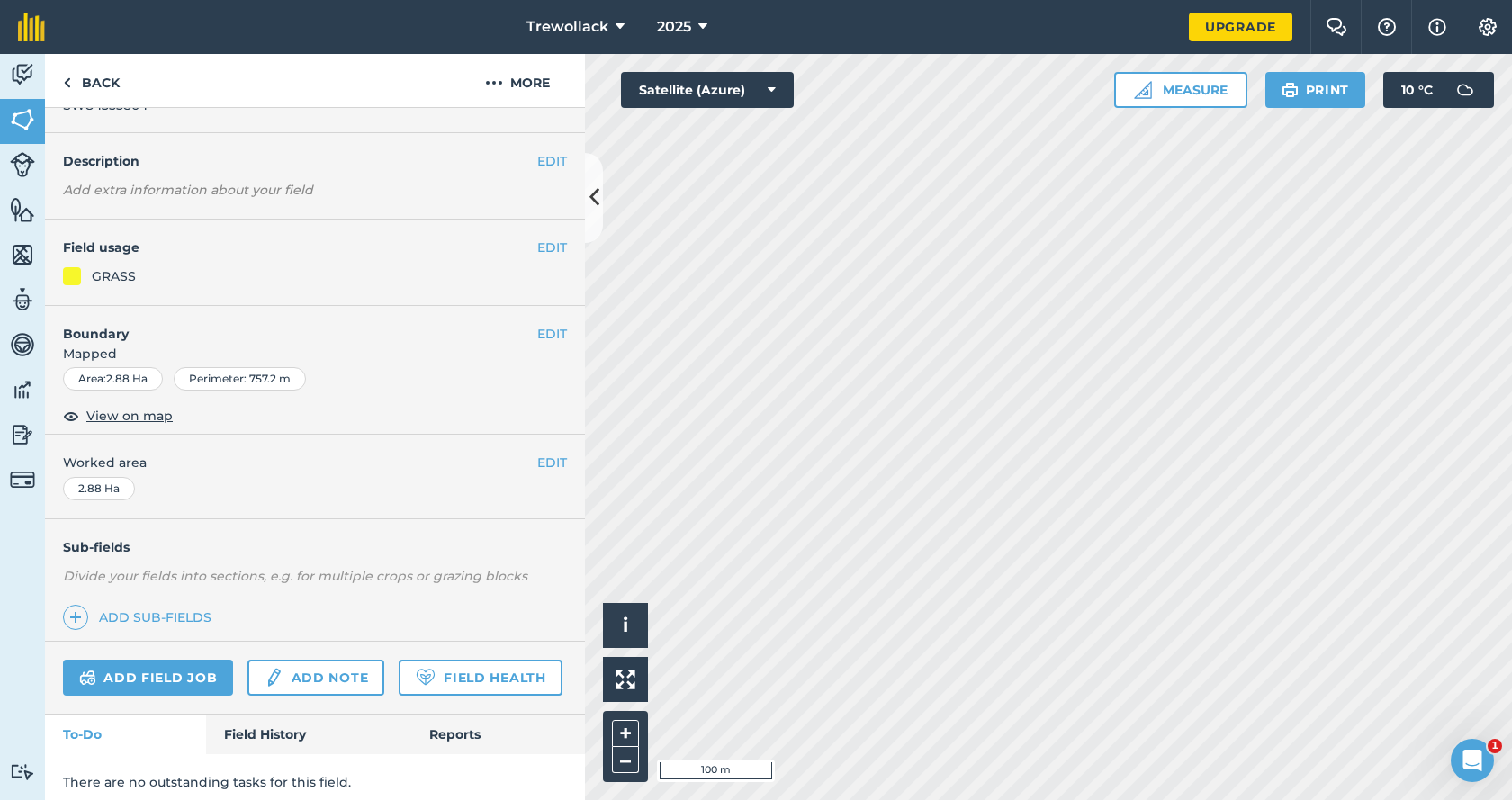
scroll to position [119, 0]
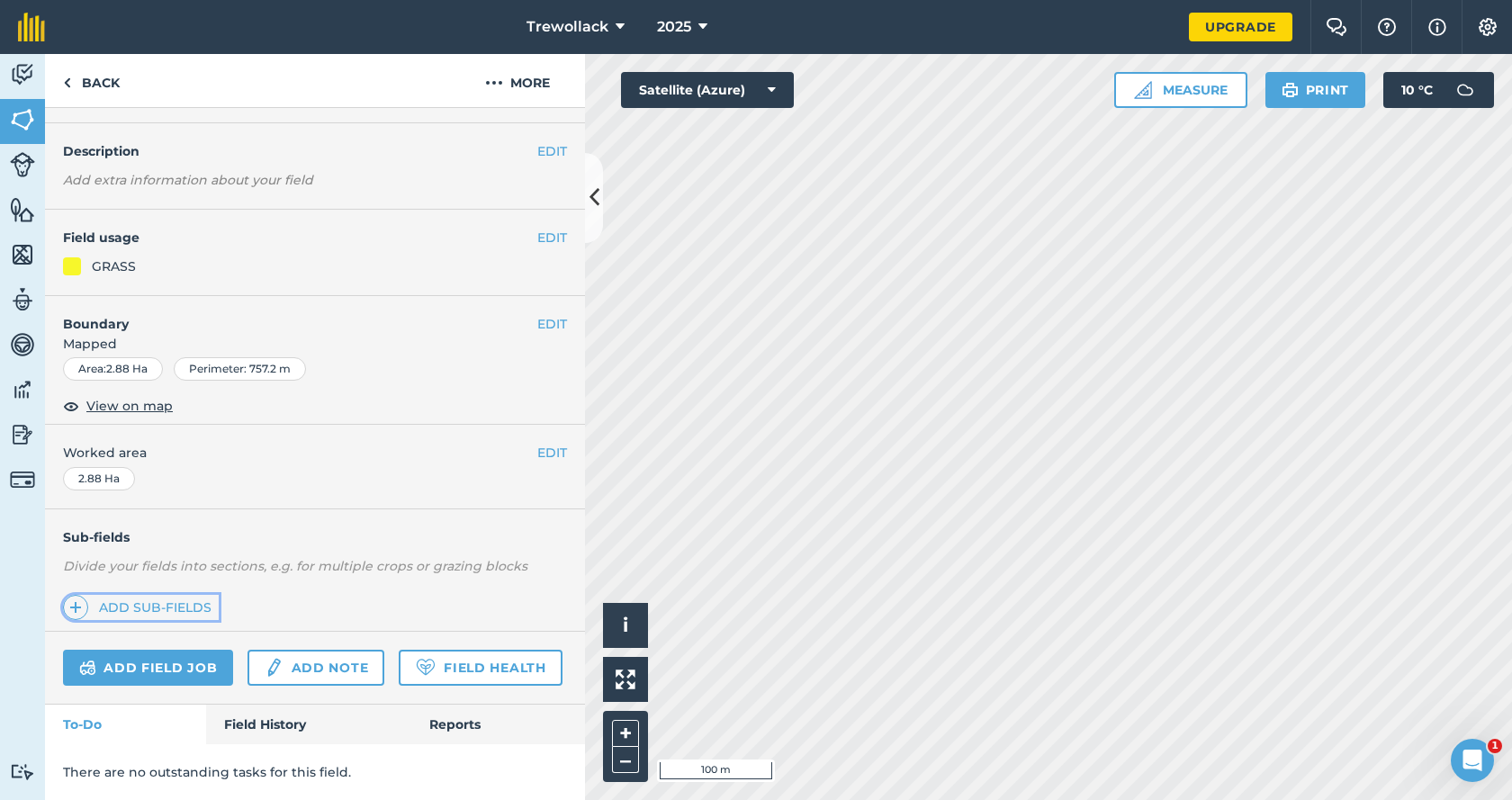
click at [155, 595] on link "Add sub-fields" at bounding box center [141, 607] width 156 height 26
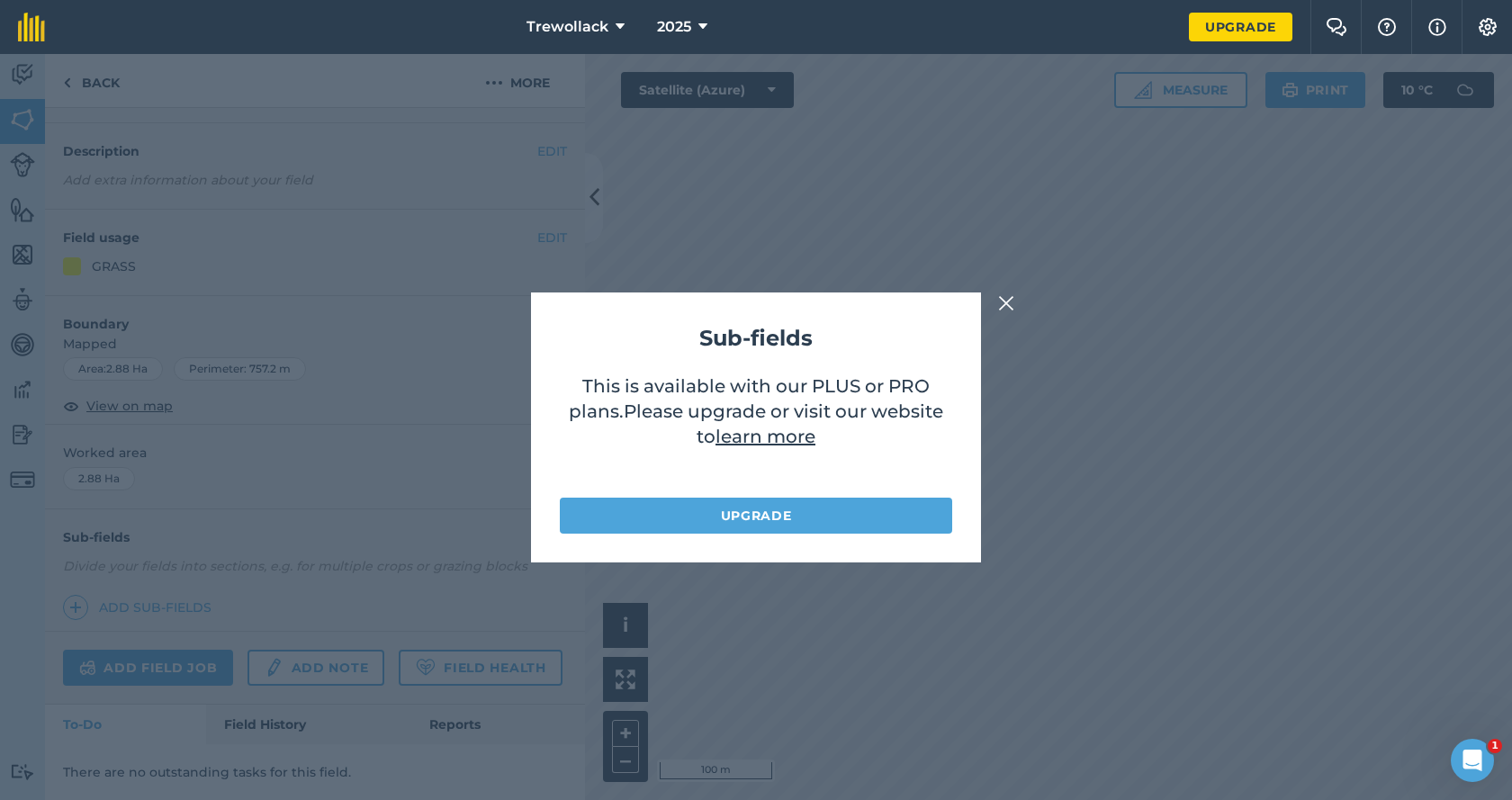
click at [1008, 302] on img at bounding box center [1006, 303] width 16 height 22
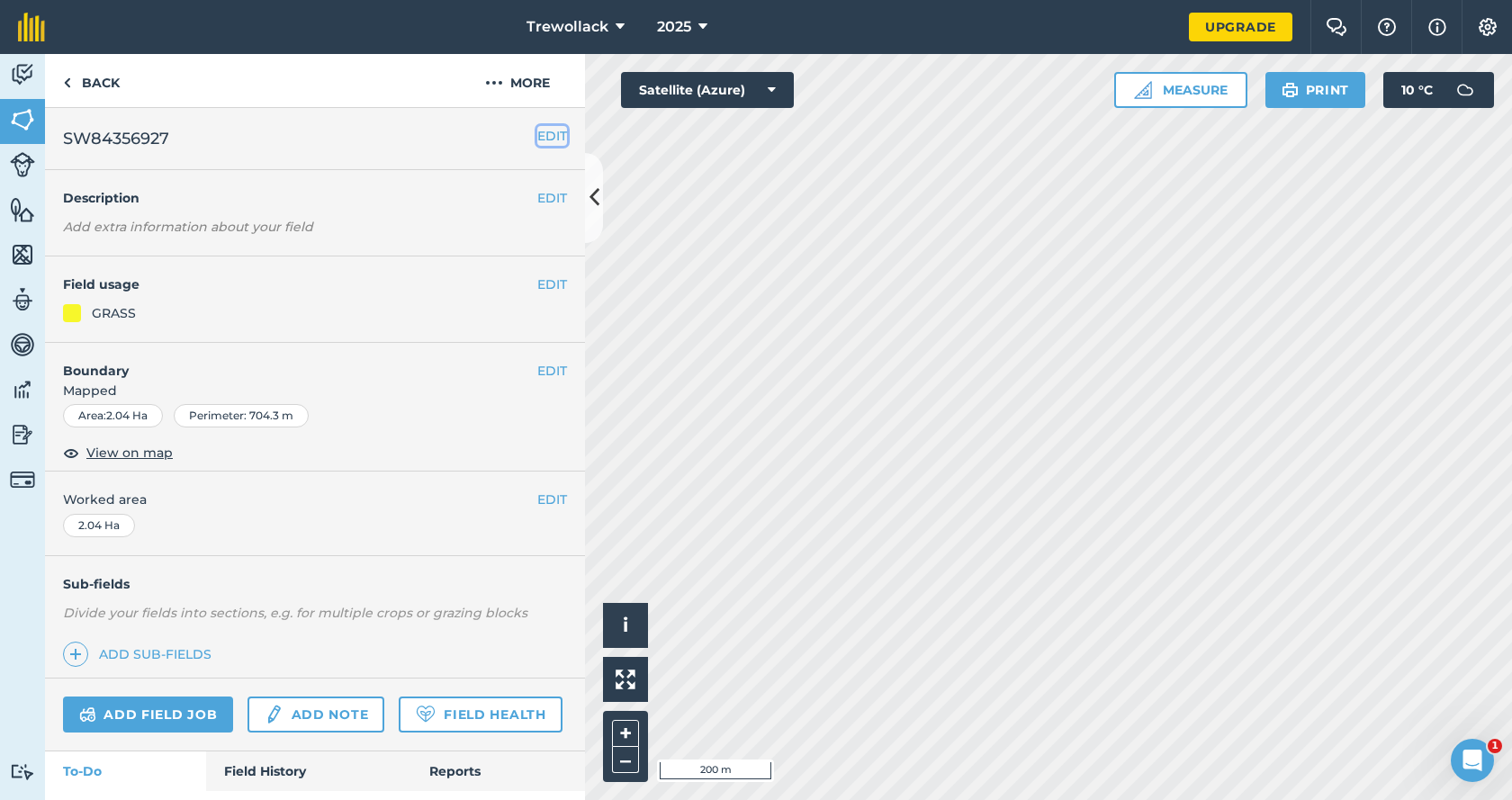
click at [541, 134] on button "EDIT" at bounding box center [552, 135] width 29 height 20
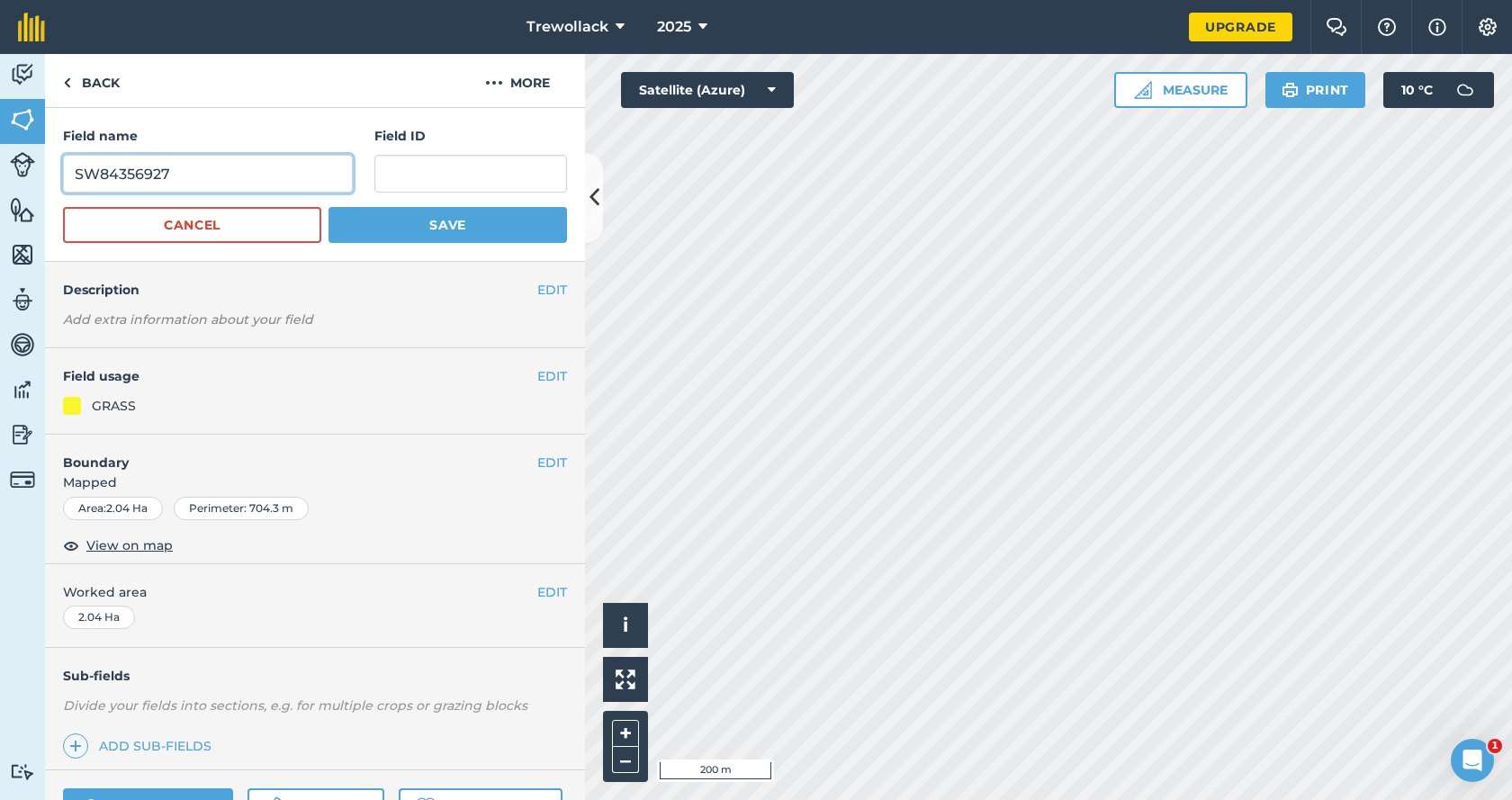
drag, startPoint x: 179, startPoint y: 177, endPoint x: 63, endPoint y: 177, distance: 116.0
click at [63, 177] on input "SW84356927" at bounding box center [208, 174] width 290 height 38
paste input "SW84356927"
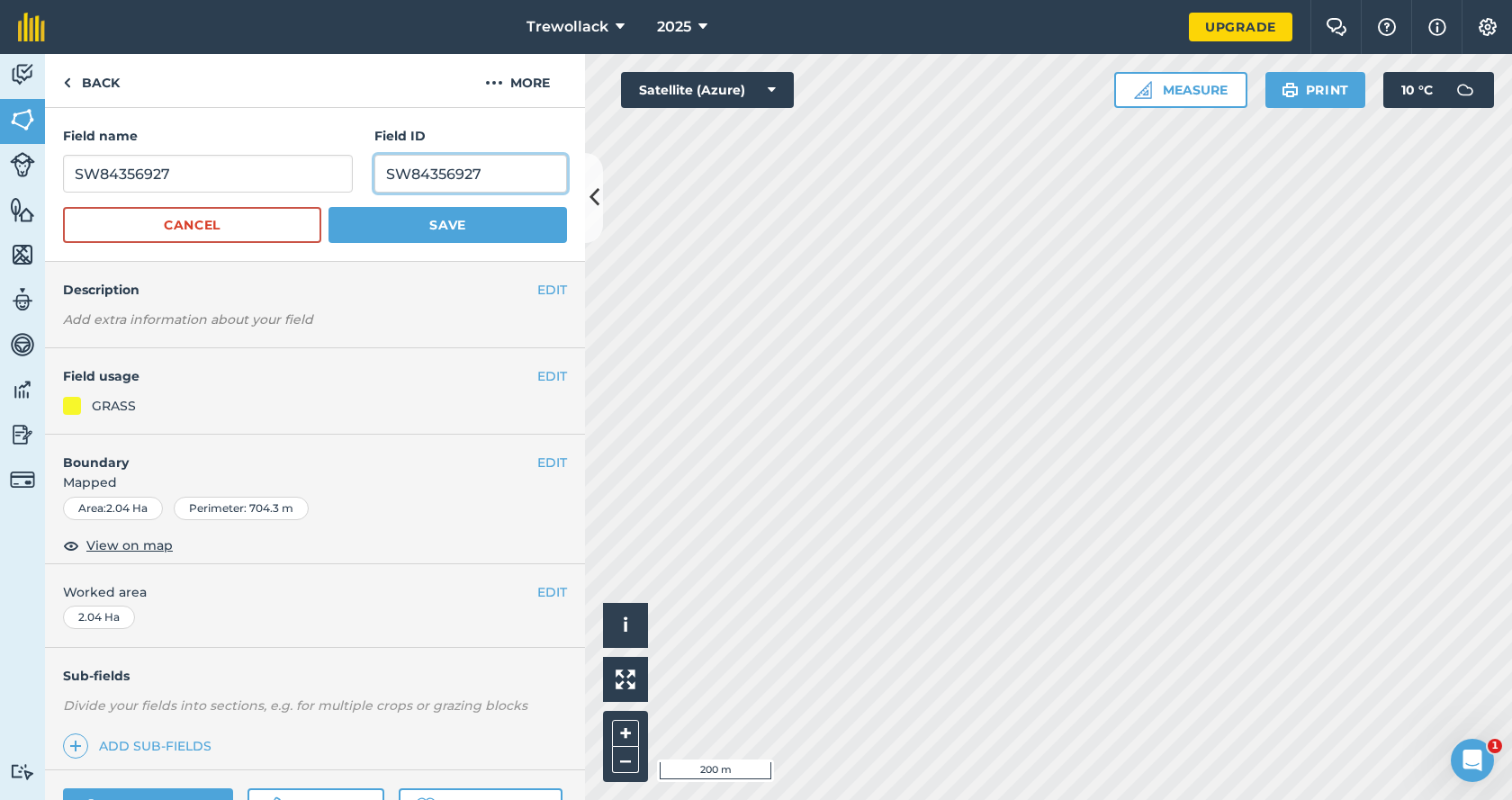
type input "SW84356927"
click at [200, 178] on input "SW84356927" at bounding box center [208, 174] width 290 height 38
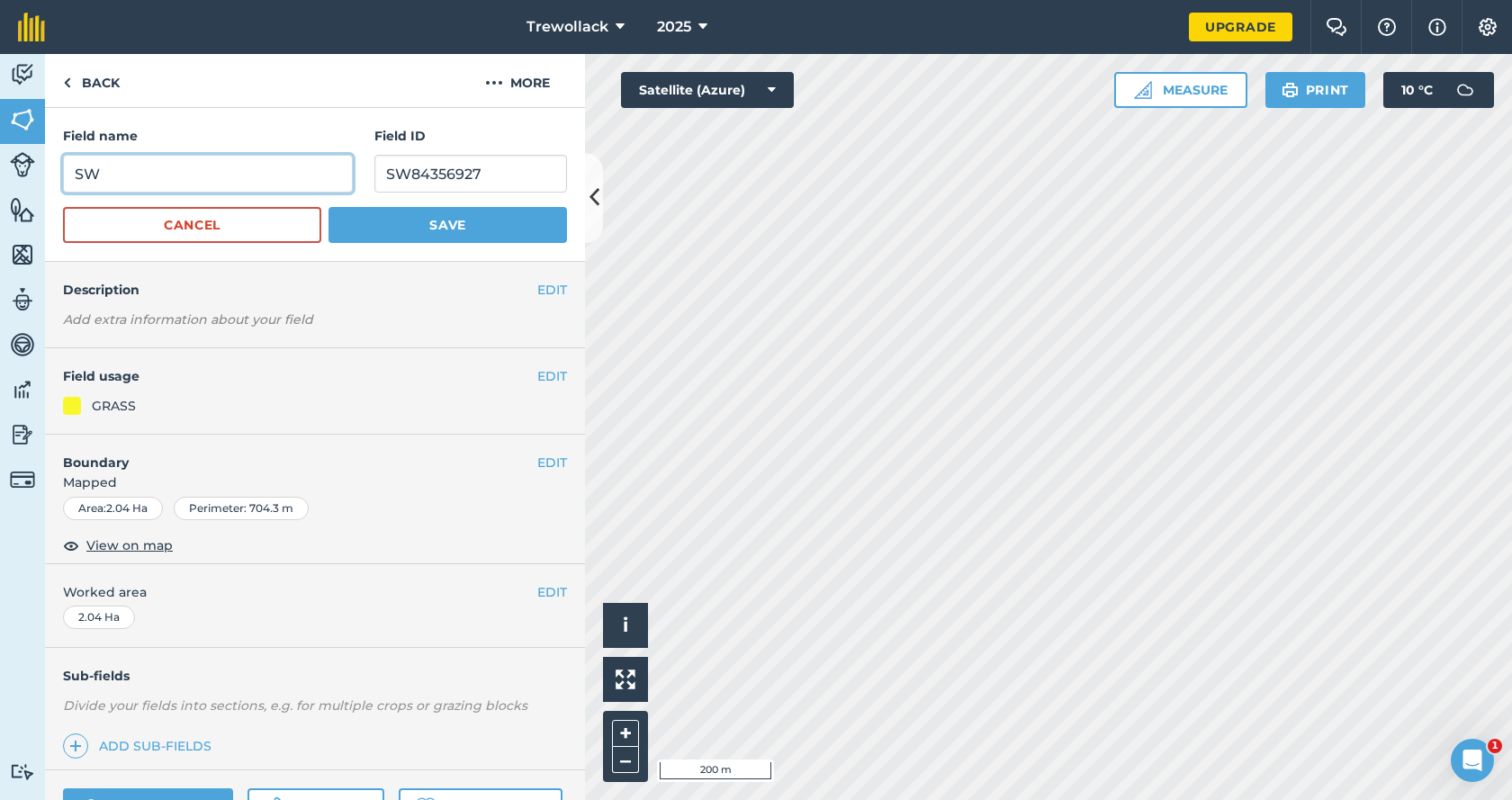
type input "S"
type input "[GEOGRAPHIC_DATA]"
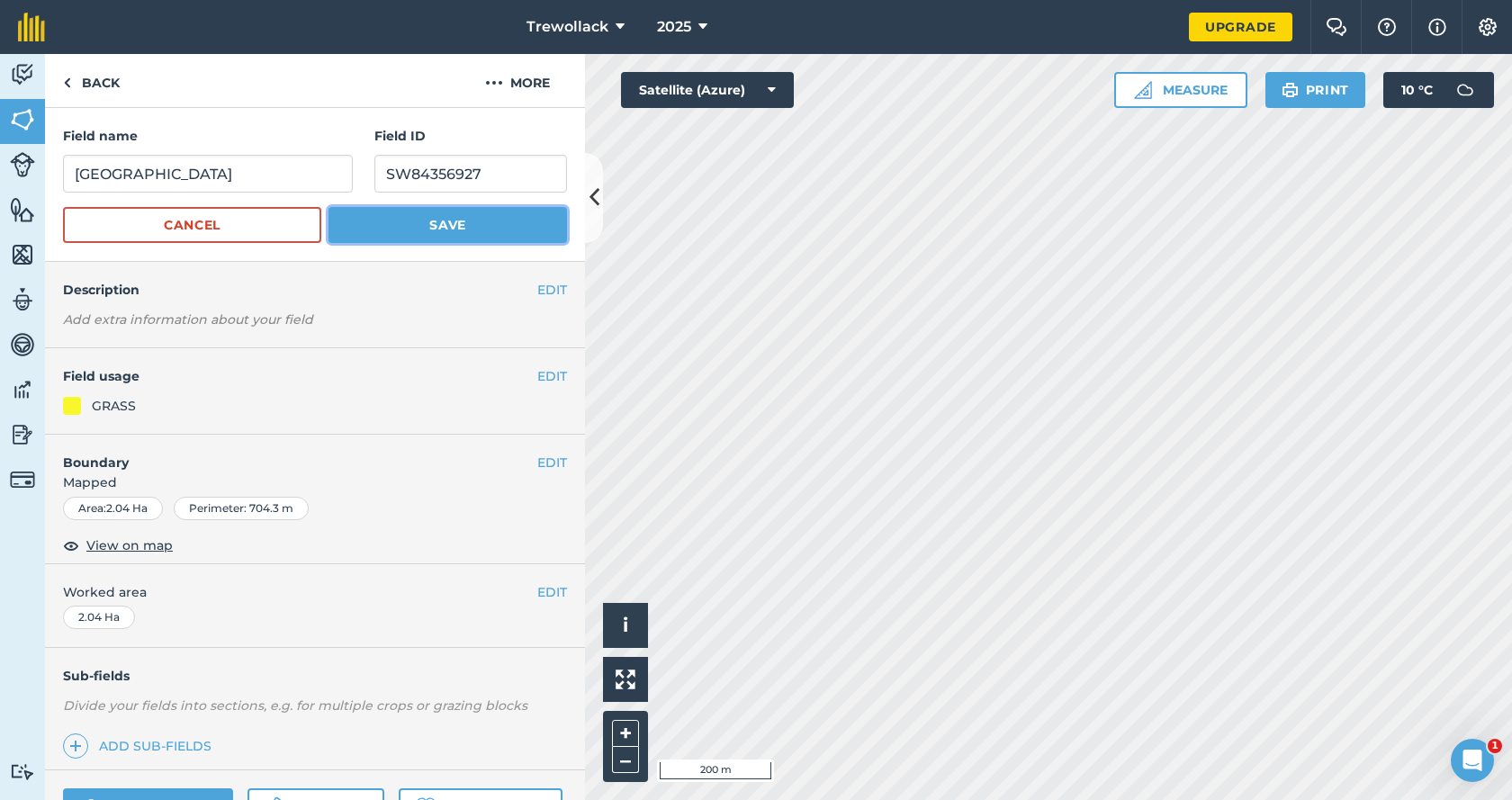
click at [437, 219] on button "Save" at bounding box center [448, 225] width 238 height 36
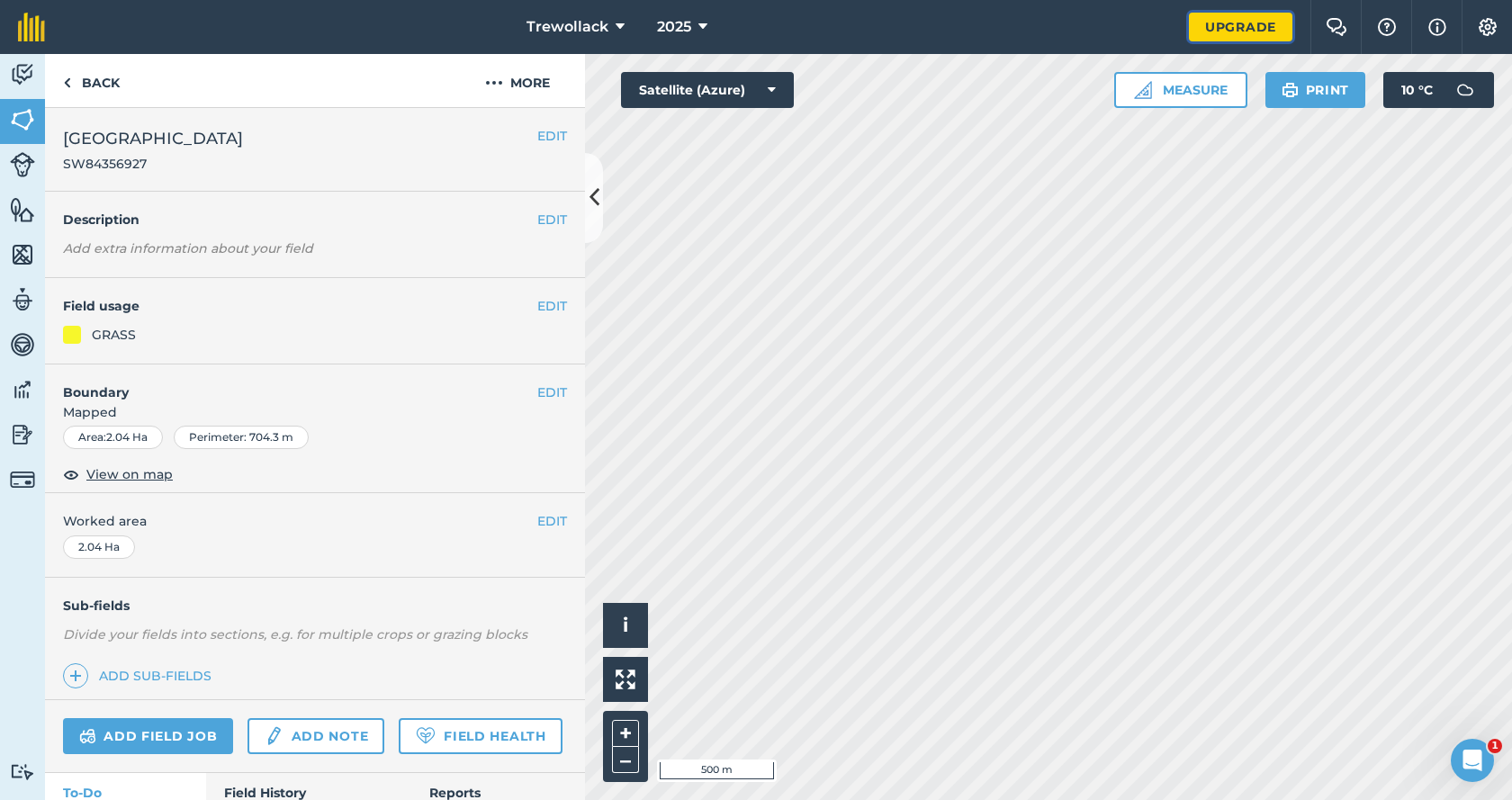
click at [1251, 20] on link "Upgrade" at bounding box center [1241, 26] width 104 height 28
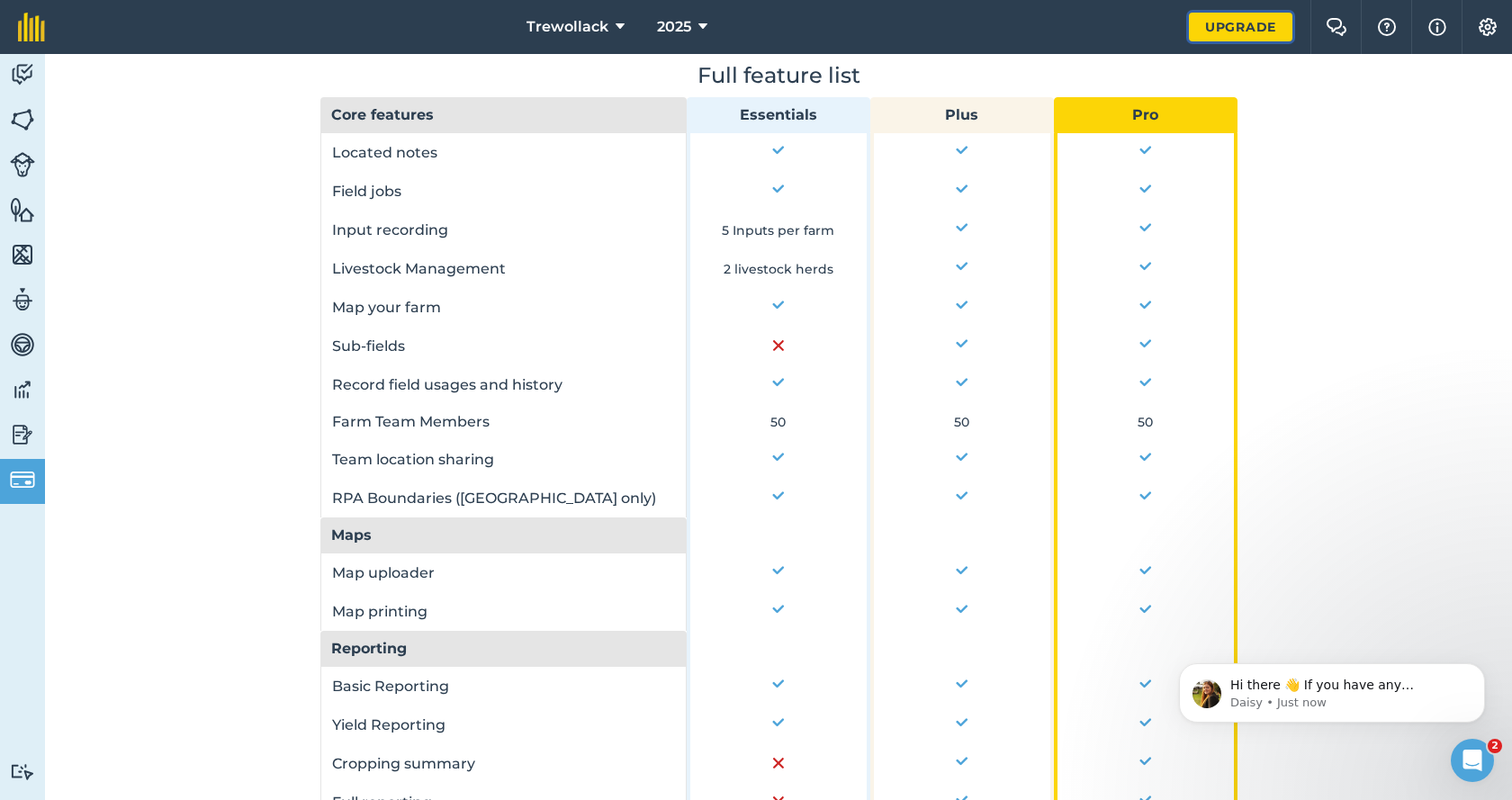
scroll to position [900, 0]
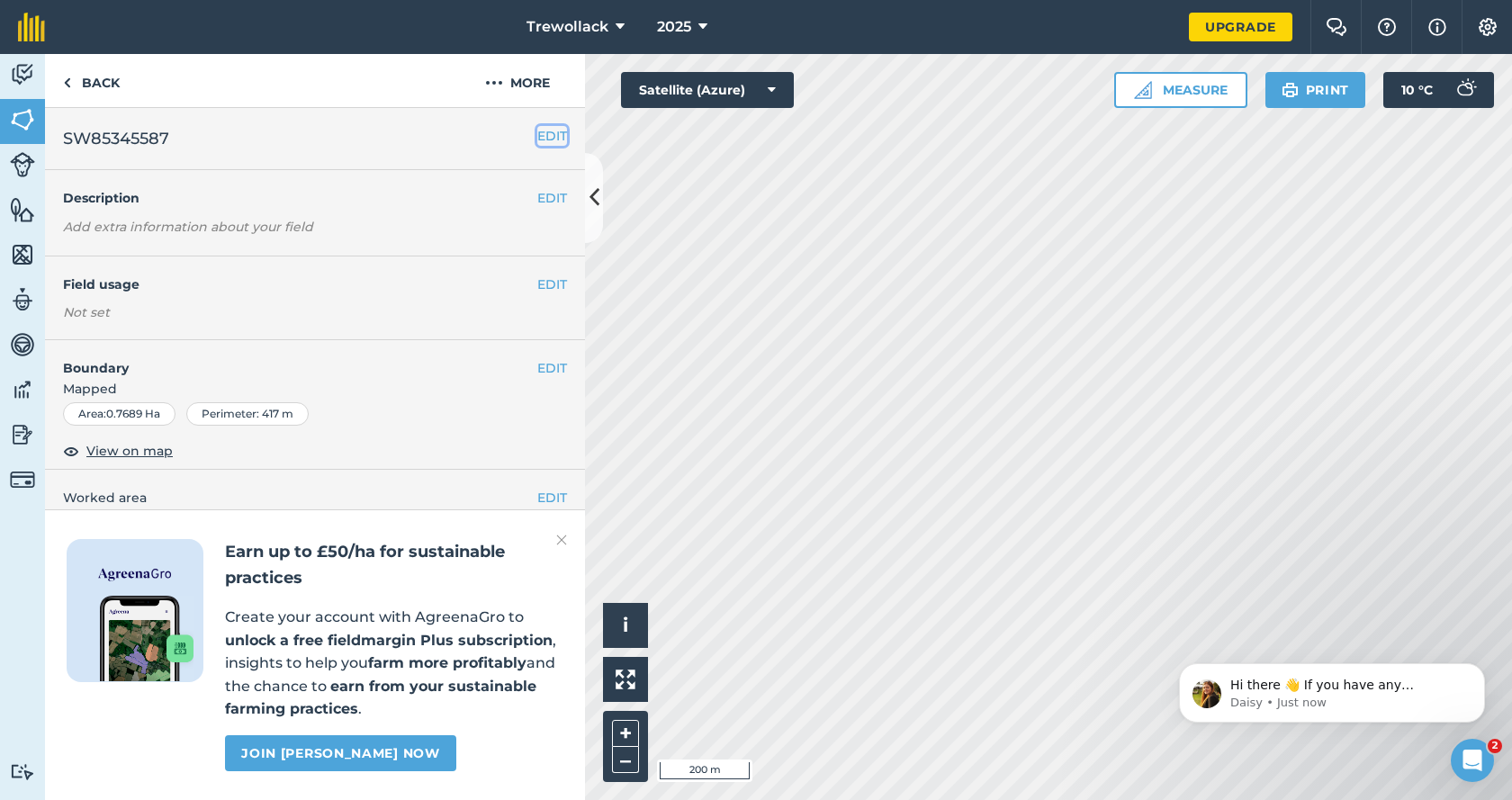
click at [553, 140] on button "EDIT" at bounding box center [552, 135] width 29 height 20
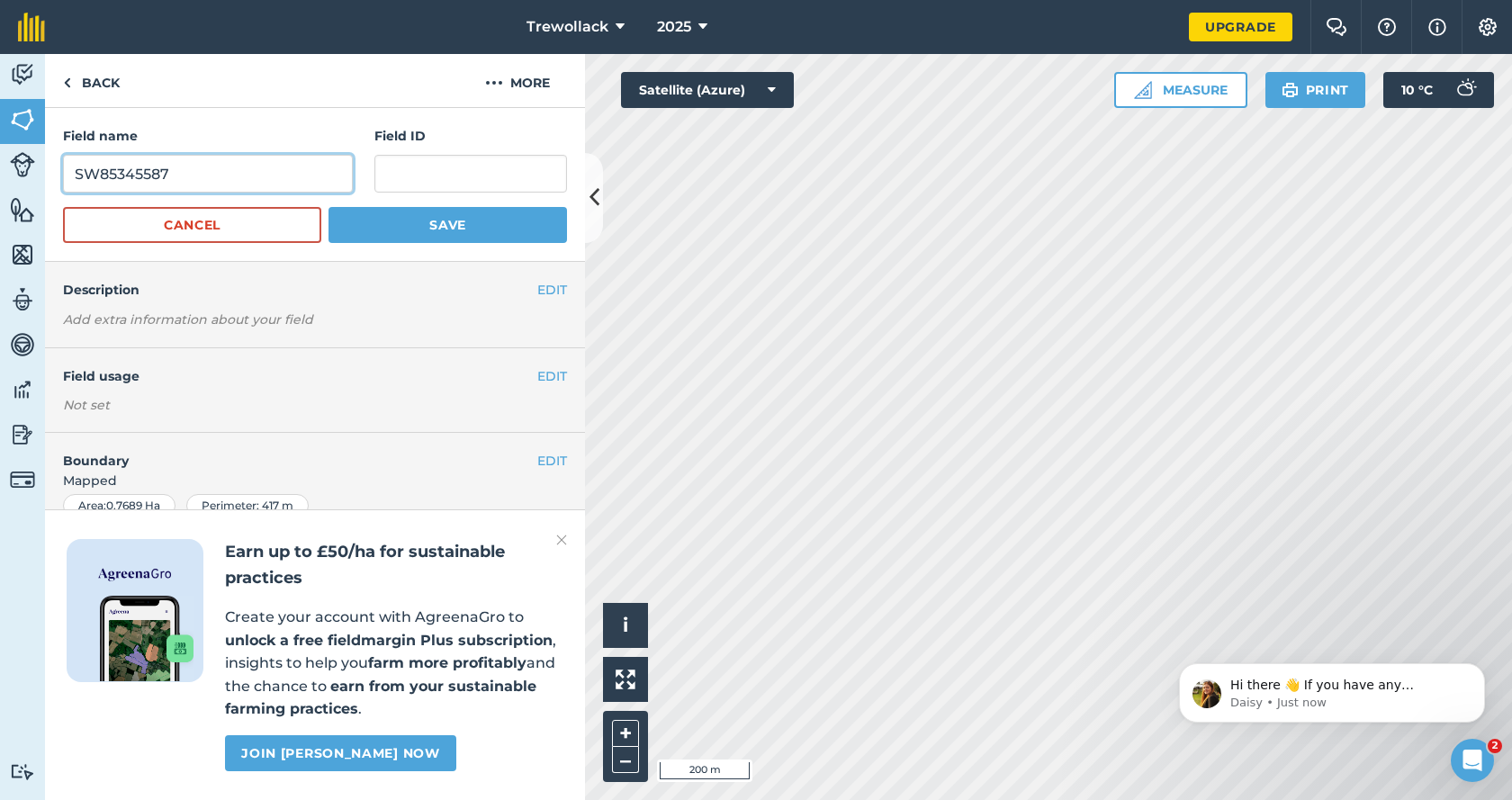
drag, startPoint x: 180, startPoint y: 176, endPoint x: 72, endPoint y: 174, distance: 108.0
click at [72, 174] on input "SW85345587" at bounding box center [208, 174] width 290 height 38
paste input "SW85345587"
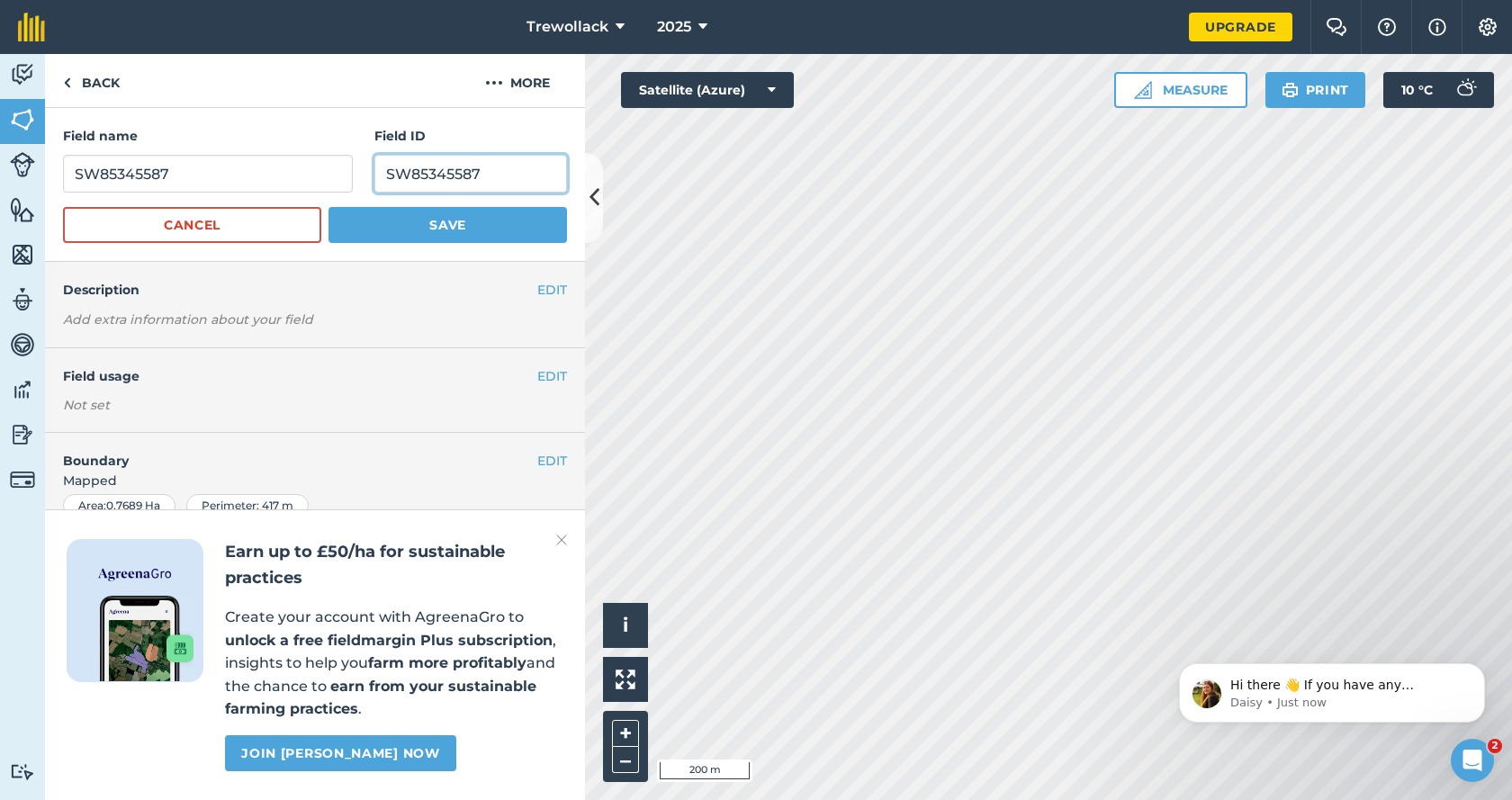
type input "SW85345587"
click at [201, 166] on input "SW85345587" at bounding box center [208, 174] width 290 height 38
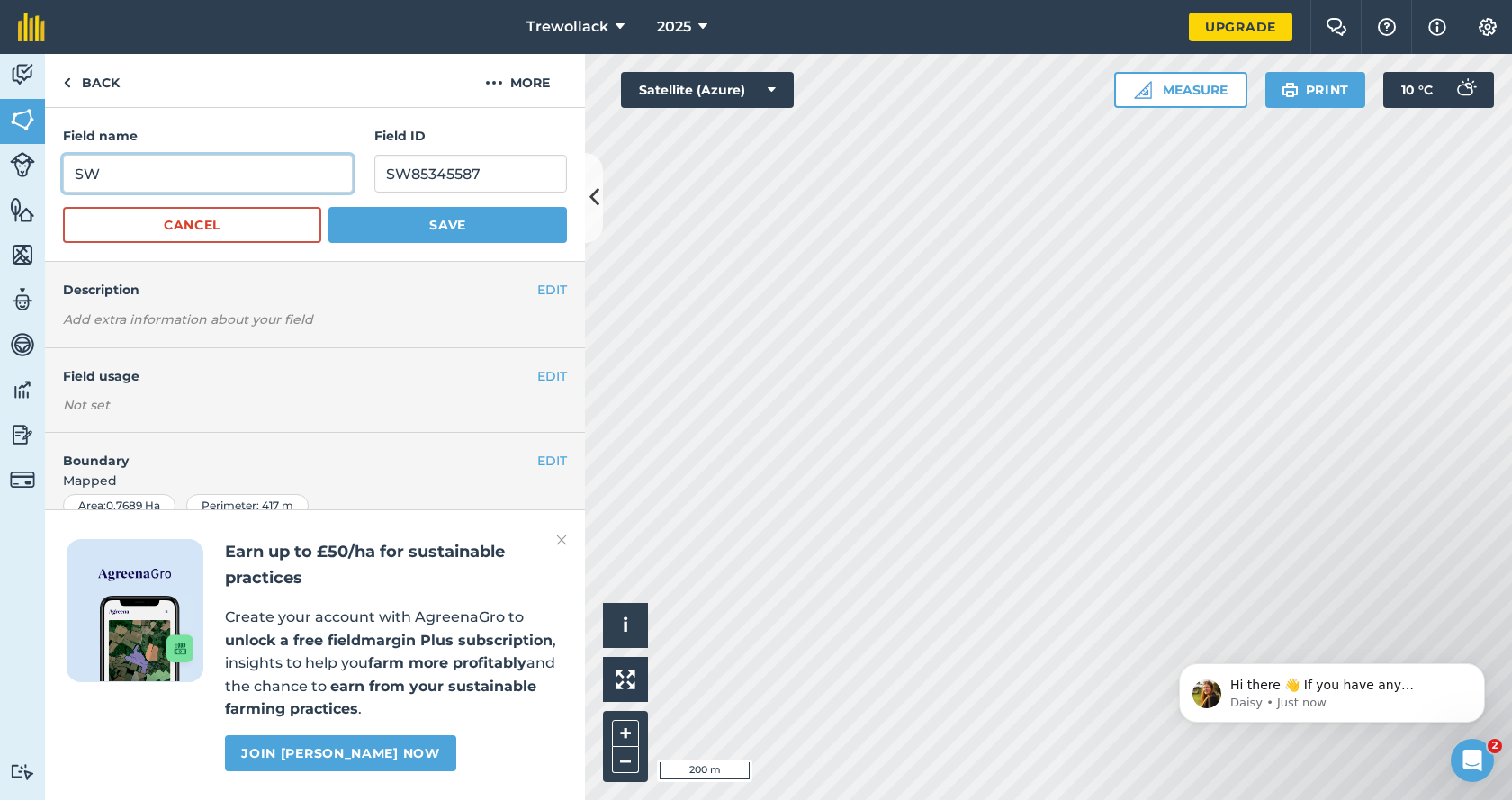
type input "S"
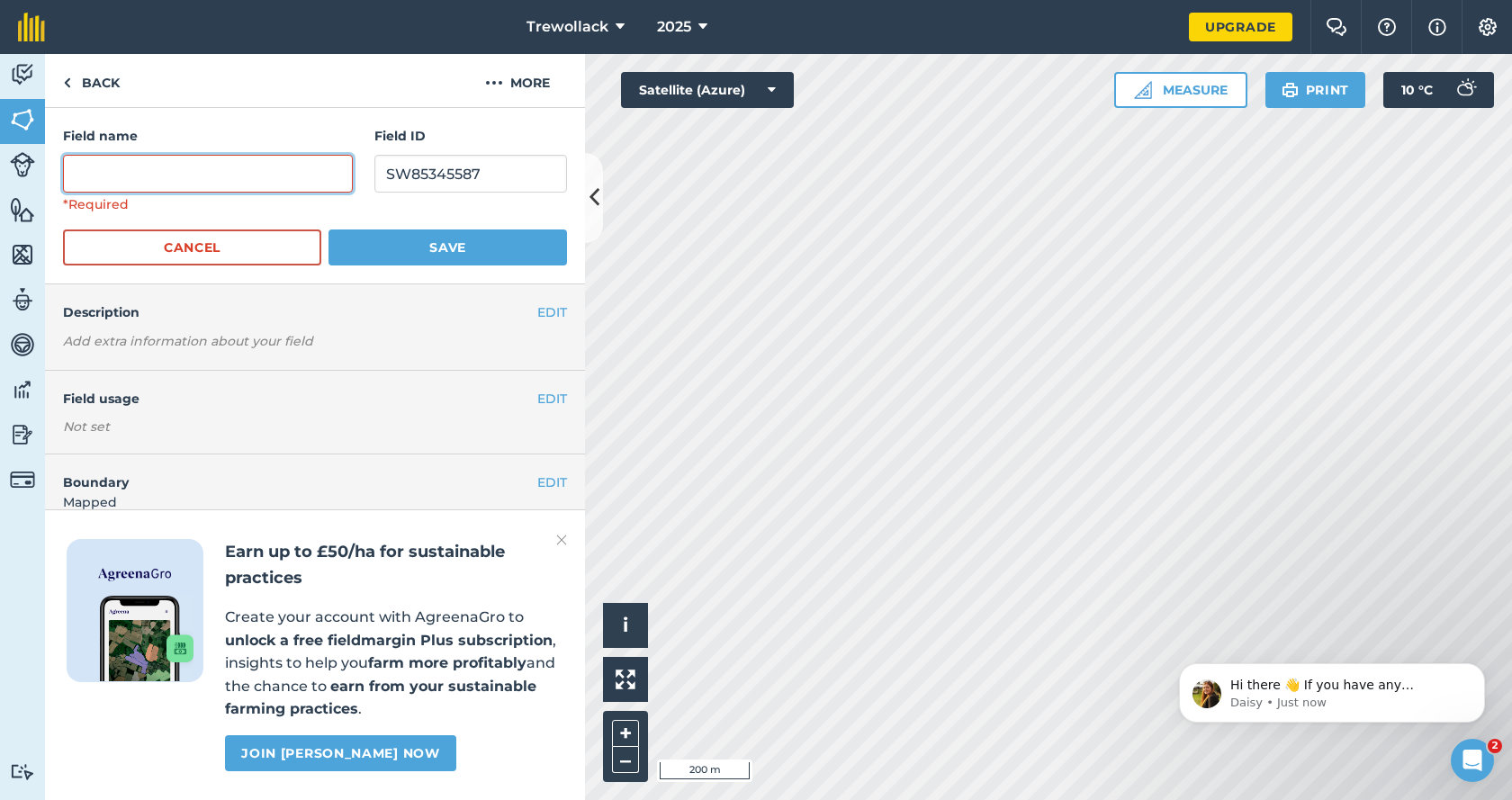
type input "p"
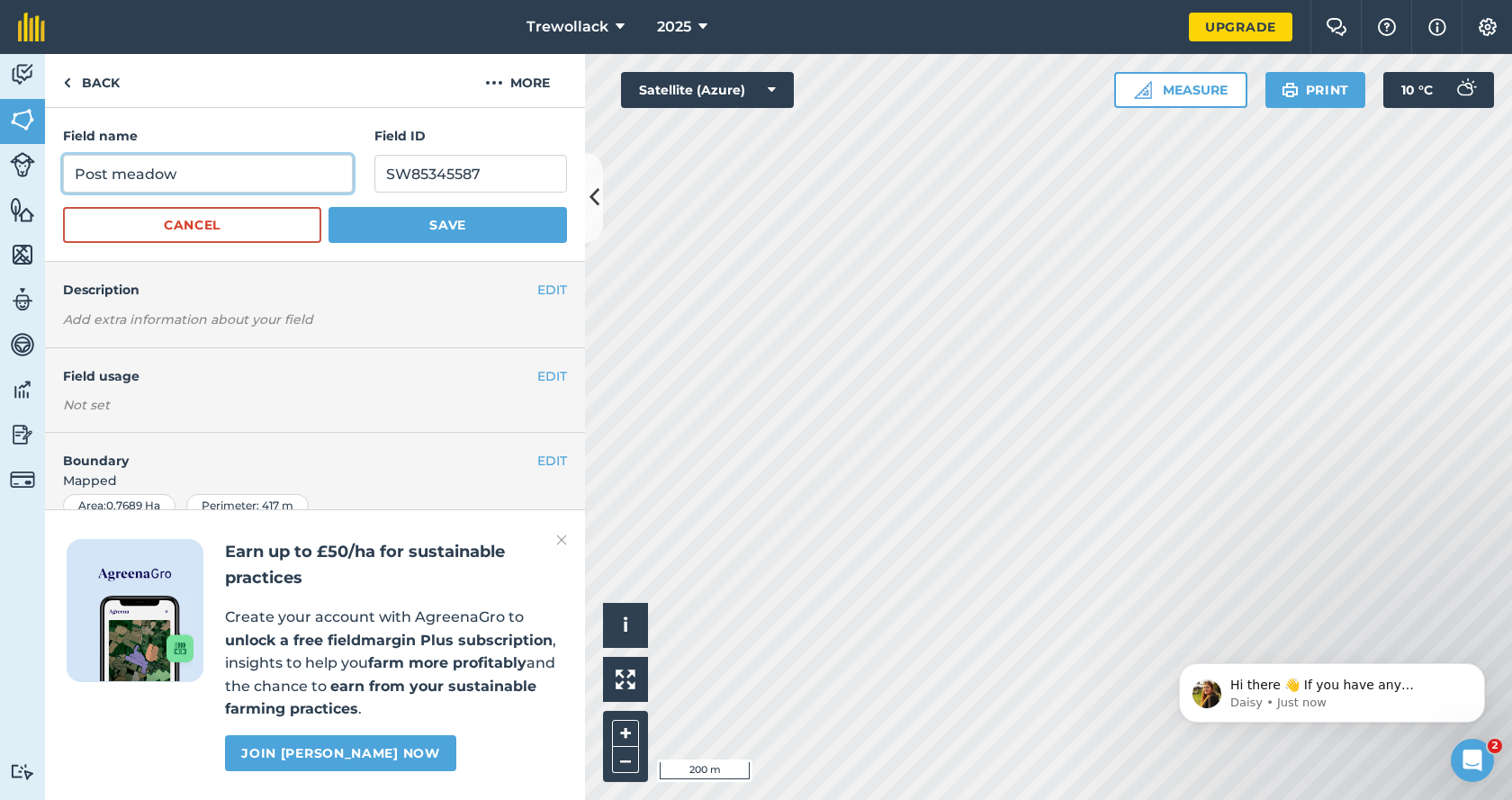
type input "Post meadow"
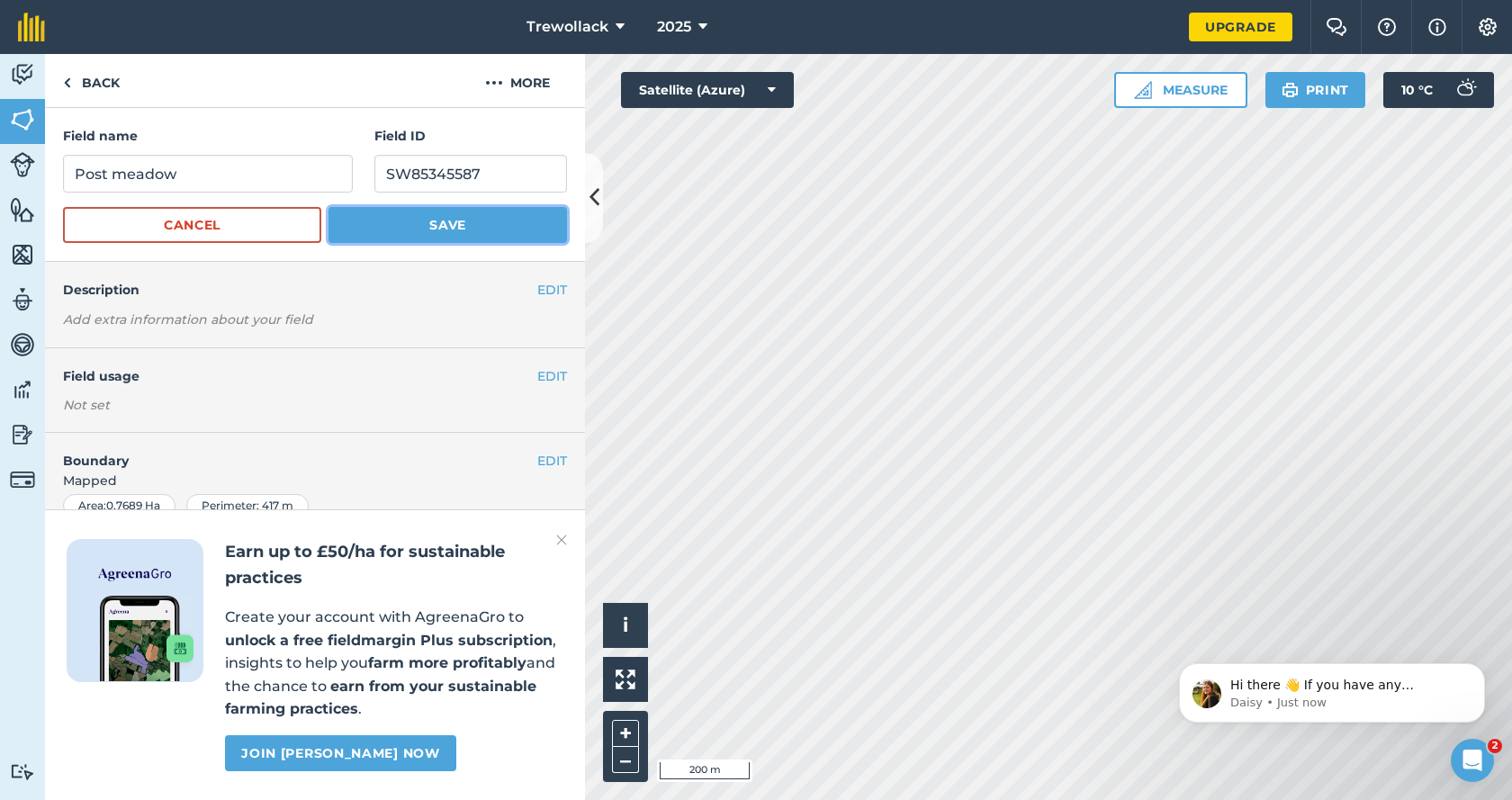
click at [403, 222] on button "Save" at bounding box center [448, 225] width 238 height 36
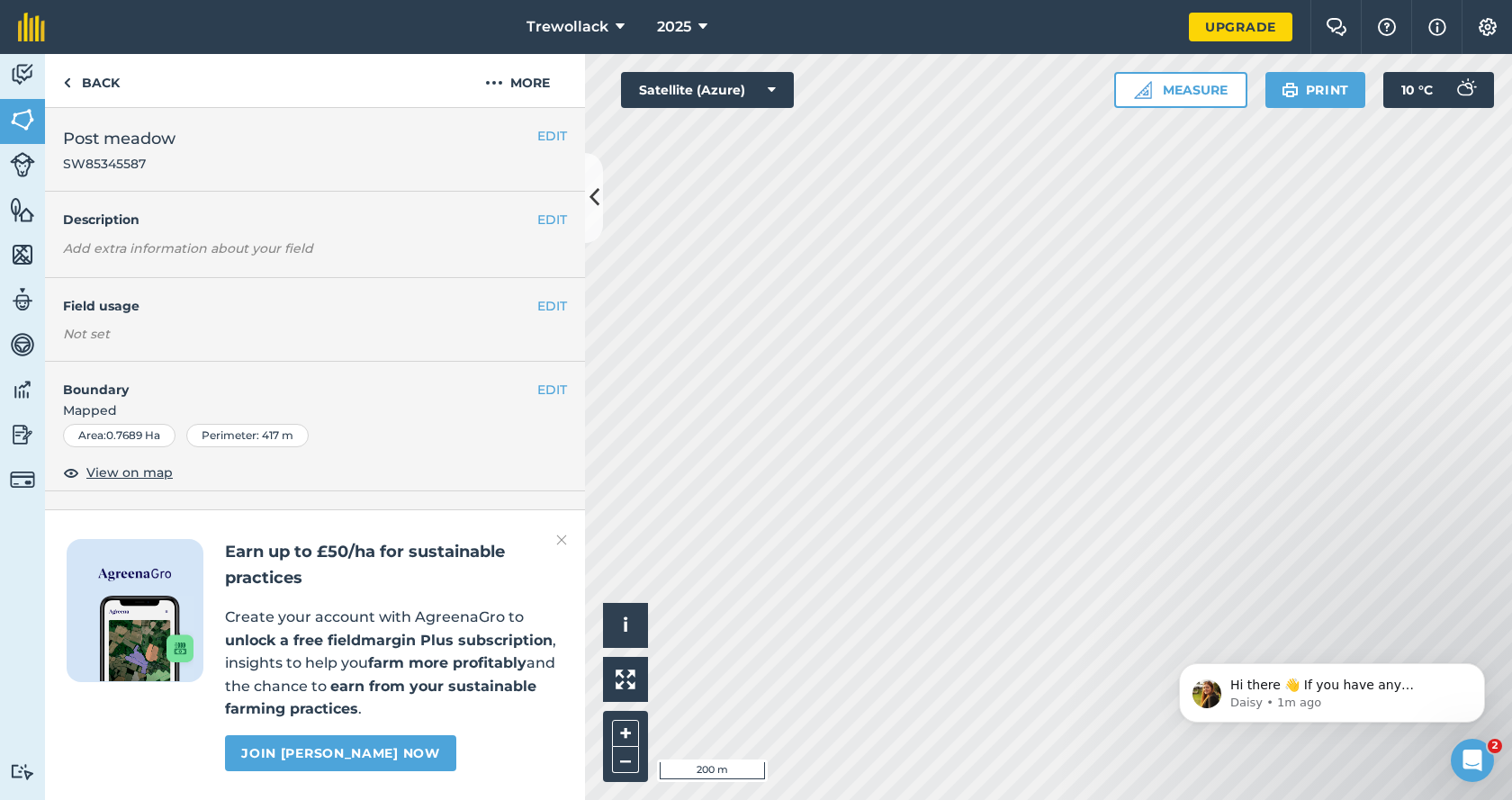
click at [566, 537] on img at bounding box center [561, 539] width 10 height 22
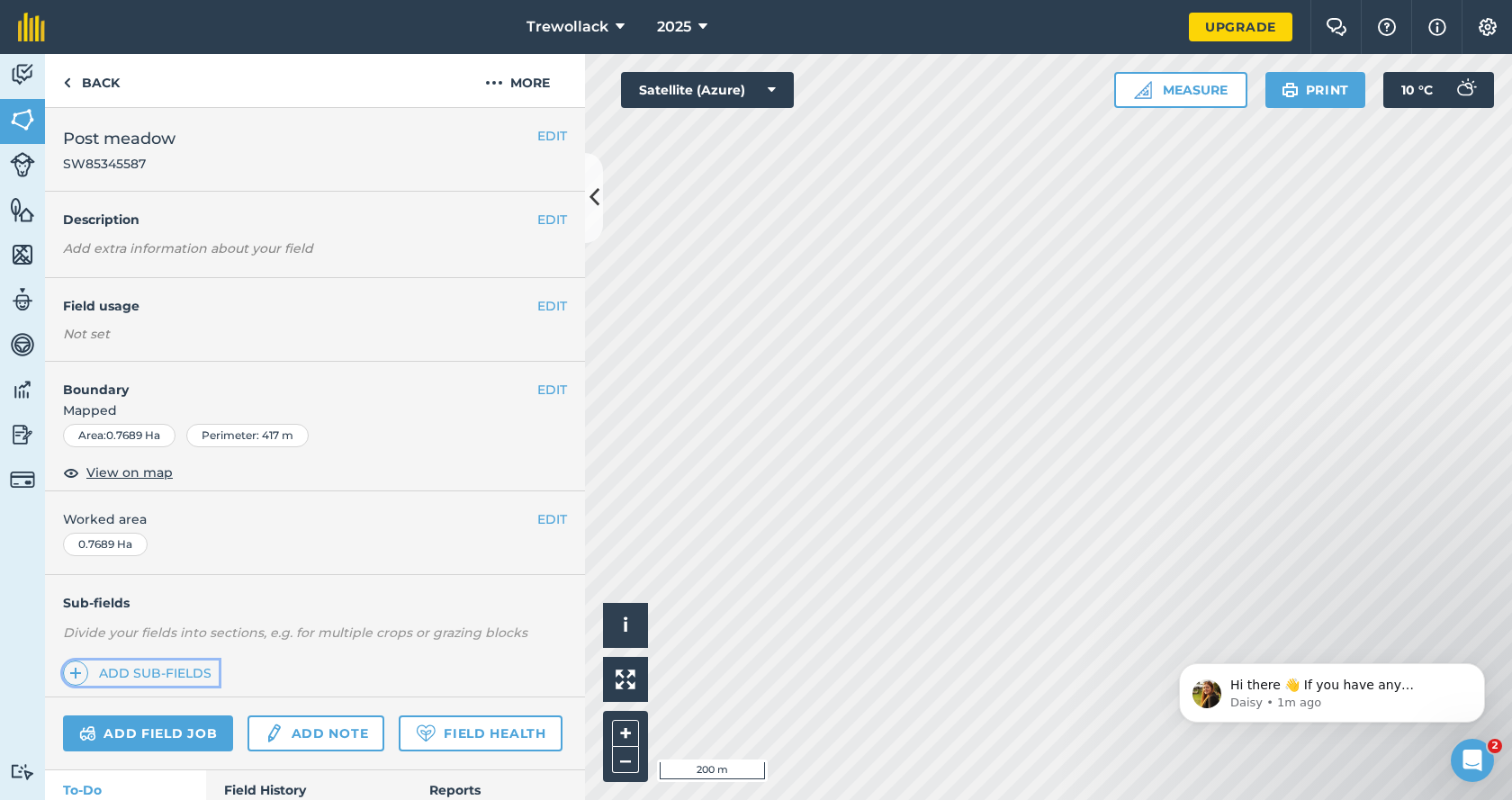
click at [152, 670] on link "Add sub-fields" at bounding box center [141, 672] width 156 height 26
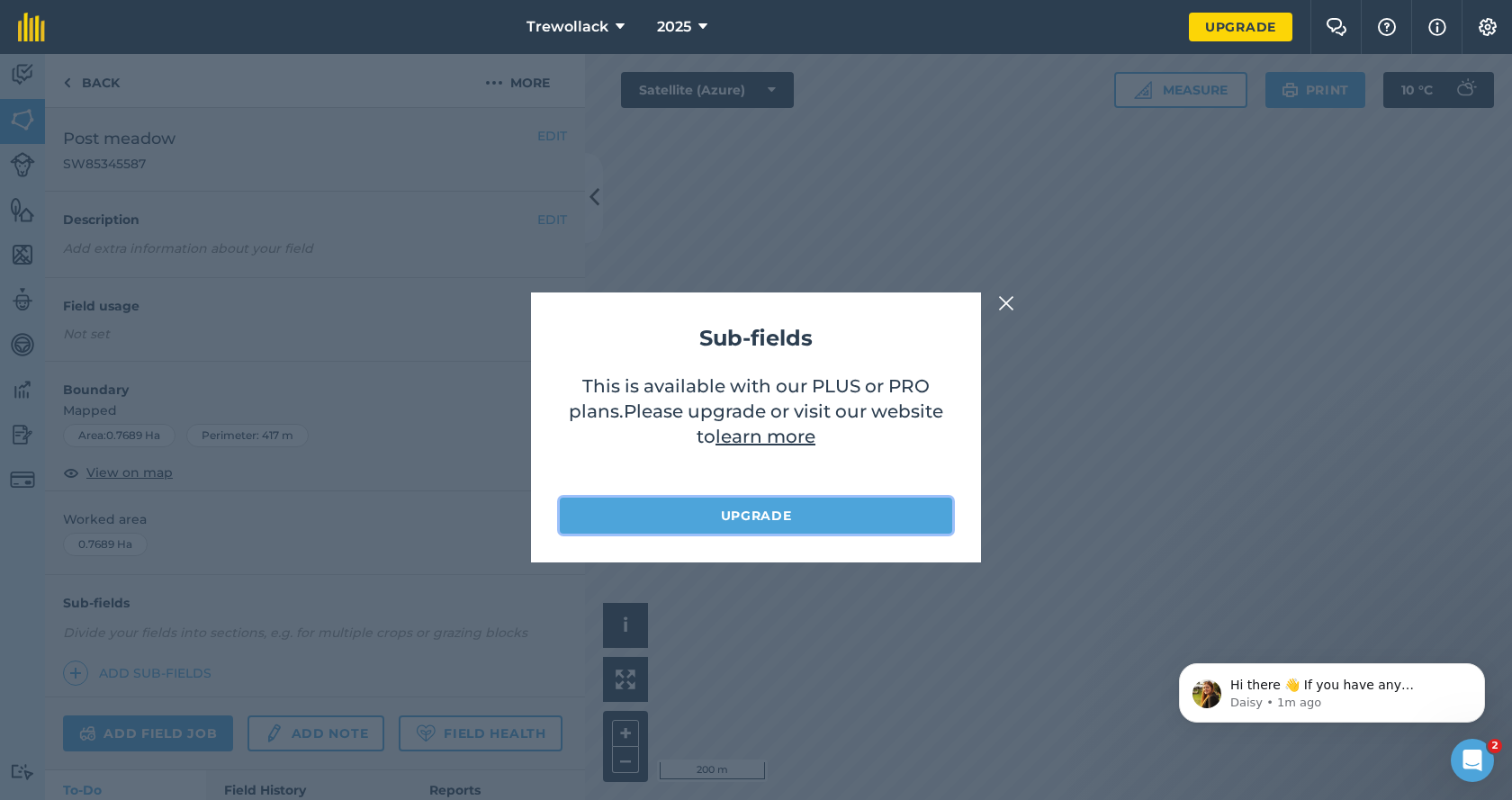
click at [749, 516] on link "Upgrade" at bounding box center [756, 516] width 392 height 36
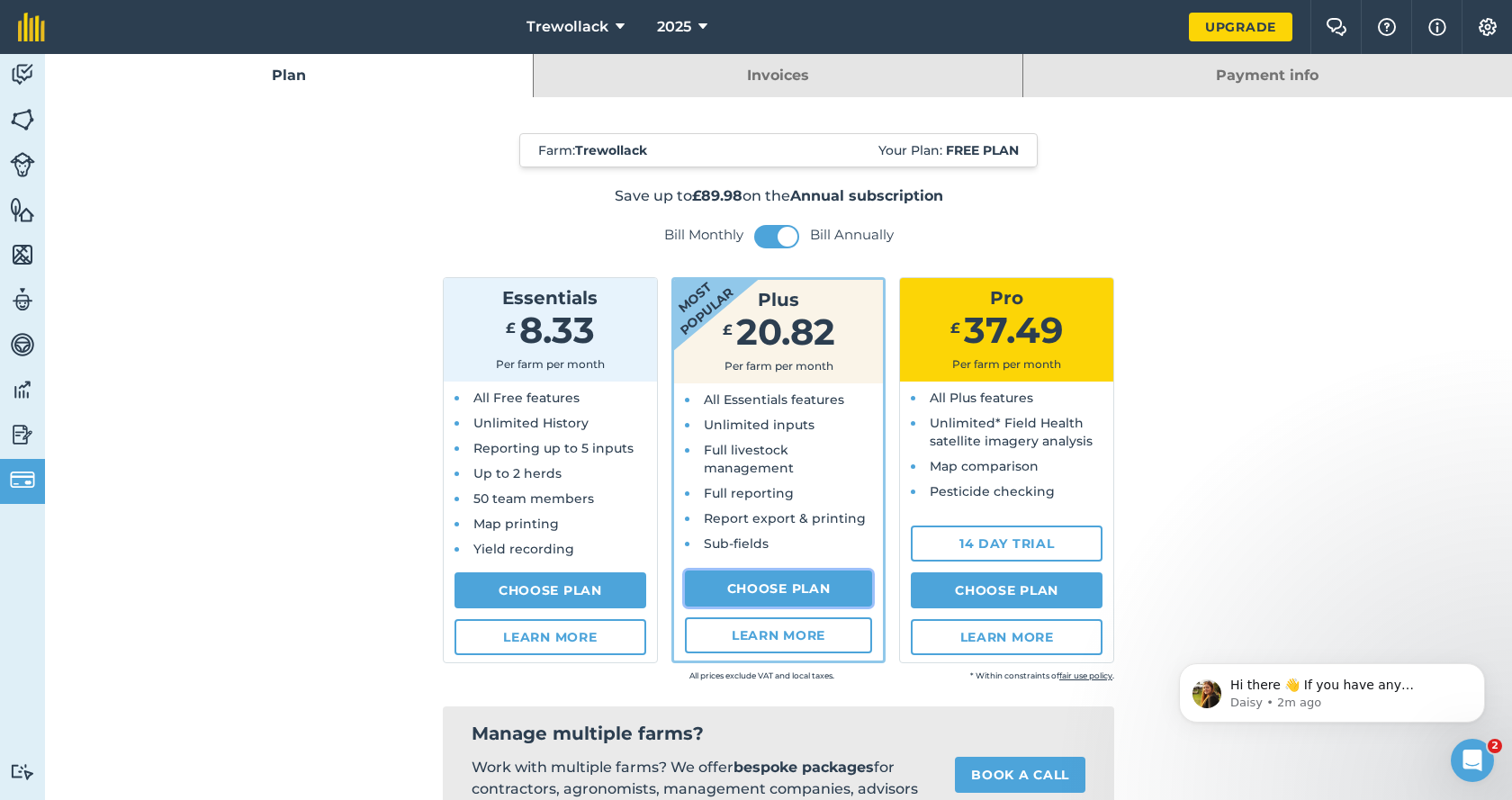
click at [761, 584] on link "Choose Plan" at bounding box center [779, 588] width 188 height 36
select select "9220acf7-288c-4cbd-b74c-53c24f79aa56"
select select "GB"
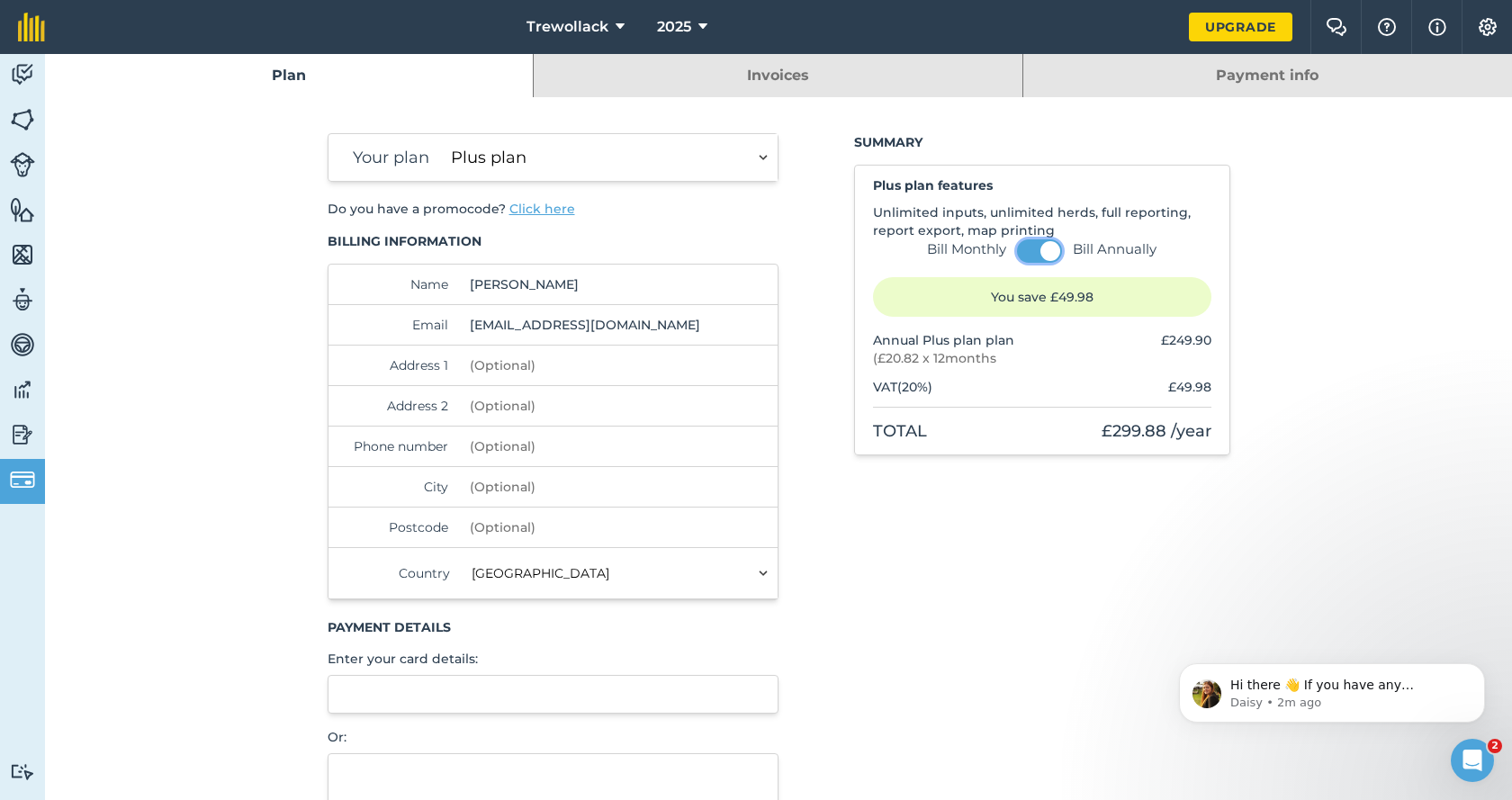
click at [1018, 252] on button at bounding box center [1040, 250] width 45 height 24
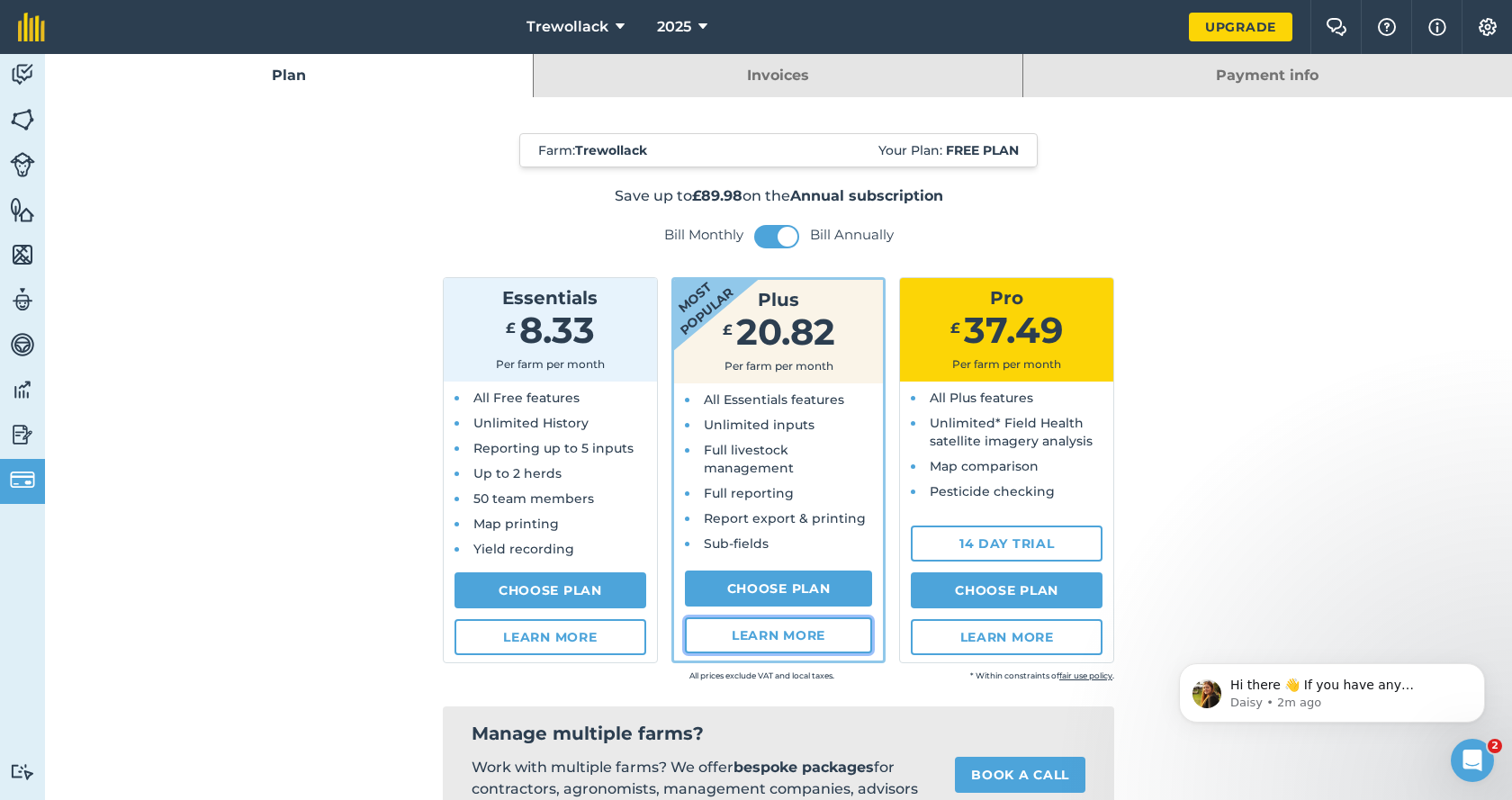
click at [790, 638] on link "Learn more" at bounding box center [779, 636] width 188 height 36
click at [789, 587] on link "Choose Plan" at bounding box center [779, 588] width 188 height 36
select select "9220acf7-288c-4cbd-b74c-53c24f79aa56"
select select "GB"
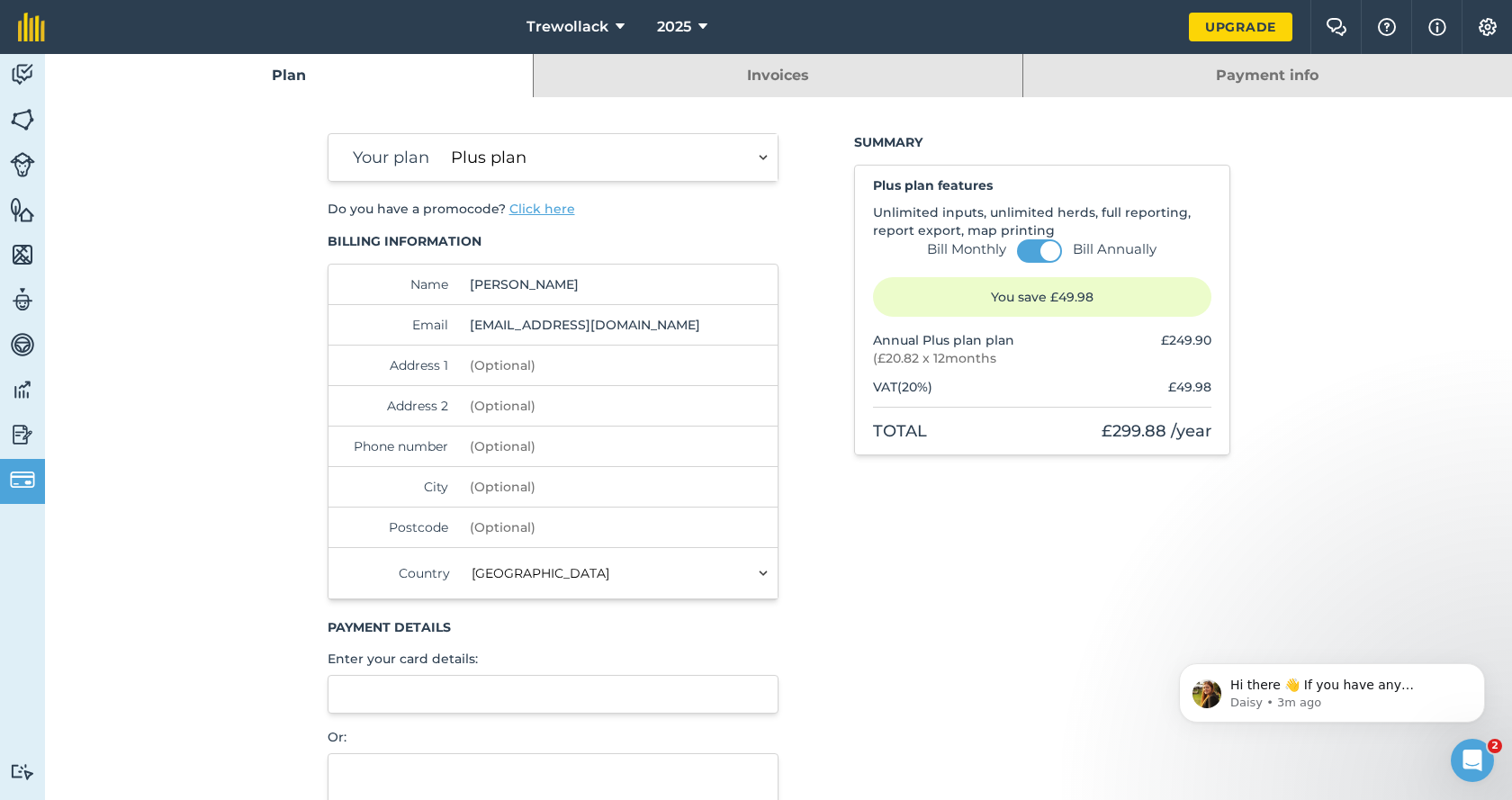
click at [1281, 75] on link "Payment info" at bounding box center [1267, 76] width 489 height 43
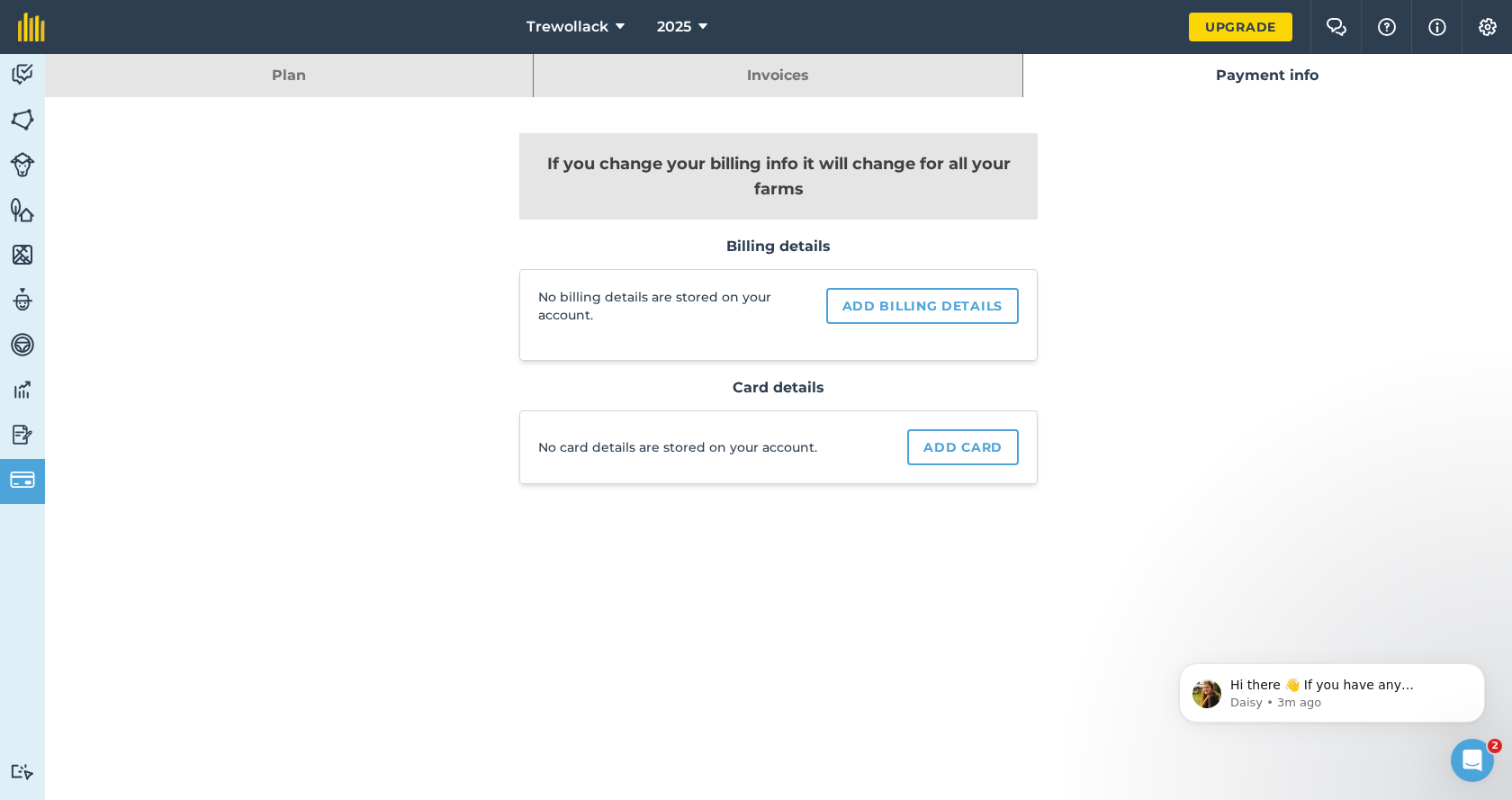
select select "9220acf7-288c-4cbd-b74c-53c24f79aa56"
select select "GB"
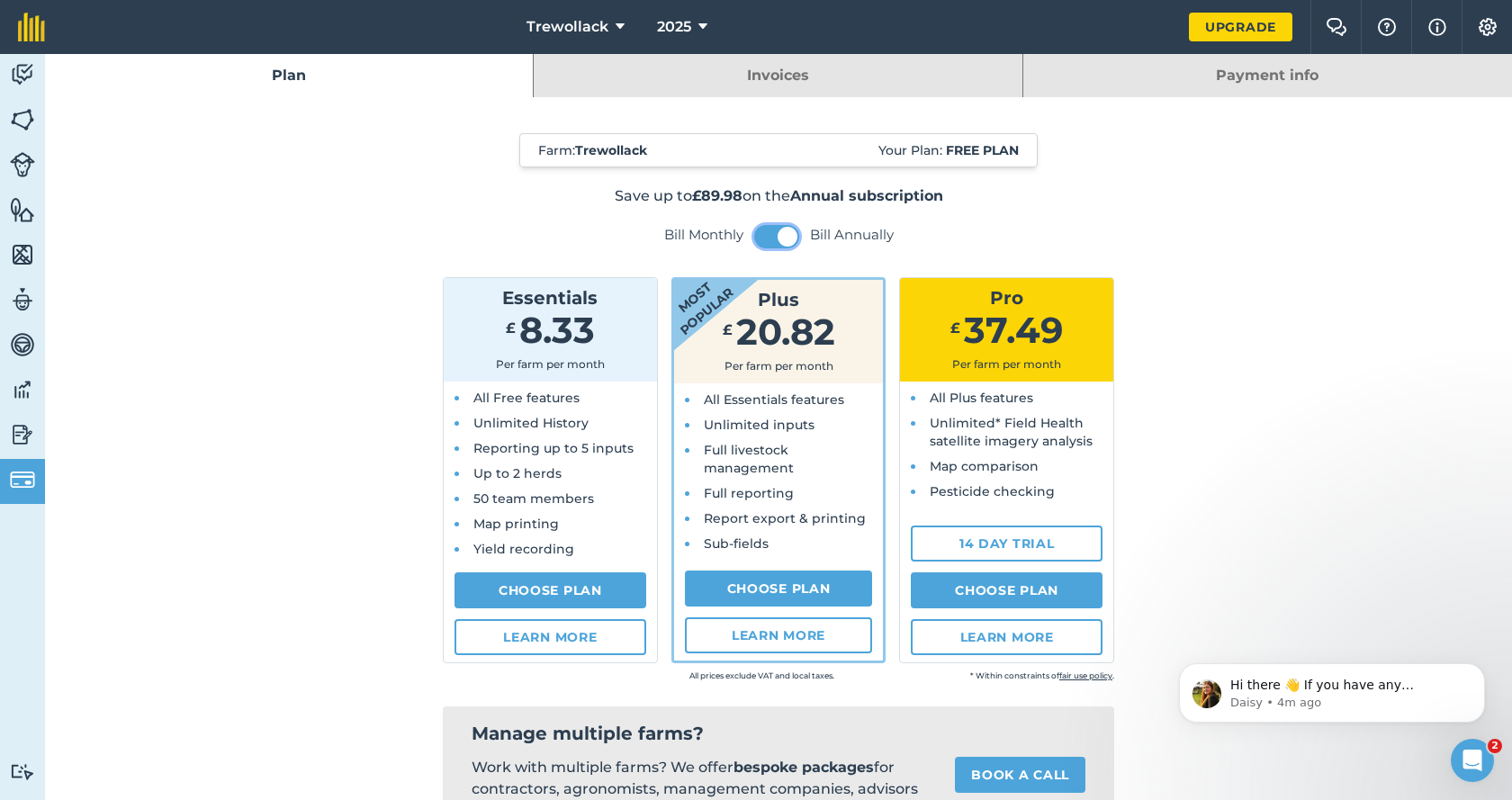
click at [754, 237] on button at bounding box center [777, 236] width 45 height 24
click at [787, 237] on button at bounding box center [777, 236] width 45 height 24
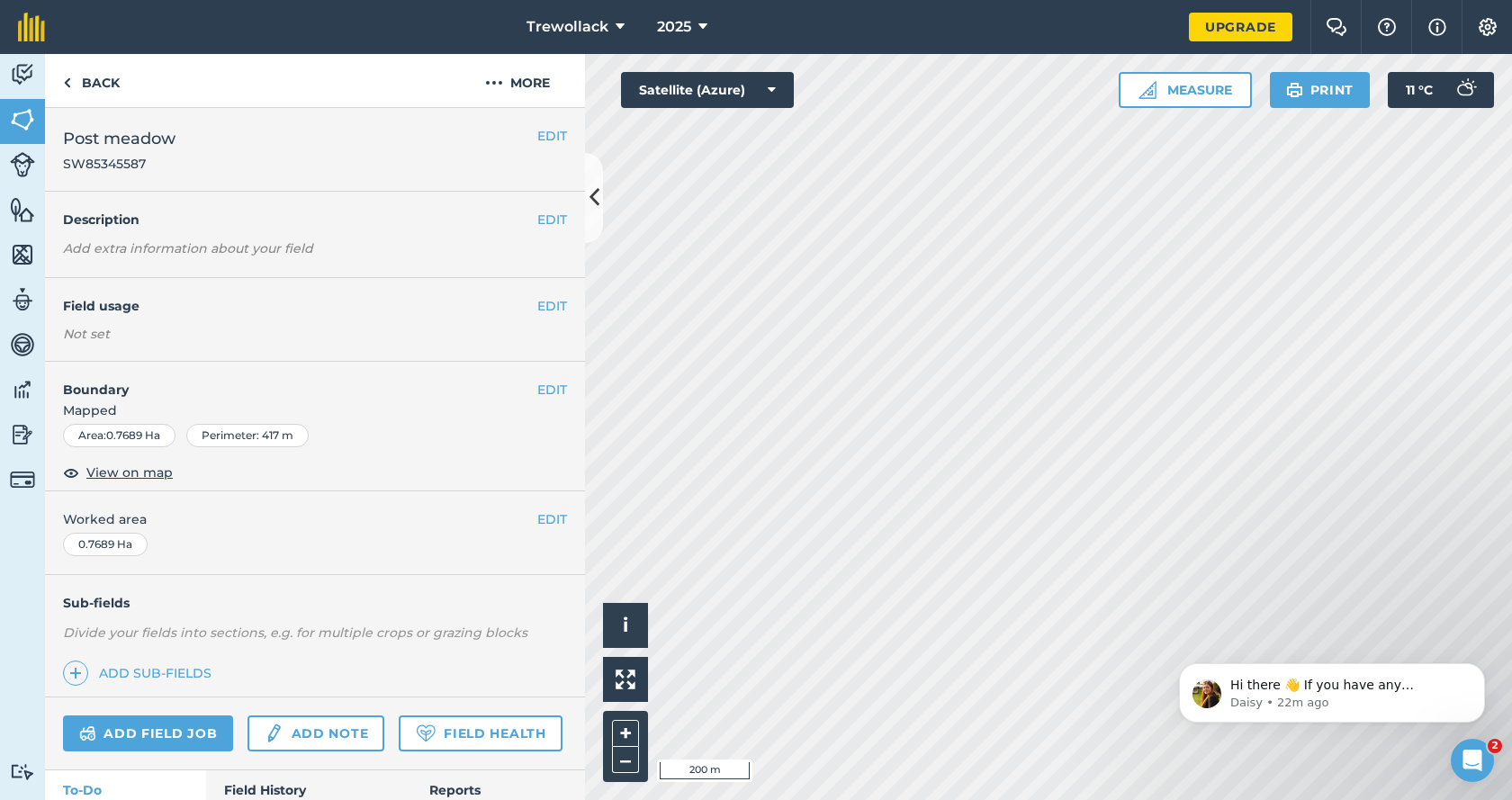
click at [366, 541] on div "EDIT Worked area 0.7689 Ha" at bounding box center [316, 533] width 541 height 84
drag, startPoint x: 336, startPoint y: 286, endPoint x: 307, endPoint y: 262, distance: 37.6
click at [307, 262] on div "EDIT Post meadow SW85345587 EDIT Description Add extra information about your f…" at bounding box center [316, 453] width 541 height 692
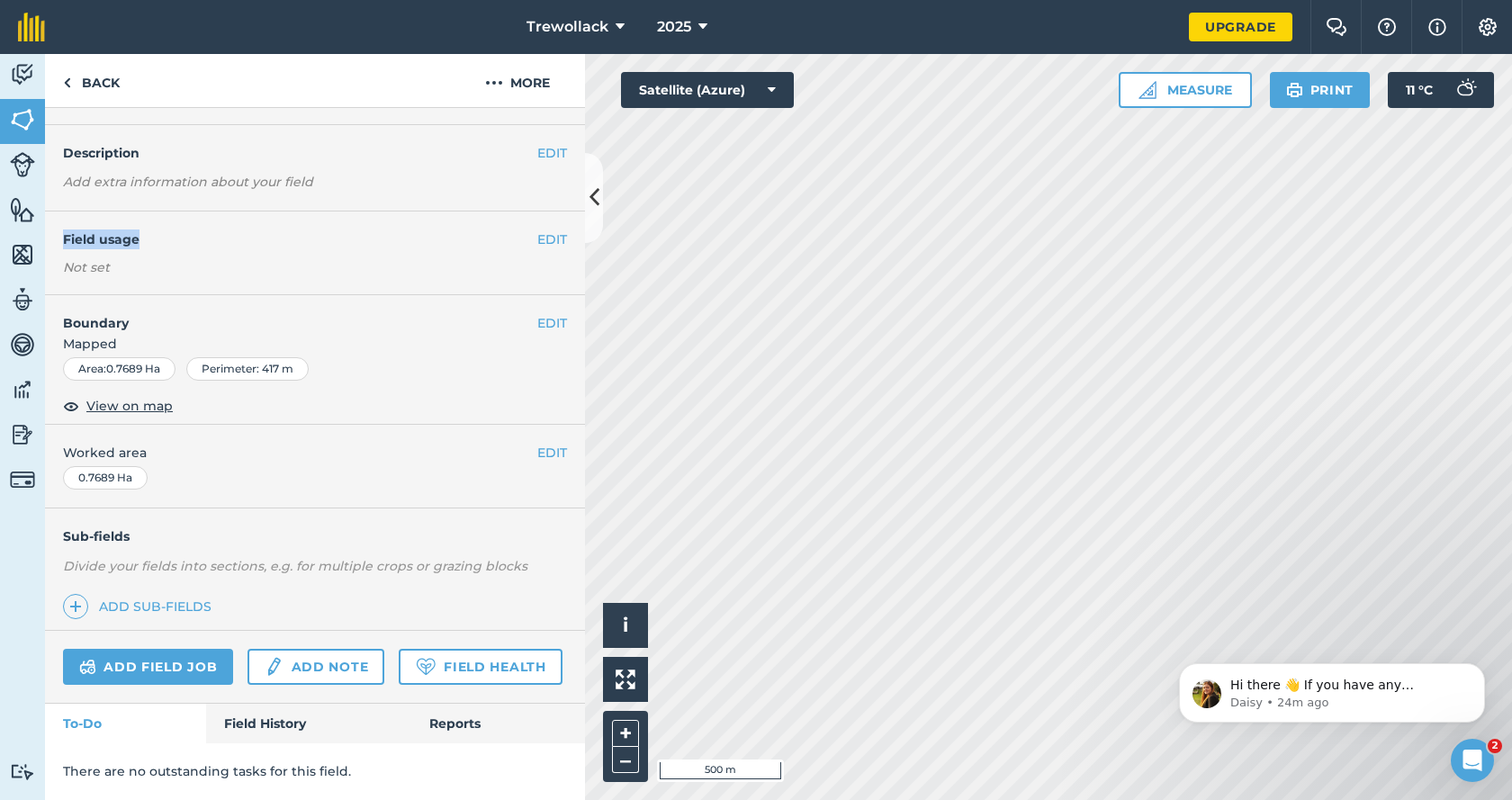
scroll to position [117, 0]
click at [149, 396] on span "View on map" at bounding box center [129, 405] width 86 height 20
click at [1345, 22] on img at bounding box center [1336, 26] width 22 height 18
